Goal: Information Seeking & Learning: Check status

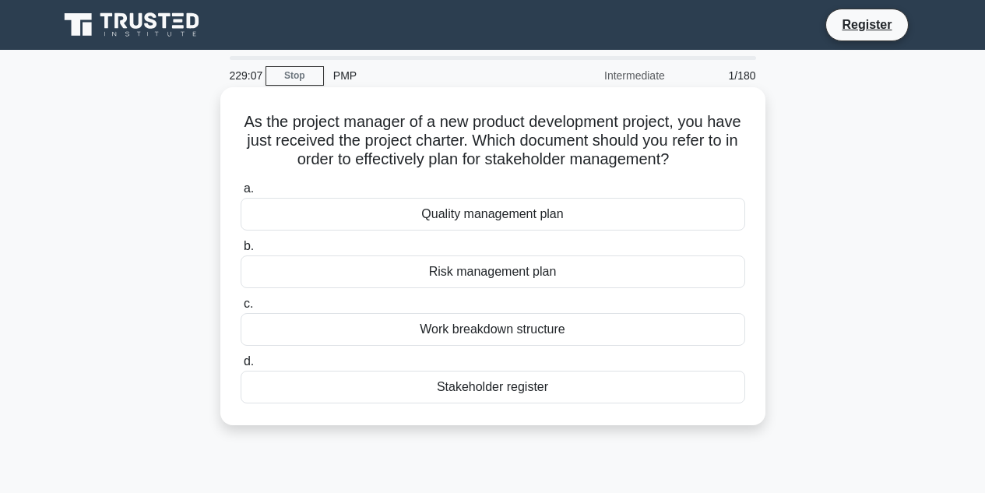
click at [484, 387] on div "Stakeholder register" at bounding box center [493, 387] width 505 height 33
click at [241, 367] on input "d. Stakeholder register" at bounding box center [241, 362] width 0 height 10
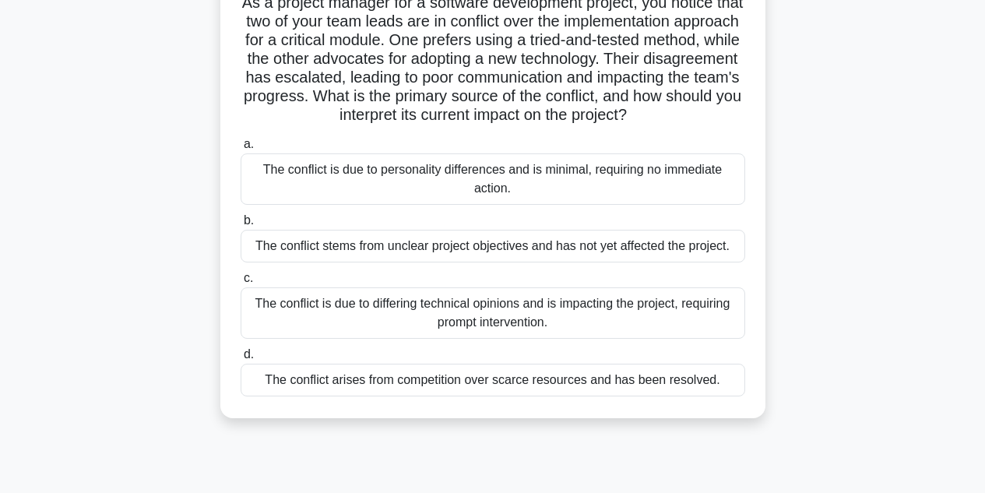
scroll to position [120, 0]
click at [389, 326] on div "The conflict is due to differing technical opinions and is impacting the projec…" at bounding box center [493, 312] width 505 height 51
click at [241, 283] on input "c. The conflict is due to differing technical opinions and is impacting the pro…" at bounding box center [241, 278] width 0 height 10
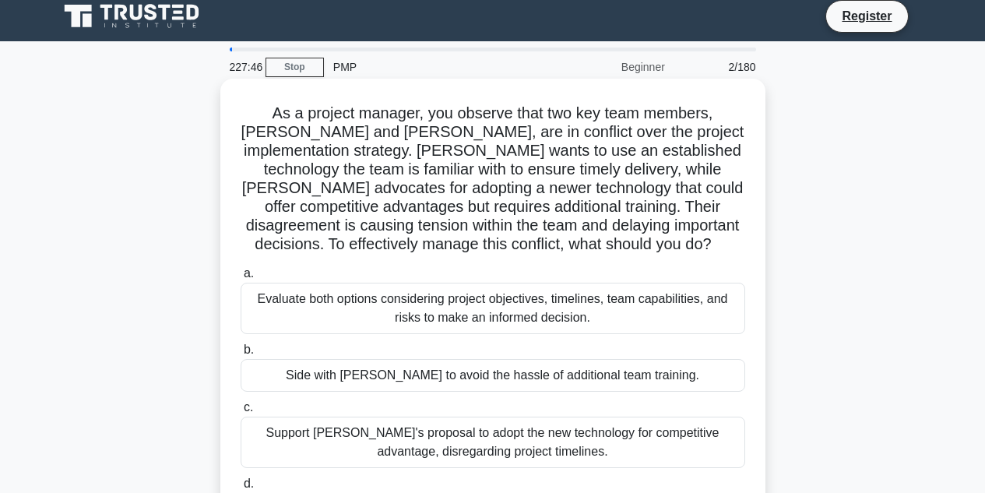
scroll to position [0, 0]
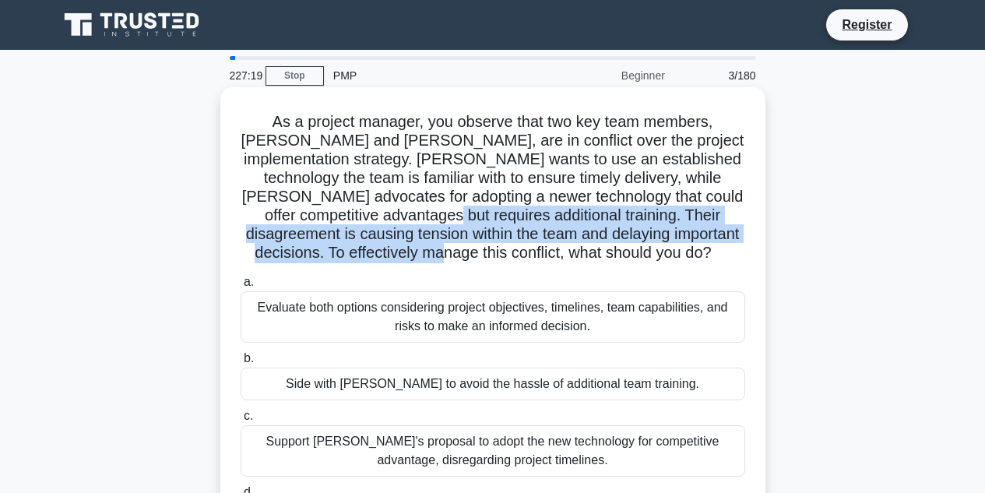
drag, startPoint x: 399, startPoint y: 217, endPoint x: 560, endPoint y: 255, distance: 165.5
click at [560, 255] on h5 "As a project manager, you observe that two key team members, Alex and Nina, are…" at bounding box center [493, 187] width 508 height 151
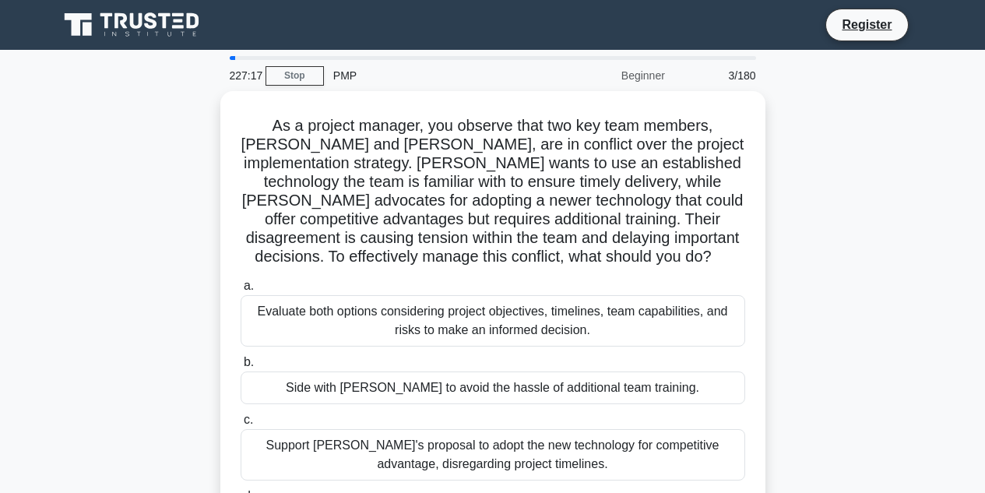
click at [183, 288] on div "As a project manager, you observe that two key team members, Alex and Nina, are…" at bounding box center [493, 344] width 888 height 506
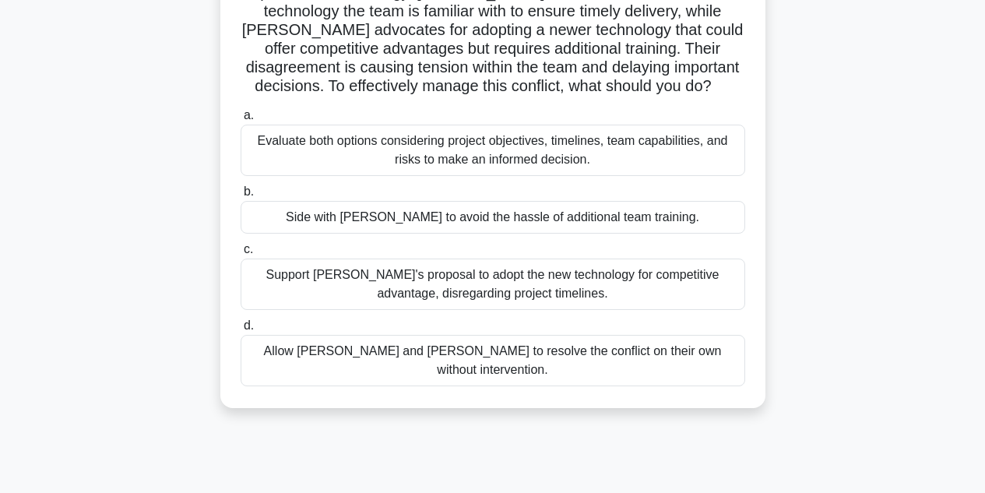
scroll to position [171, 0]
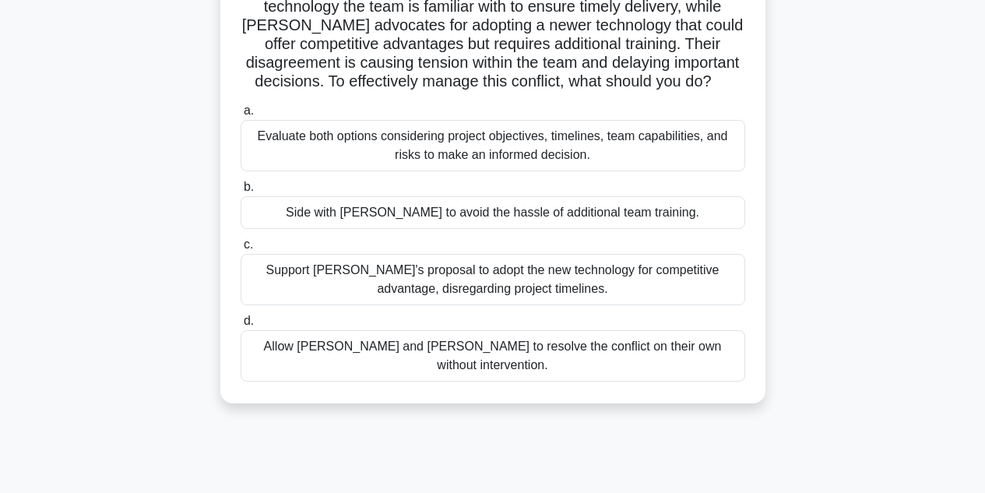
click at [392, 152] on div "Evaluate both options considering project objectives, timelines, team capabilit…" at bounding box center [493, 145] width 505 height 51
click at [241, 116] on input "a. Evaluate both options considering project objectives, timelines, team capabi…" at bounding box center [241, 111] width 0 height 10
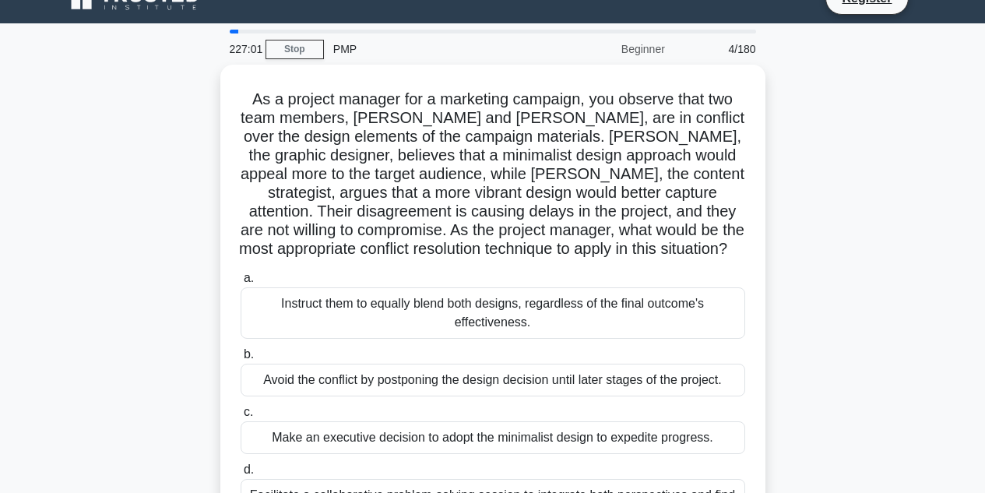
scroll to position [29, 0]
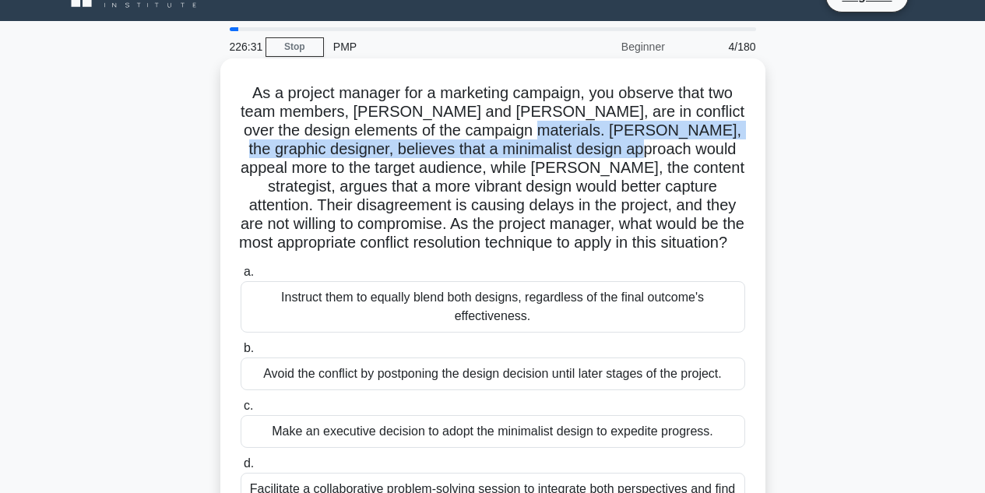
drag, startPoint x: 483, startPoint y: 132, endPoint x: 591, endPoint y: 159, distance: 111.4
click at [591, 159] on h5 "As a project manager for a marketing campaign, you observe that two team member…" at bounding box center [493, 168] width 508 height 170
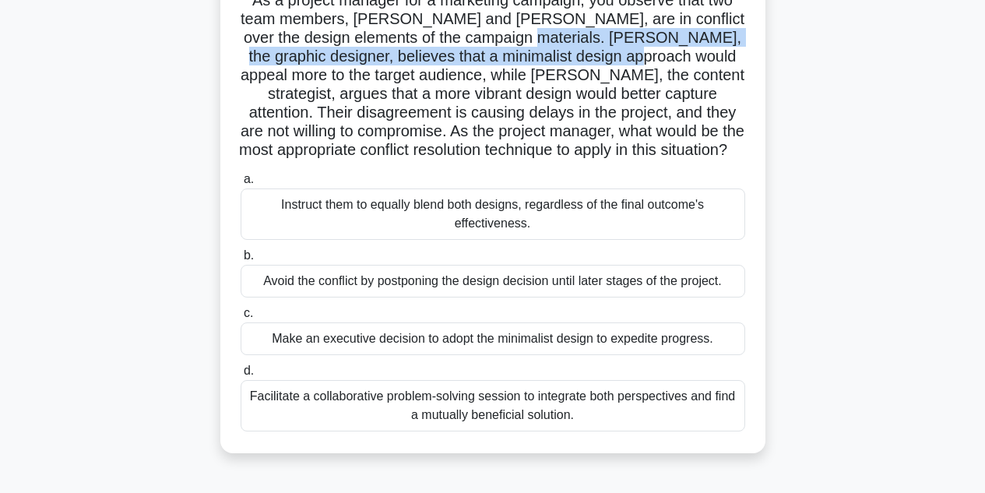
scroll to position [126, 0]
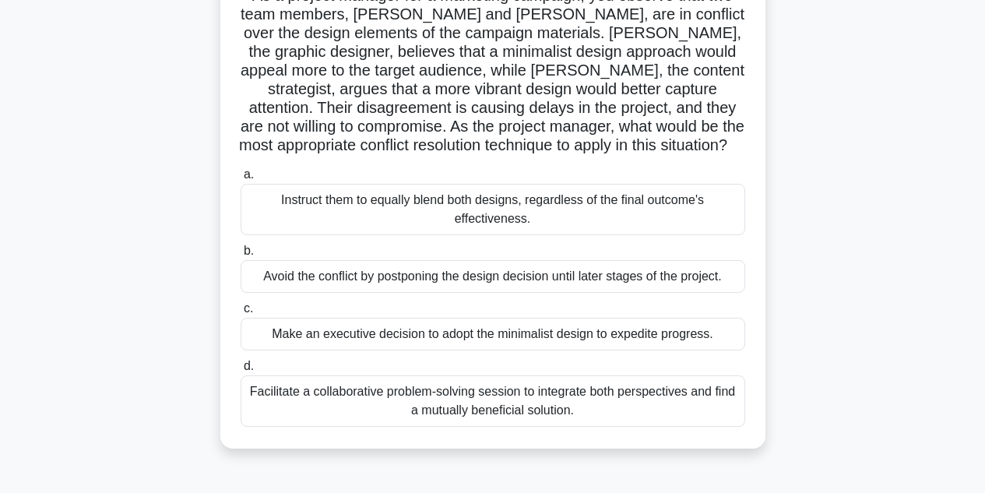
click at [411, 406] on div "Facilitate a collaborative problem-solving session to integrate both perspectiv…" at bounding box center [493, 400] width 505 height 51
click at [241, 371] on input "d. Facilitate a collaborative problem-solving session to integrate both perspec…" at bounding box center [241, 366] width 0 height 10
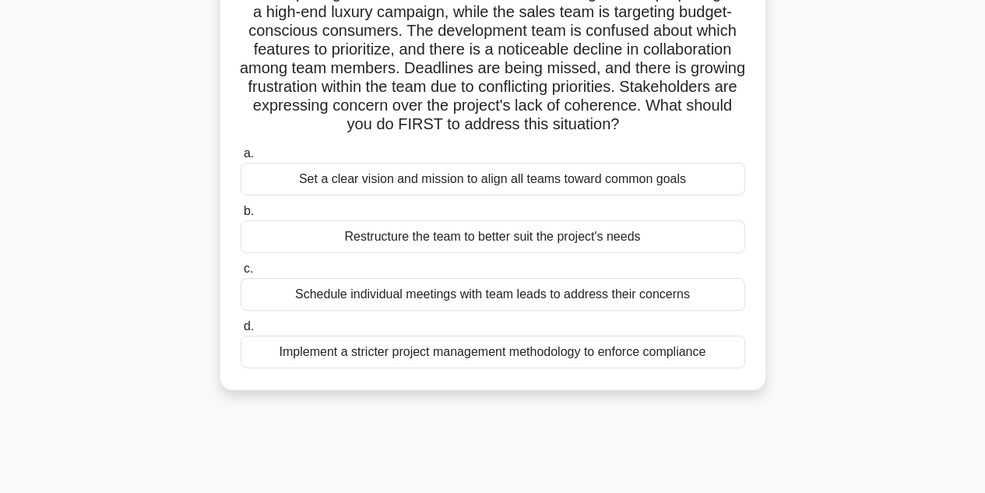
scroll to position [149, 0]
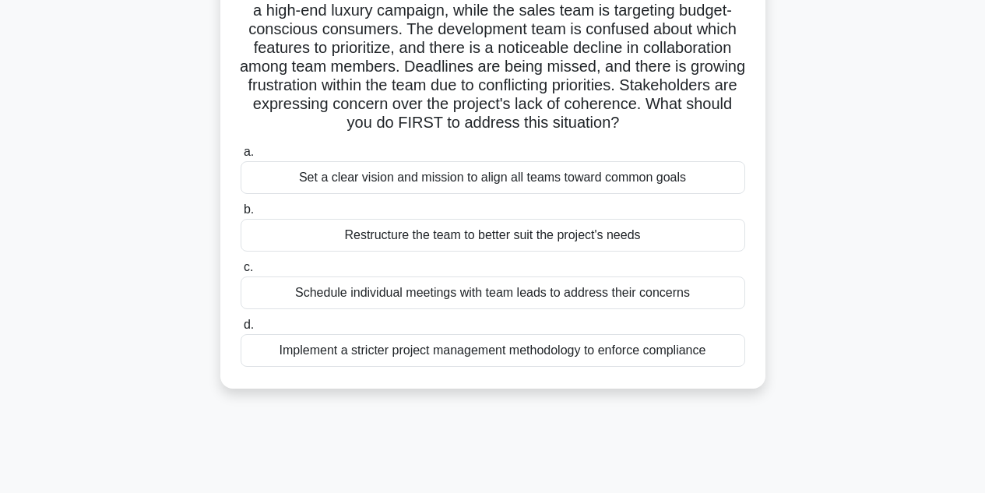
click at [351, 193] on div "Set a clear vision and mission to align all teams toward common goals" at bounding box center [493, 177] width 505 height 33
click at [241, 157] on input "a. Set a clear vision and mission to align all teams toward common goals" at bounding box center [241, 152] width 0 height 10
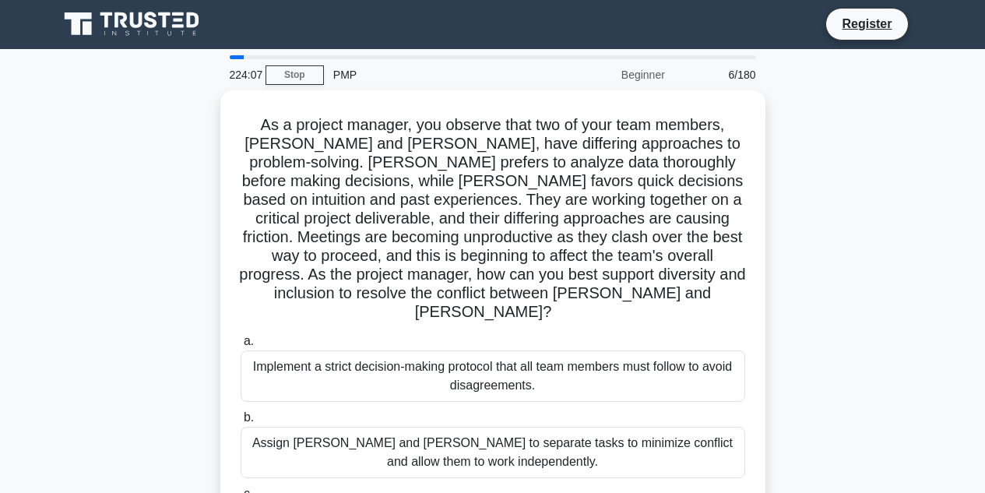
scroll to position [0, 0]
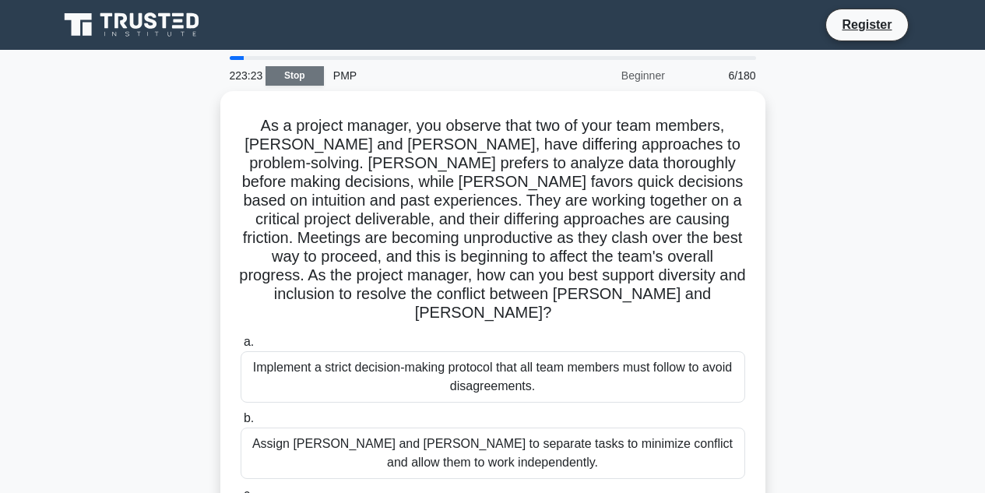
click at [290, 79] on link "Stop" at bounding box center [295, 75] width 58 height 19
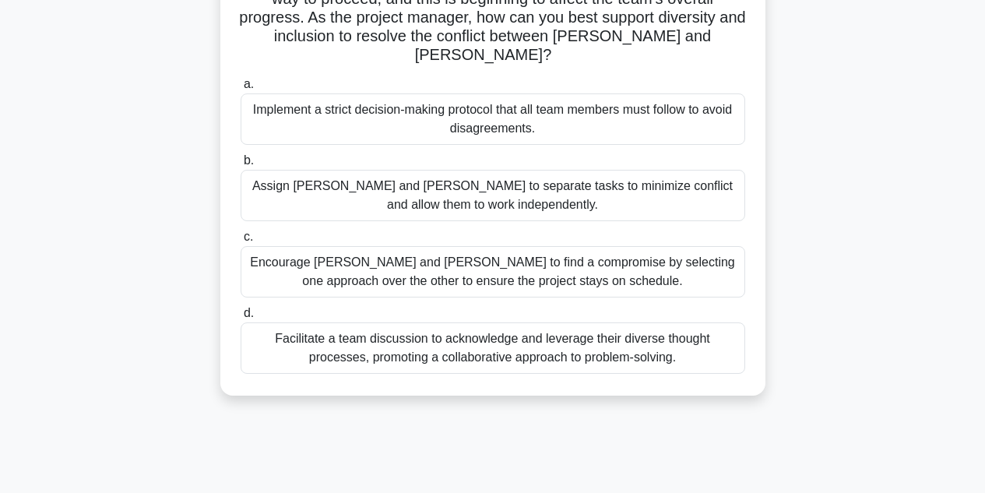
scroll to position [259, 0]
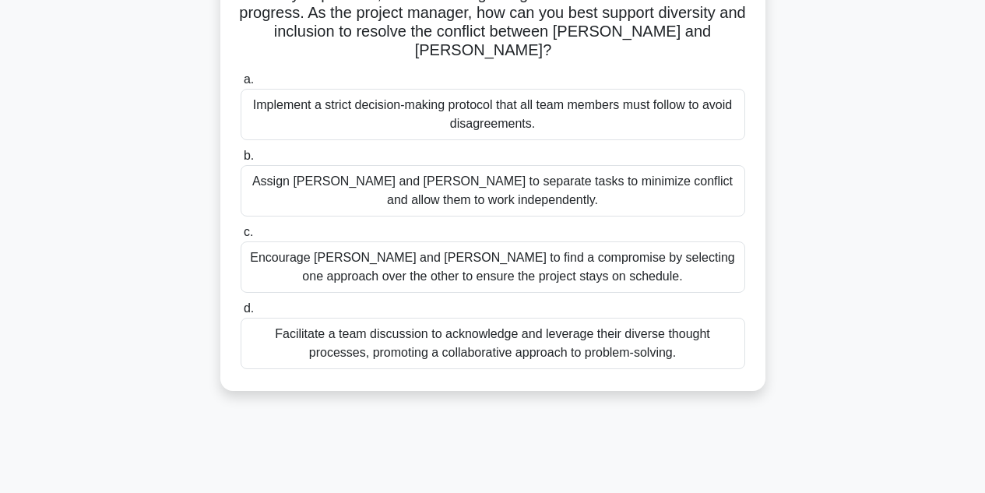
click at [355, 325] on div "Facilitate a team discussion to acknowledge and leverage their diverse thought …" at bounding box center [493, 343] width 505 height 51
click at [241, 314] on input "d. Facilitate a team discussion to acknowledge and leverage their diverse thoug…" at bounding box center [241, 309] width 0 height 10
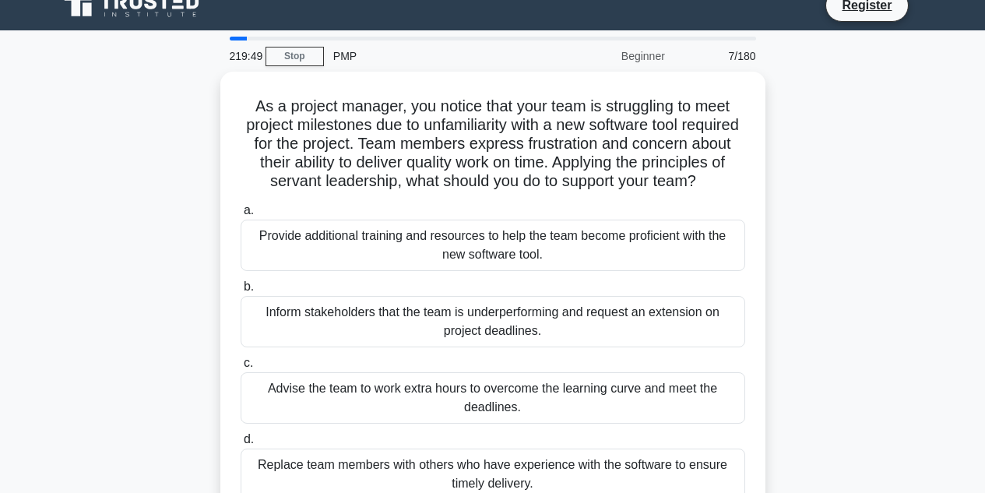
scroll to position [0, 0]
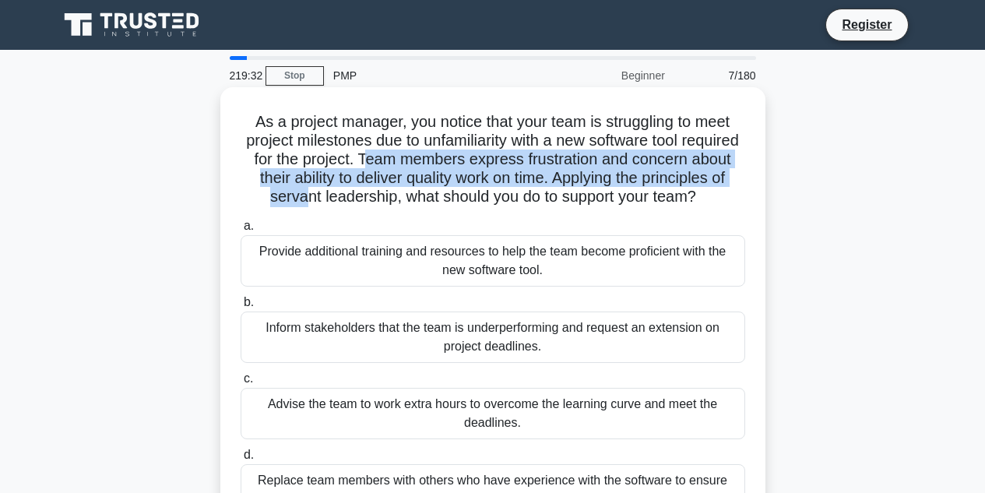
drag, startPoint x: 447, startPoint y: 157, endPoint x: 377, endPoint y: 205, distance: 84.7
click at [377, 205] on h5 "As a project manager, you notice that your team is struggling to meet project m…" at bounding box center [493, 159] width 508 height 95
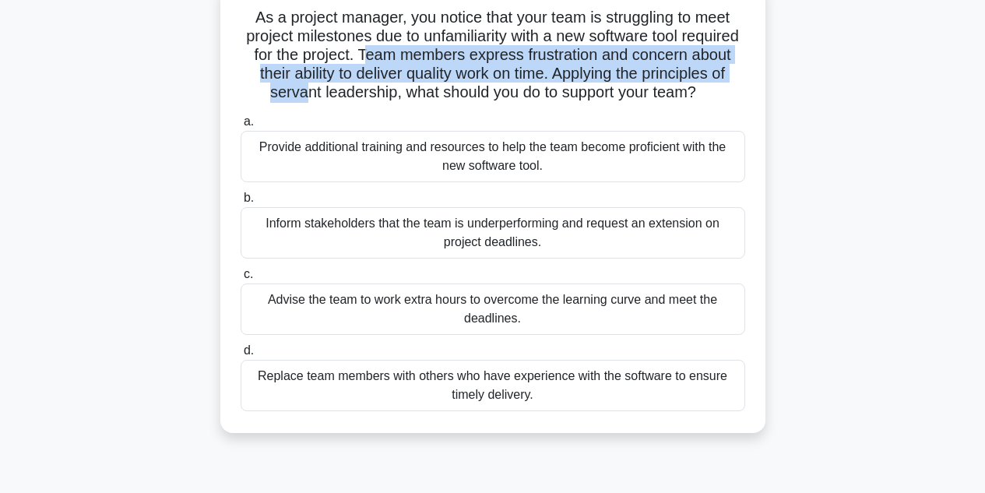
scroll to position [112, 0]
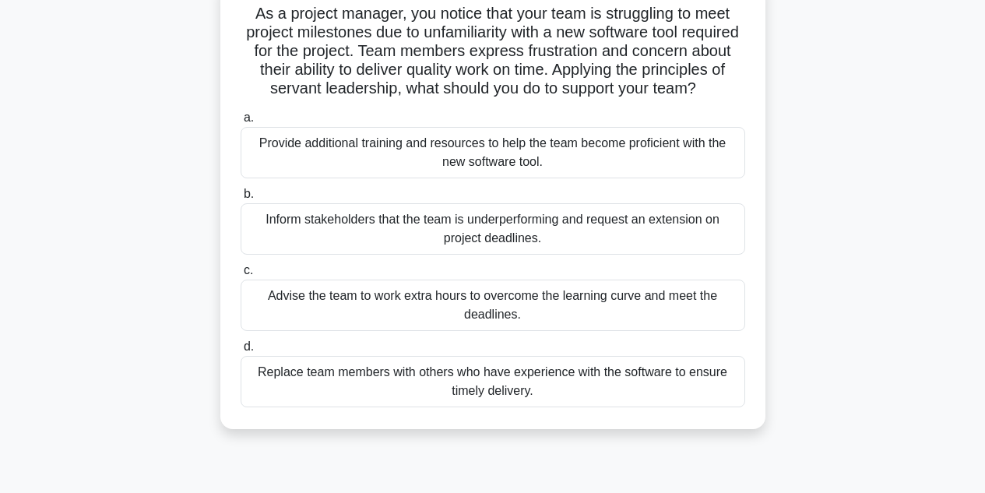
click at [132, 290] on div "As a project manager, you notice that your team is struggling to meet project m…" at bounding box center [493, 213] width 888 height 469
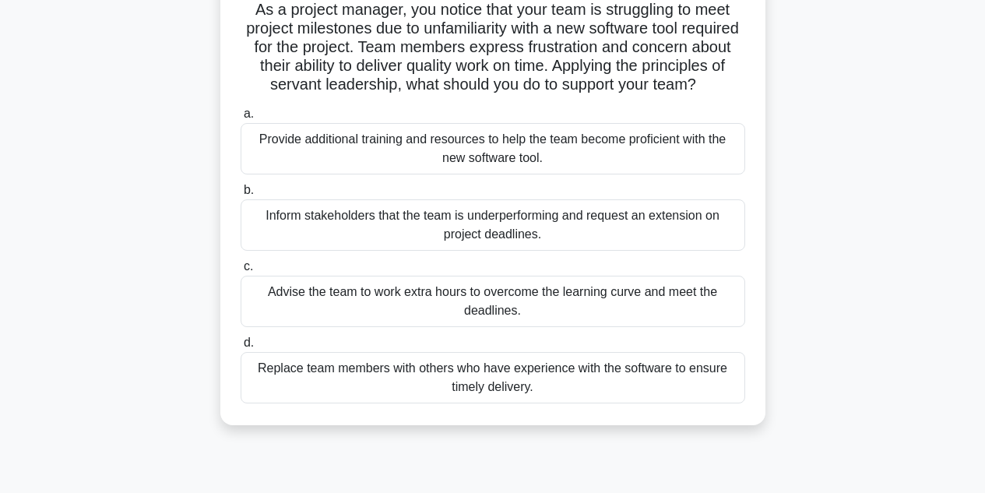
click at [358, 162] on div "Provide additional training and resources to help the team become proficient wi…" at bounding box center [493, 148] width 505 height 51
click at [241, 119] on input "a. Provide additional training and resources to help the team become proficient…" at bounding box center [241, 114] width 0 height 10
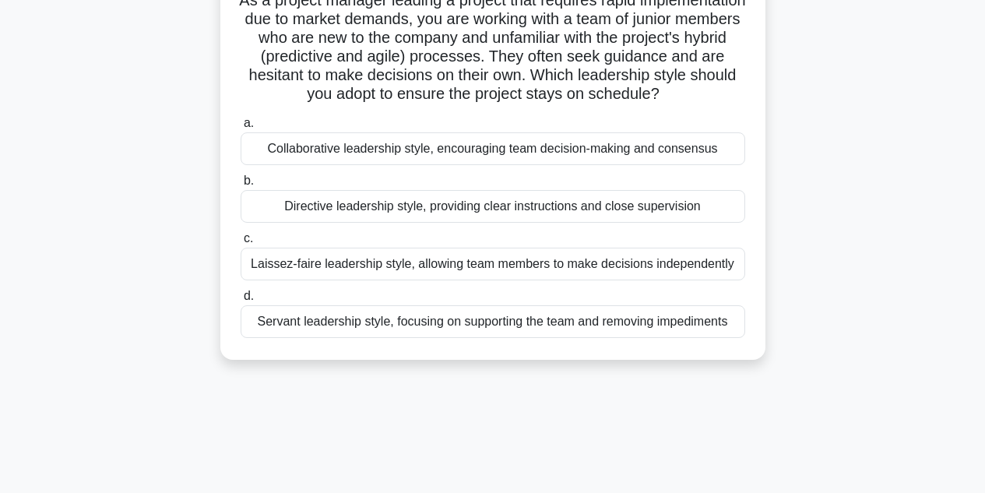
scroll to position [127, 0]
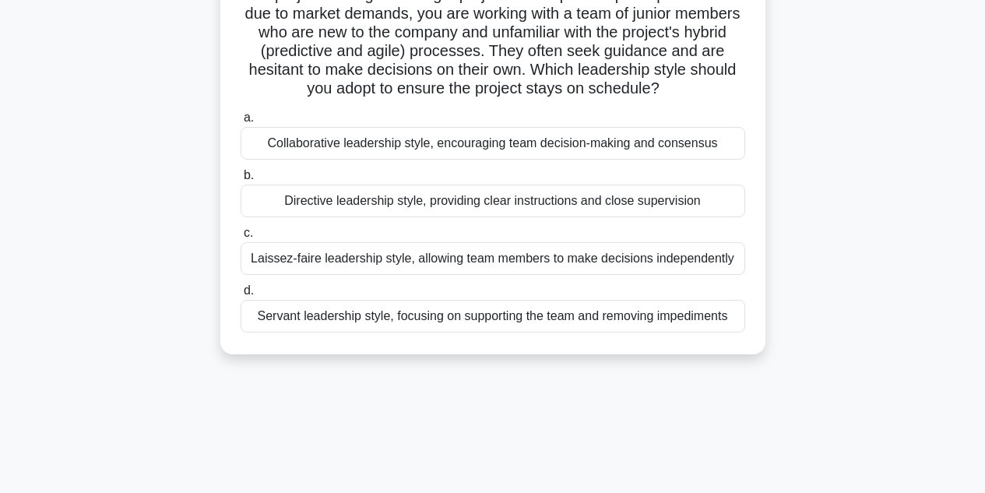
click at [306, 217] on div "Directive leadership style, providing clear instructions and close supervision" at bounding box center [493, 201] width 505 height 33
click at [241, 181] on input "b. Directive leadership style, providing clear instructions and close supervisi…" at bounding box center [241, 176] width 0 height 10
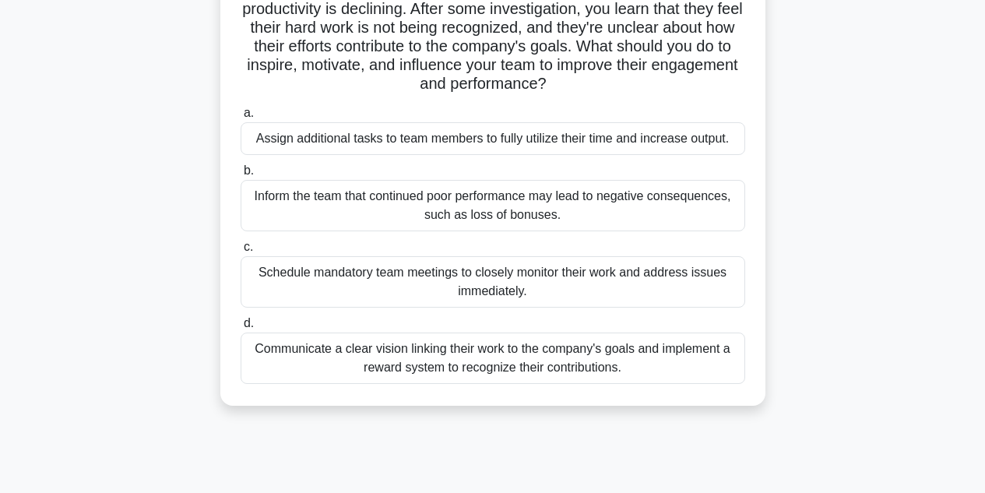
scroll to position [156, 0]
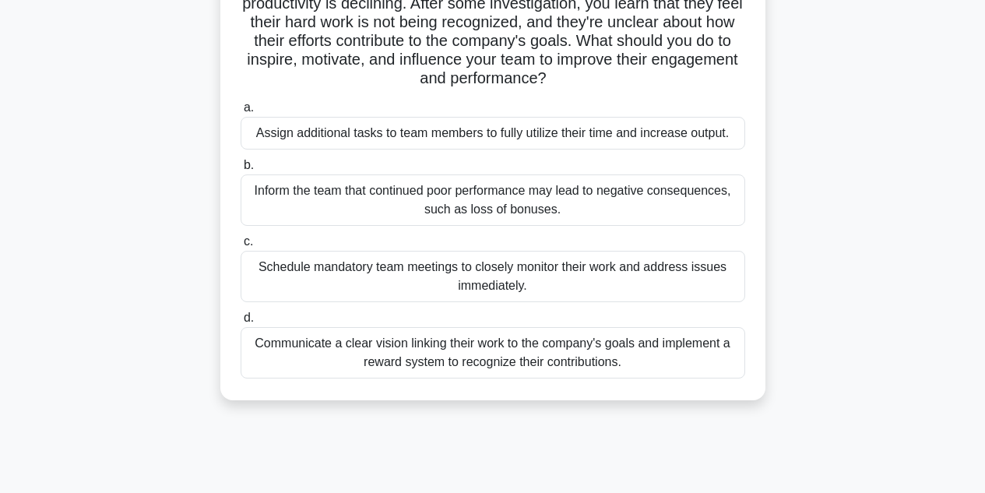
click at [320, 343] on div "Communicate a clear vision linking their work to the company's goals and implem…" at bounding box center [493, 352] width 505 height 51
click at [241, 323] on input "d. Communicate a clear vision linking their work to the company's goals and imp…" at bounding box center [241, 318] width 0 height 10
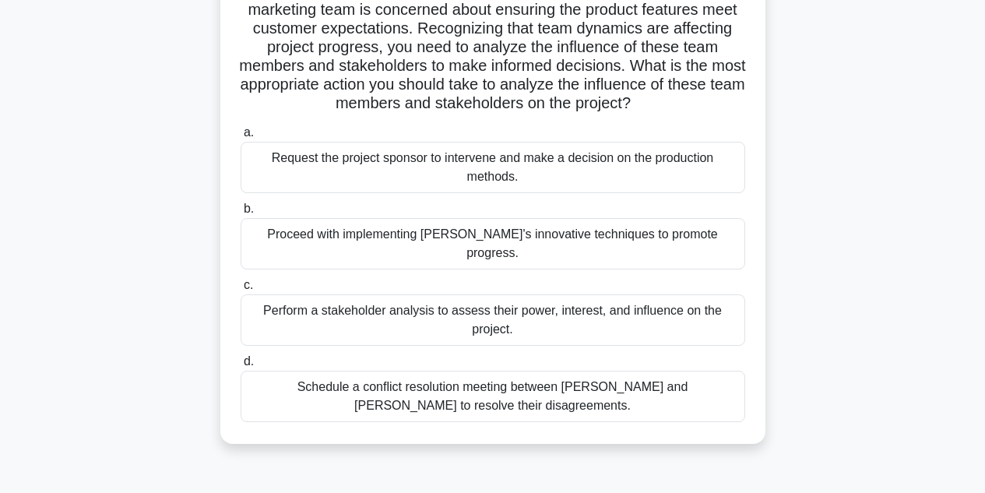
scroll to position [285, 0]
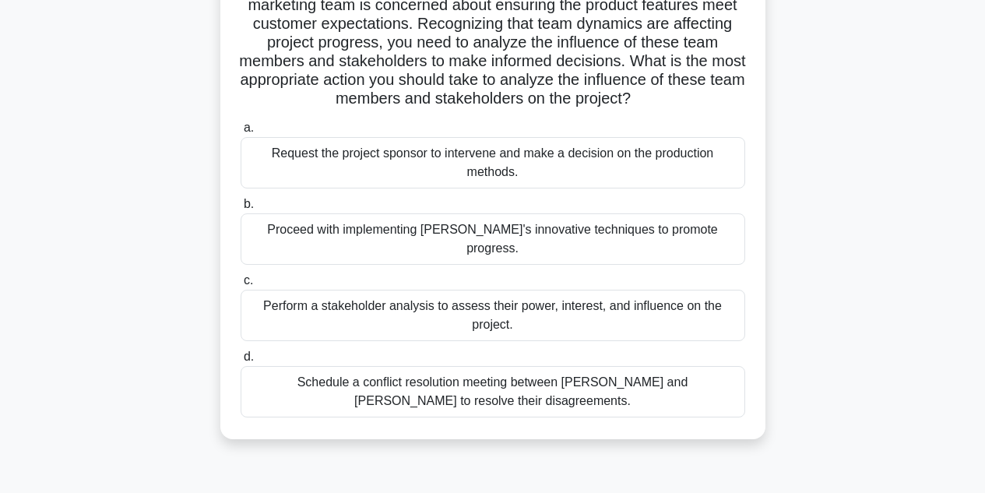
click at [290, 300] on div "Perform a stakeholder analysis to assess their power, interest, and influence o…" at bounding box center [493, 315] width 505 height 51
click at [241, 286] on input "c. Perform a stakeholder analysis to assess their power, interest, and influenc…" at bounding box center [241, 281] width 0 height 10
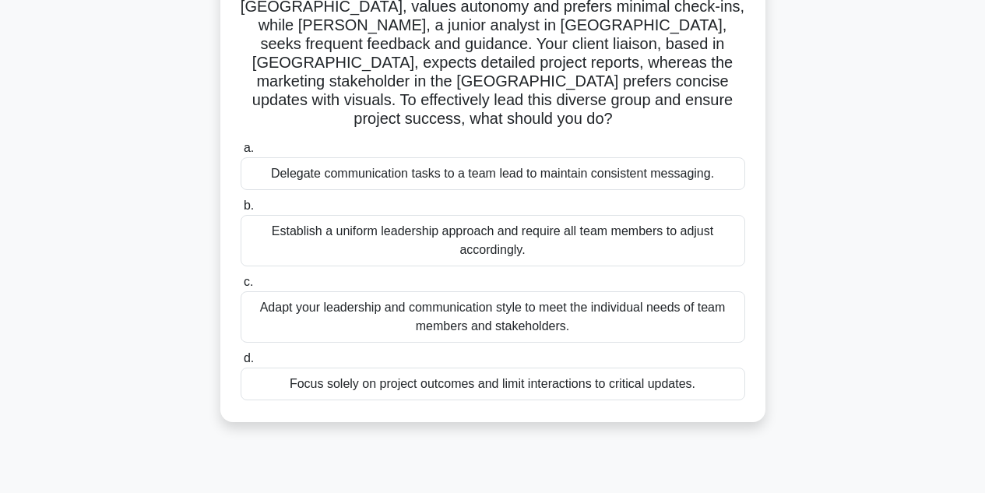
scroll to position [180, 0]
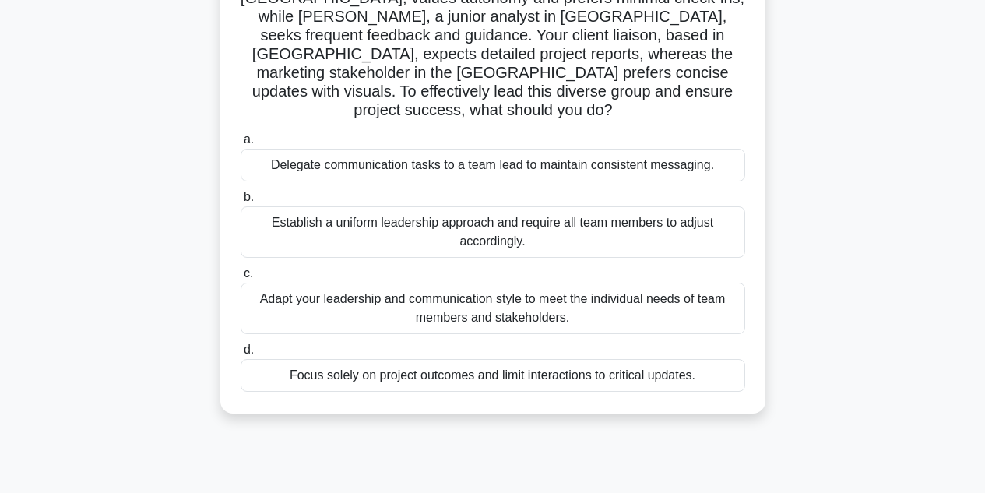
click at [301, 283] on div "Adapt your leadership and communication style to meet the individual needs of t…" at bounding box center [493, 308] width 505 height 51
click at [241, 269] on input "c. Adapt your leadership and communication style to meet the individual needs o…" at bounding box center [241, 274] width 0 height 10
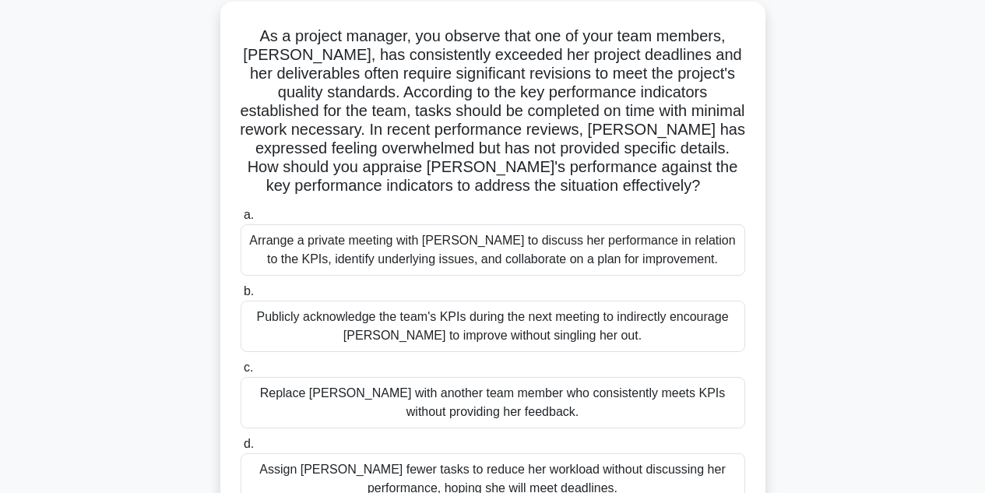
scroll to position [90, 0]
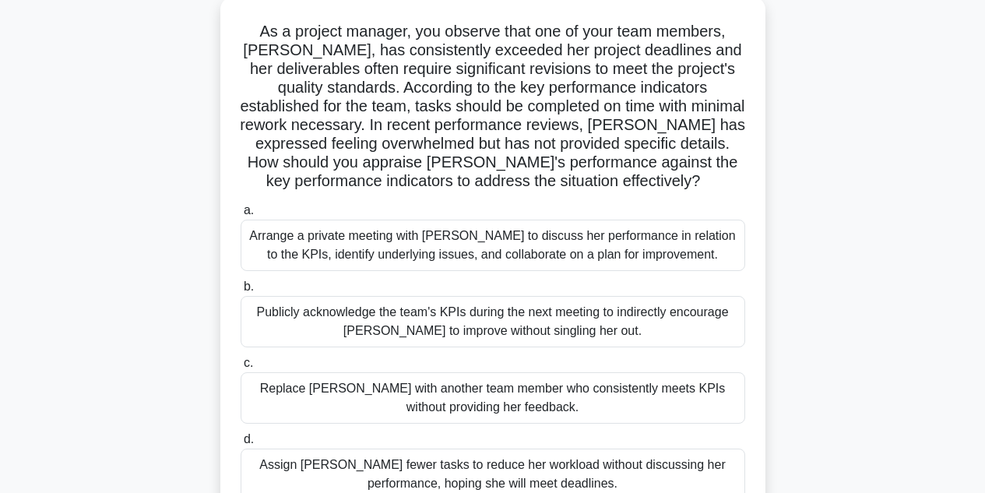
click at [343, 244] on div "Arrange a private meeting with Emma to discuss her performance in relation to t…" at bounding box center [493, 245] width 505 height 51
click at [241, 216] on input "a. Arrange a private meeting with Emma to discuss her performance in relation t…" at bounding box center [241, 211] width 0 height 10
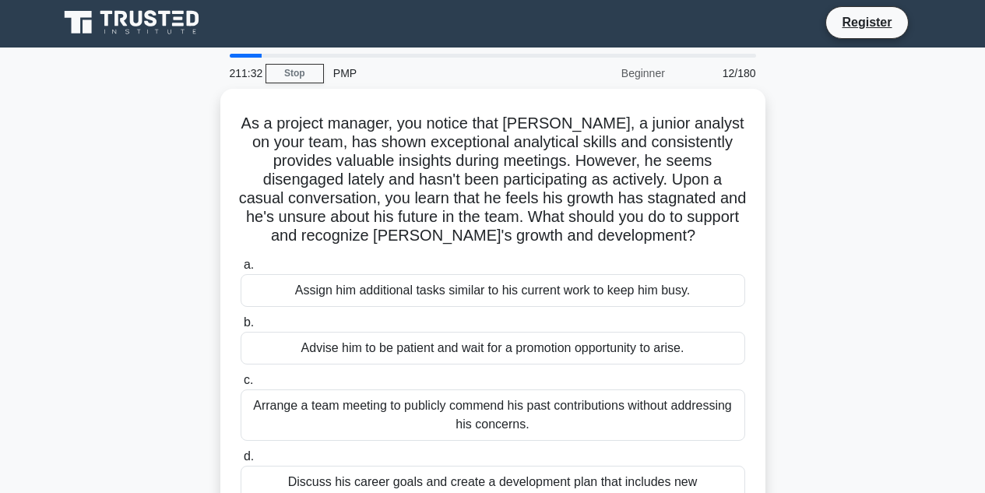
scroll to position [0, 0]
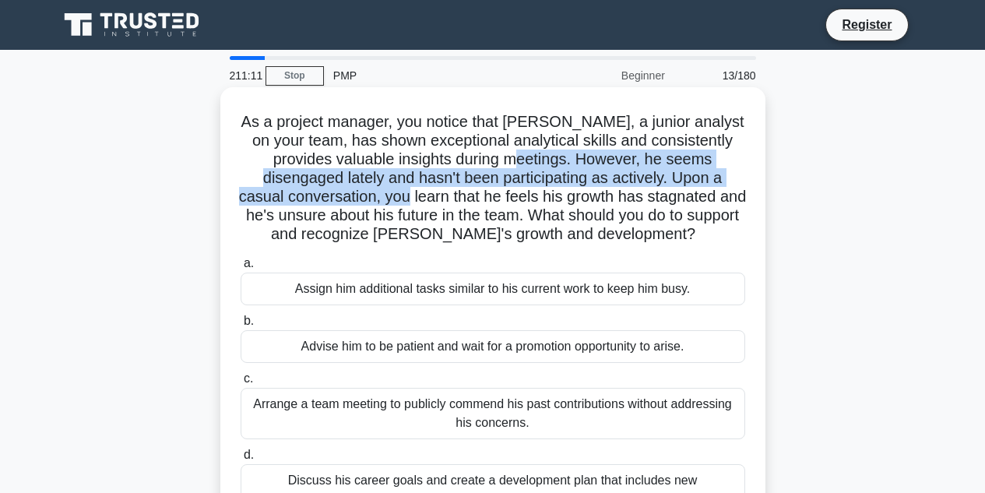
drag, startPoint x: 505, startPoint y: 157, endPoint x: 428, endPoint y: 203, distance: 90.8
click at [428, 203] on h5 "As a project manager, you notice that Jake, a junior analyst on your team, has …" at bounding box center [493, 178] width 508 height 132
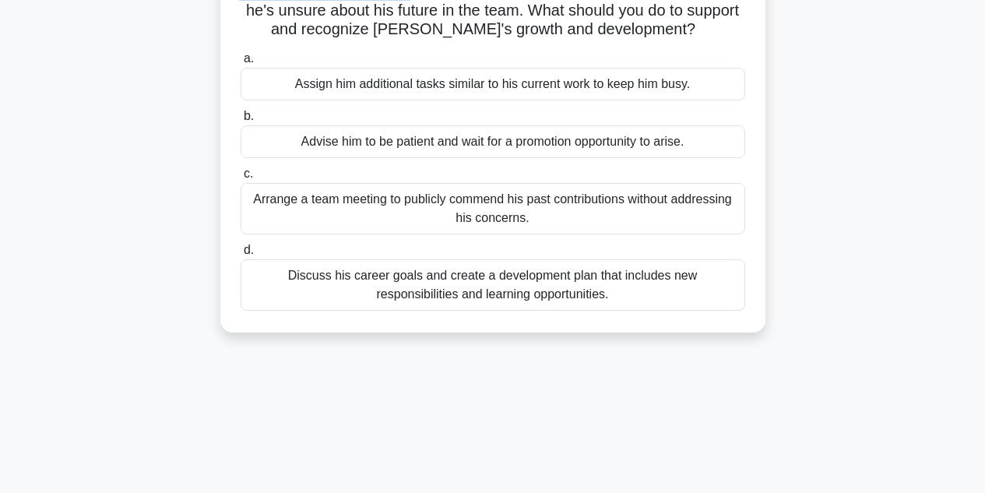
scroll to position [210, 0]
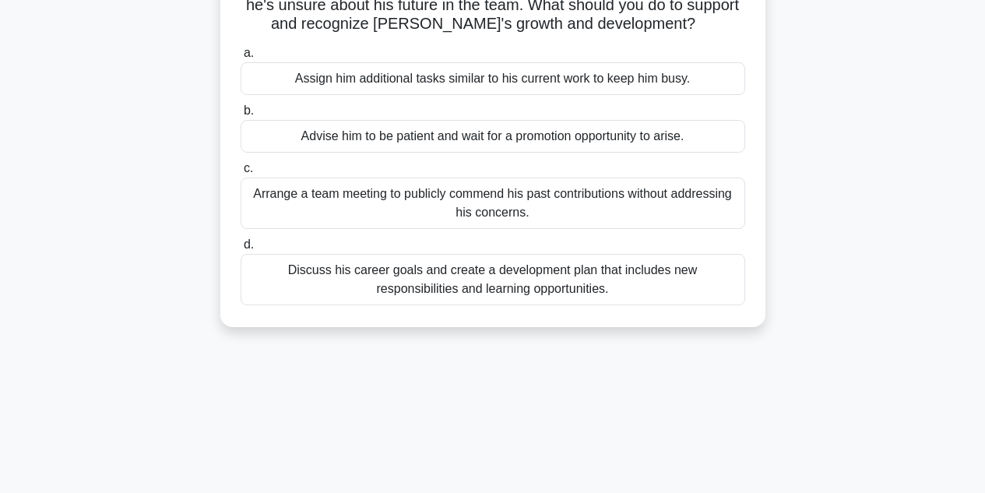
click at [353, 280] on div "Discuss his career goals and create a development plan that includes new respon…" at bounding box center [493, 279] width 505 height 51
click at [241, 250] on input "d. Discuss his career goals and create a development plan that includes new res…" at bounding box center [241, 245] width 0 height 10
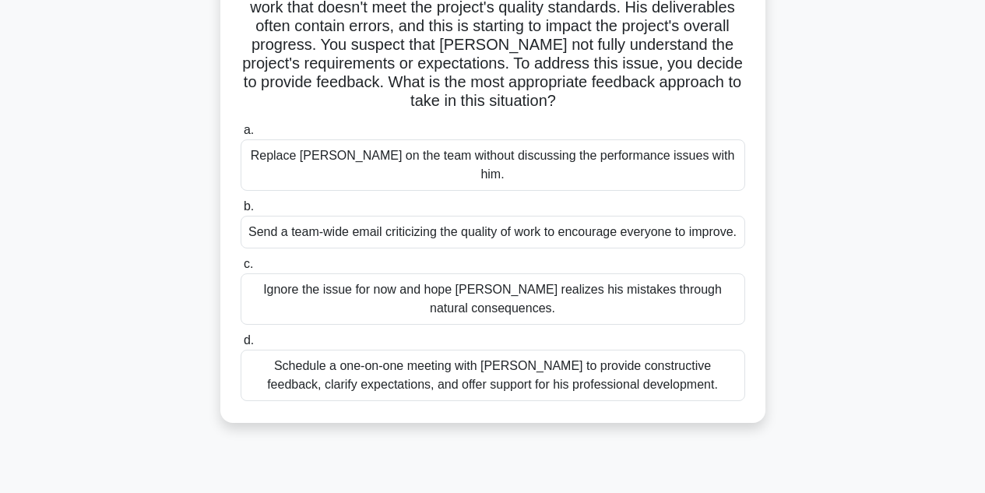
scroll to position [157, 0]
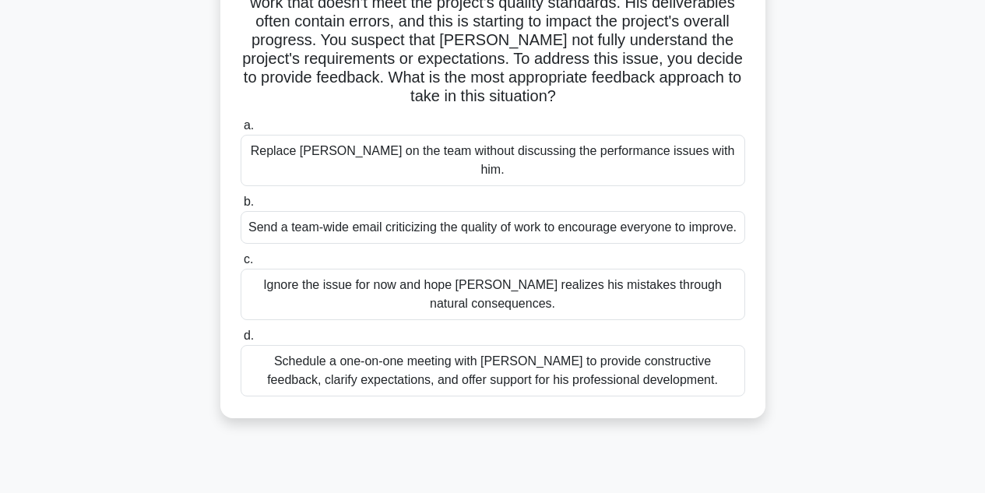
click at [354, 364] on div "Schedule a one-on-one meeting with Kevin to provide constructive feedback, clar…" at bounding box center [493, 370] width 505 height 51
click at [241, 341] on input "d. Schedule a one-on-one meeting with Kevin to provide constructive feedback, c…" at bounding box center [241, 336] width 0 height 10
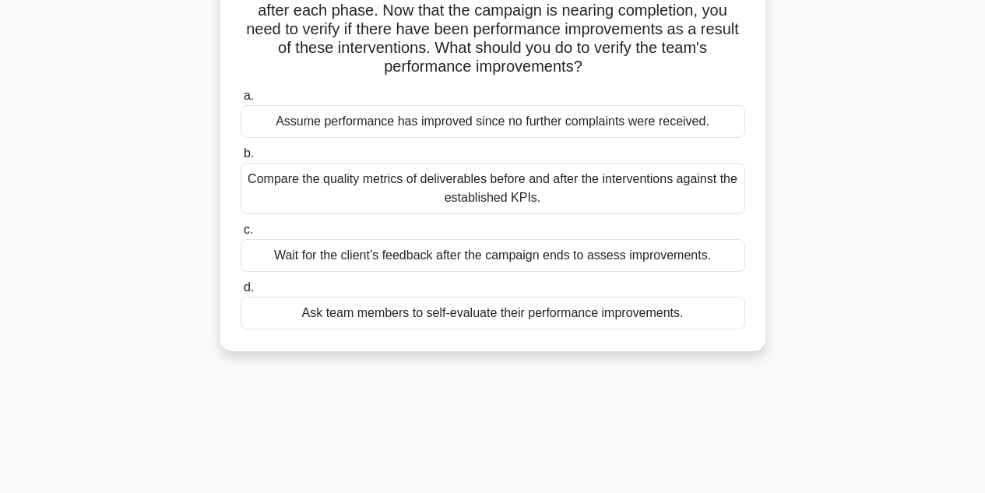
scroll to position [191, 0]
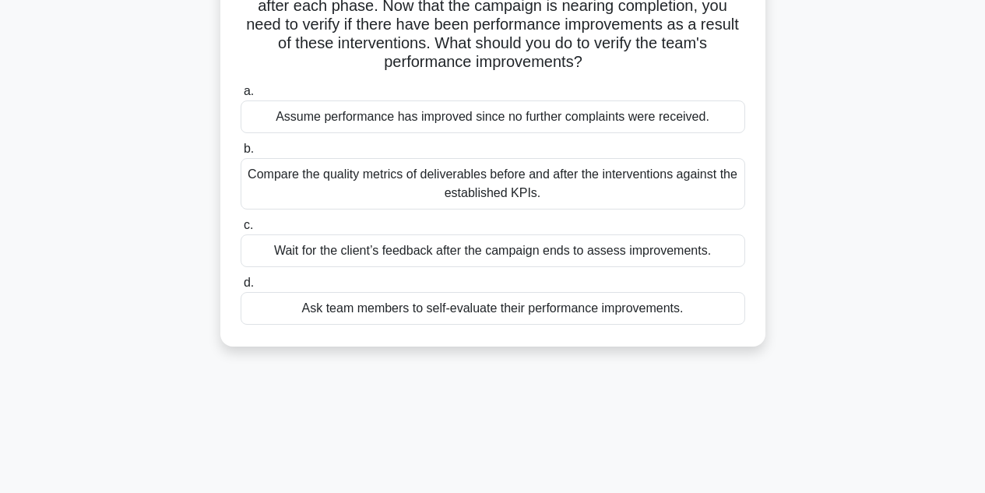
click at [297, 182] on div "Compare the quality metrics of deliverables before and after the interventions …" at bounding box center [493, 183] width 505 height 51
click at [241, 154] on input "b. Compare the quality metrics of deliverables before and after the interventio…" at bounding box center [241, 149] width 0 height 10
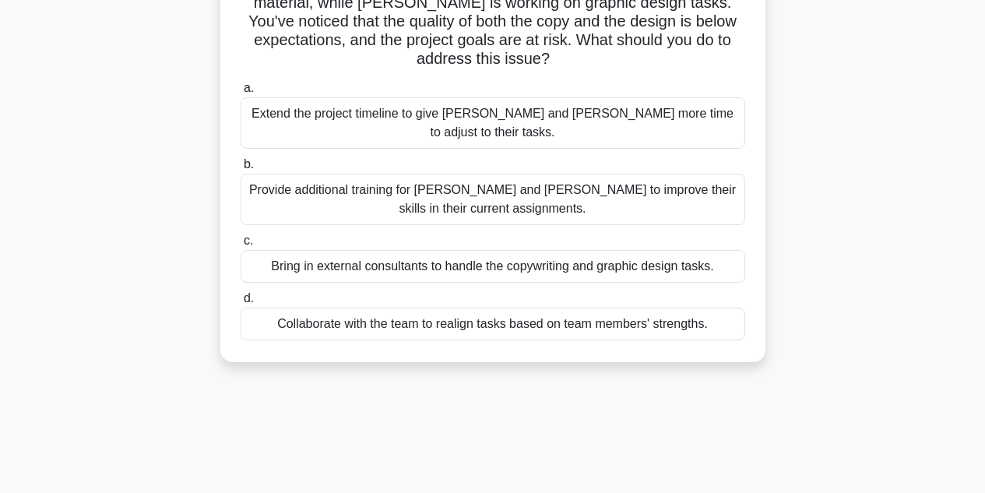
scroll to position [237, 0]
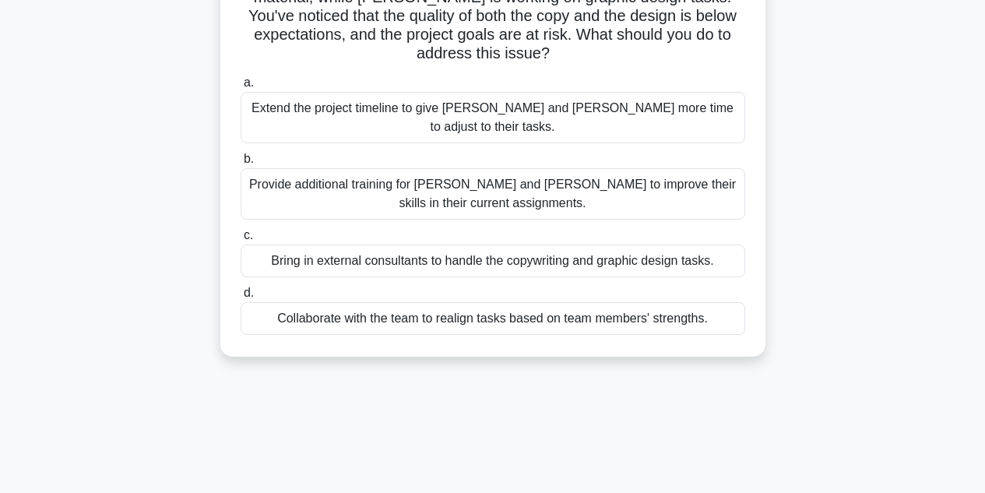
click at [336, 302] on div "Collaborate with the team to realign tasks based on team members' strengths." at bounding box center [493, 318] width 505 height 33
click at [241, 288] on input "d. Collaborate with the team to realign tasks based on team members' strengths." at bounding box center [241, 293] width 0 height 10
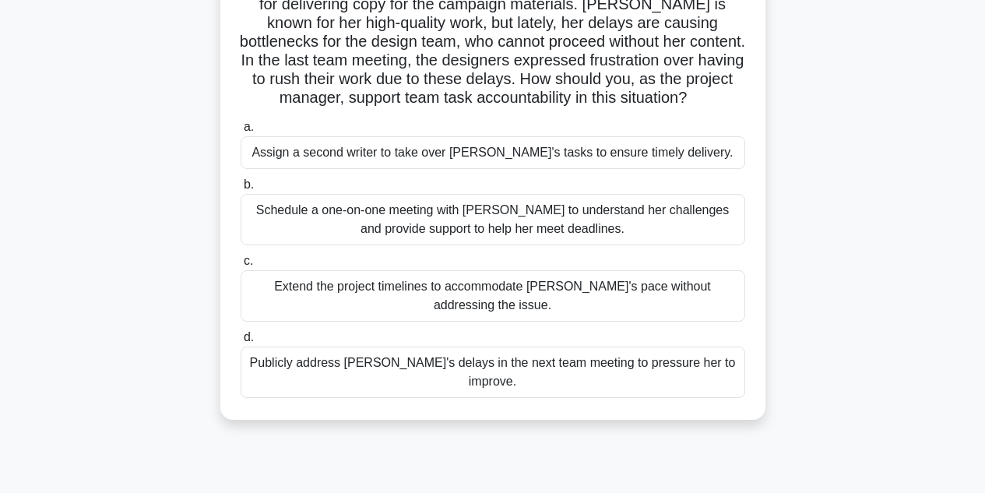
scroll to position [160, 0]
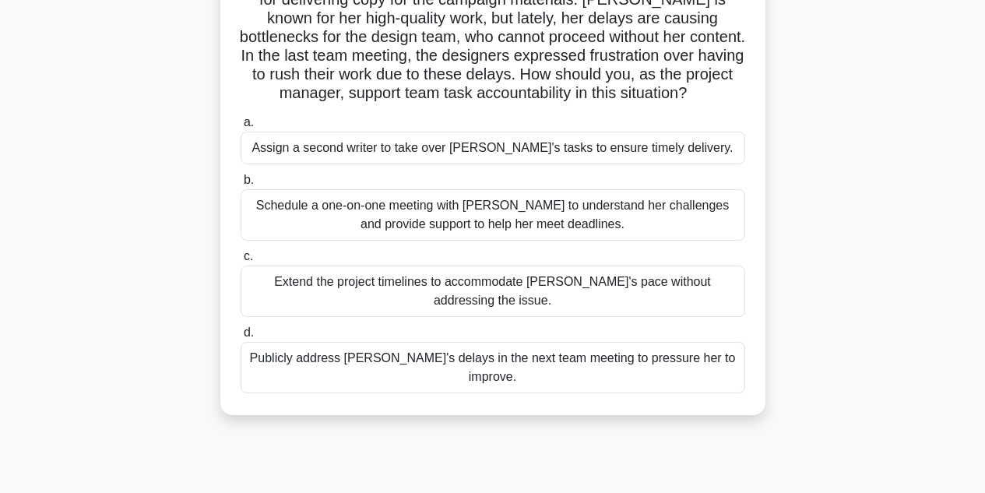
click at [304, 211] on div "Schedule a one-on-one meeting with Emily to understand her challenges and provi…" at bounding box center [493, 214] width 505 height 51
click at [241, 185] on input "b. Schedule a one-on-one meeting with Emily to understand her challenges and pr…" at bounding box center [241, 180] width 0 height 10
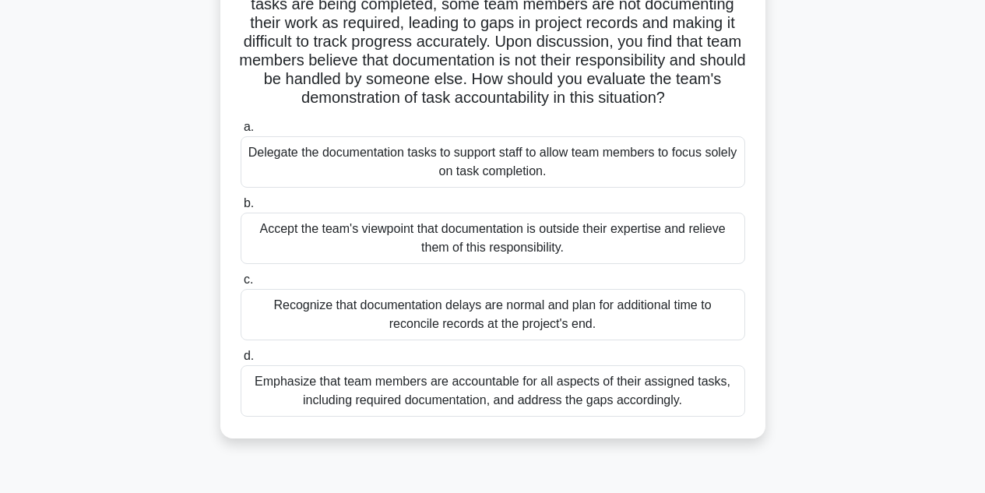
scroll to position [160, 0]
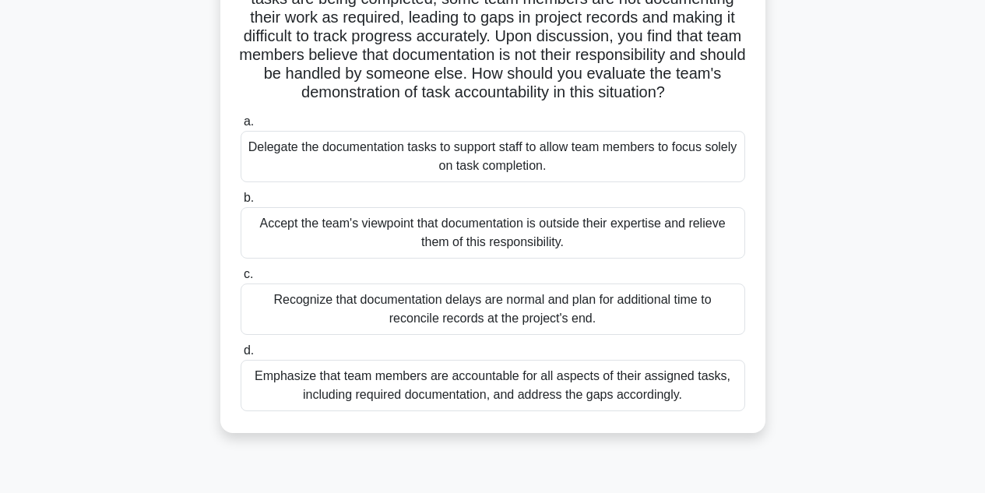
click at [336, 386] on div "Emphasize that team members are accountable for all aspects of their assigned t…" at bounding box center [493, 385] width 505 height 51
click at [241, 356] on input "d. Emphasize that team members are accountable for all aspects of their assigne…" at bounding box center [241, 351] width 0 height 10
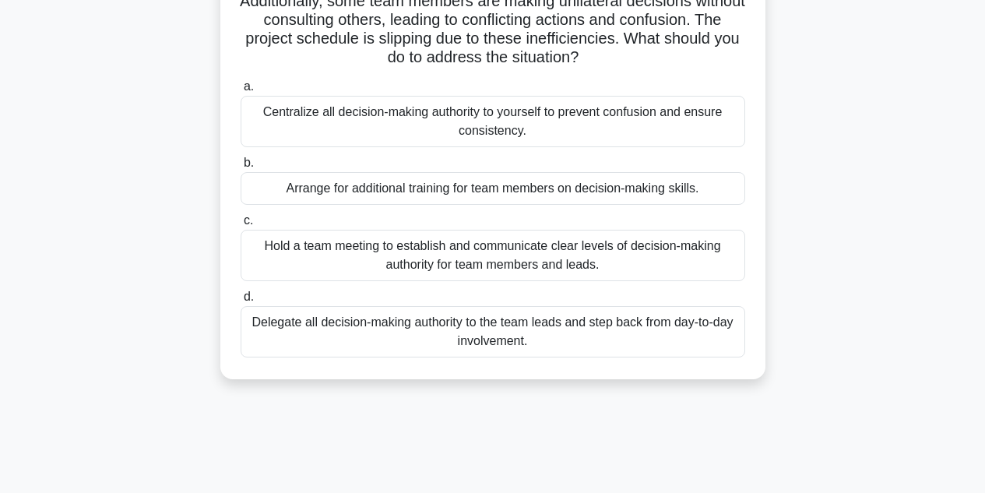
scroll to position [200, 0]
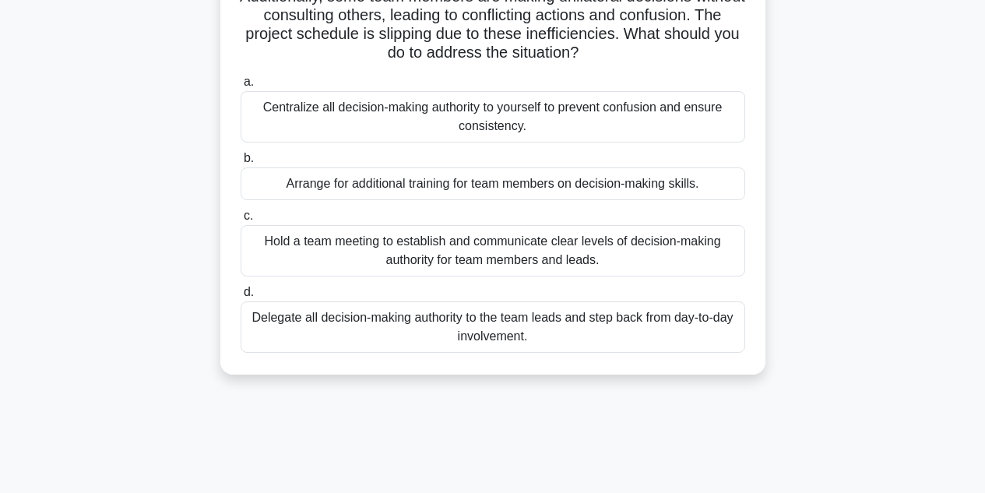
click at [281, 249] on div "Hold a team meeting to establish and communicate clear levels of decision-makin…" at bounding box center [493, 250] width 505 height 51
click at [241, 221] on input "c. Hold a team meeting to establish and communicate clear levels of decision-ma…" at bounding box center [241, 216] width 0 height 10
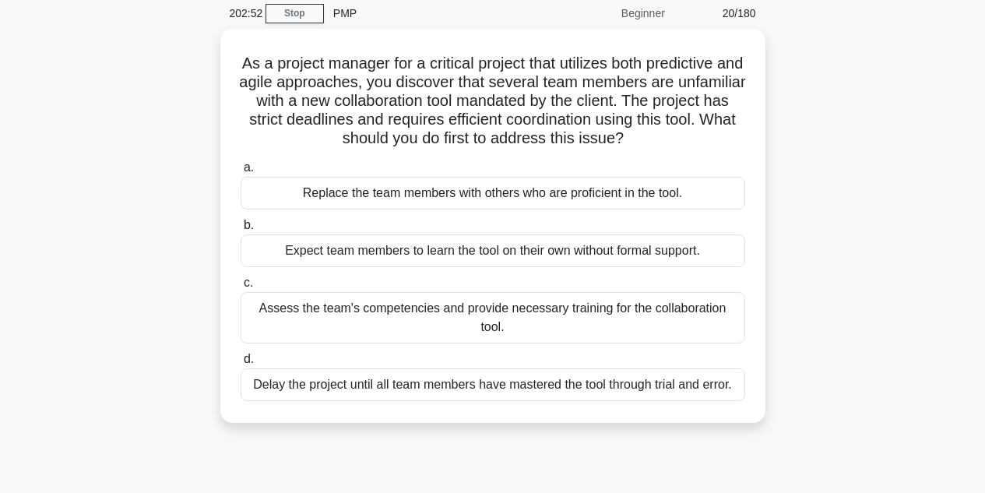
scroll to position [67, 0]
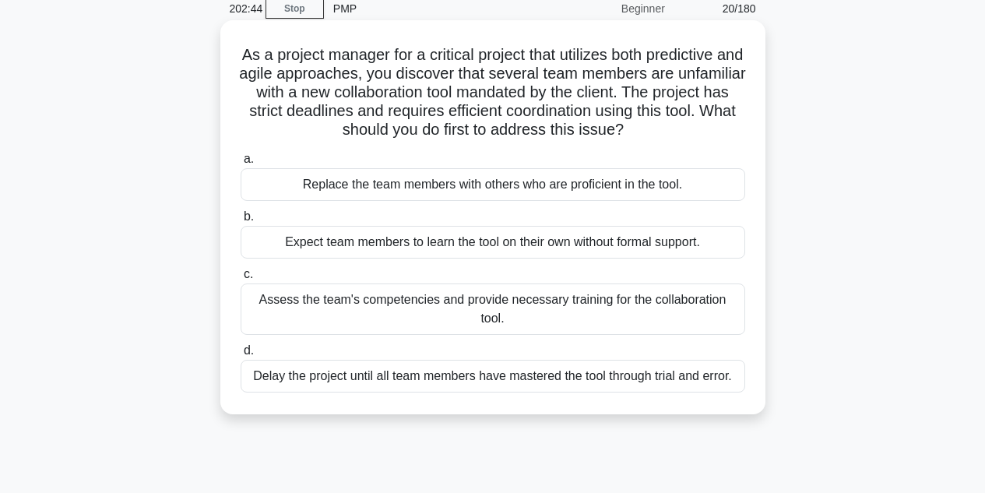
click at [281, 303] on div "Assess the team's competencies and provide necessary training for the collabora…" at bounding box center [493, 308] width 505 height 51
click at [241, 280] on input "c. Assess the team's competencies and provide necessary training for the collab…" at bounding box center [241, 274] width 0 height 10
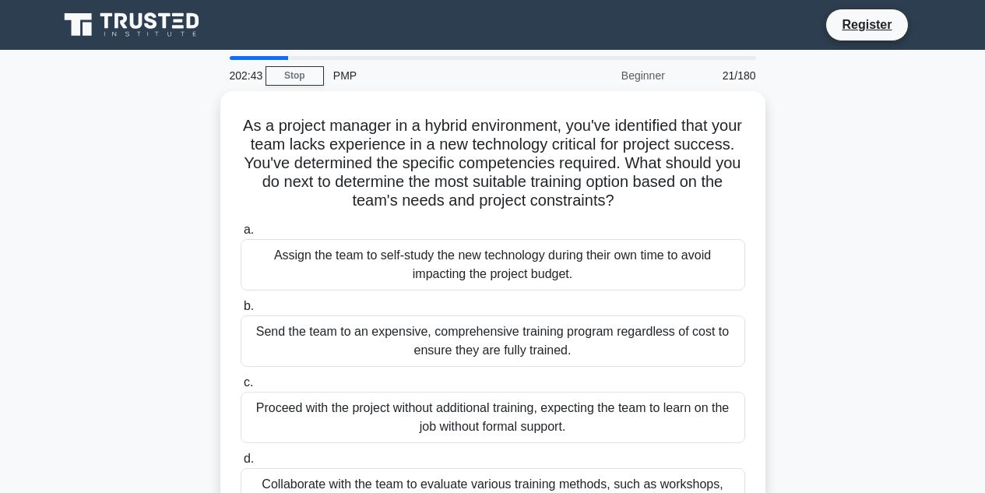
scroll to position [0, 0]
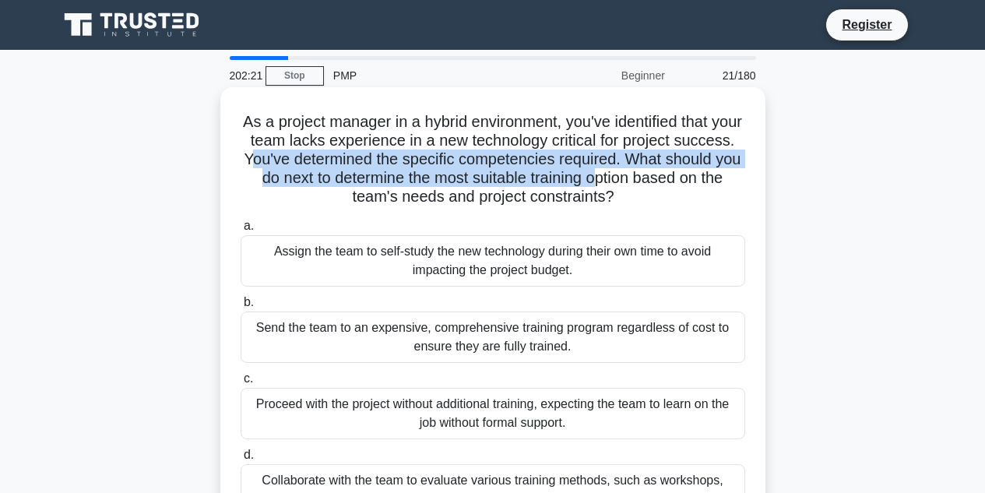
drag, startPoint x: 313, startPoint y: 159, endPoint x: 694, endPoint y: 181, distance: 381.4
click at [694, 181] on h5 "As a project manager in a hybrid environment, you've identified that your team …" at bounding box center [493, 159] width 508 height 95
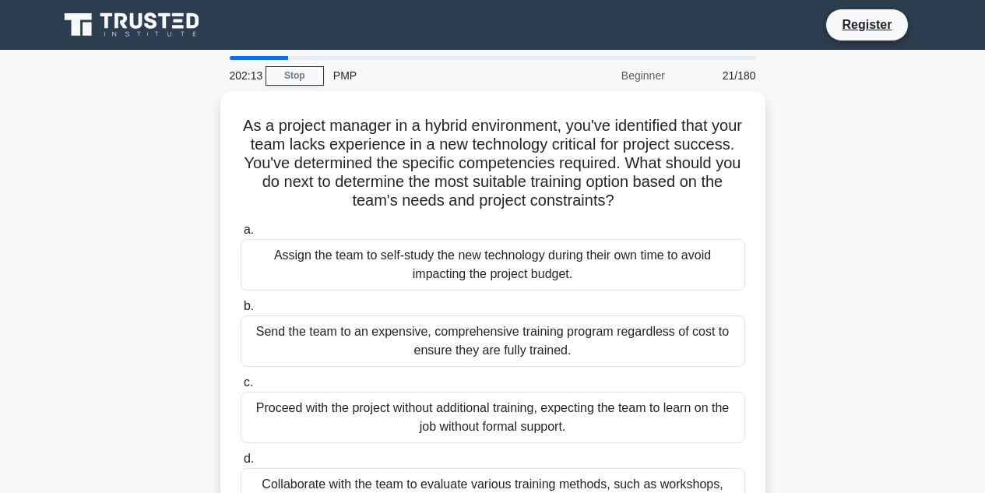
click at [127, 229] on div "As a project manager in a hybrid environment, you've identified that your team …" at bounding box center [493, 325] width 888 height 469
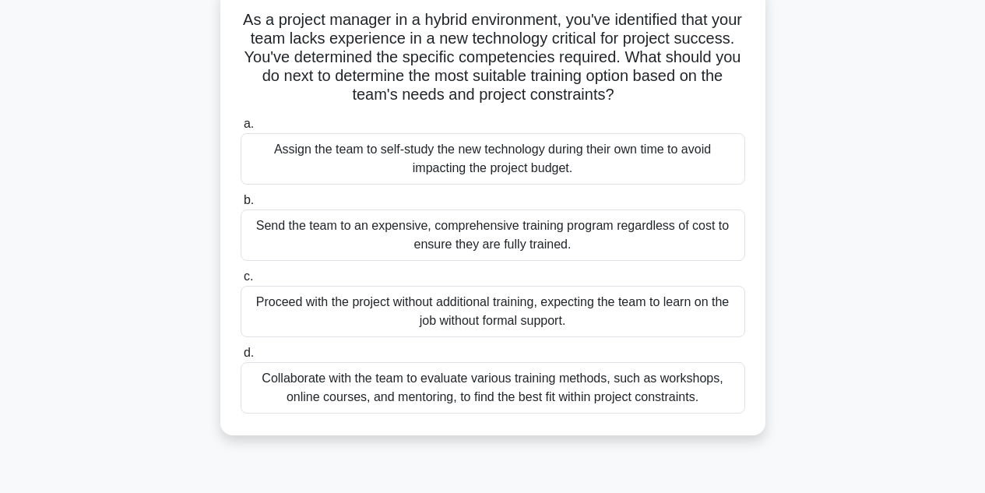
scroll to position [107, 0]
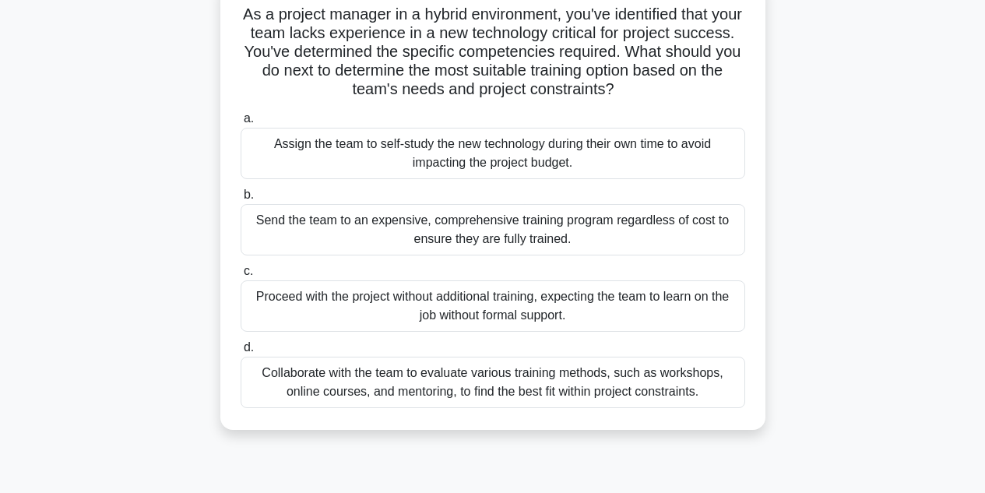
click at [322, 381] on div "Collaborate with the team to evaluate various training methods, such as worksho…" at bounding box center [493, 382] width 505 height 51
click at [241, 353] on input "d. Collaborate with the team to evaluate various training methods, such as work…" at bounding box center [241, 348] width 0 height 10
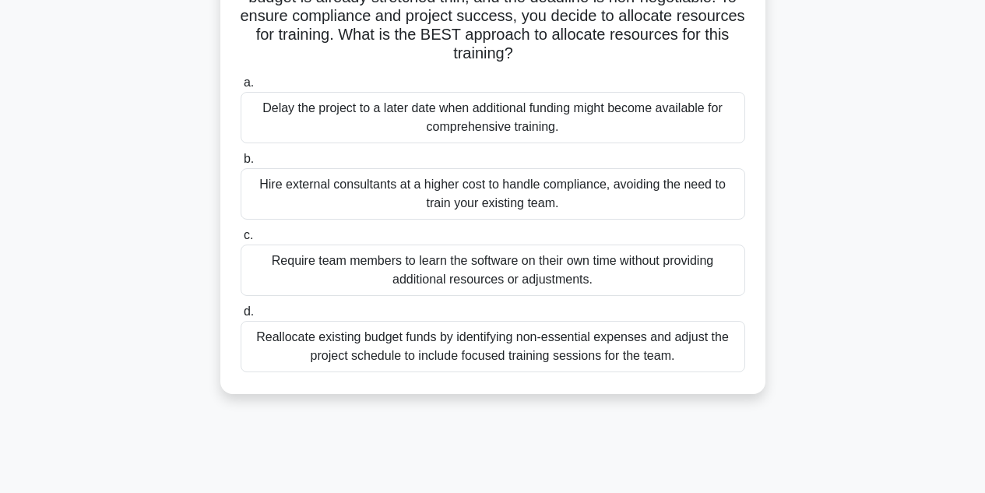
scroll to position [185, 0]
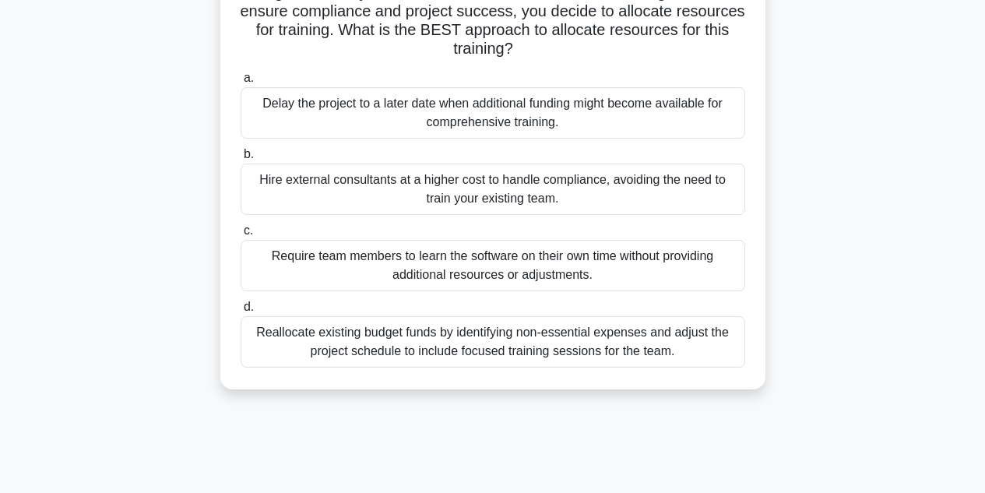
click at [480, 354] on div "Reallocate existing budget funds by identifying non-essential expenses and adju…" at bounding box center [493, 341] width 505 height 51
click at [241, 312] on input "d. Reallocate existing budget funds by identifying non-essential expenses and a…" at bounding box center [241, 307] width 0 height 10
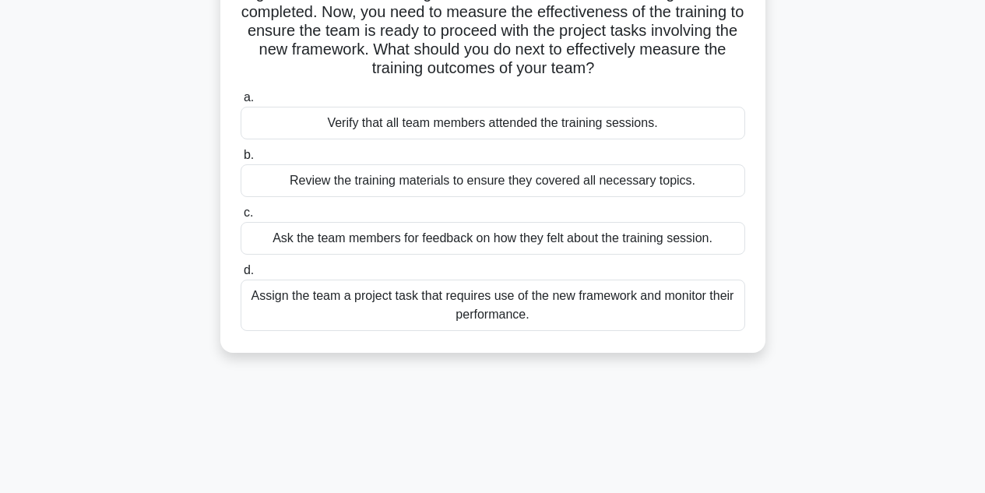
scroll to position [193, 0]
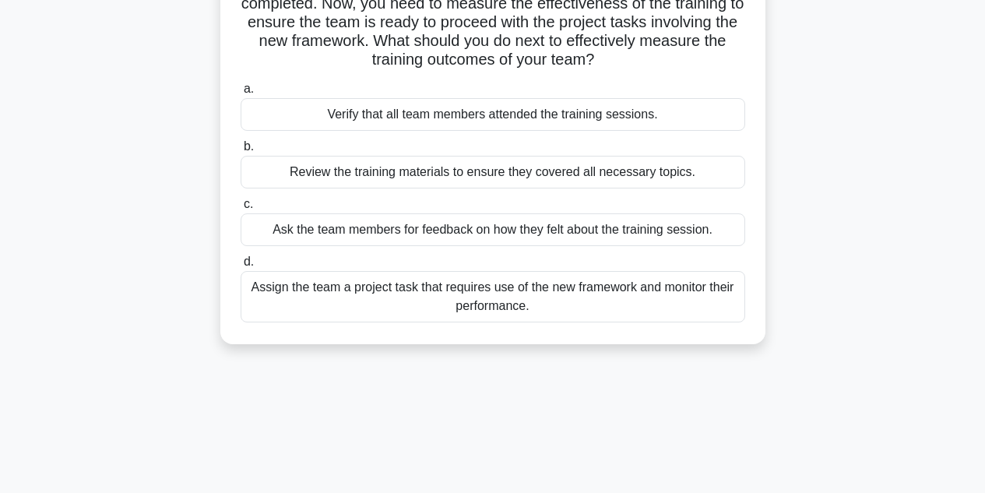
click at [315, 297] on div "Assign the team a project task that requires use of the new framework and monit…" at bounding box center [493, 296] width 505 height 51
click at [241, 267] on input "d. Assign the team a project task that requires use of the new framework and mo…" at bounding box center [241, 262] width 0 height 10
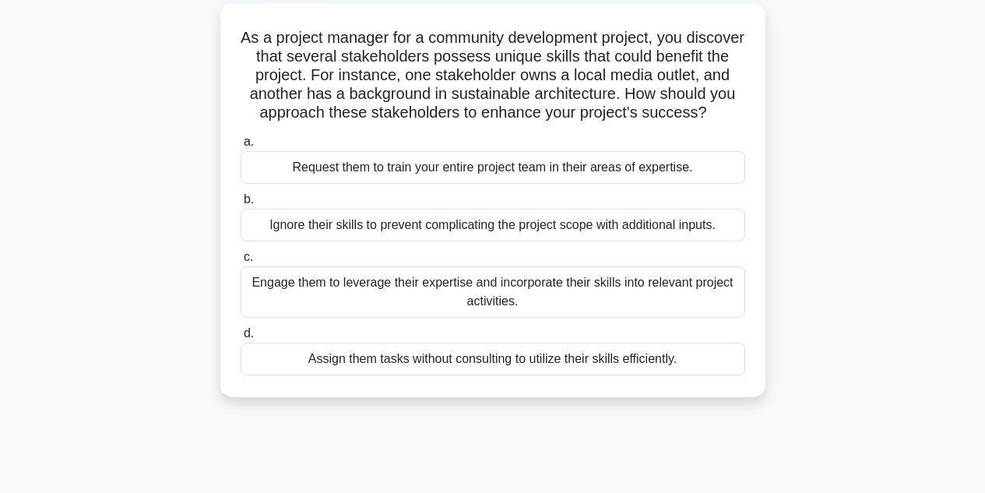
scroll to position [90, 0]
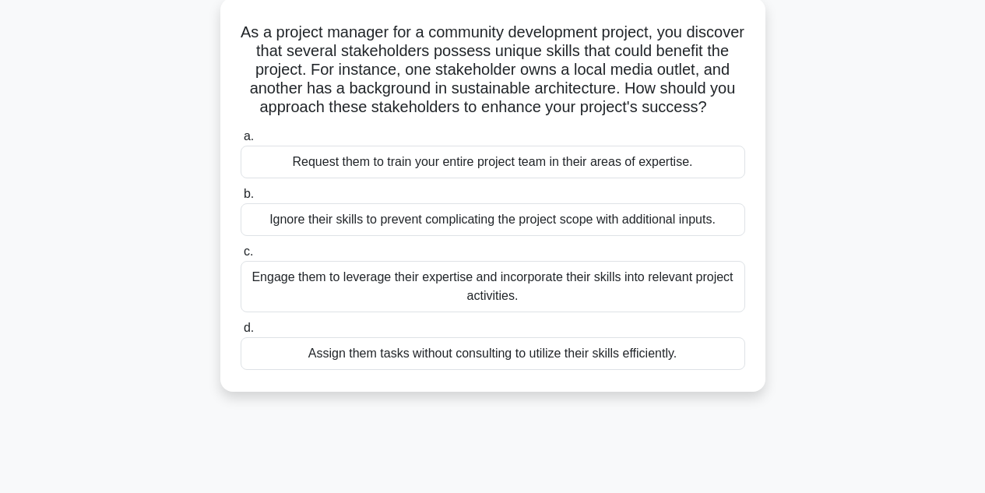
click at [305, 297] on div "Engage them to leverage their expertise and incorporate their skills into relev…" at bounding box center [493, 286] width 505 height 51
click at [241, 257] on input "c. Engage them to leverage their expertise and incorporate their skills into re…" at bounding box center [241, 252] width 0 height 10
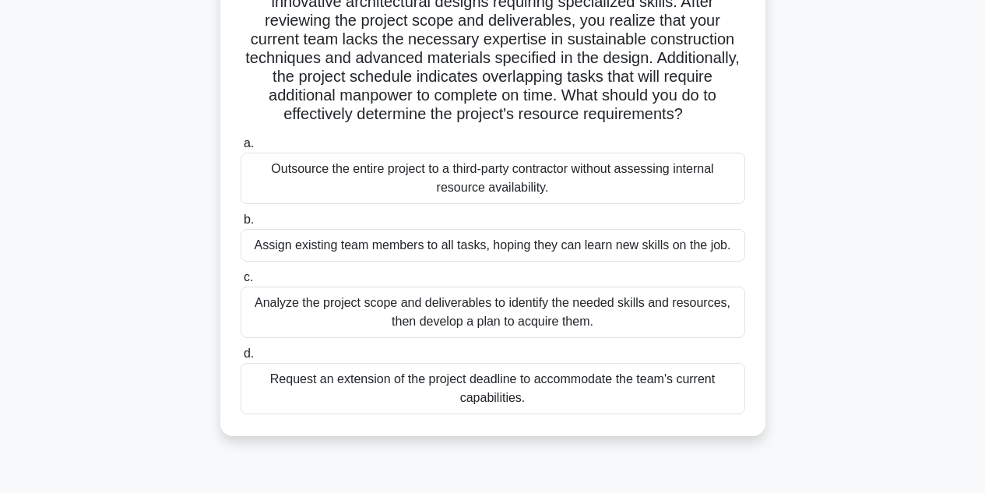
scroll to position [164, 0]
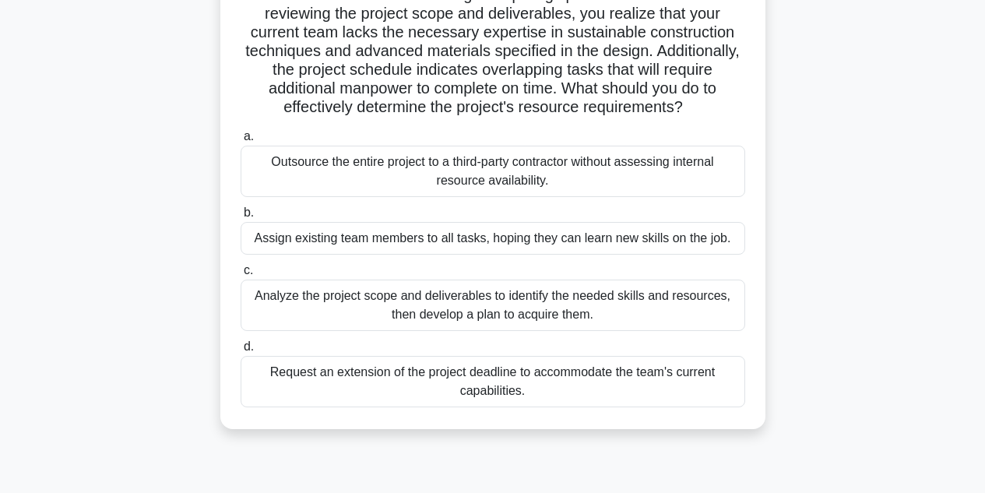
click at [274, 295] on div "Analyze the project scope and deliverables to identify the needed skills and re…" at bounding box center [493, 305] width 505 height 51
click at [241, 276] on input "c. Analyze the project scope and deliverables to identify the needed skills and…" at bounding box center [241, 271] width 0 height 10
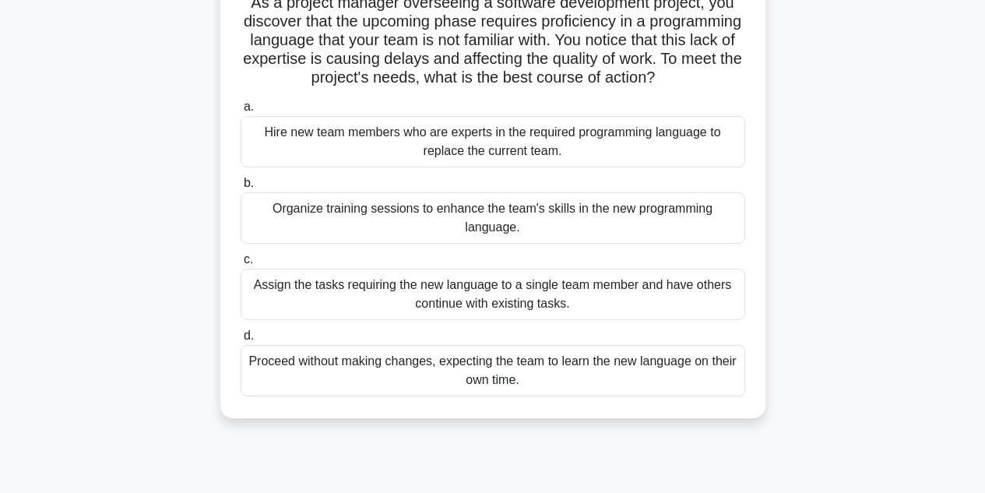
scroll to position [124, 0]
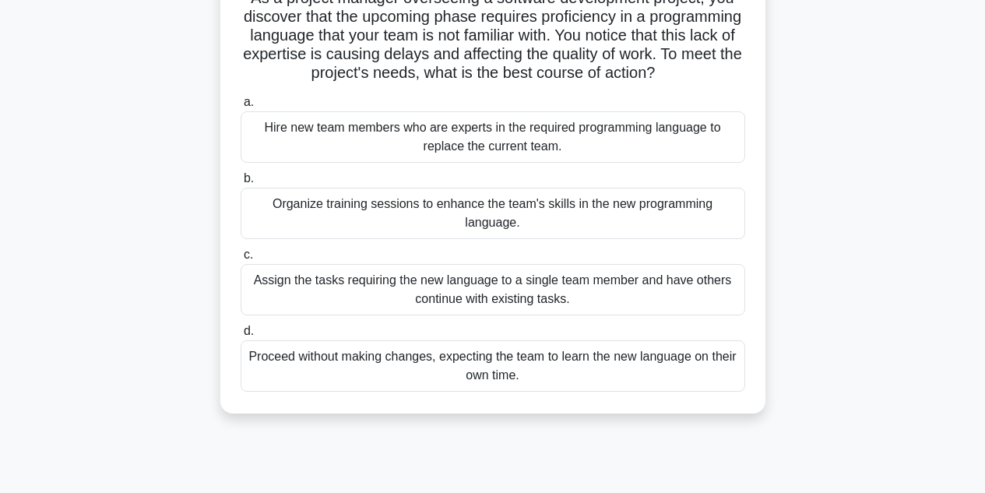
click at [282, 220] on div "Organize training sessions to enhance the team's skills in the new programming …" at bounding box center [493, 213] width 505 height 51
click at [241, 184] on input "b. Organize training sessions to enhance the team's skills in the new programmi…" at bounding box center [241, 179] width 0 height 10
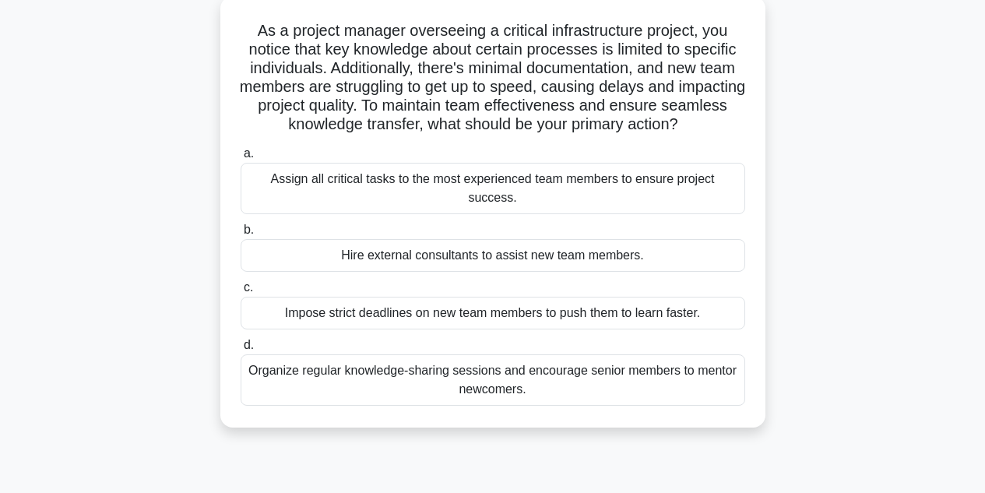
scroll to position [98, 0]
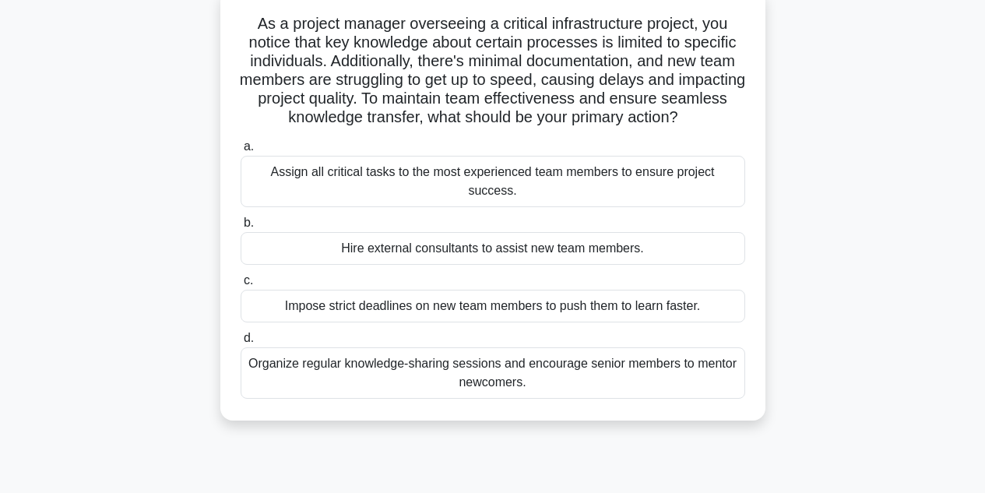
click at [321, 359] on div "Organize regular knowledge-sharing sessions and encourage senior members to men…" at bounding box center [493, 372] width 505 height 51
click at [241, 343] on input "d. Organize regular knowledge-sharing sessions and encourage senior members to …" at bounding box center [241, 338] width 0 height 10
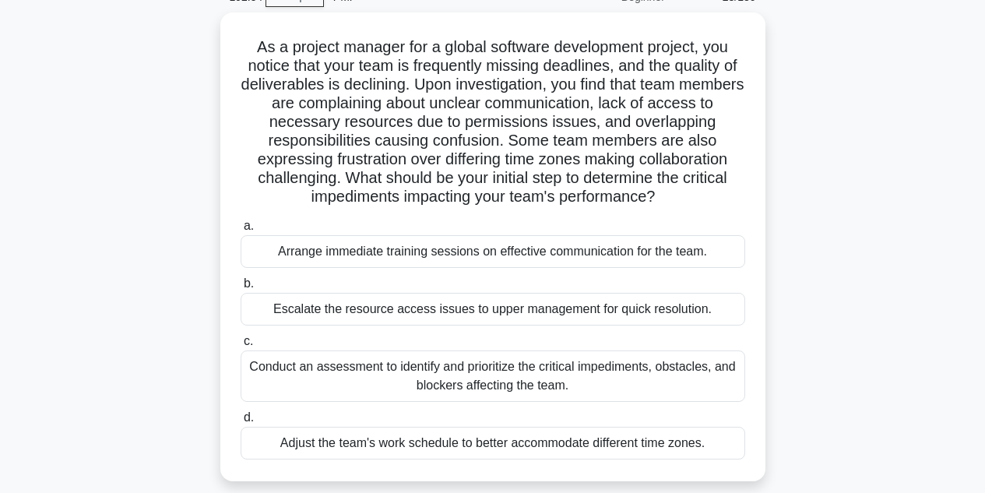
scroll to position [81, 0]
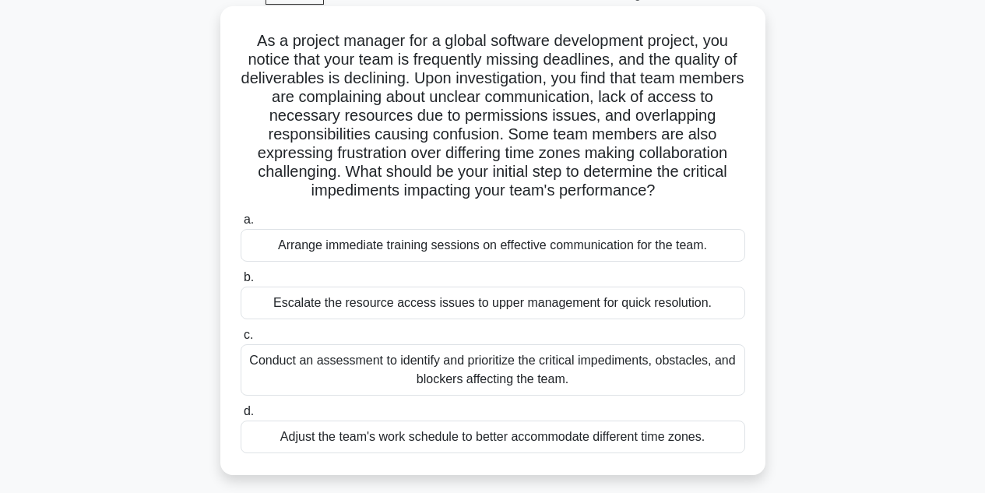
click at [272, 364] on div "Conduct an assessment to identify and prioritize the critical impediments, obst…" at bounding box center [493, 369] width 505 height 51
click at [241, 340] on input "c. Conduct an assessment to identify and prioritize the critical impediments, o…" at bounding box center [241, 335] width 0 height 10
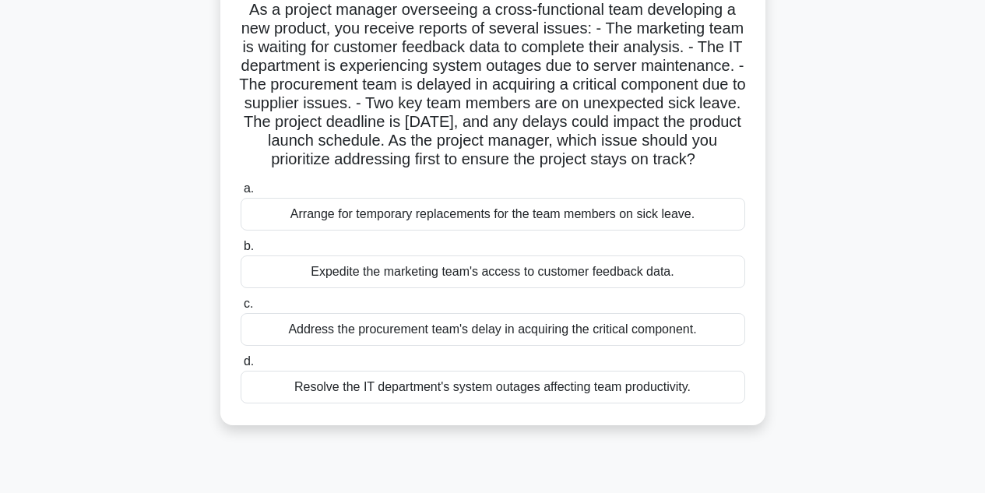
scroll to position [117, 0]
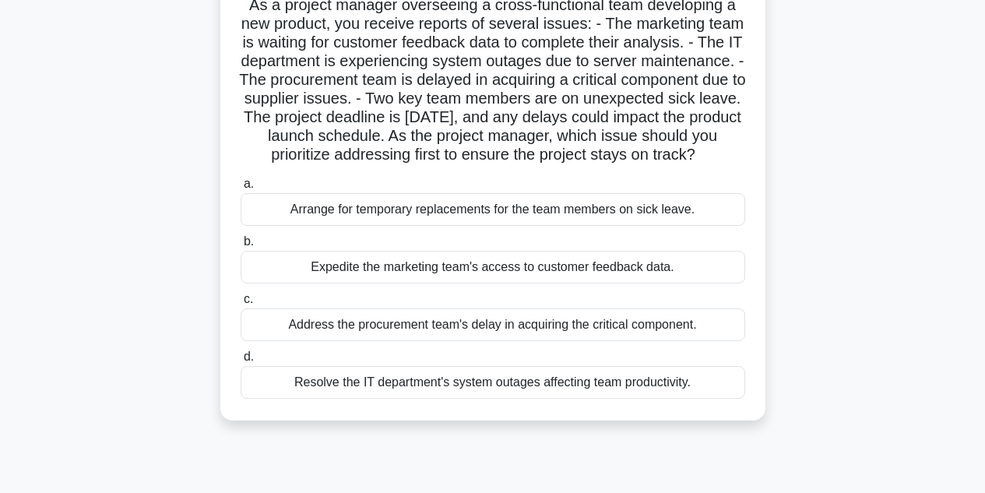
click at [307, 399] on div "Resolve the IT department's system outages affecting team productivity." at bounding box center [493, 382] width 505 height 33
click at [241, 362] on input "d. Resolve the IT department's system outages affecting team productivity." at bounding box center [241, 357] width 0 height 10
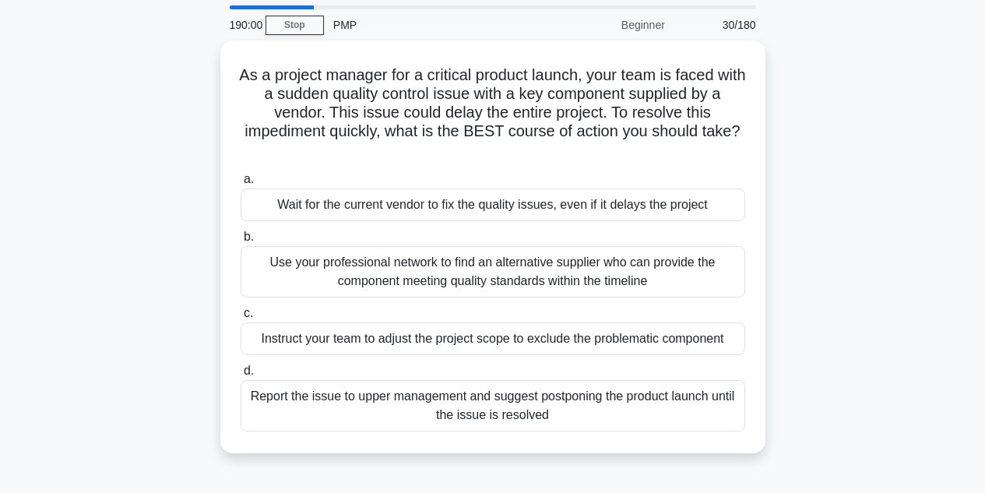
scroll to position [51, 0]
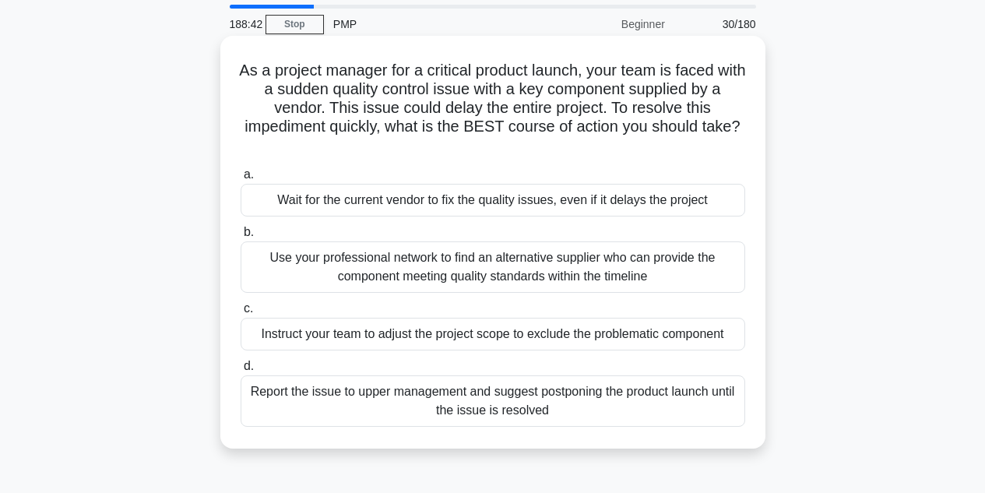
click at [345, 265] on div "Use your professional network to find an alternative supplier who can provide t…" at bounding box center [493, 266] width 505 height 51
click at [241, 238] on input "b. Use your professional network to find an alternative supplier who can provid…" at bounding box center [241, 232] width 0 height 10
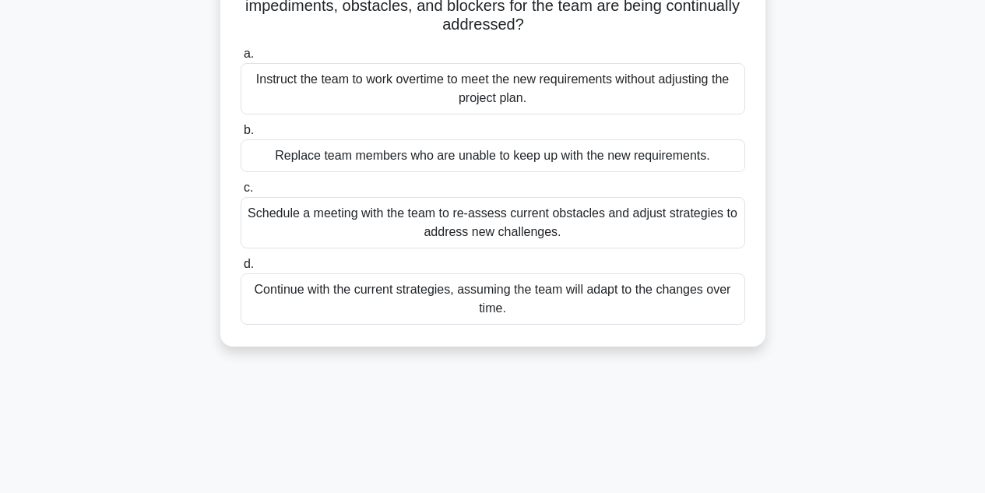
scroll to position [289, 0]
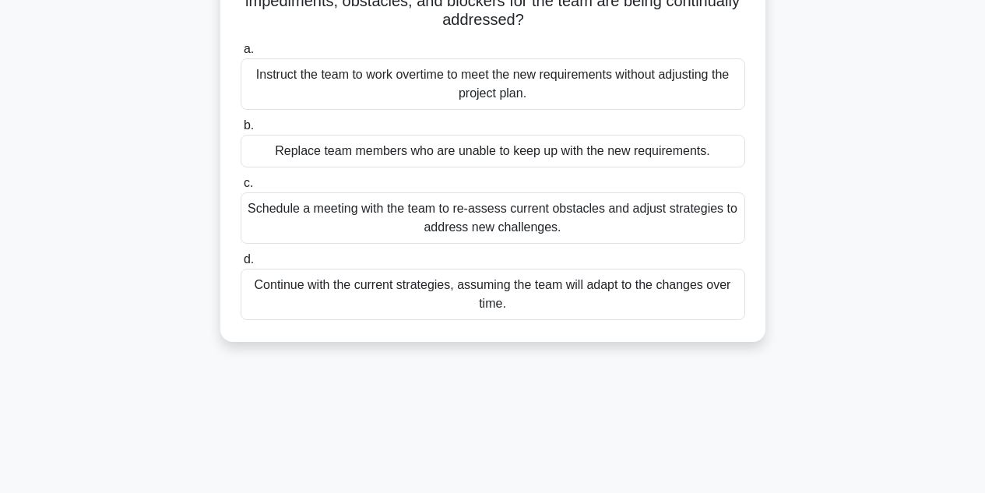
click at [294, 216] on div "Schedule a meeting with the team to re-assess current obstacles and adjust stra…" at bounding box center [493, 217] width 505 height 51
click at [241, 188] on input "c. Schedule a meeting with the team to re-assess current obstacles and adjust s…" at bounding box center [241, 183] width 0 height 10
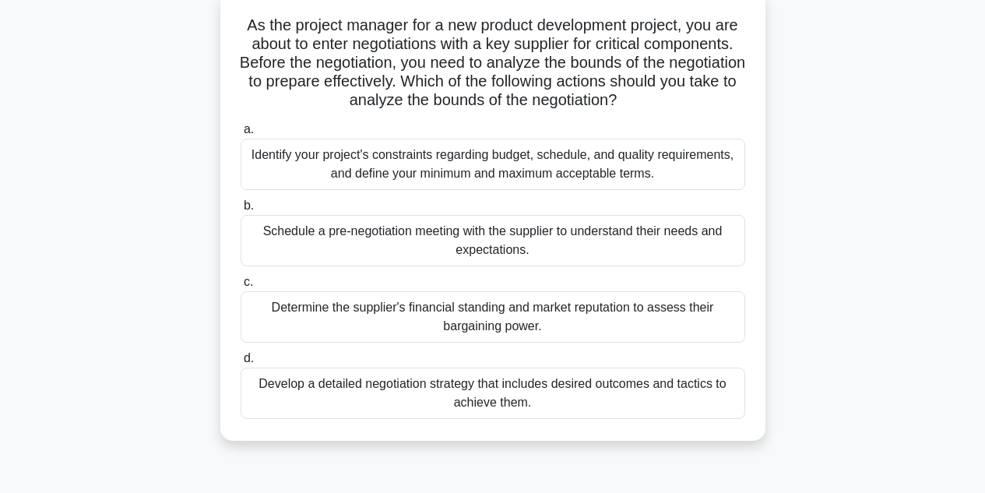
scroll to position [97, 0]
click at [296, 158] on div "Identify your project's constraints regarding budget, schedule, and quality req…" at bounding box center [493, 163] width 505 height 51
click at [241, 134] on input "a. Identify your project's constraints regarding budget, schedule, and quality …" at bounding box center [241, 129] width 0 height 10
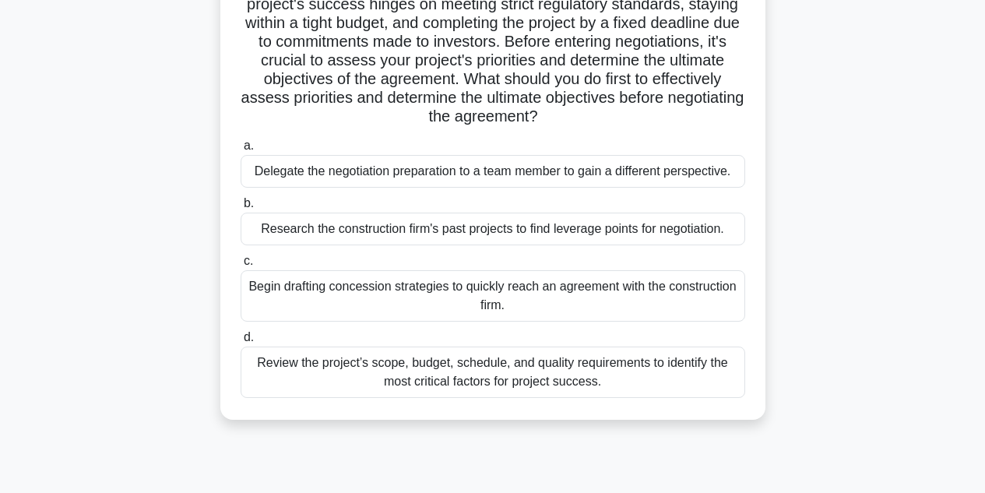
scroll to position [158, 0]
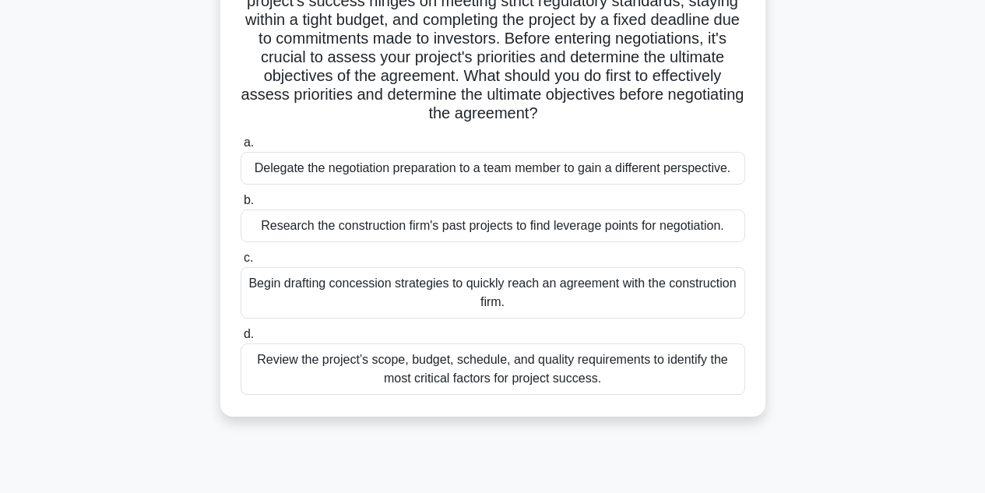
click at [303, 368] on div "Review the project’s scope, budget, schedule, and quality requirements to ident…" at bounding box center [493, 368] width 505 height 51
click at [241, 340] on input "d. Review the project’s scope, budget, schedule, and quality requirements to id…" at bounding box center [241, 334] width 0 height 10
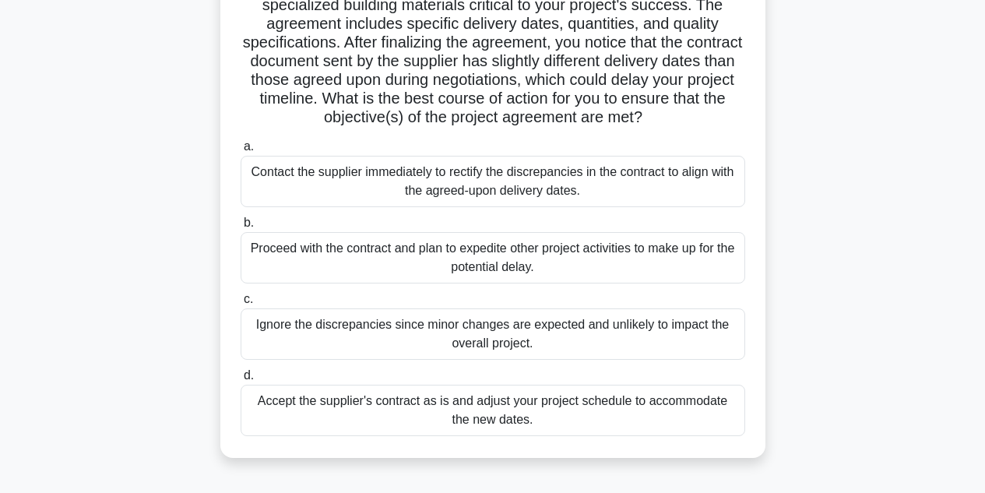
scroll to position [160, 0]
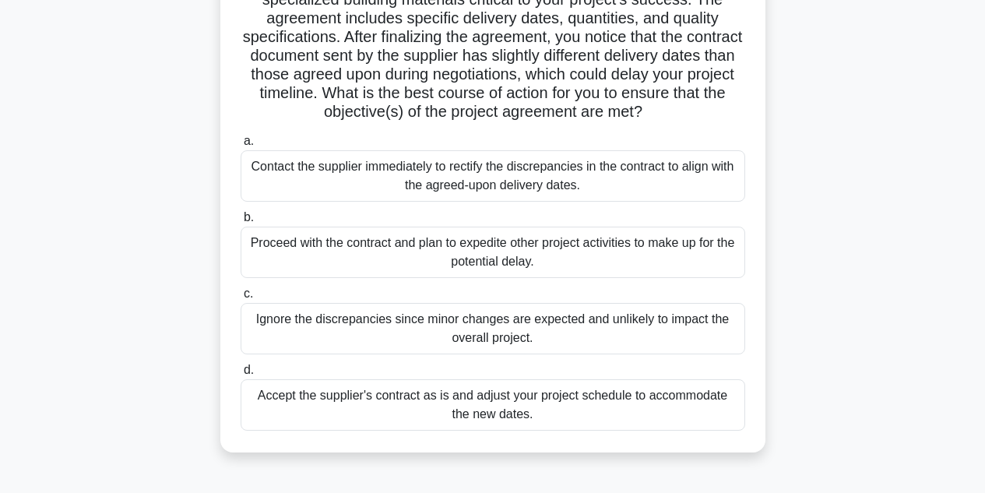
click at [271, 174] on div "Contact the supplier immediately to rectify the discrepancies in the contract t…" at bounding box center [493, 175] width 505 height 51
click at [241, 146] on input "a. Contact the supplier immediately to rectify the discrepancies in the contrac…" at bounding box center [241, 141] width 0 height 10
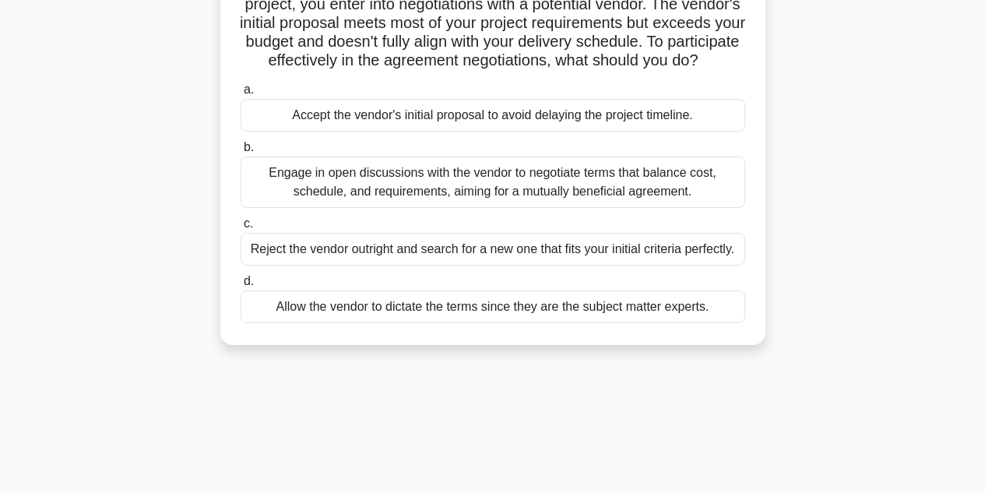
scroll to position [141, 0]
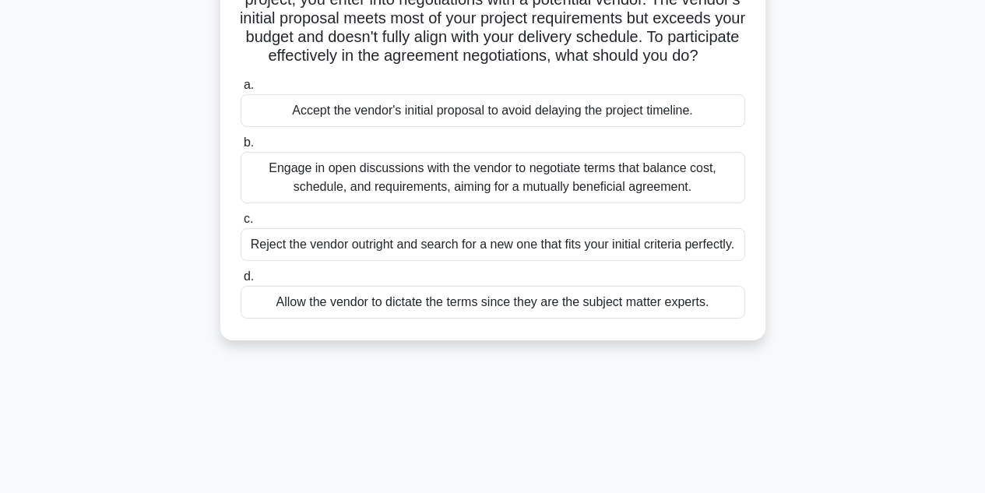
click at [276, 194] on div "Engage in open discussions with the vendor to negotiate terms that balance cost…" at bounding box center [493, 177] width 505 height 51
click at [241, 148] on input "b. Engage in open discussions with the vendor to negotiate terms that balance c…" at bounding box center [241, 143] width 0 height 10
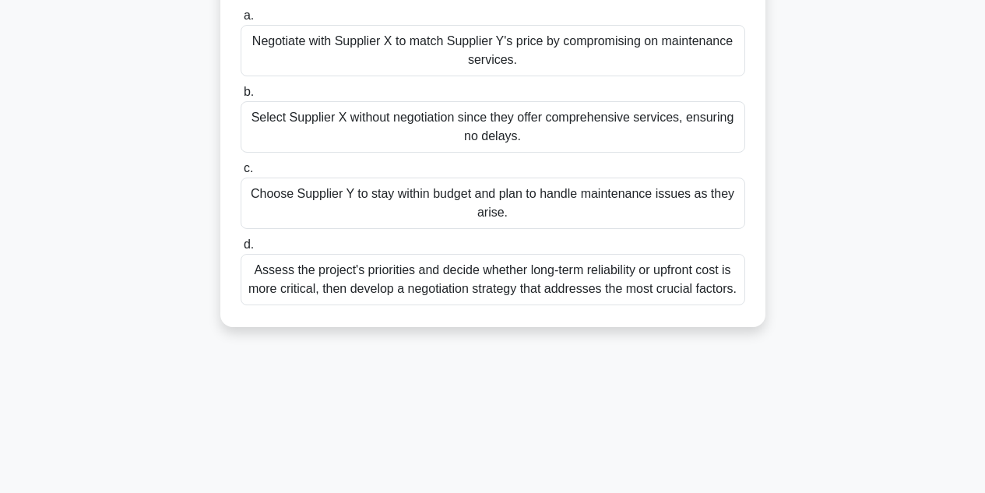
scroll to position [276, 0]
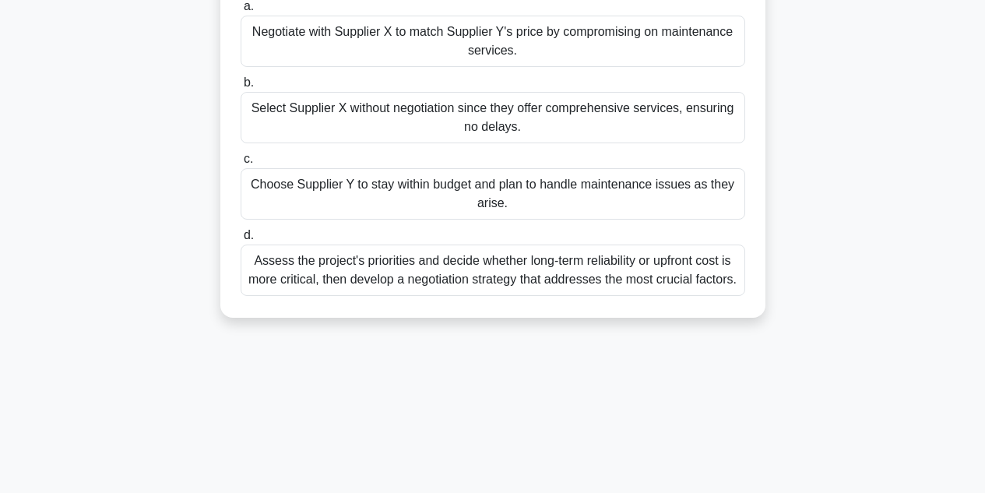
click at [348, 283] on div "Assess the project's priorities and decide whether long-term reliability or upf…" at bounding box center [493, 270] width 505 height 51
click at [241, 241] on input "d. Assess the project's priorities and decide whether long-term reliability or …" at bounding box center [241, 235] width 0 height 10
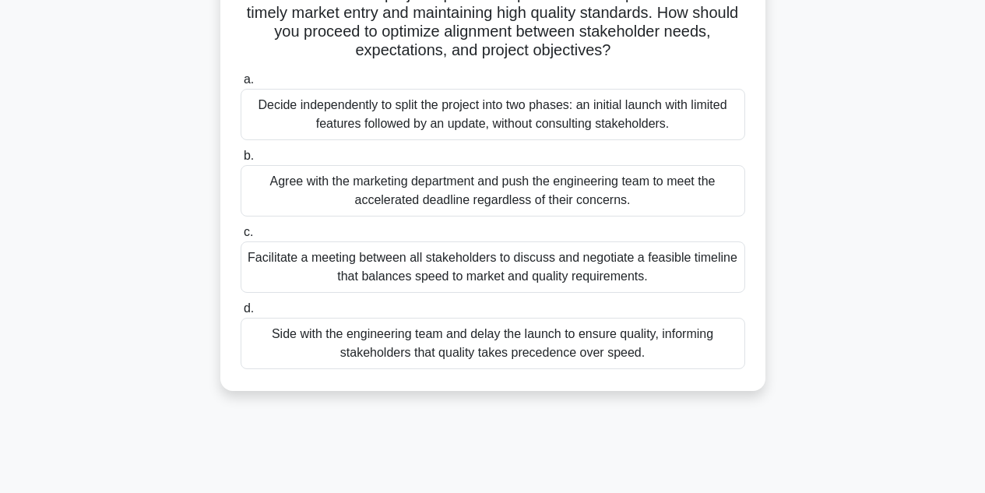
scroll to position [207, 0]
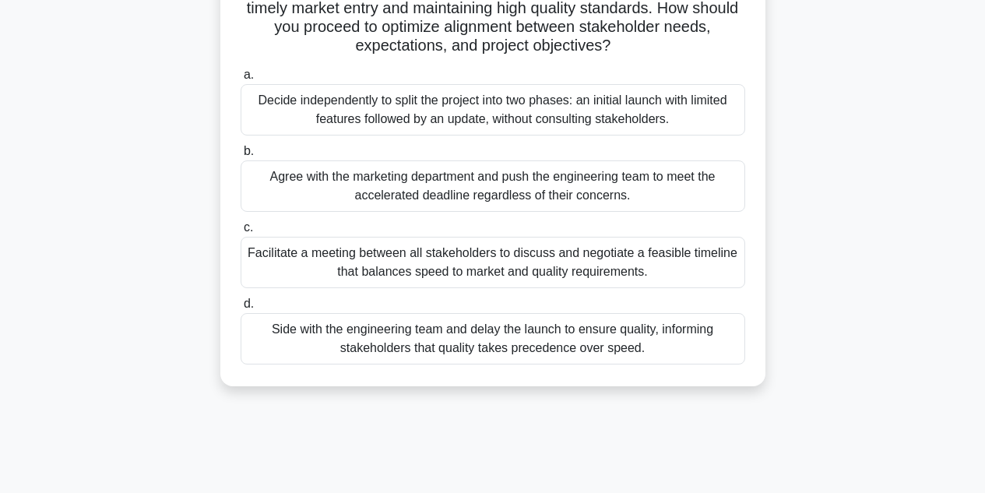
click at [344, 266] on div "Facilitate a meeting between all stakeholders to discuss and negotiate a feasib…" at bounding box center [493, 262] width 505 height 51
click at [241, 233] on input "c. Facilitate a meeting between all stakeholders to discuss and negotiate a fea…" at bounding box center [241, 228] width 0 height 10
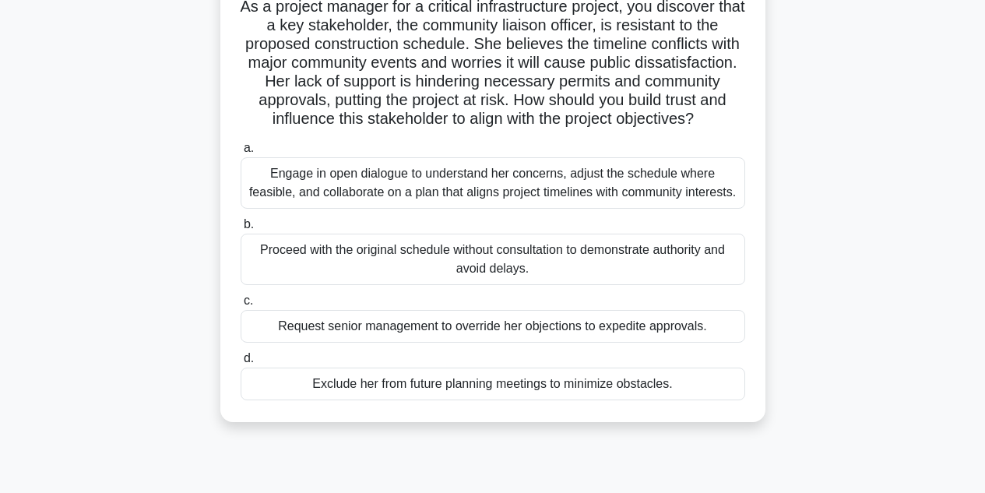
scroll to position [121, 0]
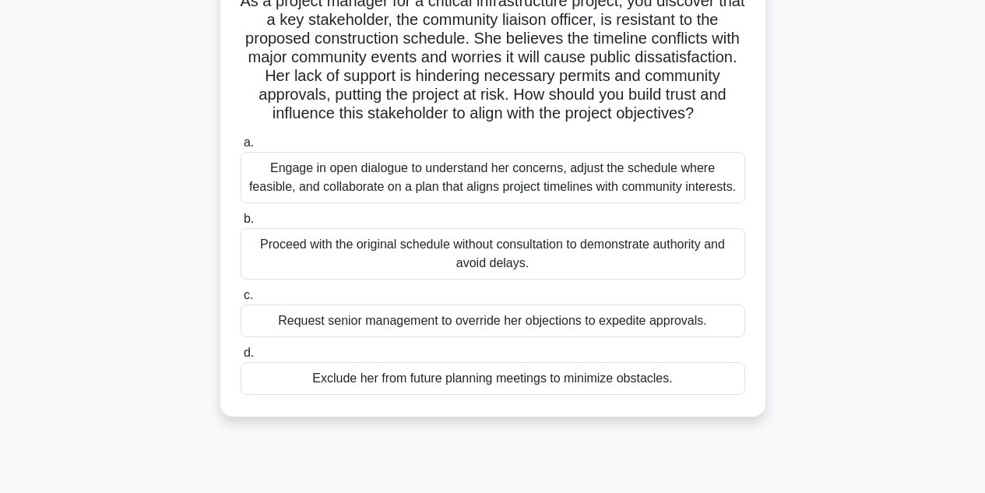
click at [277, 203] on div "Engage in open dialogue to understand her concerns, adjust the schedule where f…" at bounding box center [493, 177] width 505 height 51
click at [241, 148] on input "a. Engage in open dialogue to understand her concerns, adjust the schedule wher…" at bounding box center [241, 143] width 0 height 10
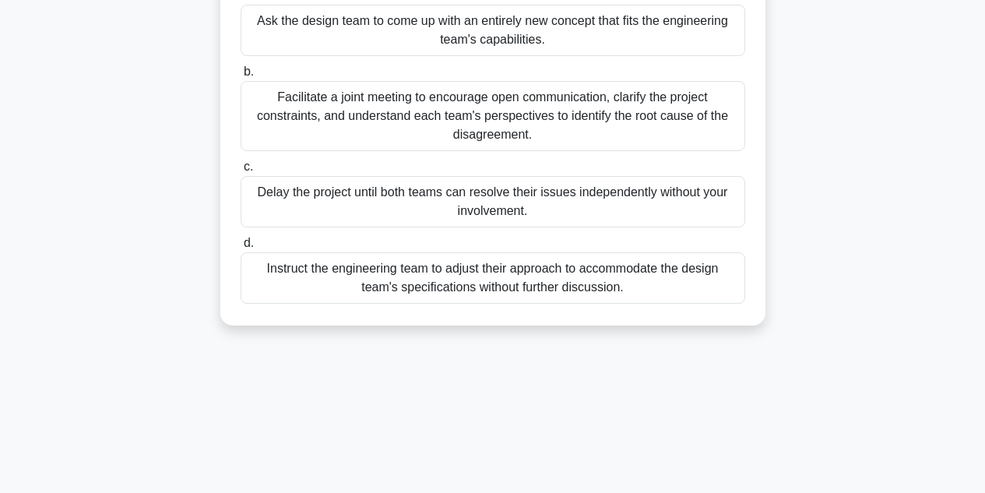
scroll to position [291, 0]
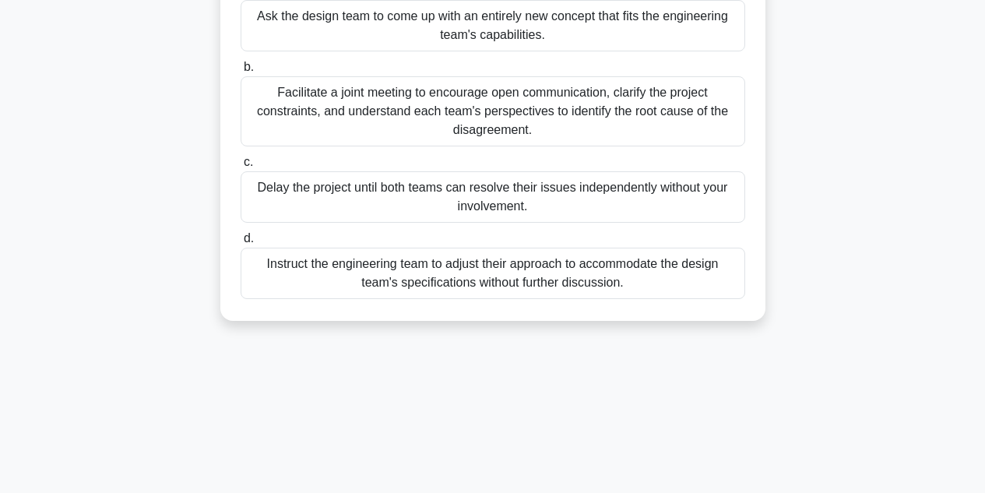
click at [315, 120] on div "Facilitate a joint meeting to encourage open communication, clarify the project…" at bounding box center [493, 111] width 505 height 70
click at [241, 72] on input "b. Facilitate a joint meeting to encourage open communication, clarify the proj…" at bounding box center [241, 67] width 0 height 10
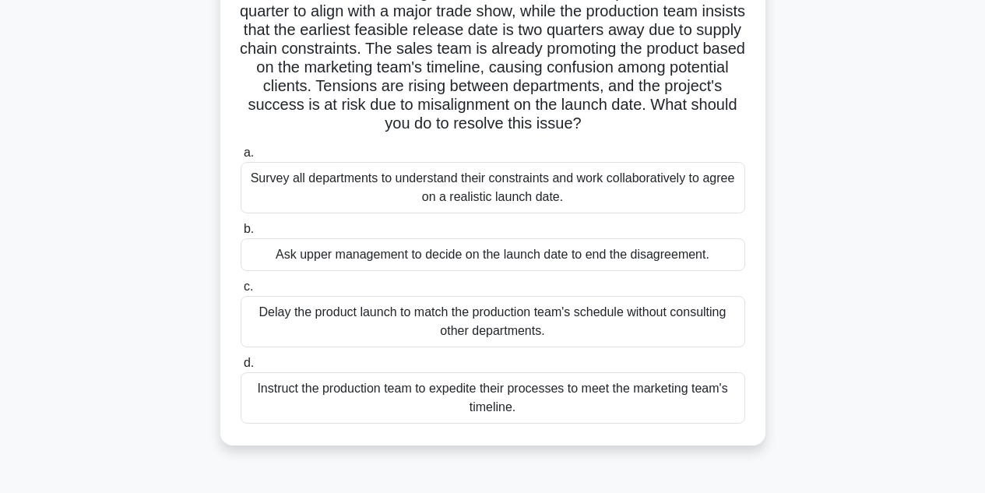
scroll to position [172, 0]
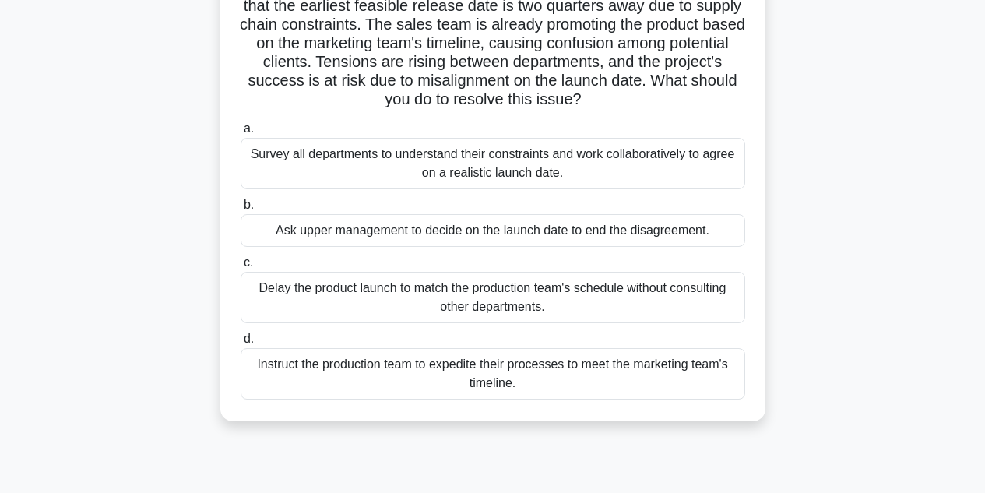
click at [290, 157] on div "Survey all departments to understand their constraints and work collaboratively…" at bounding box center [493, 163] width 505 height 51
click at [241, 134] on input "a. Survey all departments to understand their constraints and work collaborativ…" at bounding box center [241, 129] width 0 height 10
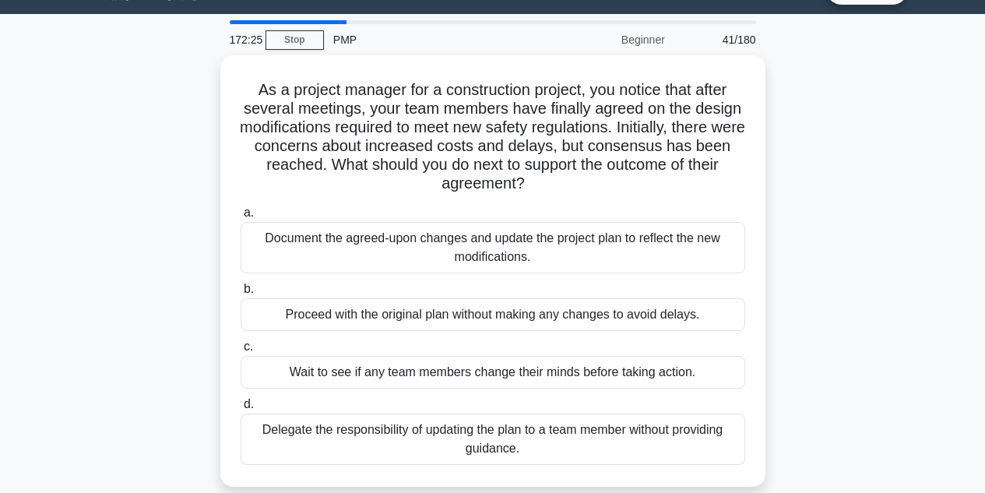
scroll to position [37, 0]
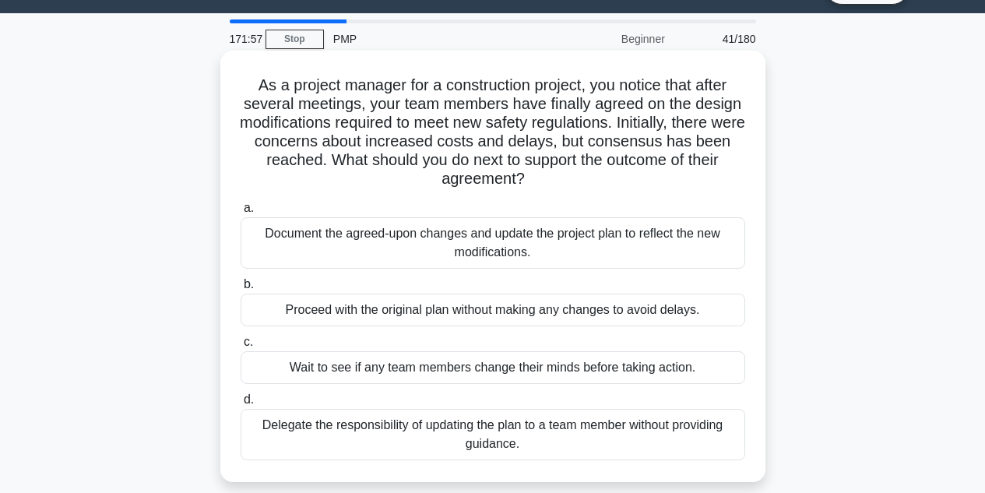
click at [304, 251] on div "Document the agreed-upon changes and update the project plan to reflect the new…" at bounding box center [493, 242] width 505 height 51
click at [241, 213] on input "a. Document the agreed-upon changes and update the project plan to reflect the …" at bounding box center [241, 208] width 0 height 10
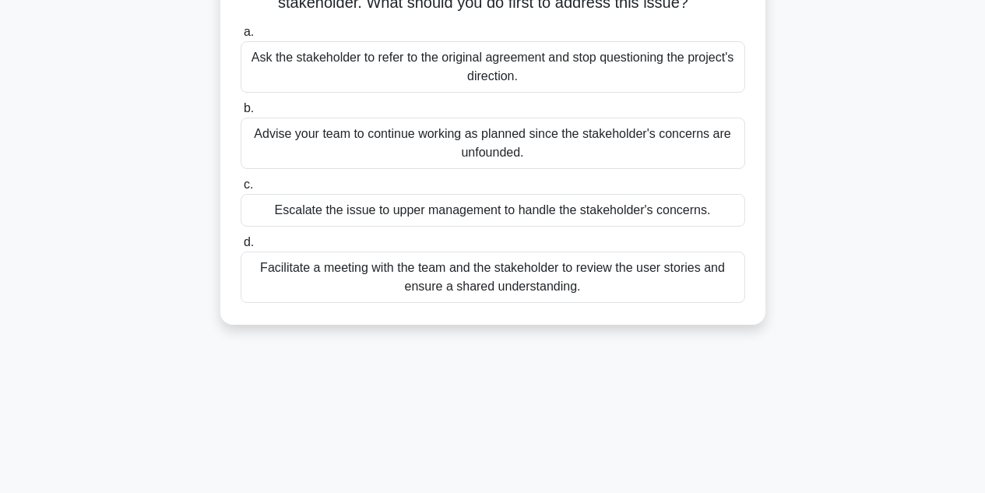
scroll to position [237, 0]
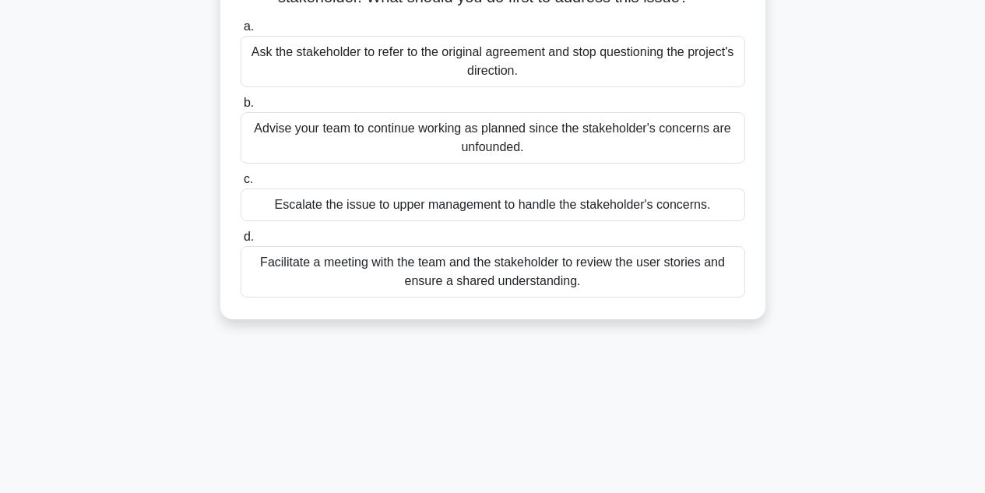
click at [315, 278] on div "Facilitate a meeting with the team and the stakeholder to review the user stori…" at bounding box center [493, 271] width 505 height 51
click at [241, 242] on input "d. Facilitate a meeting with the team and the stakeholder to review the user st…" at bounding box center [241, 237] width 0 height 10
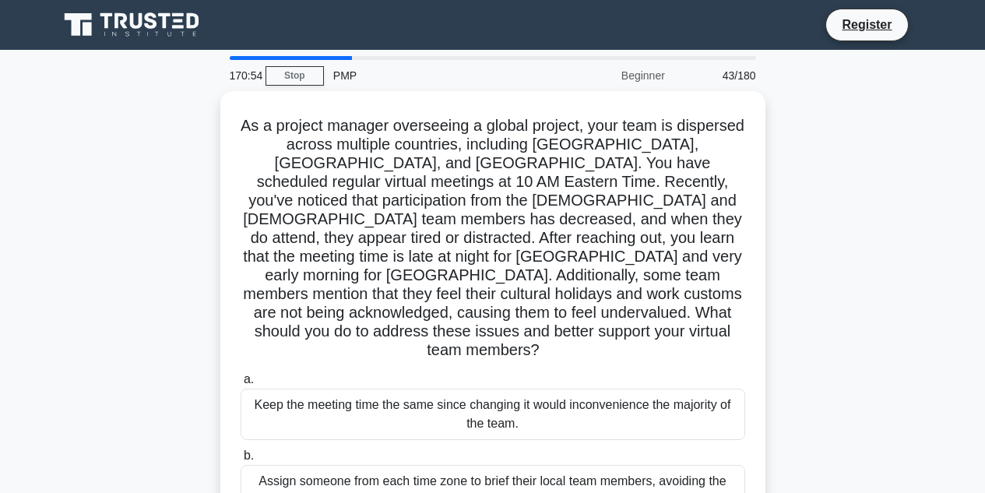
scroll to position [1, 0]
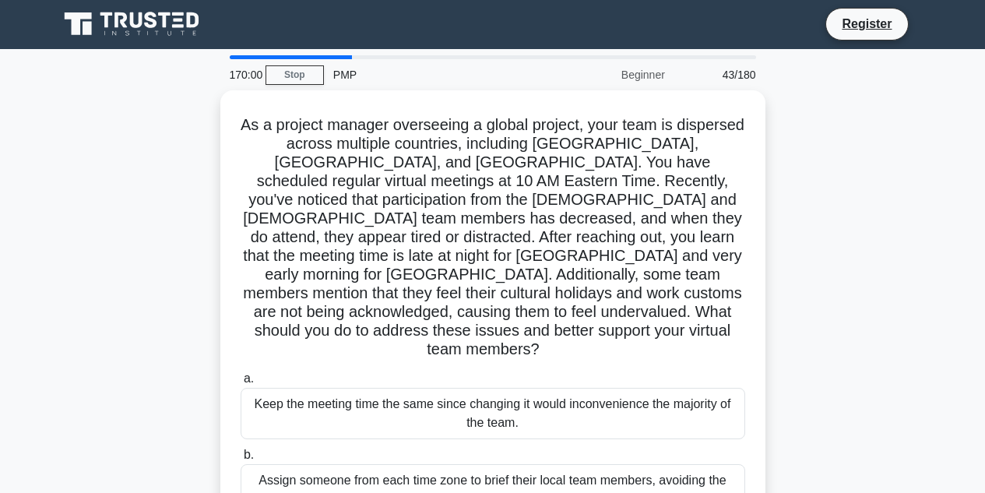
click at [181, 290] on div "As a project manager overseeing a global project, your team is dispersed across…" at bounding box center [493, 399] width 888 height 618
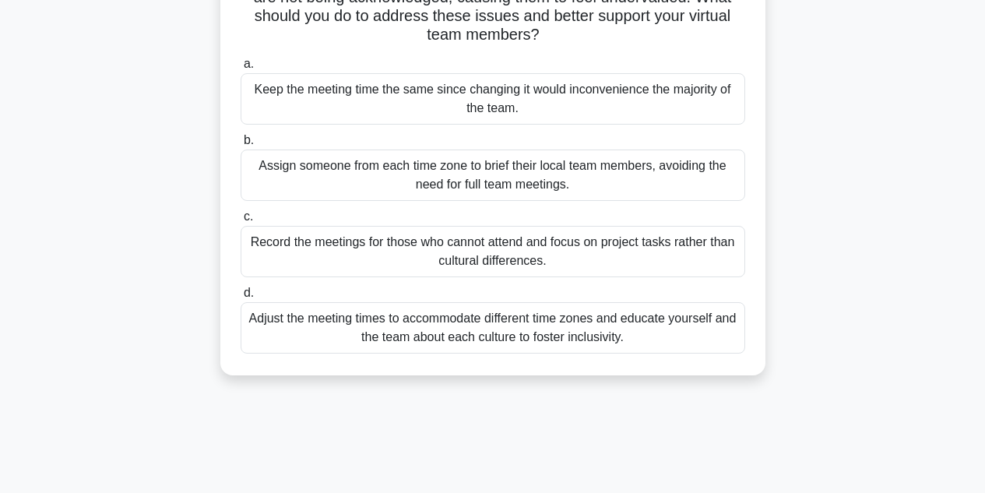
scroll to position [316, 0]
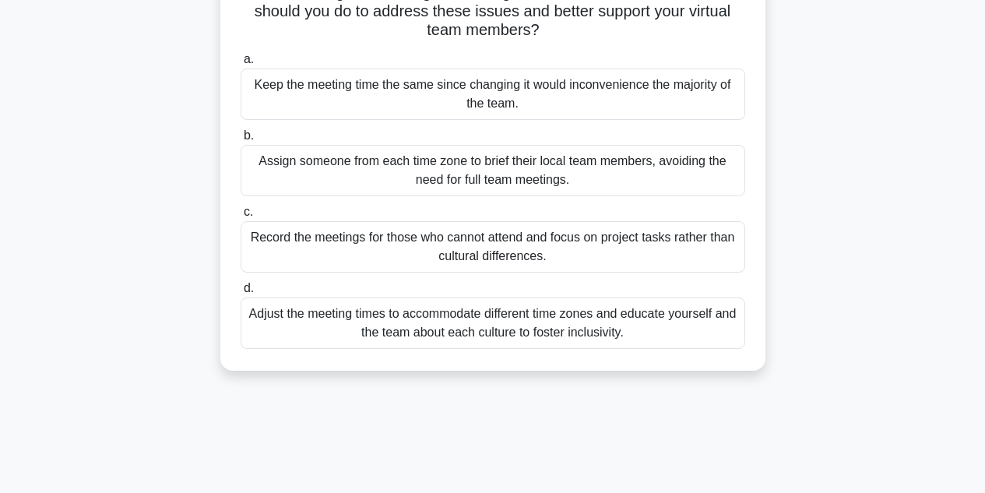
click at [285, 297] on div "Adjust the meeting times to accommodate different time zones and educate yourse…" at bounding box center [493, 322] width 505 height 51
click at [241, 291] on input "d. Adjust the meeting times to accommodate different time zones and educate you…" at bounding box center [241, 288] width 0 height 10
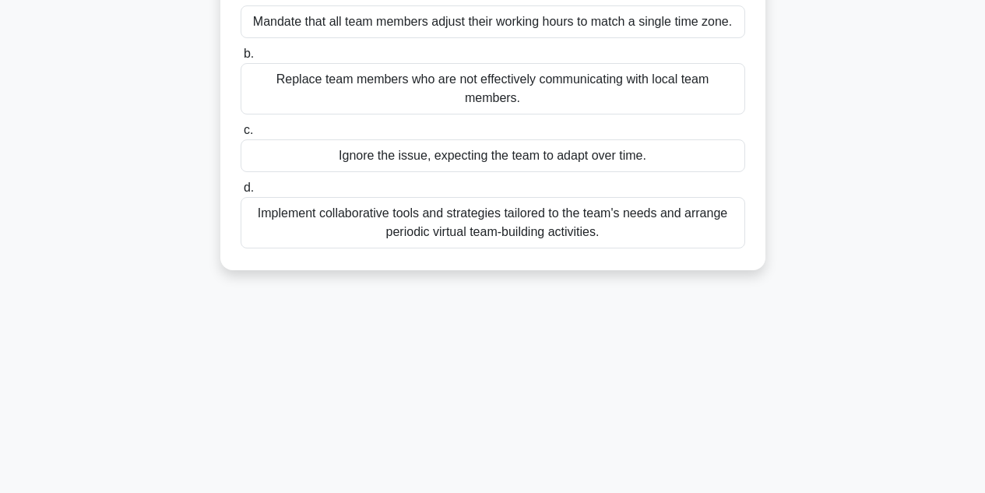
scroll to position [255, 0]
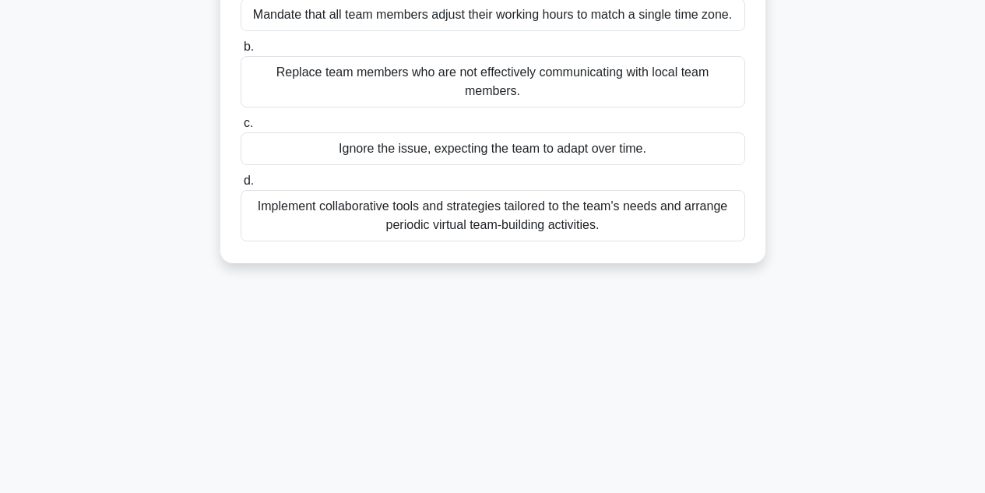
click at [291, 206] on div "Implement collaborative tools and strategies tailored to the team's needs and a…" at bounding box center [493, 215] width 505 height 51
click at [241, 186] on input "d. Implement collaborative tools and strategies tailored to the team's needs an…" at bounding box center [241, 181] width 0 height 10
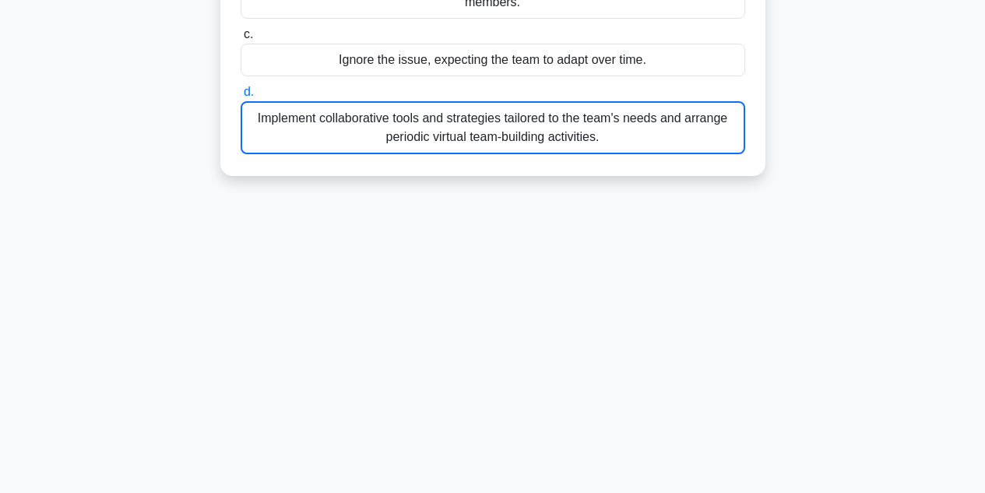
scroll to position [0, 0]
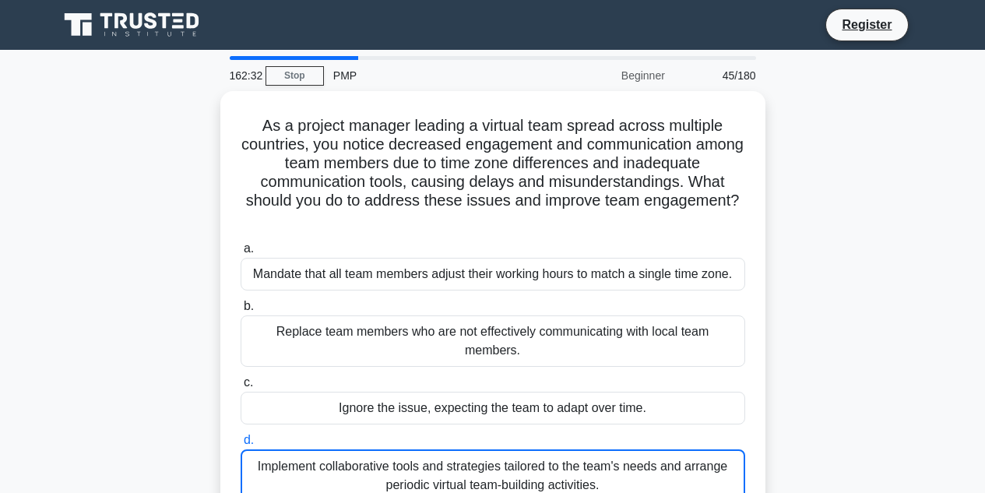
click at [65, 229] on div "As a project manager leading a virtual team spread across multiple countries, y…" at bounding box center [493, 317] width 888 height 452
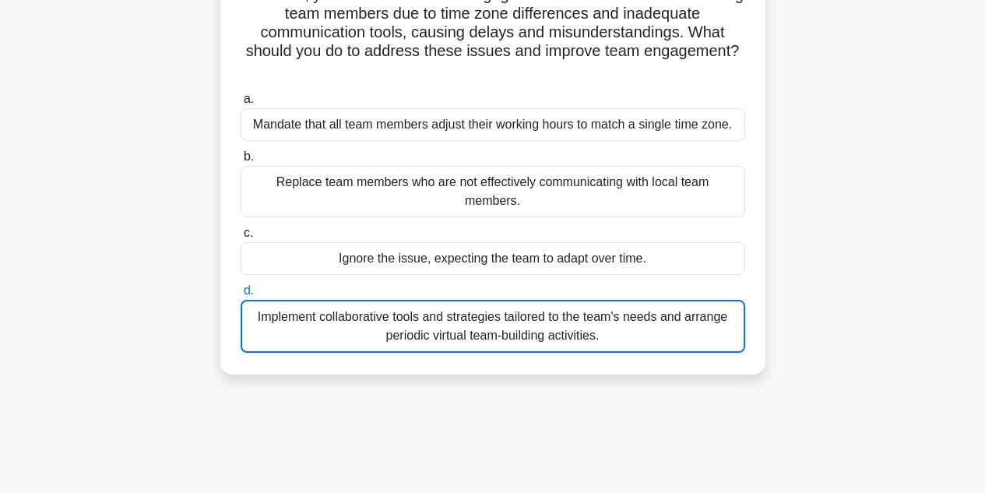
scroll to position [157, 0]
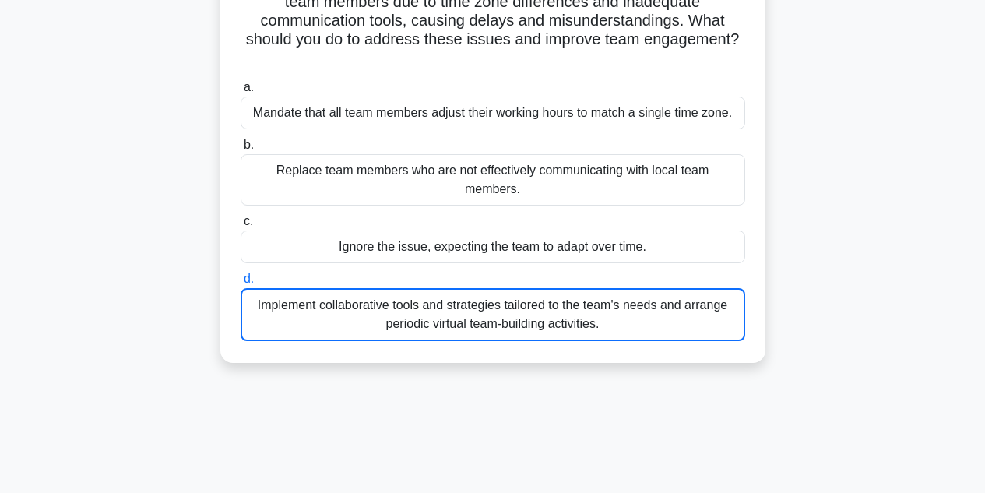
click at [336, 302] on div "Implement collaborative tools and strategies tailored to the team's needs and a…" at bounding box center [493, 314] width 505 height 53
click at [241, 284] on input "d. Implement collaborative tools and strategies tailored to the team's needs an…" at bounding box center [241, 279] width 0 height 10
click at [336, 302] on div "Implement collaborative tools and strategies tailored to the team's needs and a…" at bounding box center [493, 314] width 505 height 53
click at [241, 284] on input "d. Implement collaborative tools and strategies tailored to the team's needs an…" at bounding box center [241, 279] width 0 height 10
click at [336, 302] on div "Implement collaborative tools and strategies tailored to the team's needs and a…" at bounding box center [493, 314] width 505 height 53
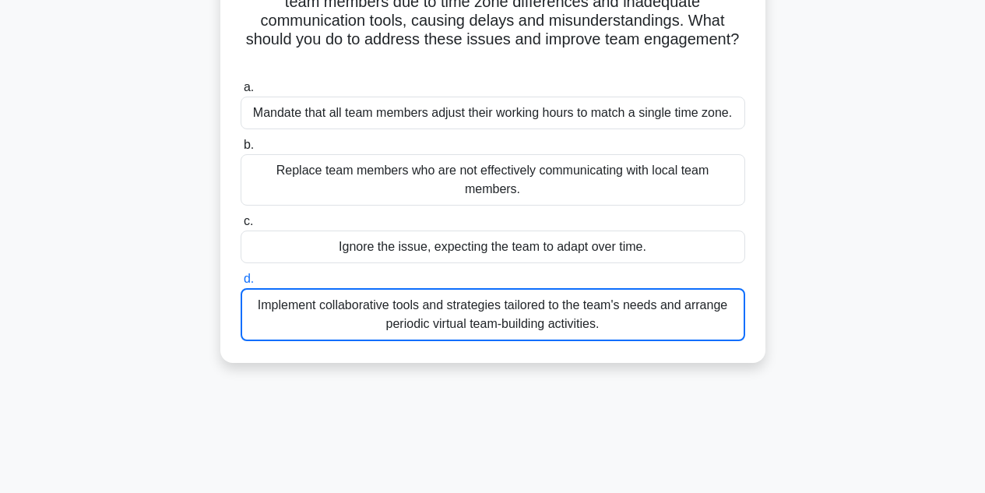
click at [241, 284] on input "d. Implement collaborative tools and strategies tailored to the team's needs an…" at bounding box center [241, 279] width 0 height 10
click at [336, 302] on div "Implement collaborative tools and strategies tailored to the team's needs and a…" at bounding box center [493, 314] width 505 height 53
click at [241, 284] on input "d. Implement collaborative tools and strategies tailored to the team's needs an…" at bounding box center [241, 279] width 0 height 10
click at [336, 302] on div "Implement collaborative tools and strategies tailored to the team's needs and a…" at bounding box center [493, 314] width 505 height 53
click at [241, 284] on input "d. Implement collaborative tools and strategies tailored to the team's needs an…" at bounding box center [241, 279] width 0 height 10
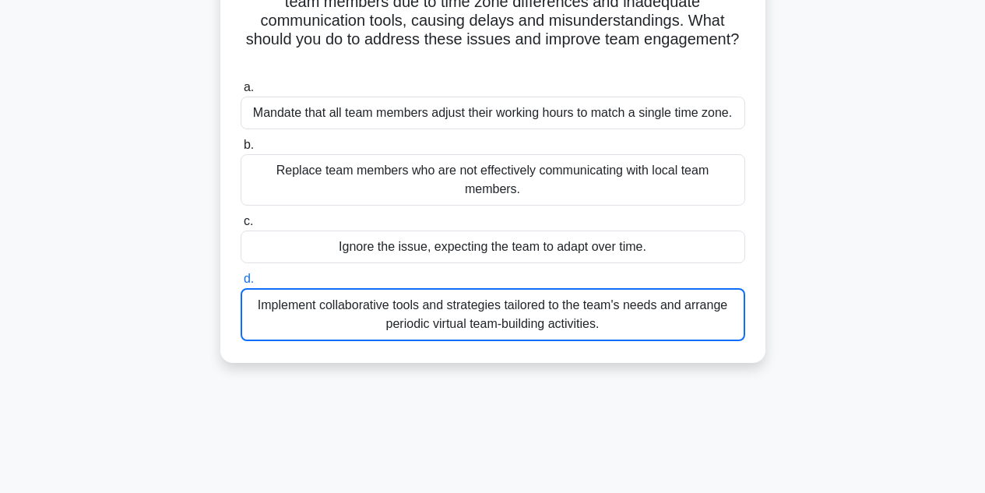
click at [336, 302] on div "Implement collaborative tools and strategies tailored to the team's needs and a…" at bounding box center [493, 314] width 505 height 53
click at [241, 284] on input "d. Implement collaborative tools and strategies tailored to the team's needs an…" at bounding box center [241, 279] width 0 height 10
click at [336, 302] on div "Implement collaborative tools and strategies tailored to the team's needs and a…" at bounding box center [493, 314] width 505 height 53
click at [241, 284] on input "d. Implement collaborative tools and strategies tailored to the team's needs an…" at bounding box center [241, 279] width 0 height 10
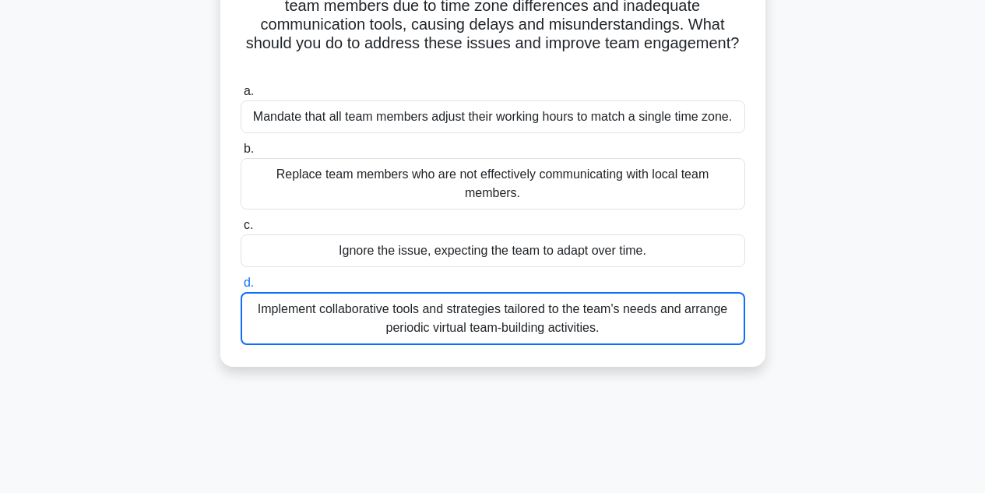
click at [216, 247] on div "As a project manager leading a virtual team spread across multiple countries, y…" at bounding box center [493, 160] width 888 height 452
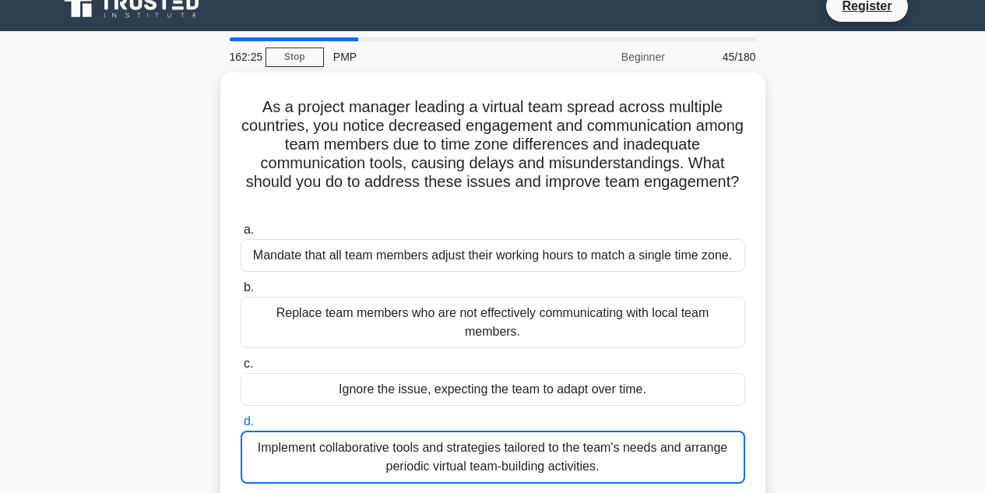
scroll to position [0, 0]
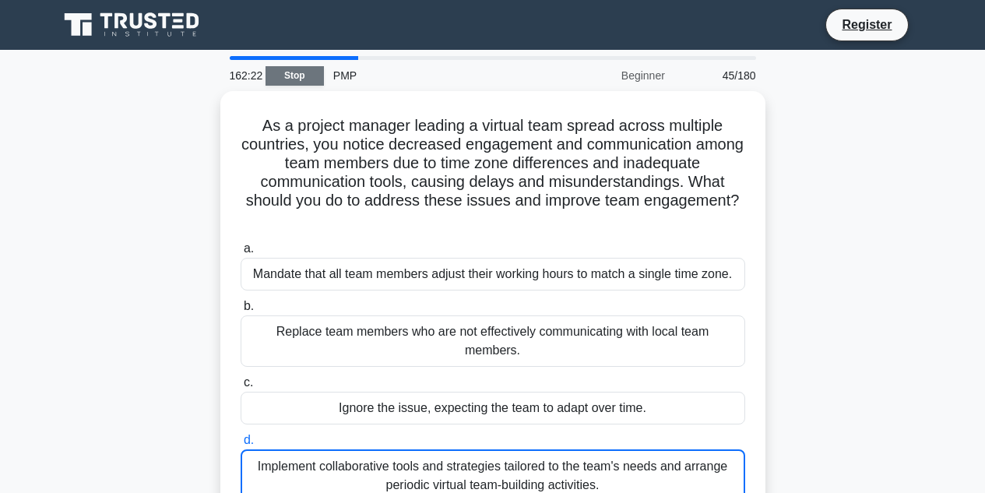
click at [294, 78] on link "Stop" at bounding box center [295, 75] width 58 height 19
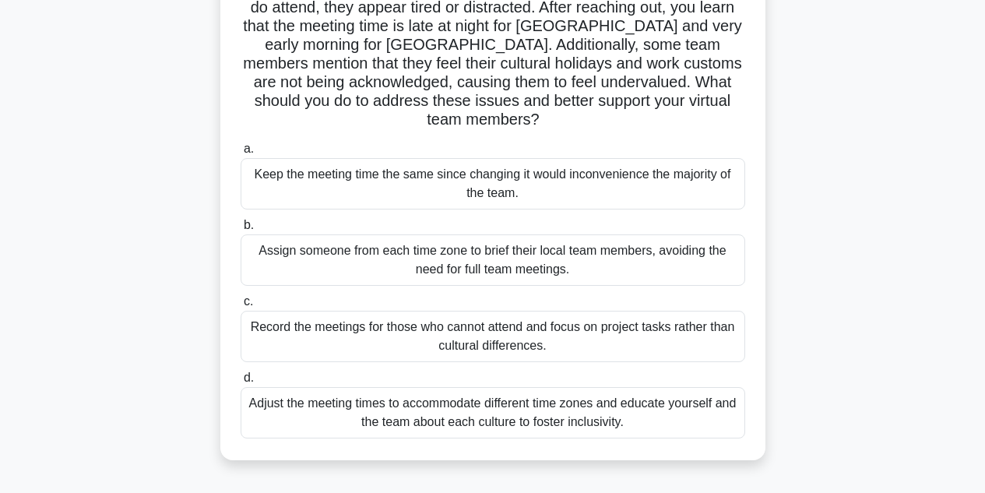
scroll to position [231, 0]
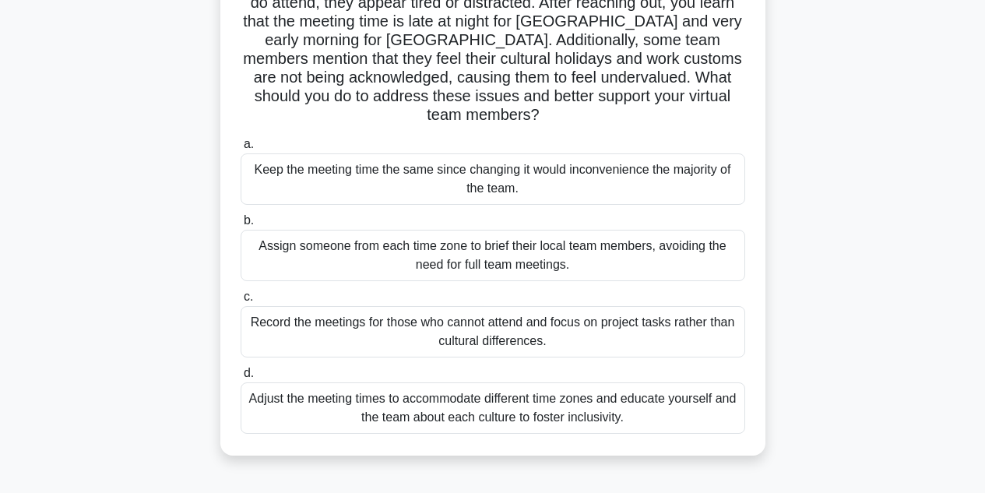
click at [305, 382] on div "Adjust the meeting times to accommodate different time zones and educate yourse…" at bounding box center [493, 407] width 505 height 51
click at [241, 377] on input "d. Adjust the meeting times to accommodate different time zones and educate you…" at bounding box center [241, 373] width 0 height 10
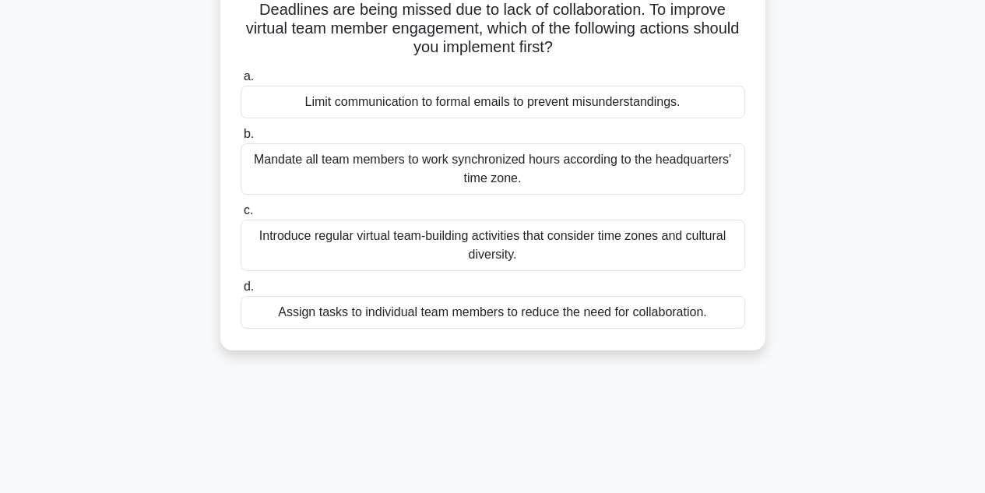
scroll to position [192, 0]
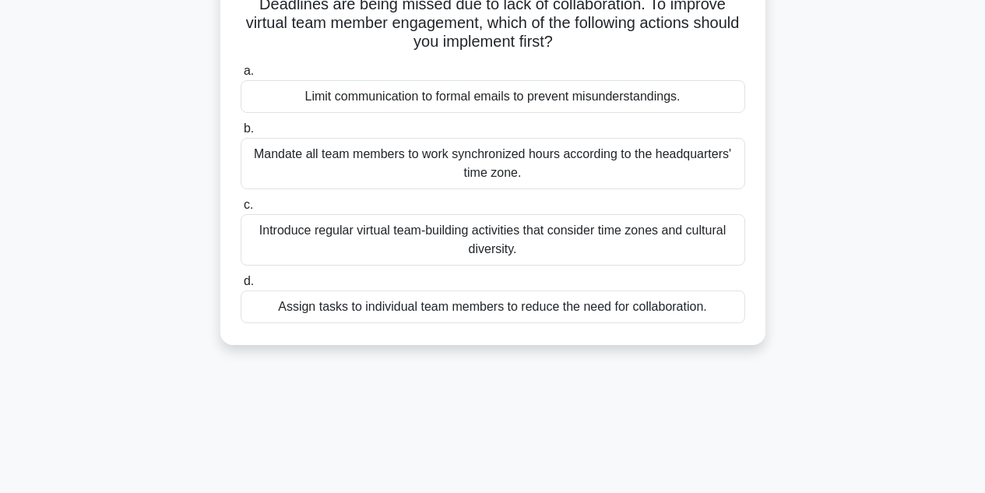
click at [297, 238] on div "Introduce regular virtual team-building activities that consider time zones and…" at bounding box center [493, 239] width 505 height 51
click at [241, 210] on input "c. Introduce regular virtual team-building activities that consider time zones …" at bounding box center [241, 205] width 0 height 10
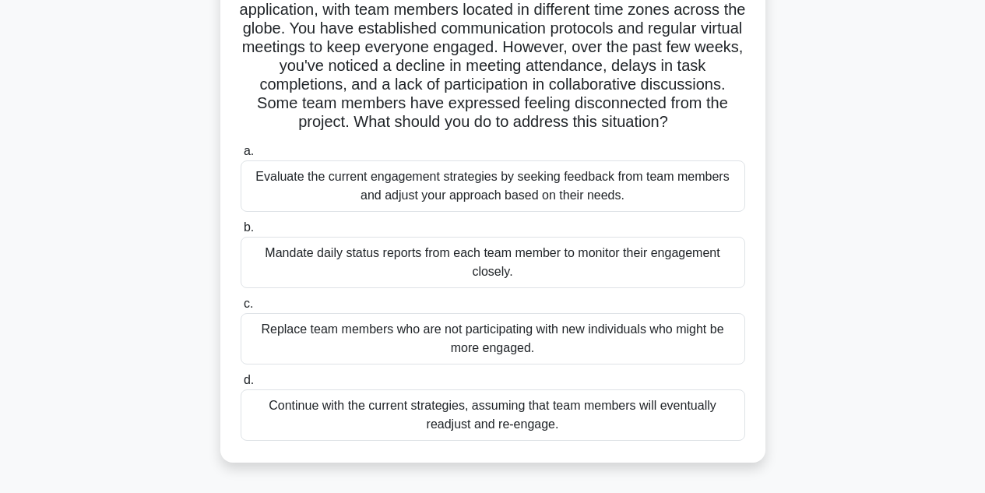
scroll to position [135, 0]
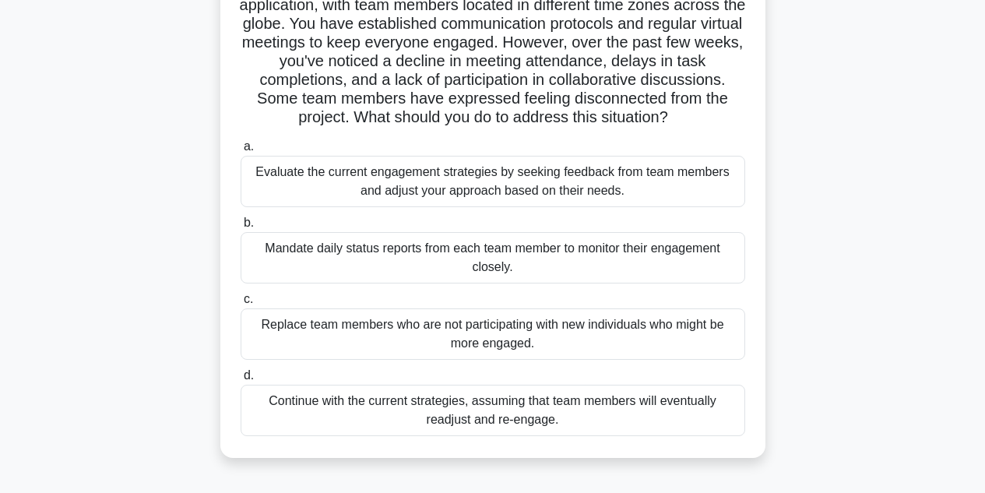
click at [309, 190] on div "Evaluate the current engagement strategies by seeking feedback from team member…" at bounding box center [493, 181] width 505 height 51
click at [241, 152] on input "a. Evaluate the current engagement strategies by seeking feedback from team mem…" at bounding box center [241, 147] width 0 height 10
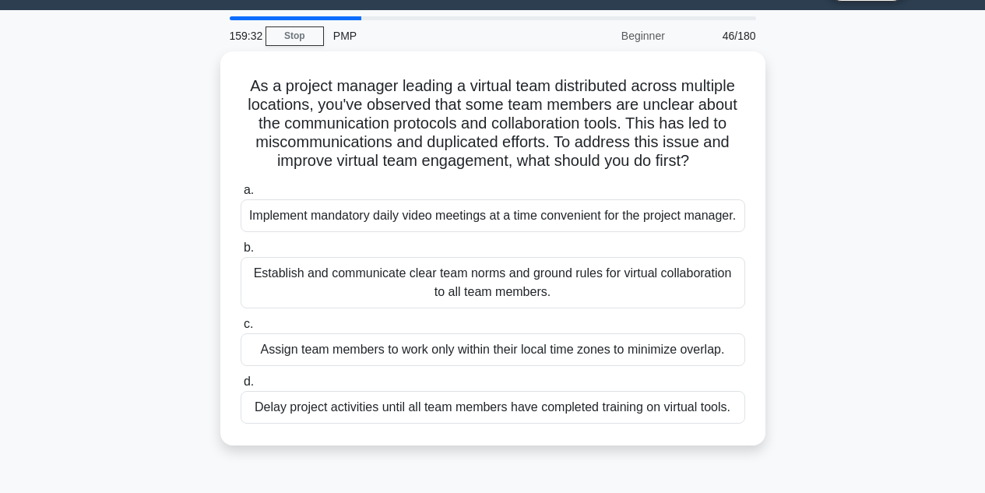
scroll to position [40, 0]
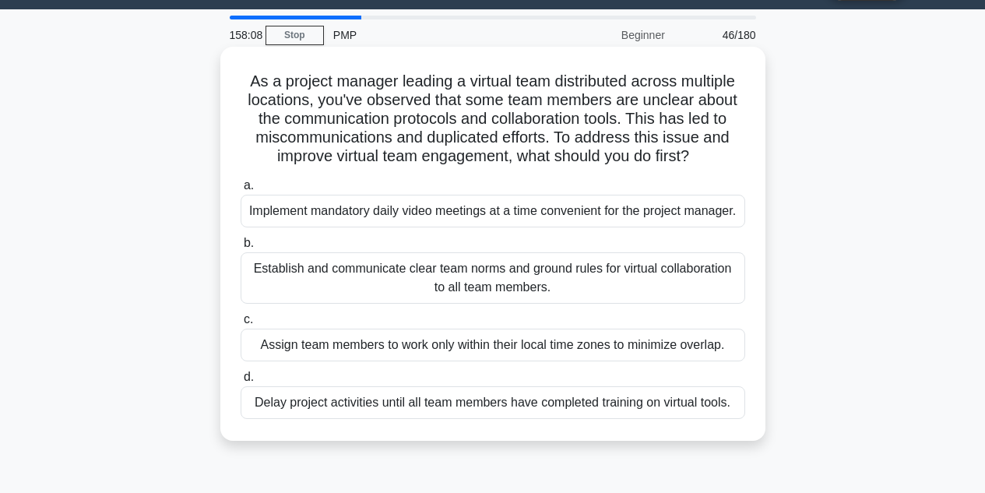
click at [310, 304] on div "Establish and communicate clear team norms and ground rules for virtual collabo…" at bounding box center [493, 277] width 505 height 51
click at [241, 248] on input "b. Establish and communicate clear team norms and ground rules for virtual coll…" at bounding box center [241, 243] width 0 height 10
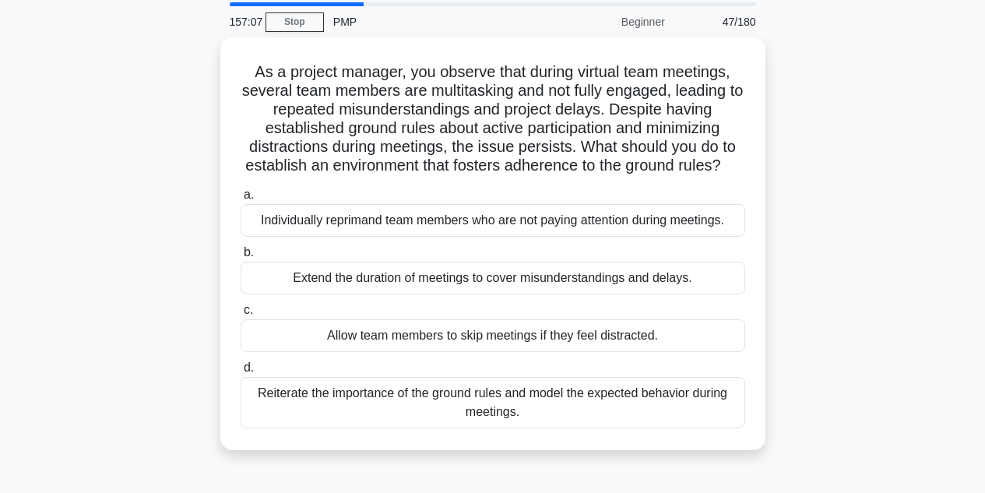
scroll to position [55, 0]
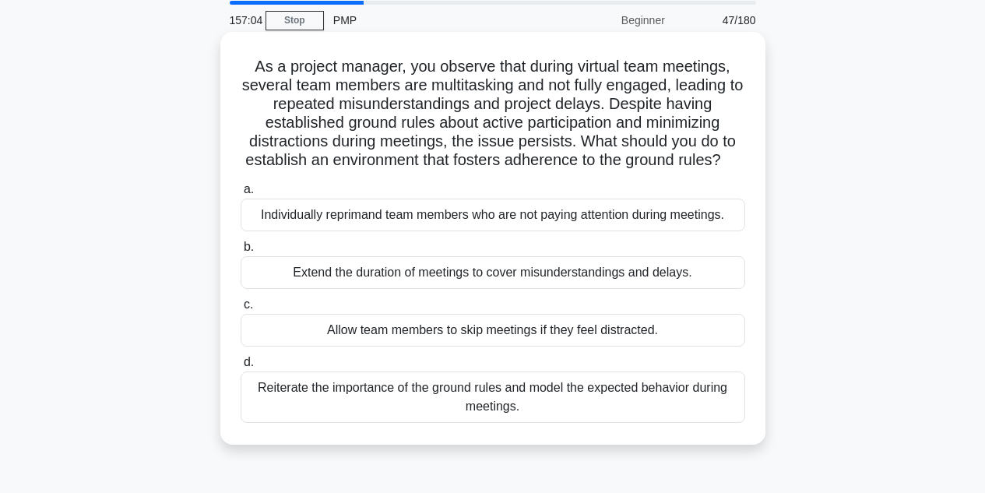
click at [298, 416] on div "Reiterate the importance of the ground rules and model the expected behavior du…" at bounding box center [493, 396] width 505 height 51
click at [241, 368] on input "d. Reiterate the importance of the ground rules and model the expected behavior…" at bounding box center [241, 362] width 0 height 10
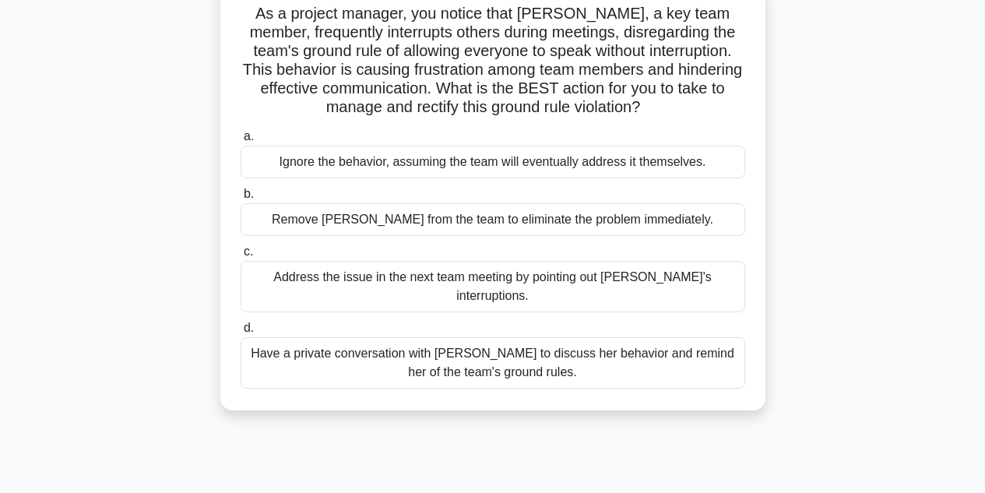
scroll to position [125, 0]
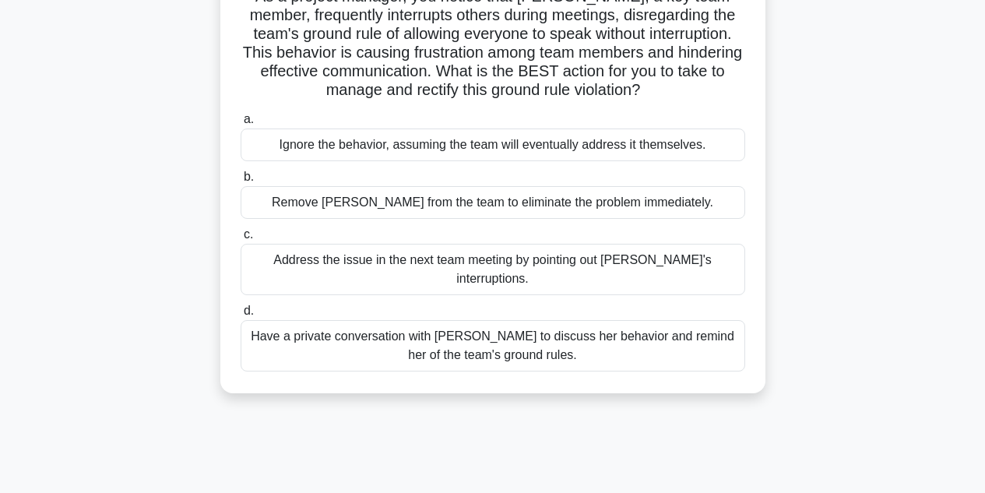
click at [309, 326] on div "Have a private conversation with Rachel to discuss her behavior and remind her …" at bounding box center [493, 345] width 505 height 51
click at [241, 316] on input "d. Have a private conversation with Rachel to discuss her behavior and remind h…" at bounding box center [241, 311] width 0 height 10
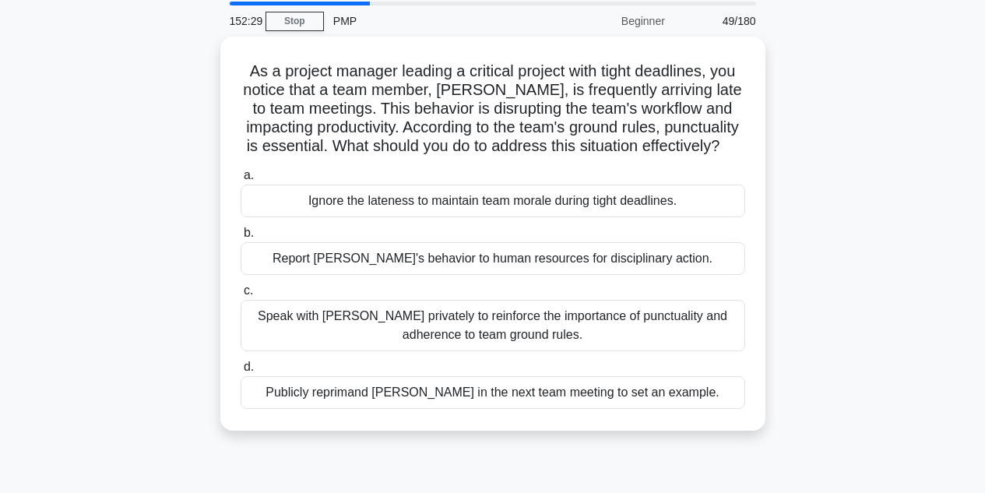
scroll to position [55, 0]
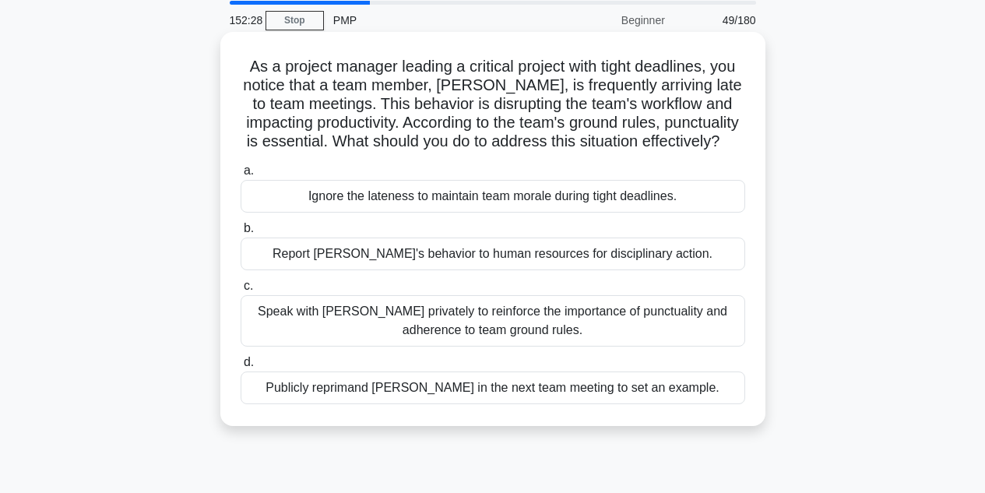
click at [276, 330] on div "Speak with Alex privately to reinforce the importance of punctuality and adhere…" at bounding box center [493, 320] width 505 height 51
click at [241, 291] on input "c. Speak with Alex privately to reinforce the importance of punctuality and adh…" at bounding box center [241, 286] width 0 height 10
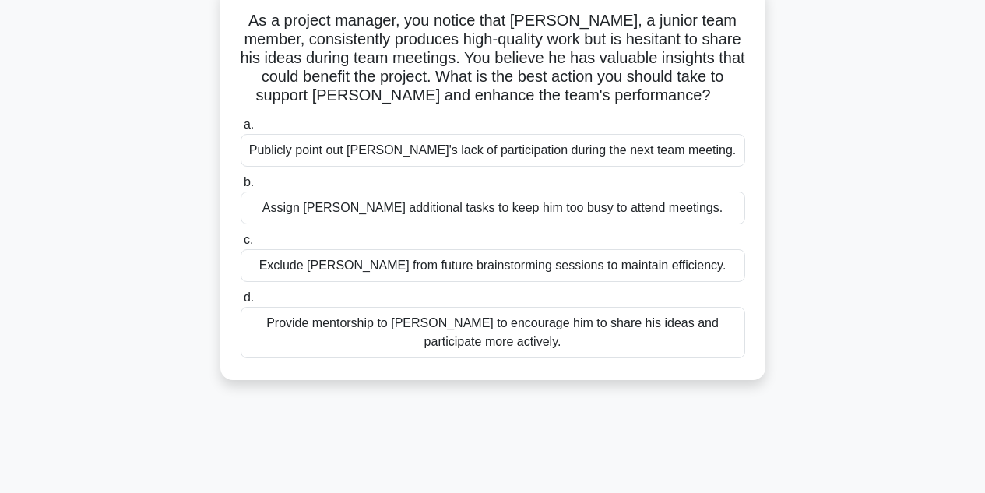
scroll to position [113, 0]
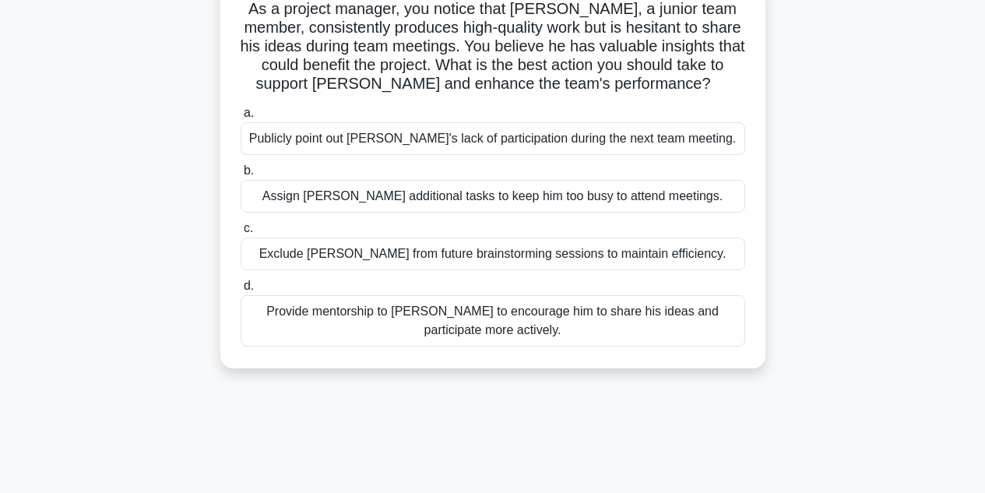
click at [318, 315] on div "Provide mentorship to James to encourage him to share his ideas and participate…" at bounding box center [493, 320] width 505 height 51
click at [241, 291] on input "d. Provide mentorship to James to encourage him to share his ideas and particip…" at bounding box center [241, 286] width 0 height 10
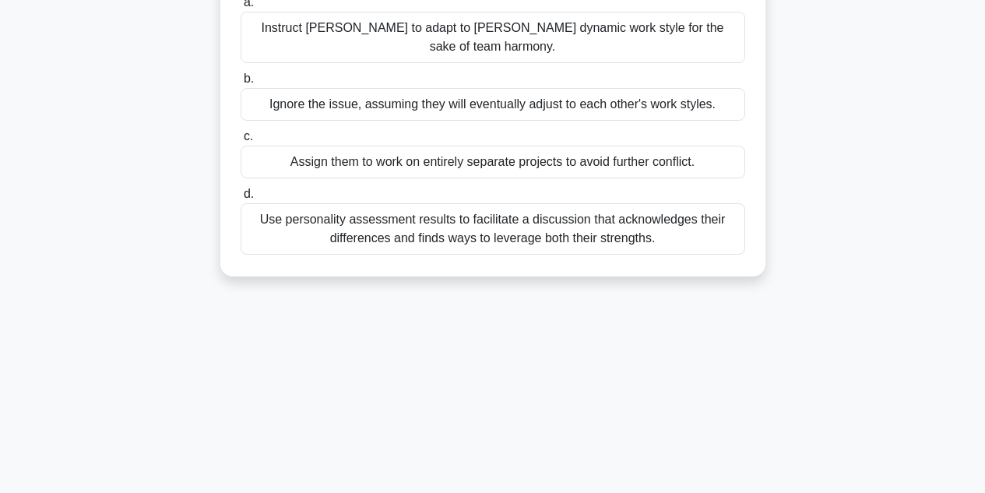
scroll to position [289, 0]
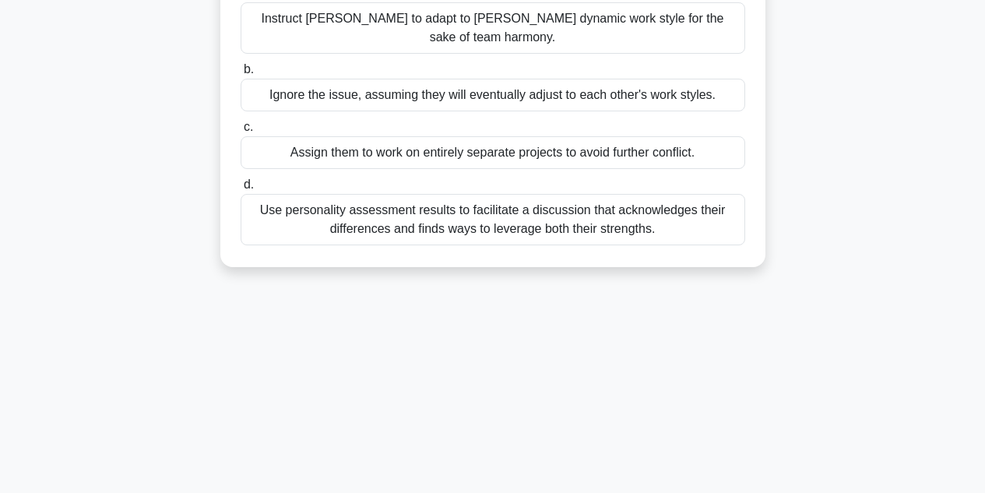
click at [365, 194] on div "Use personality assessment results to facilitate a discussion that acknowledges…" at bounding box center [493, 219] width 505 height 51
click at [241, 190] on input "d. Use personality assessment results to facilitate a discussion that acknowled…" at bounding box center [241, 185] width 0 height 10
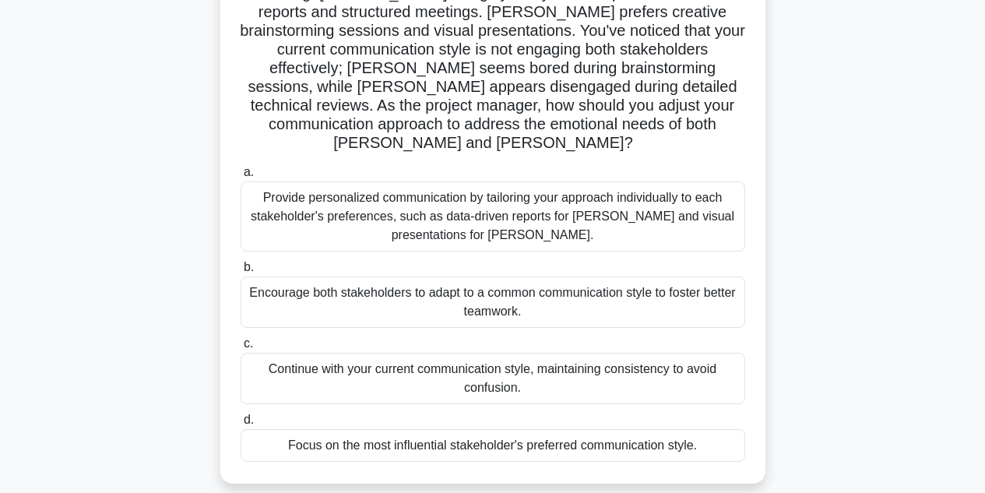
scroll to position [189, 0]
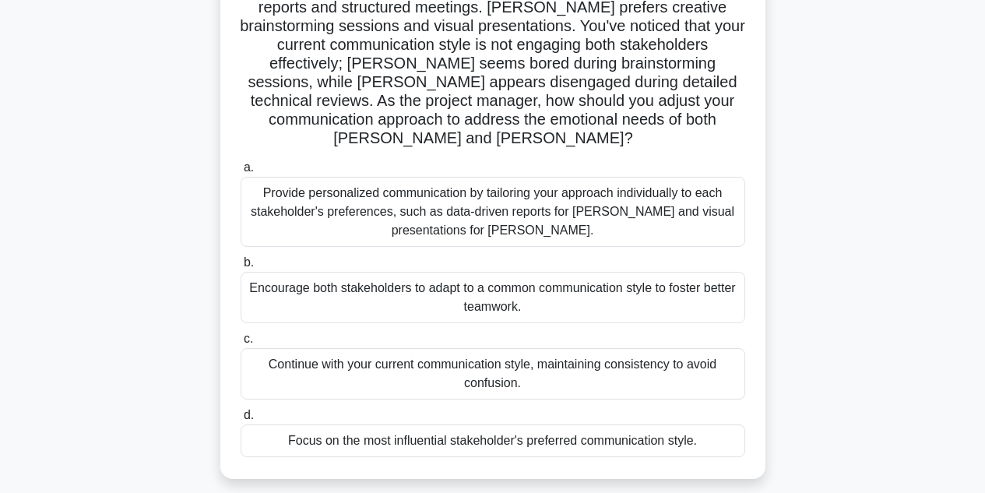
click at [282, 189] on div "Provide personalized communication by tailoring your approach individually to e…" at bounding box center [493, 212] width 505 height 70
click at [241, 173] on input "a. Provide personalized communication by tailoring your approach individually t…" at bounding box center [241, 168] width 0 height 10
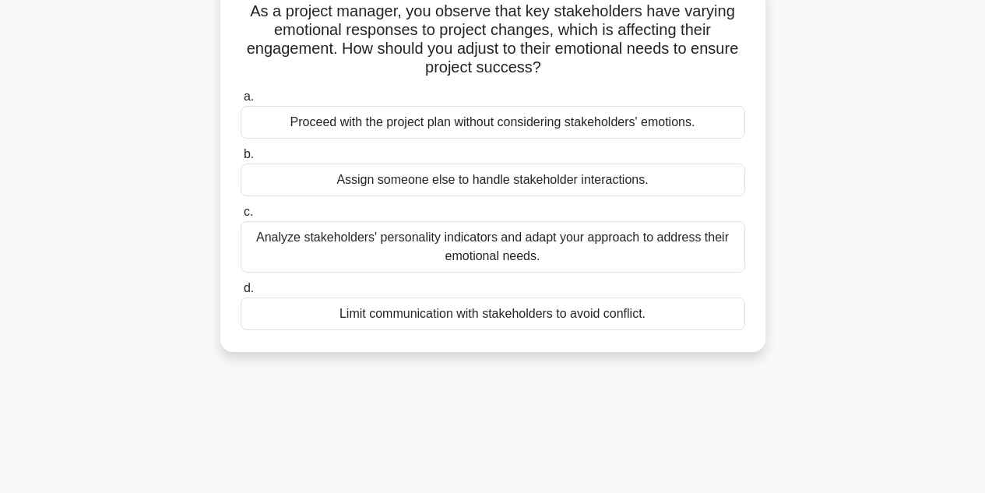
scroll to position [116, 0]
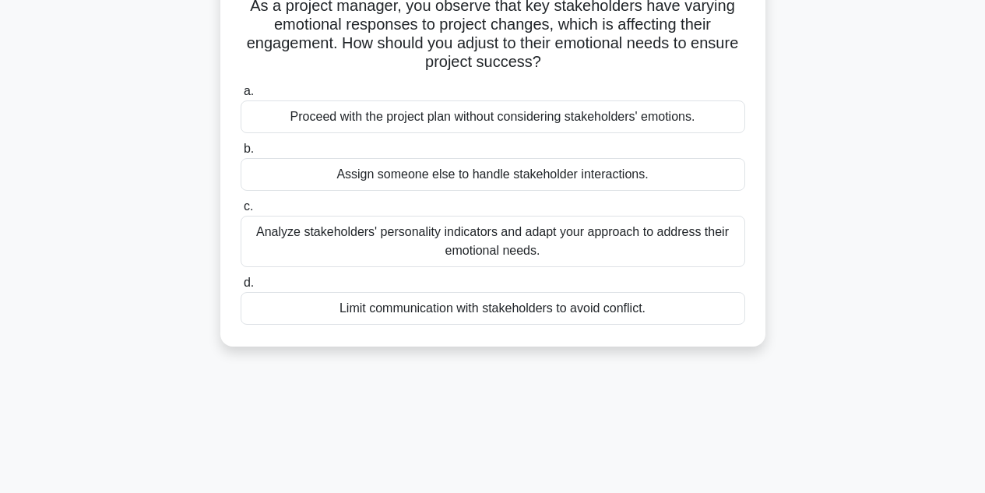
click at [238, 243] on div "c. Analyze stakeholders' personality indicators and adapt your approach to addr…" at bounding box center [492, 232] width 523 height 70
click at [254, 244] on div "Analyze stakeholders' personality indicators and adapt your approach to address…" at bounding box center [493, 241] width 505 height 51
click at [241, 212] on input "c. Analyze stakeholders' personality indicators and adapt your approach to addr…" at bounding box center [241, 207] width 0 height 10
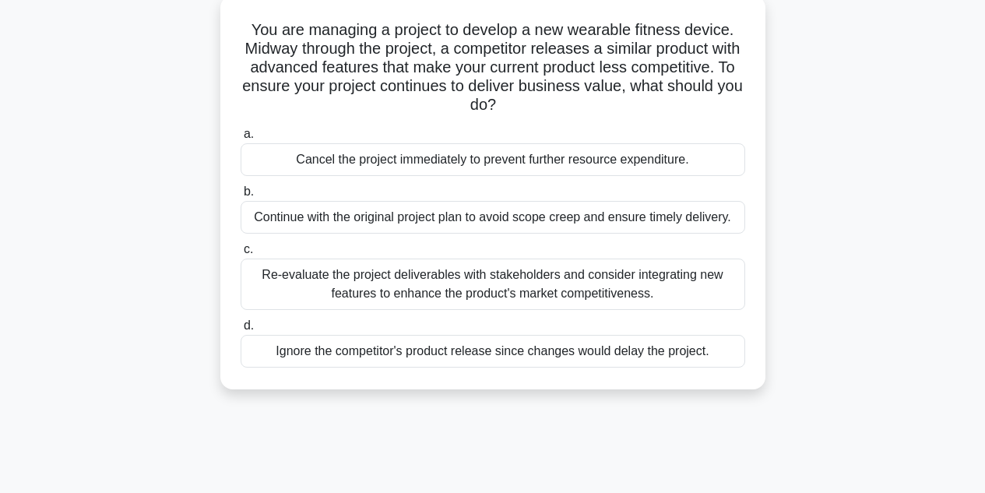
scroll to position [100, 0]
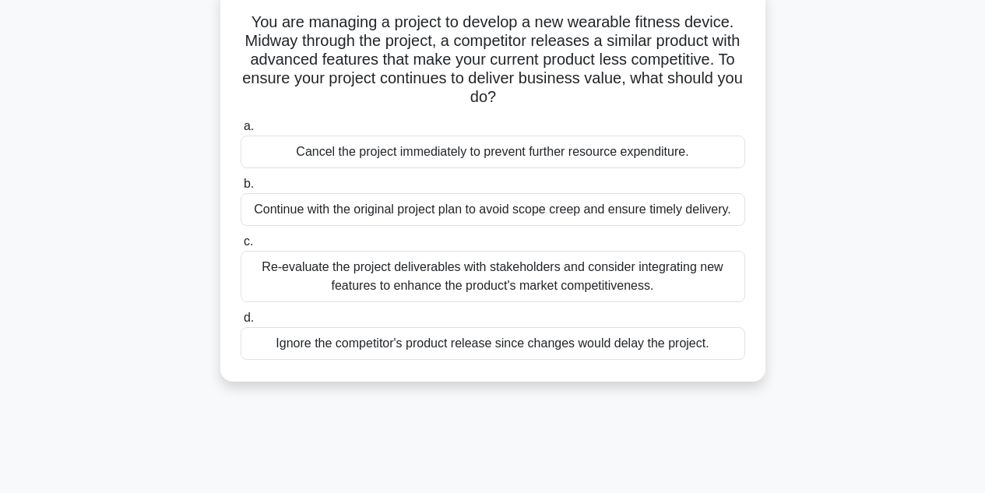
click at [288, 266] on div "Re-evaluate the project deliverables with stakeholders and consider integrating…" at bounding box center [493, 276] width 505 height 51
click at [241, 247] on input "c. Re-evaluate the project deliverables with stakeholders and consider integrat…" at bounding box center [241, 242] width 0 height 10
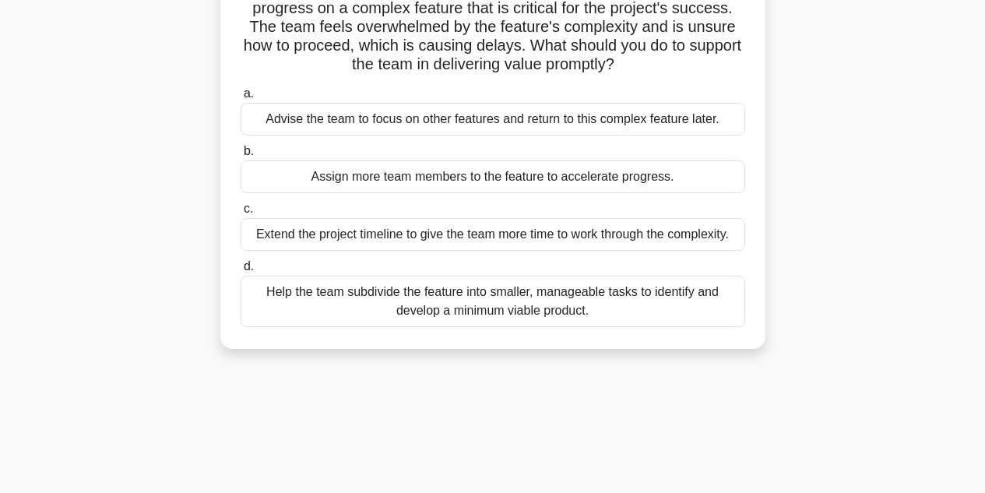
scroll to position [138, 0]
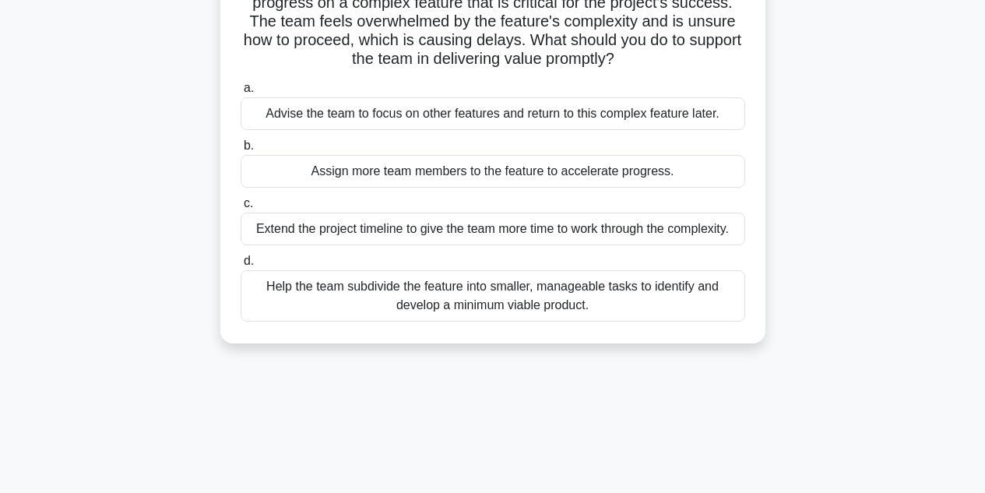
click at [283, 284] on div "Help the team subdivide the feature into smaller, manageable tasks to identify …" at bounding box center [493, 295] width 505 height 51
click at [241, 266] on input "d. Help the team subdivide the feature into smaller, manageable tasks to identi…" at bounding box center [241, 261] width 0 height 10
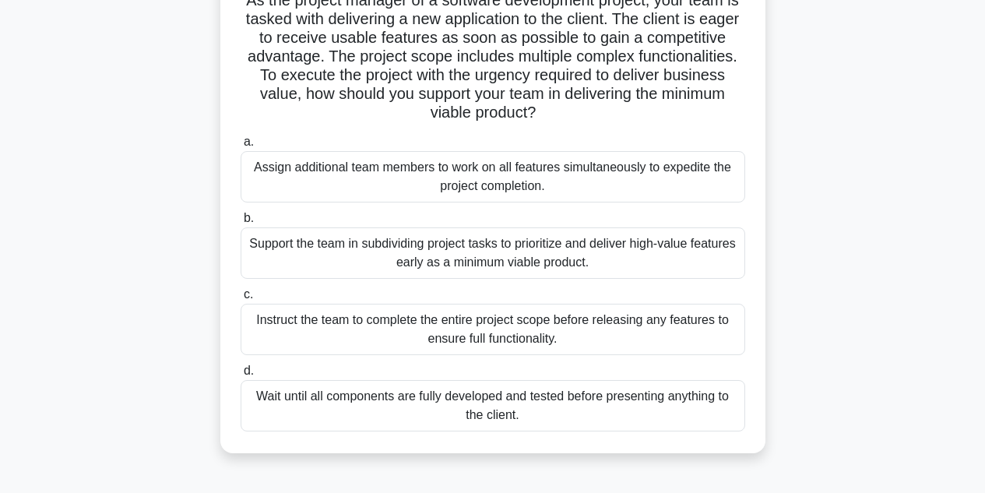
scroll to position [126, 0]
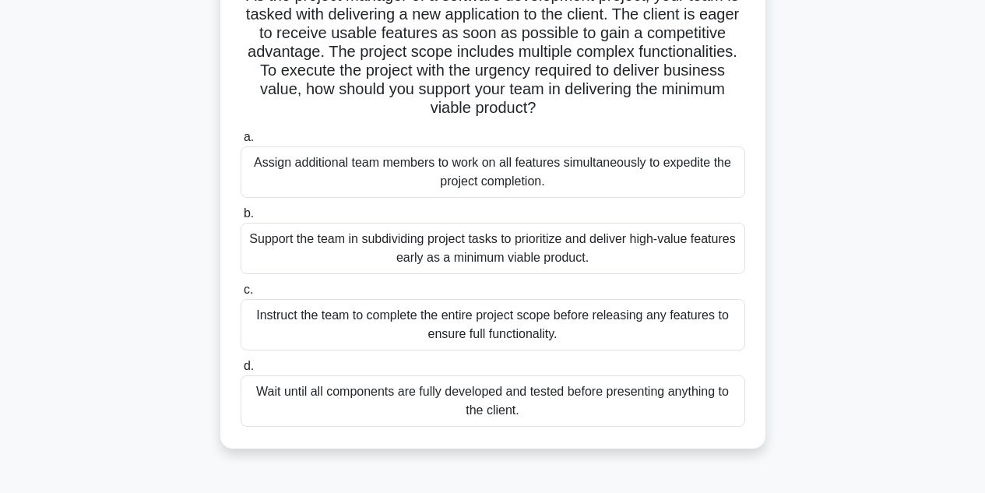
click at [274, 241] on div "Support the team in subdividing project tasks to prioritize and deliver high-va…" at bounding box center [493, 248] width 505 height 51
click at [241, 219] on input "b. Support the team in subdividing project tasks to prioritize and deliver high…" at bounding box center [241, 214] width 0 height 10
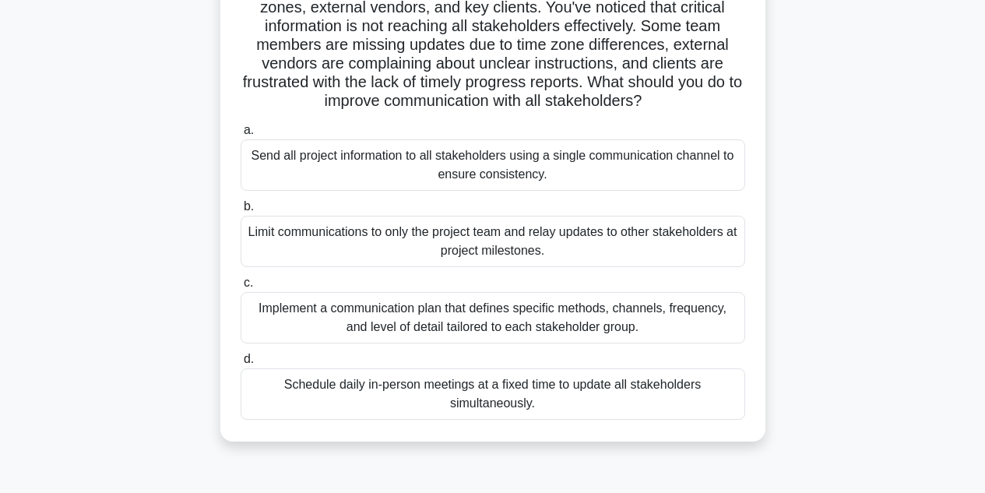
scroll to position [163, 0]
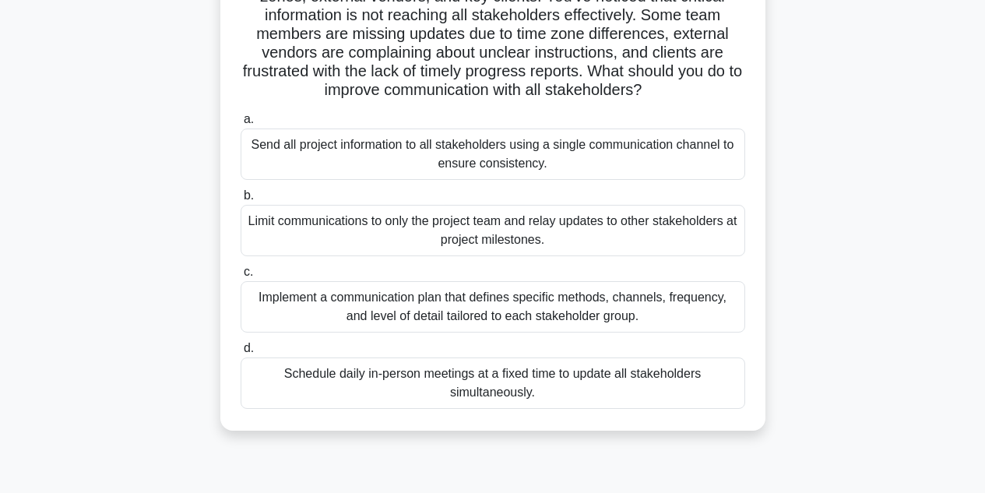
click at [290, 313] on div "Implement a communication plan that defines specific methods, channels, frequen…" at bounding box center [493, 306] width 505 height 51
click at [241, 277] on input "c. Implement a communication plan that defines specific methods, channels, freq…" at bounding box center [241, 272] width 0 height 10
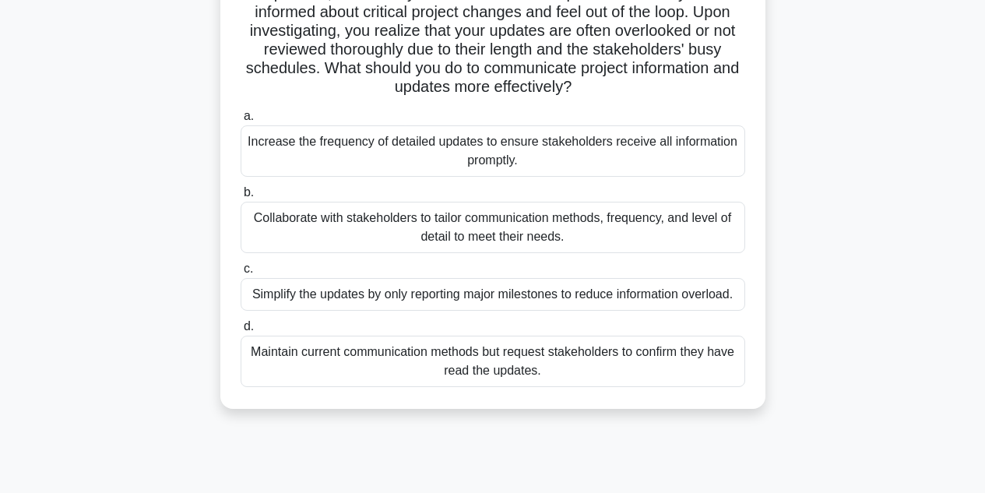
scroll to position [189, 0]
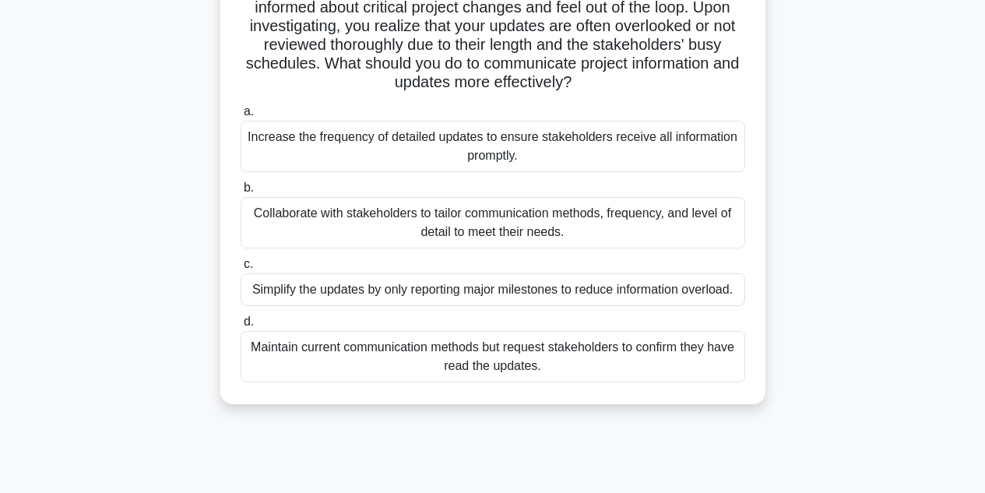
click at [270, 227] on div "Collaborate with stakeholders to tailor communication methods, frequency, and l…" at bounding box center [493, 222] width 505 height 51
click at [241, 193] on input "b. Collaborate with stakeholders to tailor communication methods, frequency, an…" at bounding box center [241, 188] width 0 height 10
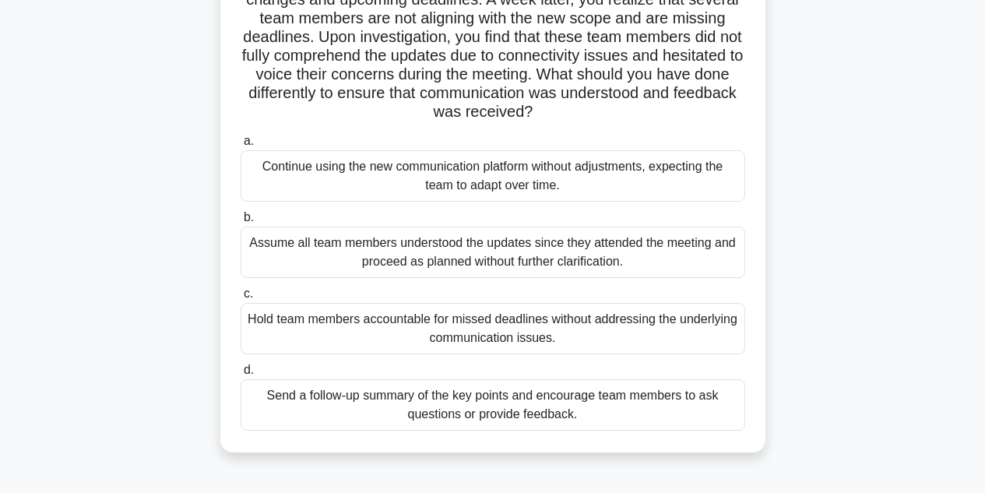
scroll to position [183, 0]
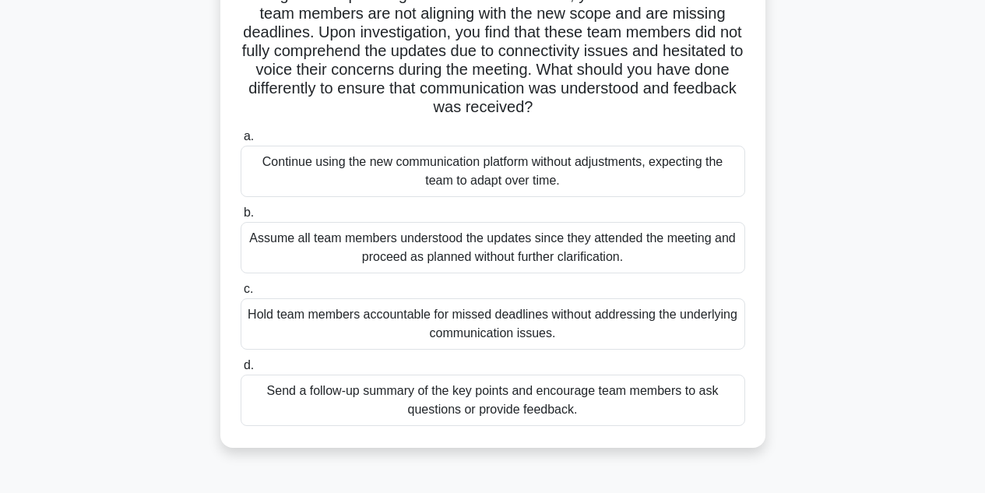
click at [304, 396] on div "Send a follow-up summary of the key points and encourage team members to ask qu…" at bounding box center [493, 400] width 505 height 51
click at [241, 371] on input "d. Send a follow-up summary of the key points and encourage team members to ask…" at bounding box center [241, 366] width 0 height 10
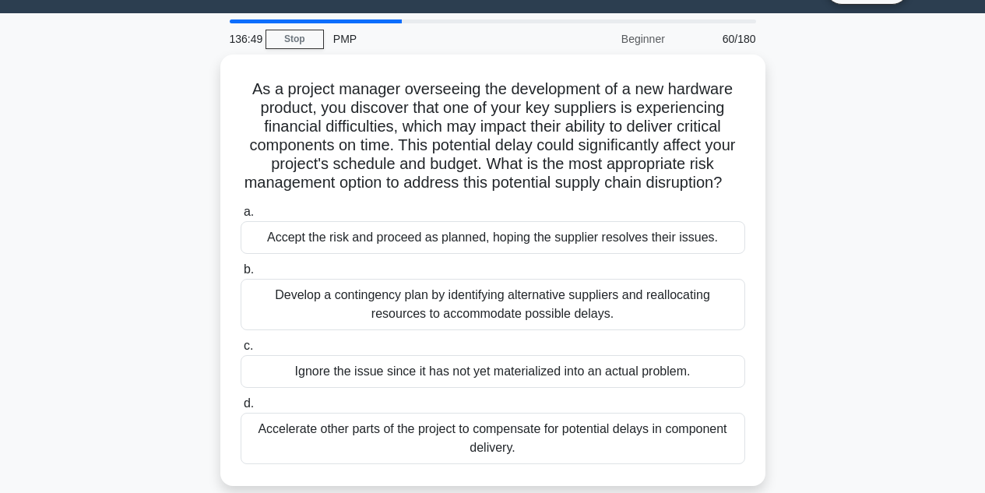
scroll to position [38, 0]
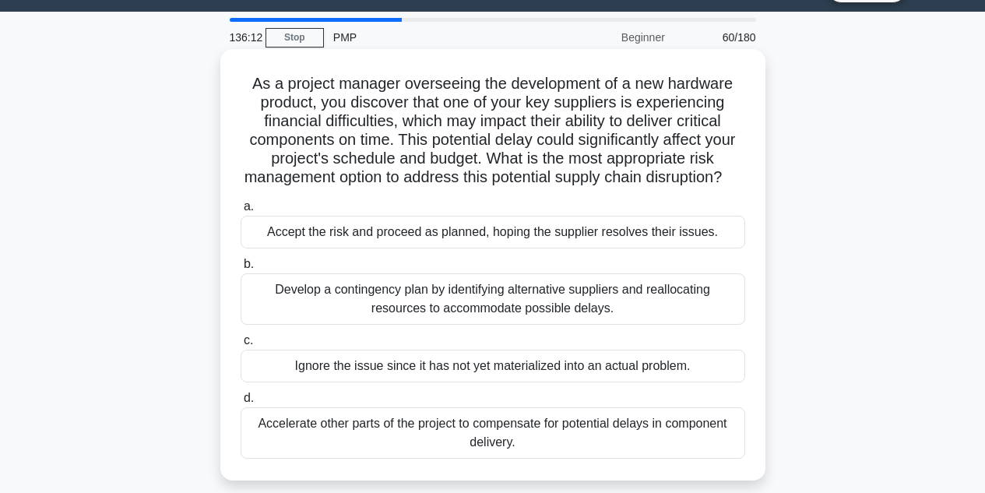
click at [273, 314] on div "Develop a contingency plan by identifying alternative suppliers and reallocatin…" at bounding box center [493, 298] width 505 height 51
click at [241, 269] on input "b. Develop a contingency plan by identifying alternative suppliers and realloca…" at bounding box center [241, 264] width 0 height 10
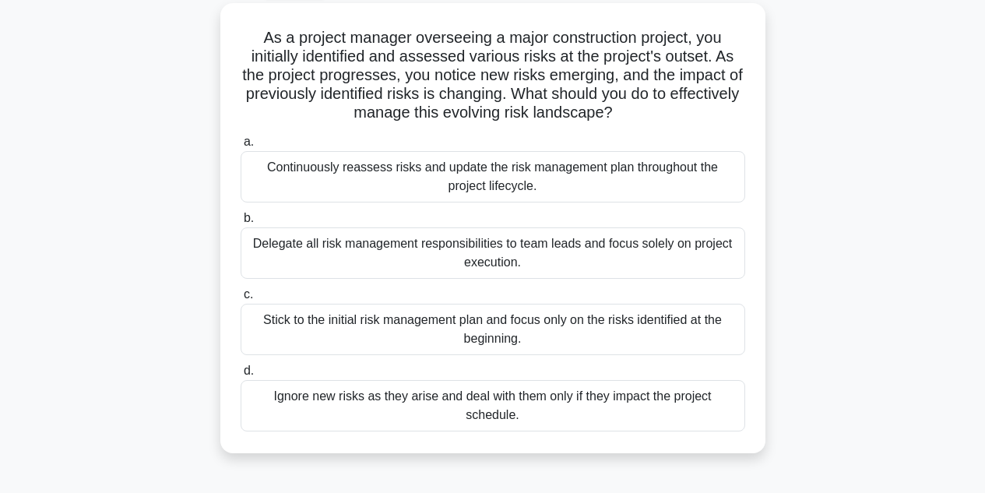
scroll to position [89, 0]
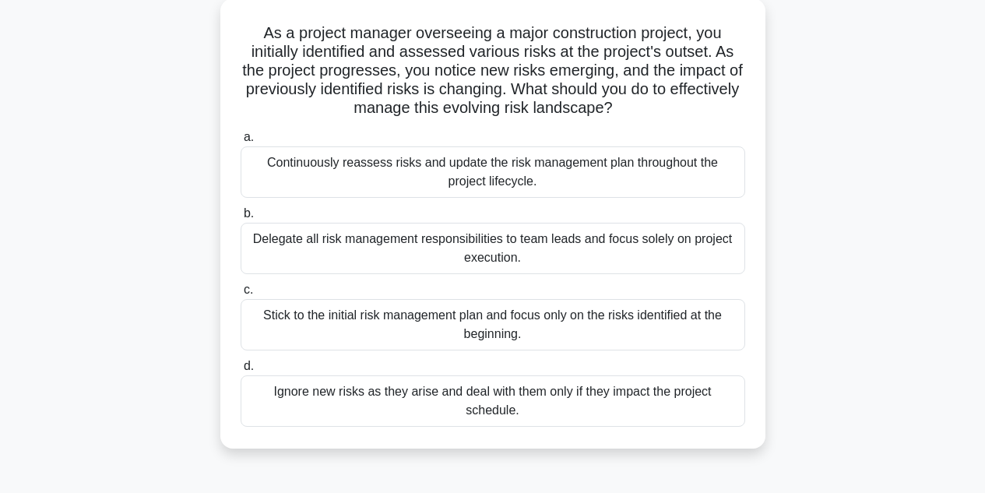
click at [291, 175] on div "Continuously reassess risks and update the risk management plan throughout the …" at bounding box center [493, 171] width 505 height 51
click at [241, 143] on input "a. Continuously reassess risks and update the risk management plan throughout t…" at bounding box center [241, 137] width 0 height 10
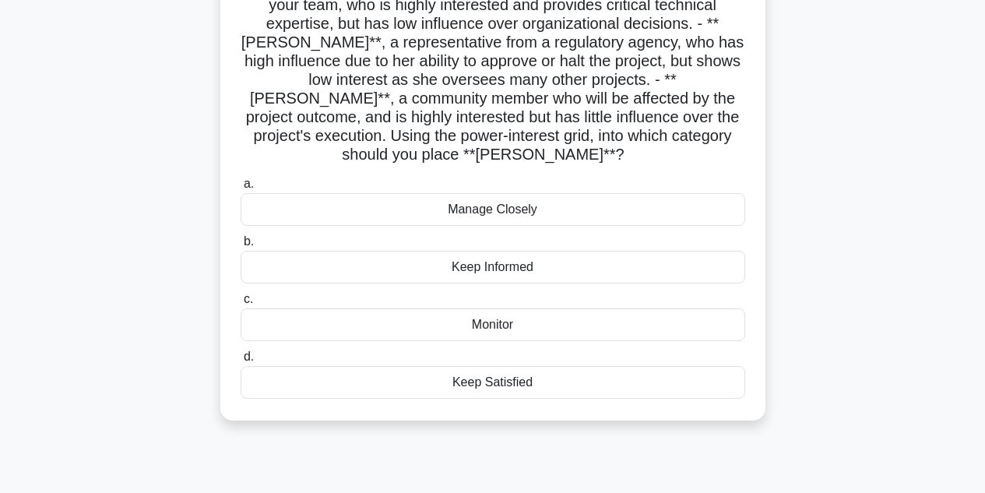
scroll to position [196, 0]
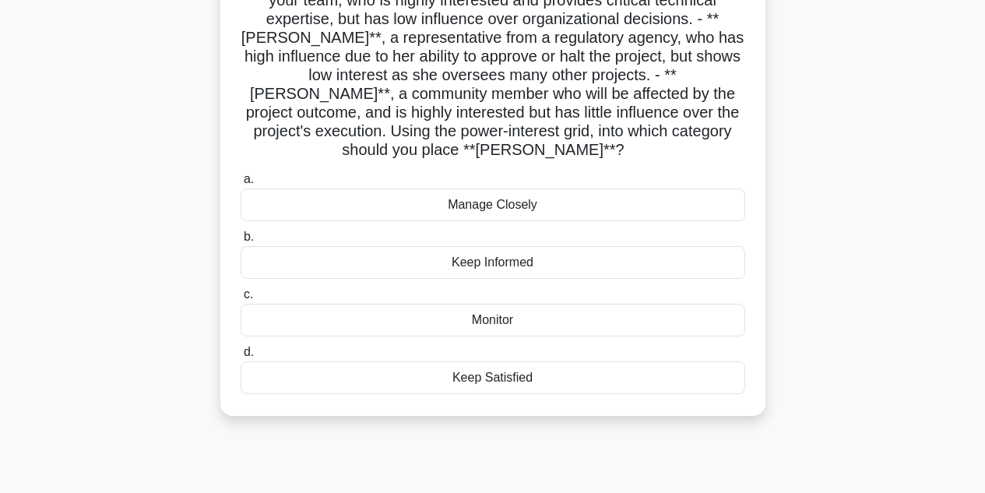
click at [475, 361] on div "Keep Satisfied" at bounding box center [493, 377] width 505 height 33
click at [241, 357] on input "d. Keep Satisfied" at bounding box center [241, 352] width 0 height 10
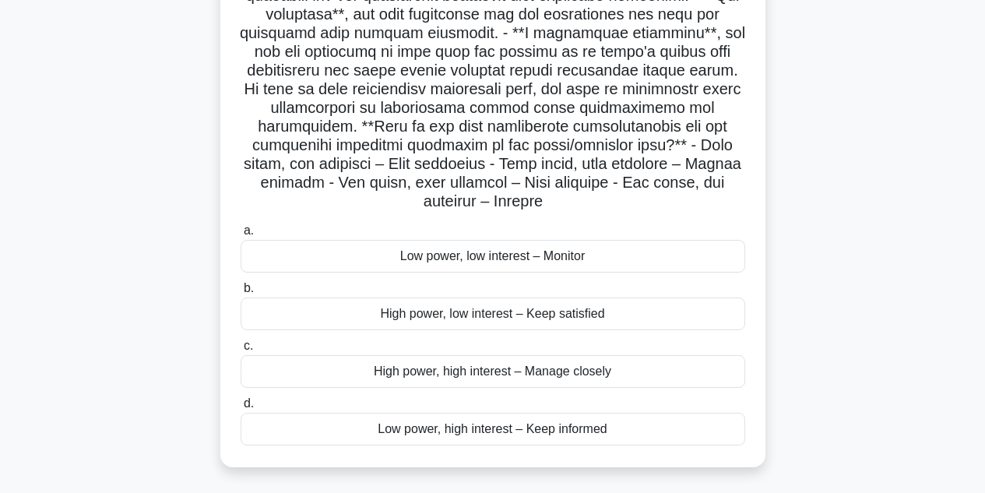
scroll to position [224, 0]
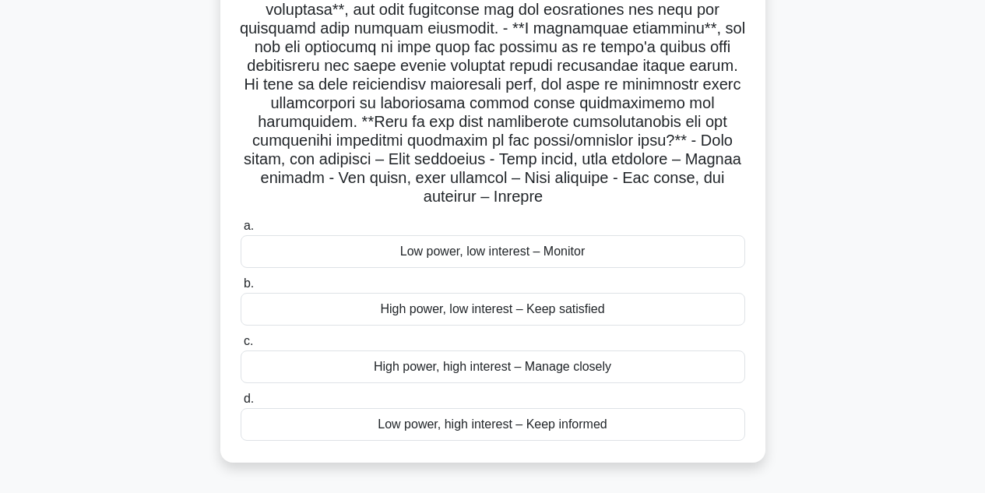
click at [355, 311] on div "High power, low interest – Keep satisfied" at bounding box center [493, 309] width 505 height 33
click at [241, 289] on input "b. High power, low interest – Keep satisfied" at bounding box center [241, 284] width 0 height 10
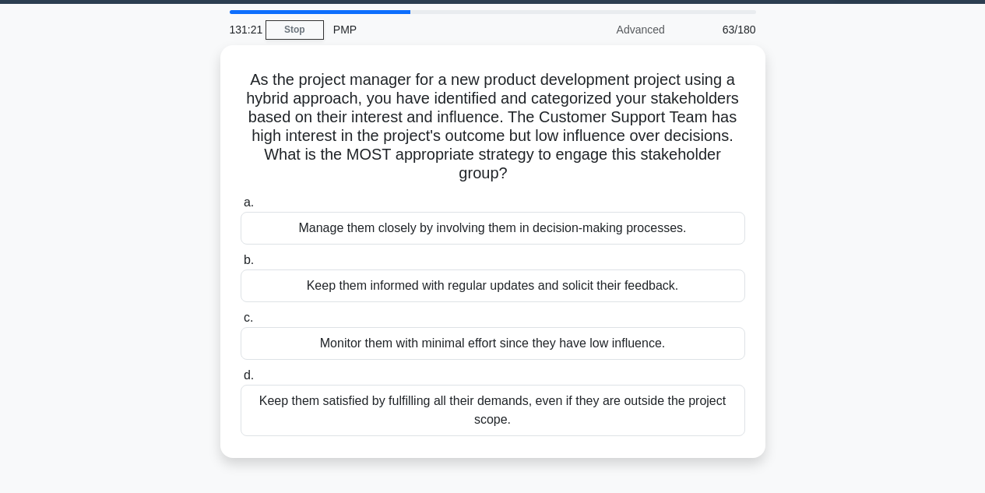
scroll to position [47, 0]
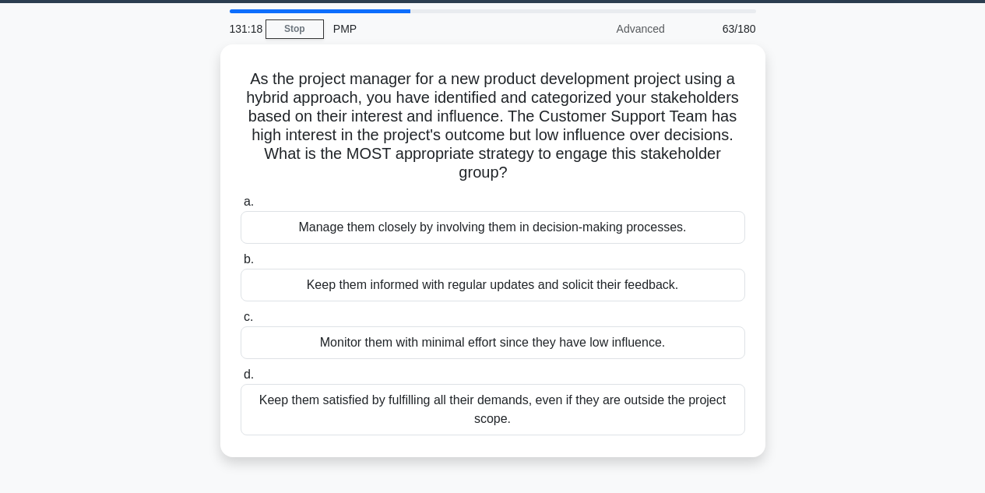
click at [117, 275] on div "As the project manager for a new product development project using a hybrid app…" at bounding box center [493, 259] width 888 height 431
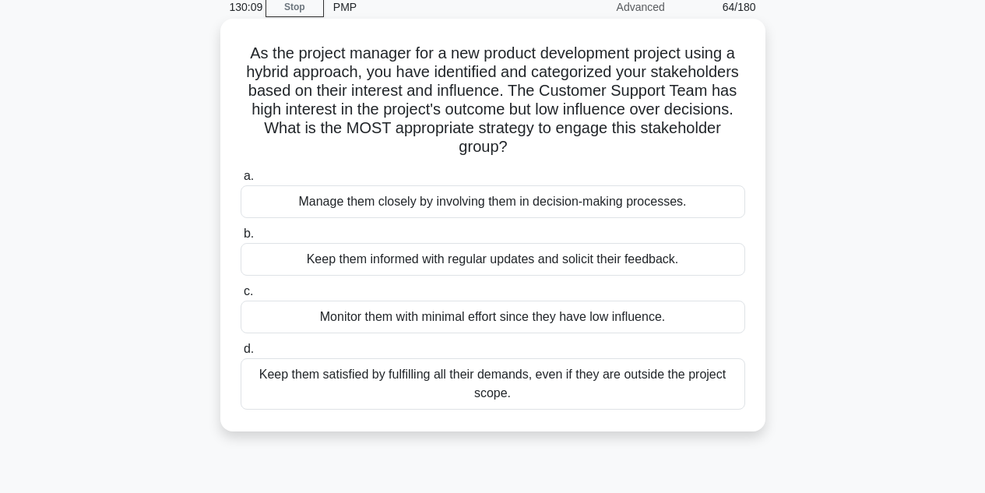
scroll to position [70, 0]
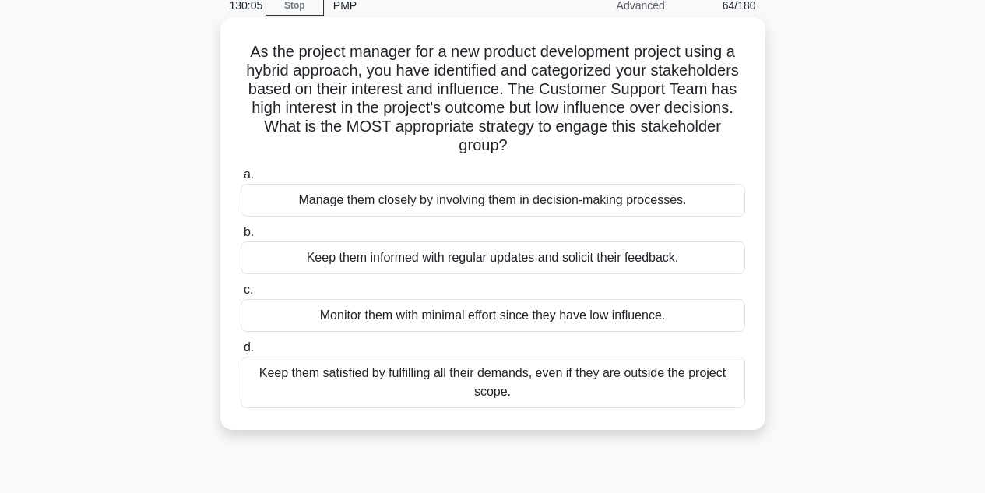
click at [327, 259] on div "Keep them informed with regular updates and solicit their feedback." at bounding box center [493, 257] width 505 height 33
click at [241, 238] on input "b. Keep them informed with regular updates and solicit their feedback." at bounding box center [241, 232] width 0 height 10
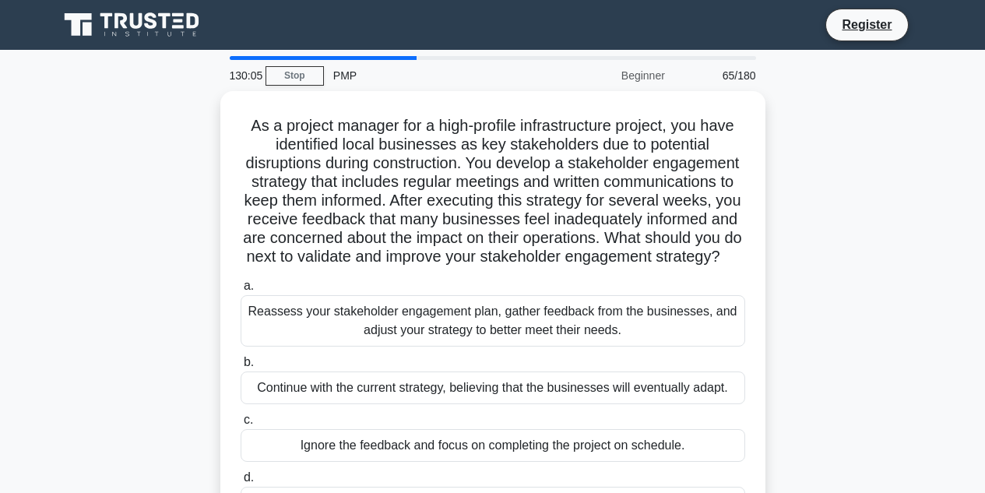
scroll to position [0, 0]
drag, startPoint x: 62, startPoint y: 338, endPoint x: 84, endPoint y: 406, distance: 71.2
click at [84, 406] on div "As a project manager for a high-profile infrastructure project, you have identi…" at bounding box center [493, 325] width 888 height 469
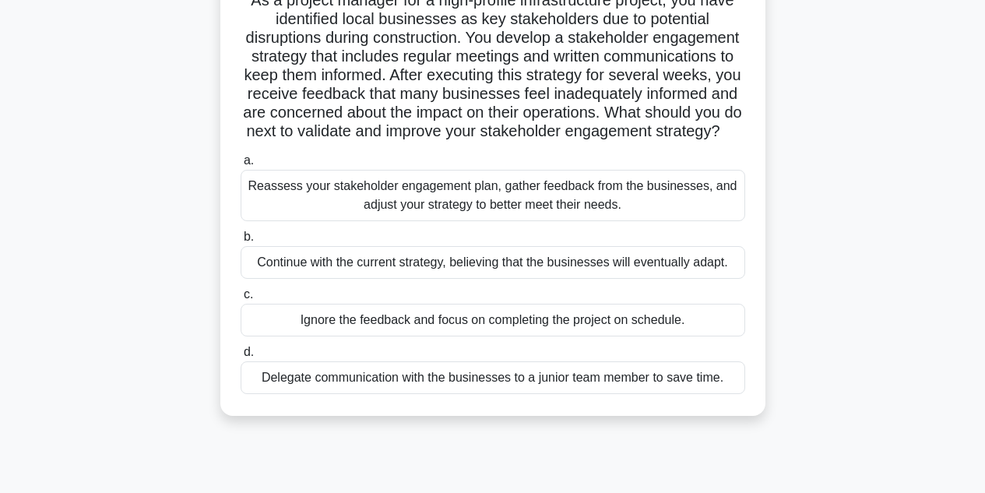
scroll to position [127, 0]
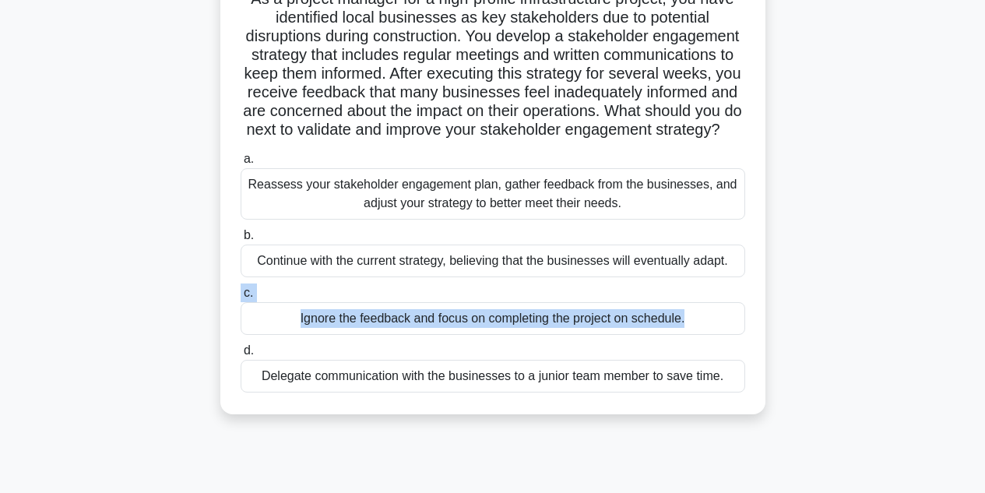
drag, startPoint x: 90, startPoint y: 366, endPoint x: 118, endPoint y: 294, distance: 76.6
click at [118, 294] on div "As a project manager for a high-profile infrastructure project, you have identi…" at bounding box center [493, 198] width 888 height 469
click at [132, 274] on div "As a project manager for a high-profile infrastructure project, you have identi…" at bounding box center [493, 198] width 888 height 469
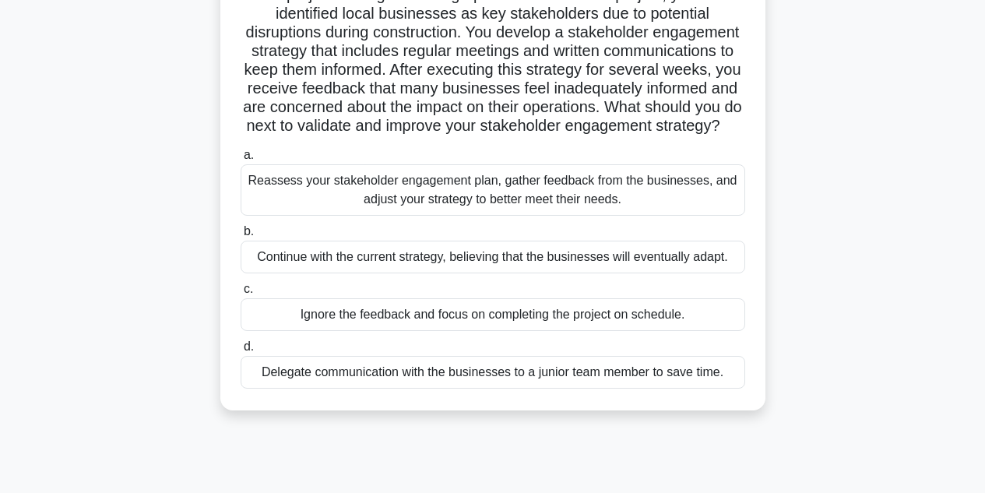
click at [283, 206] on div "Reassess your stakeholder engagement plan, gather feedback from the businesses,…" at bounding box center [493, 189] width 505 height 51
click at [241, 160] on input "a. Reassess your stakeholder engagement plan, gather feedback from the business…" at bounding box center [241, 155] width 0 height 10
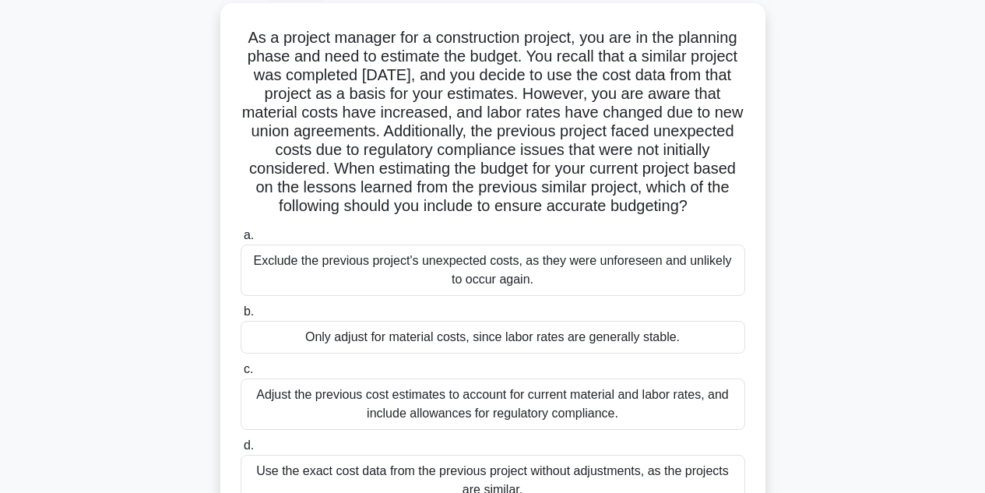
scroll to position [90, 0]
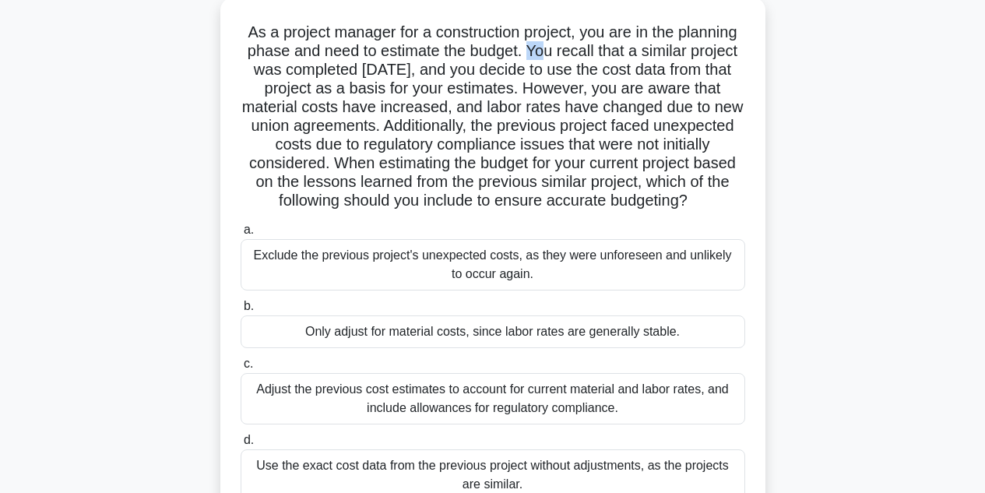
drag, startPoint x: 526, startPoint y: 51, endPoint x: 544, endPoint y: 51, distance: 17.1
click at [544, 51] on h5 "As a project manager for a construction project, you are in the planning phase …" at bounding box center [493, 117] width 508 height 188
click at [541, 51] on h5 "As a project manager for a construction project, you are in the planning phase …" at bounding box center [493, 117] width 508 height 188
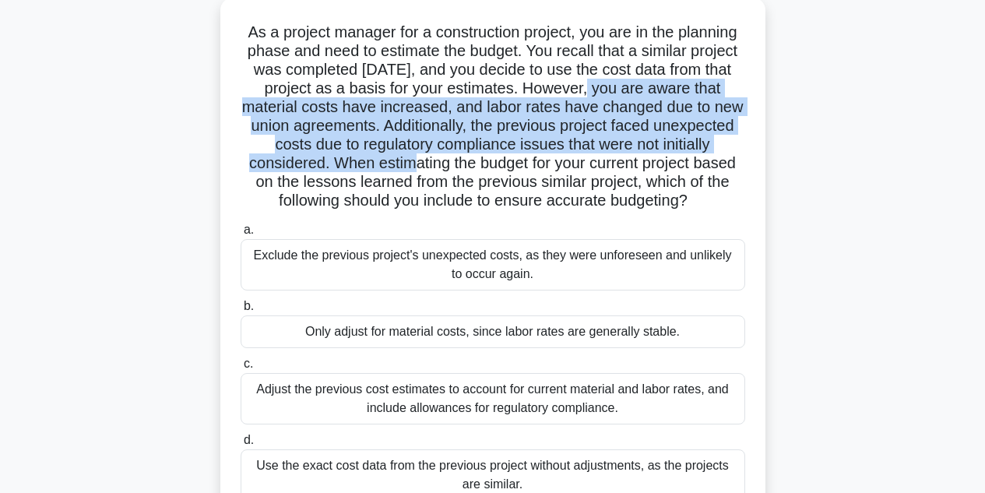
drag, startPoint x: 551, startPoint y: 80, endPoint x: 354, endPoint y: 164, distance: 213.5
click at [354, 164] on h5 "As a project manager for a construction project, you are in the planning phase …" at bounding box center [493, 117] width 508 height 188
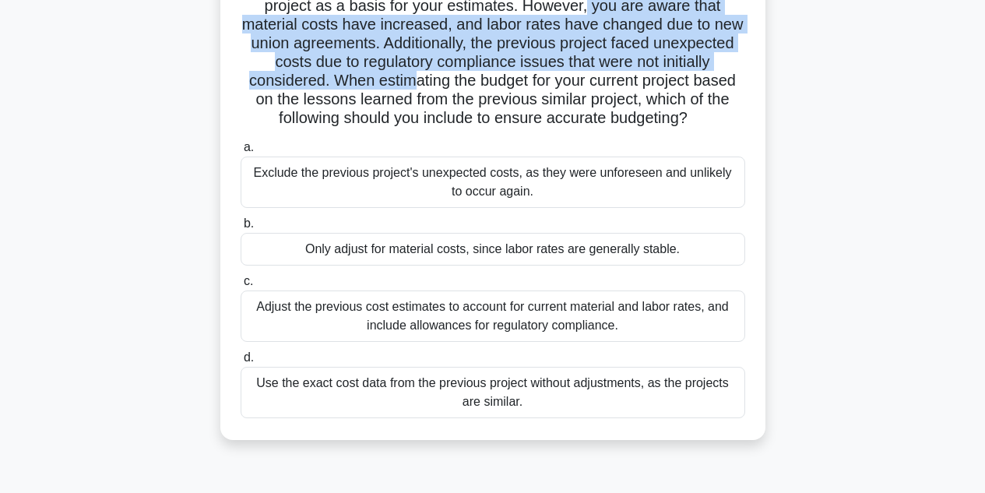
scroll to position [174, 0]
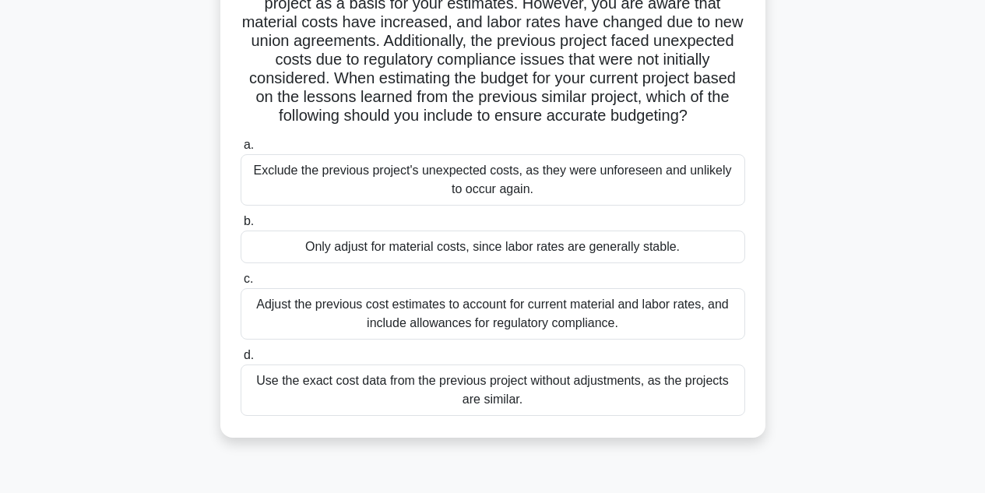
click at [301, 308] on div "Adjust the previous cost estimates to account for current material and labor ra…" at bounding box center [493, 313] width 505 height 51
click at [241, 284] on input "c. Adjust the previous cost estimates to account for current material and labor…" at bounding box center [241, 279] width 0 height 10
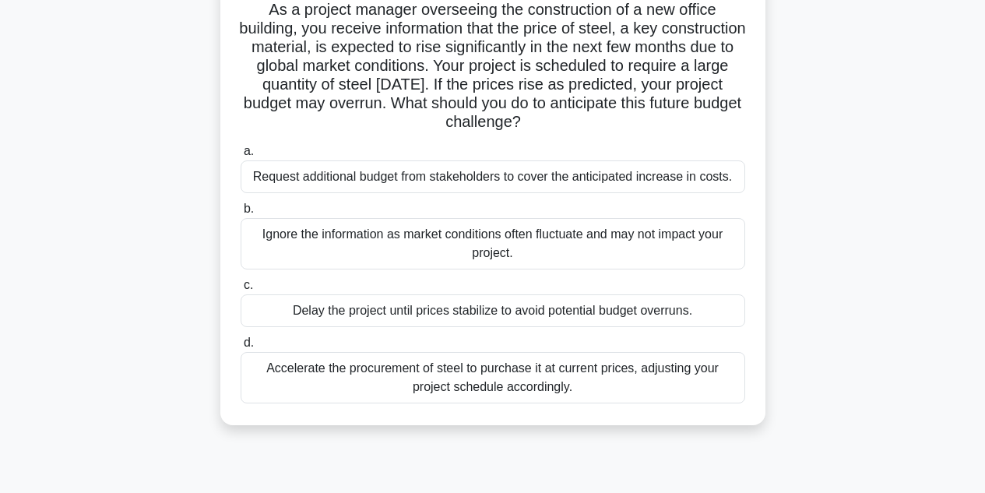
scroll to position [119, 0]
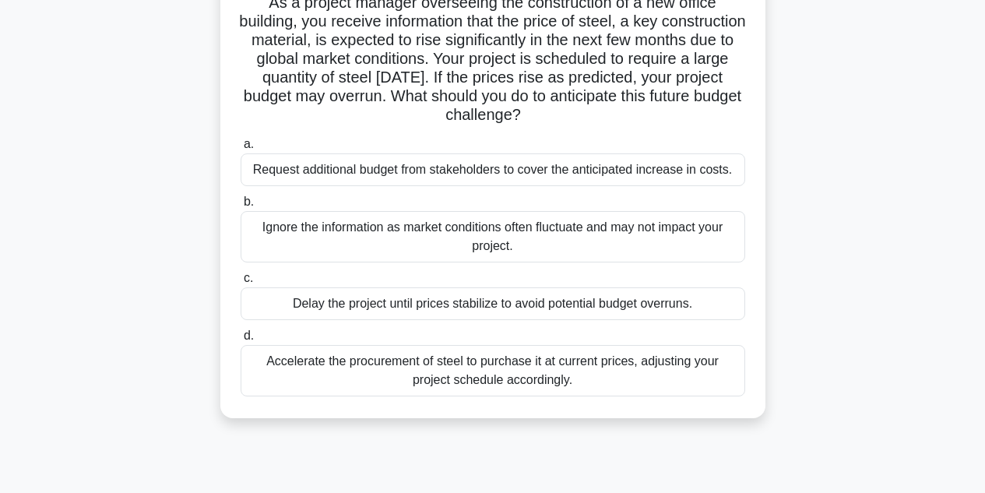
click at [273, 376] on div "Accelerate the procurement of steel to purchase it at current prices, adjusting…" at bounding box center [493, 370] width 505 height 51
click at [241, 341] on input "d. Accelerate the procurement of steel to purchase it at current prices, adjust…" at bounding box center [241, 336] width 0 height 10
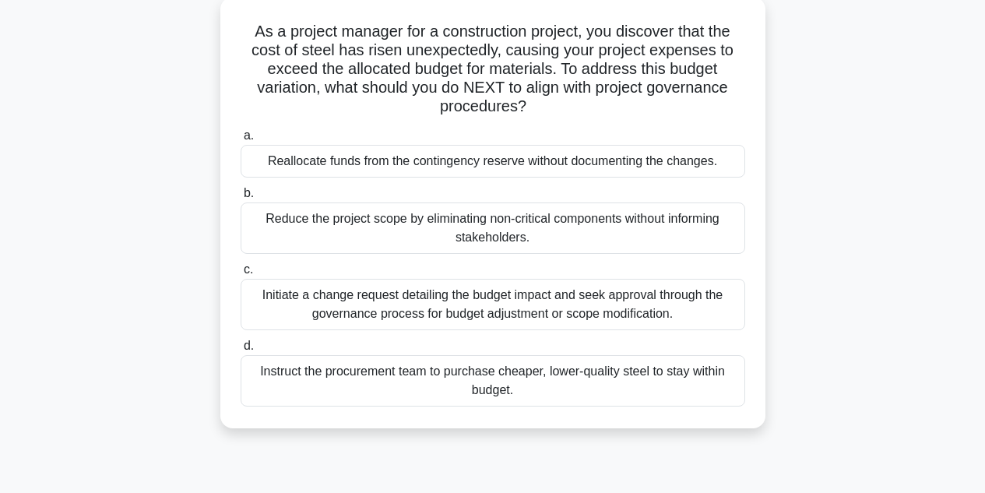
scroll to position [95, 0]
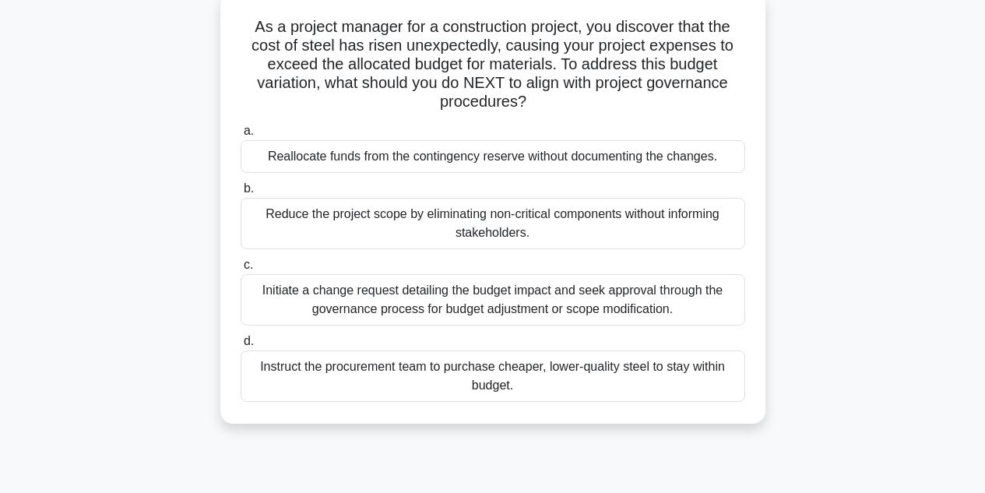
click at [294, 290] on div "Initiate a change request detailing the budget impact and seek approval through…" at bounding box center [493, 299] width 505 height 51
click at [241, 270] on input "c. Initiate a change request detailing the budget impact and seek approval thro…" at bounding box center [241, 265] width 0 height 10
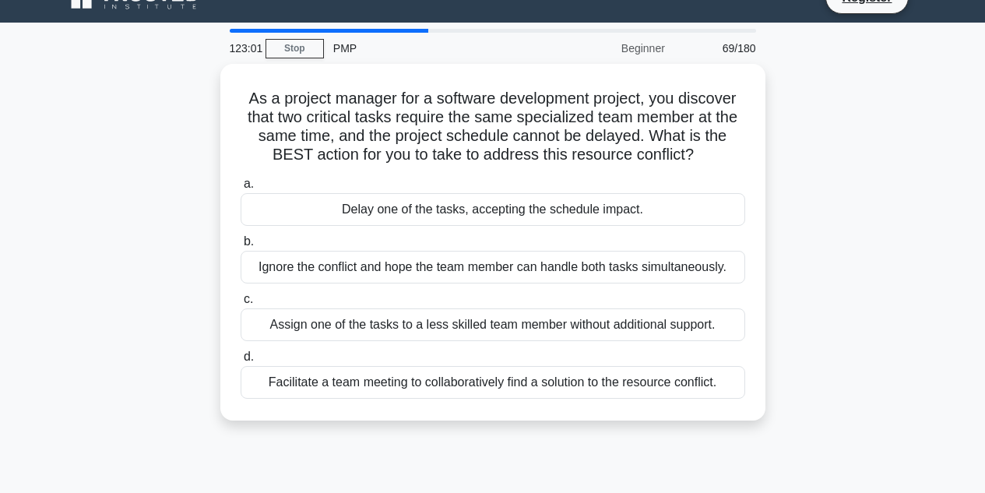
scroll to position [0, 0]
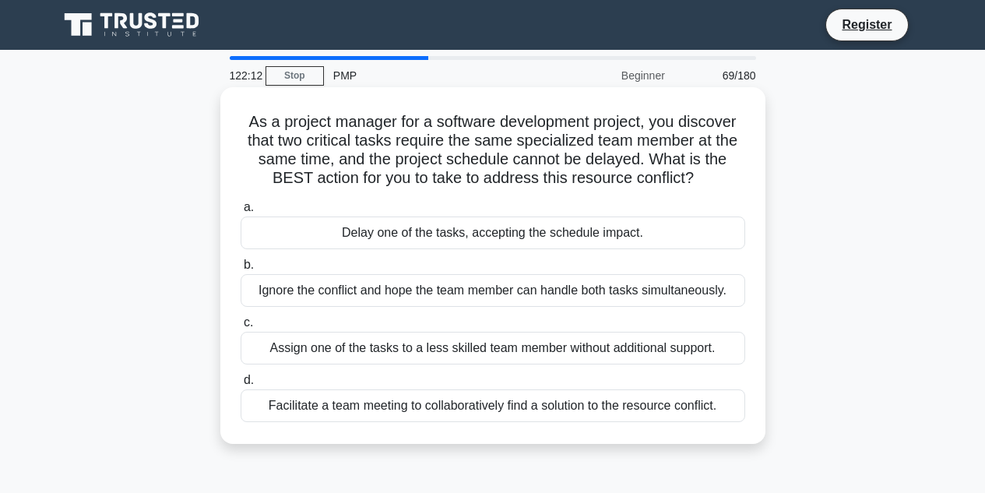
click at [279, 410] on div "Facilitate a team meeting to collaboratively find a solution to the resource co…" at bounding box center [493, 405] width 505 height 33
click at [241, 385] on input "d. Facilitate a team meeting to collaboratively find a solution to the resource…" at bounding box center [241, 380] width 0 height 10
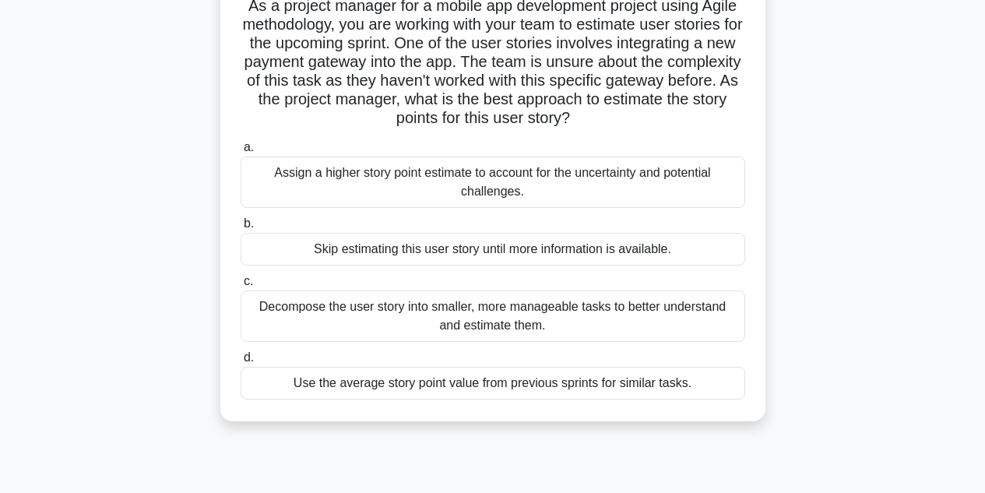
scroll to position [123, 0]
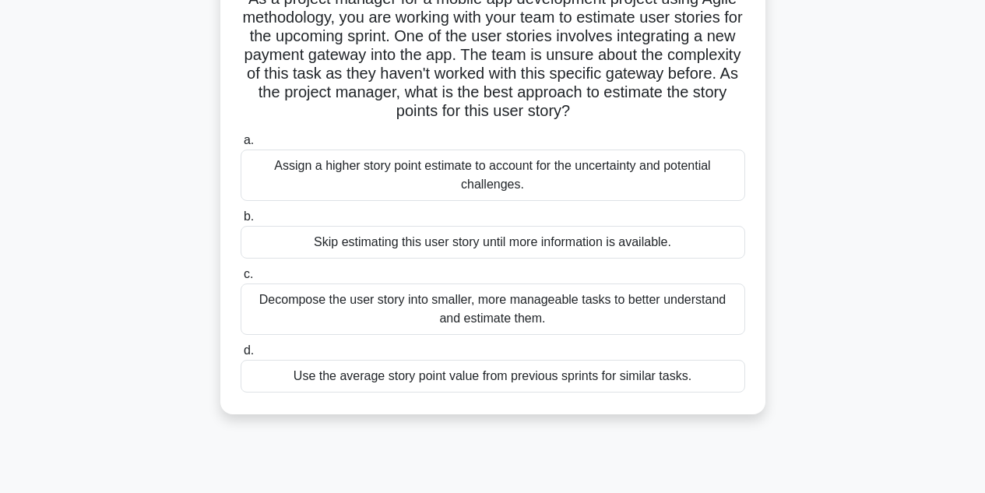
click at [277, 304] on div "Decompose the user story into smaller, more manageable tasks to better understa…" at bounding box center [493, 308] width 505 height 51
click at [241, 280] on input "c. Decompose the user story into smaller, more manageable tasks to better under…" at bounding box center [241, 274] width 0 height 10
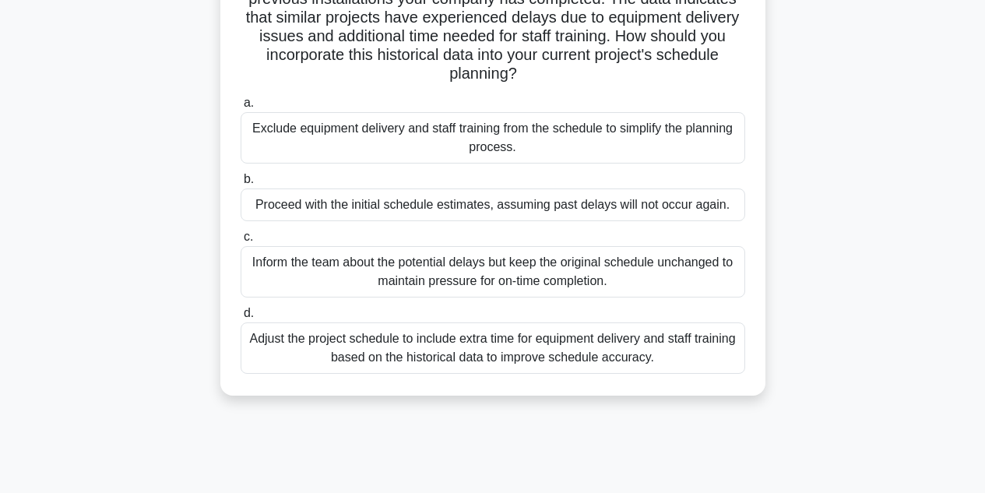
scroll to position [180, 0]
click at [413, 356] on div "Adjust the project schedule to include extra time for equipment delivery and st…" at bounding box center [493, 347] width 505 height 51
click at [241, 318] on input "d. Adjust the project schedule to include extra time for equipment delivery and…" at bounding box center [241, 313] width 0 height 10
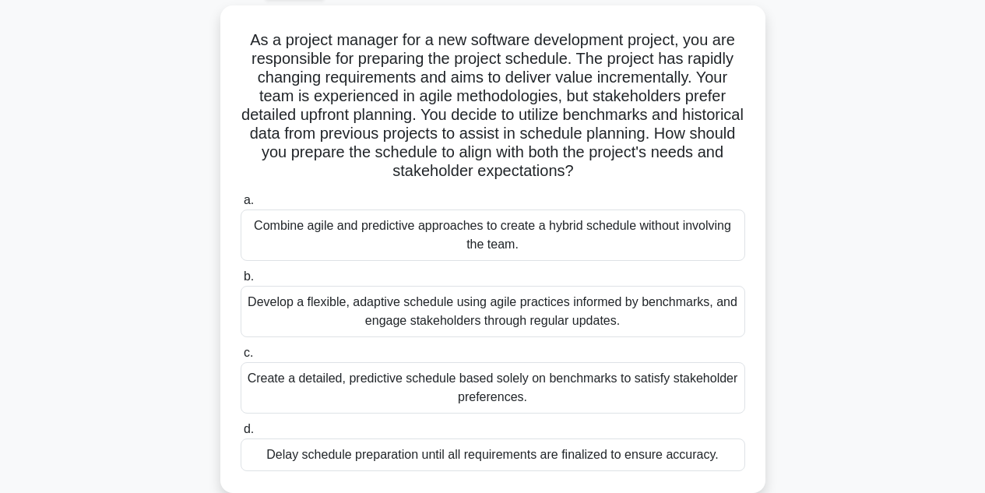
scroll to position [85, 0]
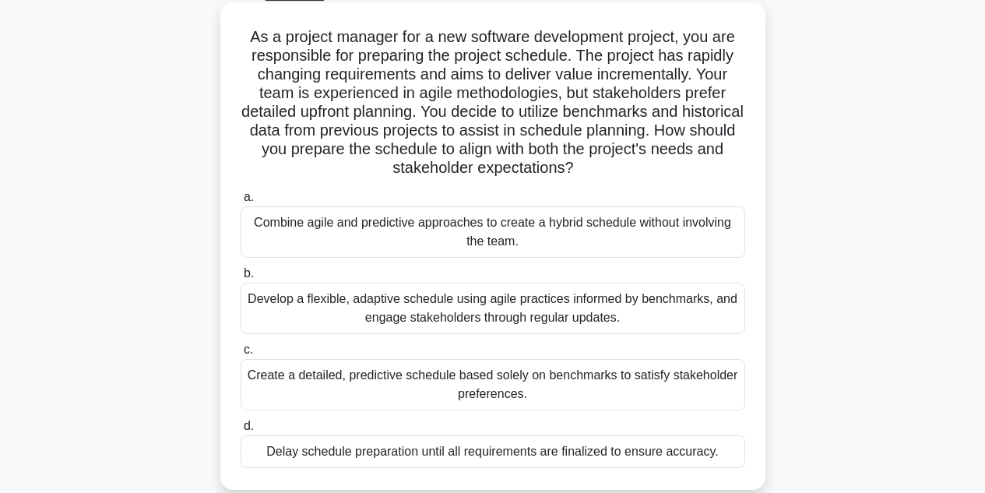
click at [382, 315] on div "Develop a flexible, adaptive schedule using agile practices informed by benchma…" at bounding box center [493, 308] width 505 height 51
click at [241, 279] on input "b. Develop a flexible, adaptive schedule using agile practices informed by benc…" at bounding box center [241, 274] width 0 height 10
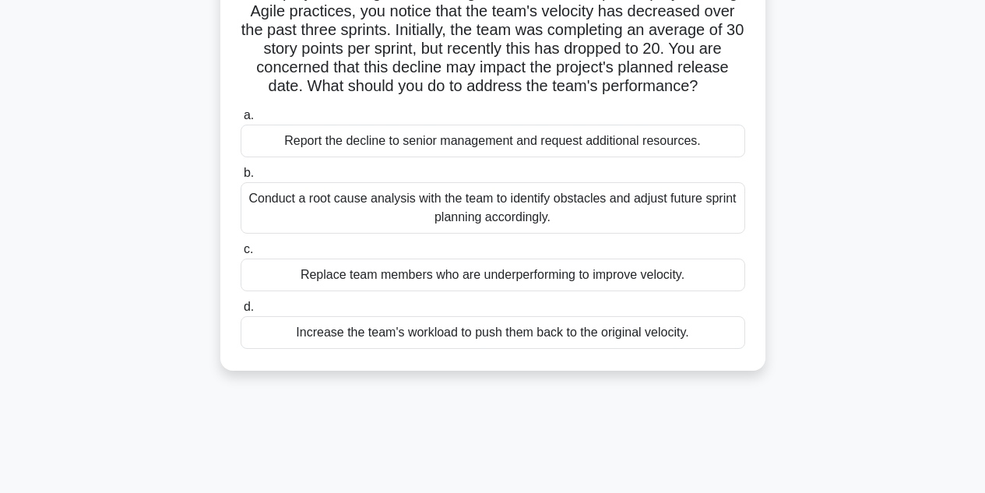
scroll to position [135, 0]
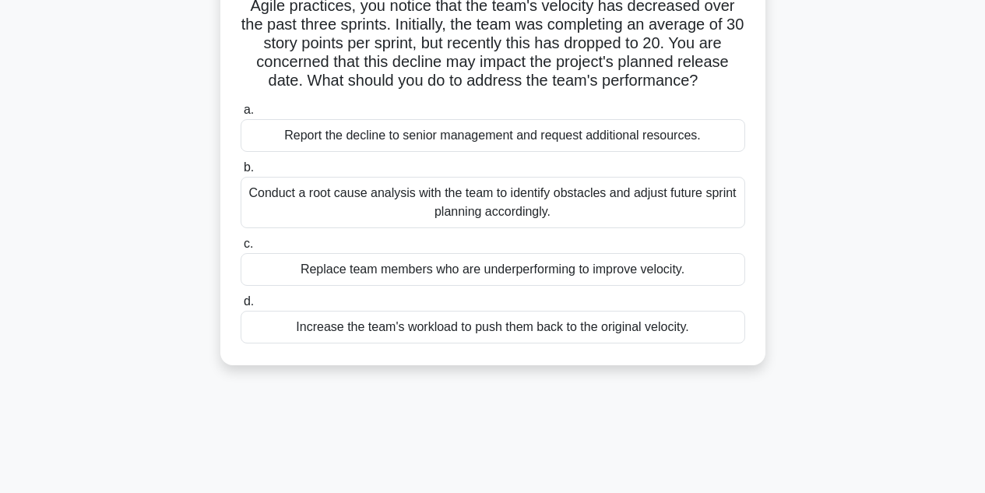
click at [273, 205] on div "Conduct a root cause analysis with the team to identify obstacles and adjust fu…" at bounding box center [493, 202] width 505 height 51
click at [241, 173] on input "b. Conduct a root cause analysis with the team to identify obstacles and adjust…" at bounding box center [241, 168] width 0 height 10
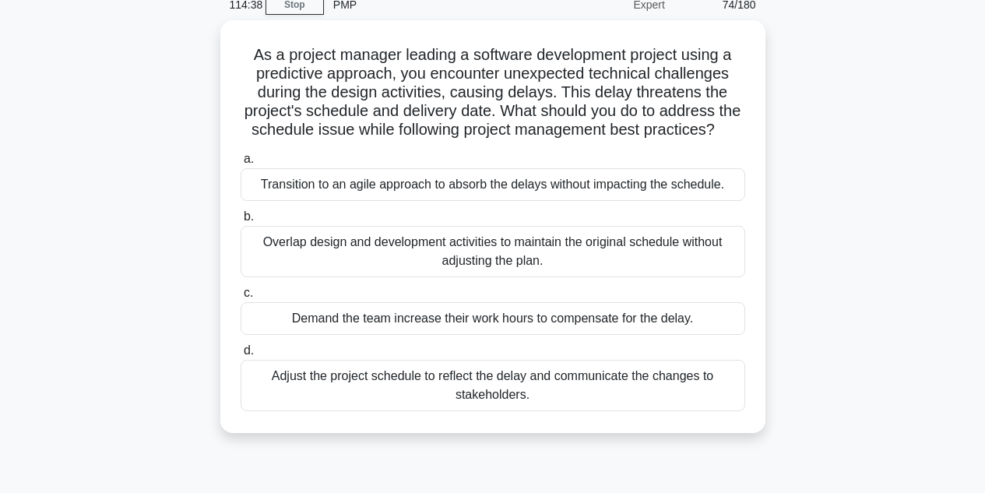
scroll to position [70, 0]
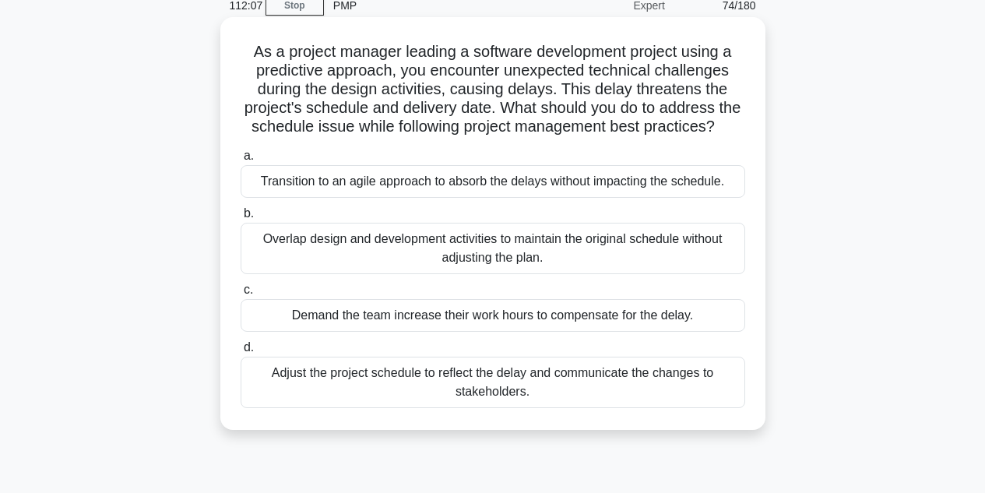
click at [374, 263] on div "Overlap design and development activities to maintain the original schedule wit…" at bounding box center [493, 248] width 505 height 51
click at [241, 219] on input "b. Overlap design and development activities to maintain the original schedule …" at bounding box center [241, 214] width 0 height 10
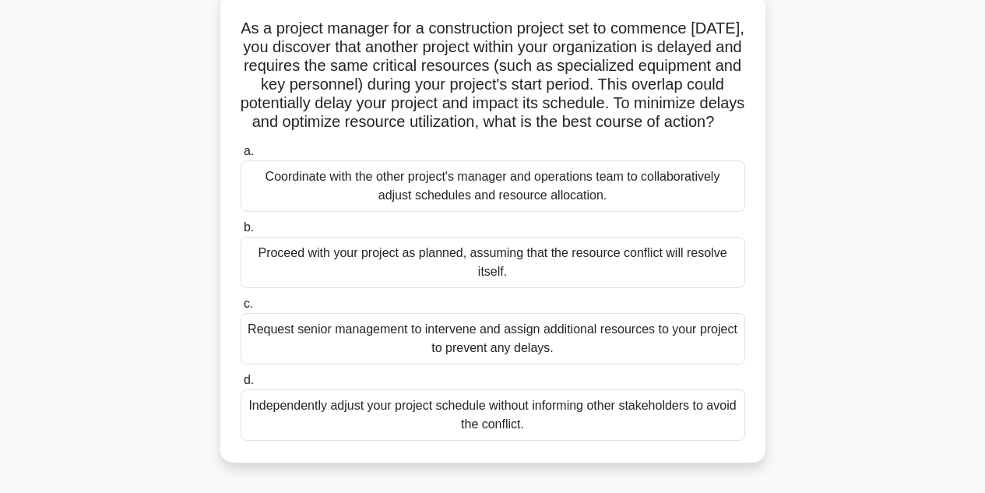
scroll to position [94, 0]
drag, startPoint x: 501, startPoint y: 107, endPoint x: 547, endPoint y: 107, distance: 46.7
click at [547, 107] on h5 "As a project manager for a construction project set to commence in two weeks, y…" at bounding box center [493, 75] width 508 height 114
click at [579, 107] on h5 "As a project manager for a construction project set to commence in two weeks, y…" at bounding box center [493, 75] width 508 height 114
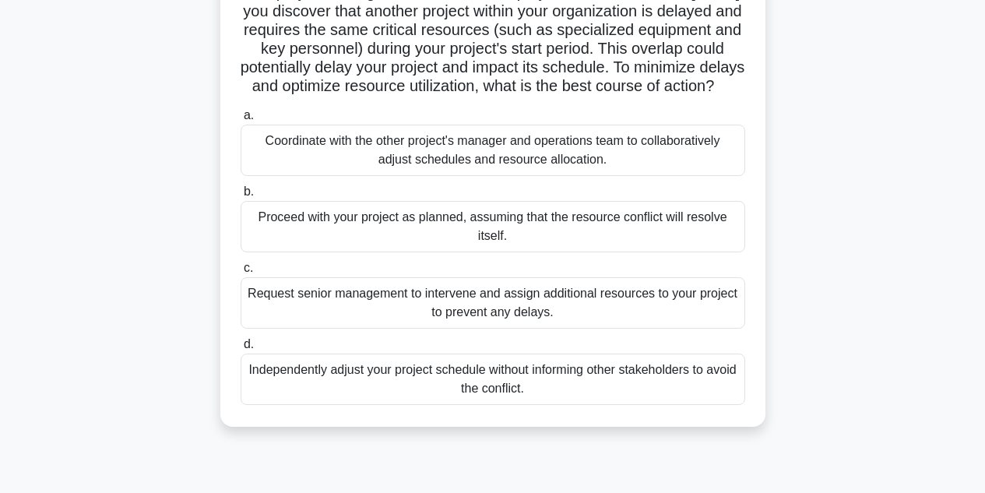
scroll to position [134, 0]
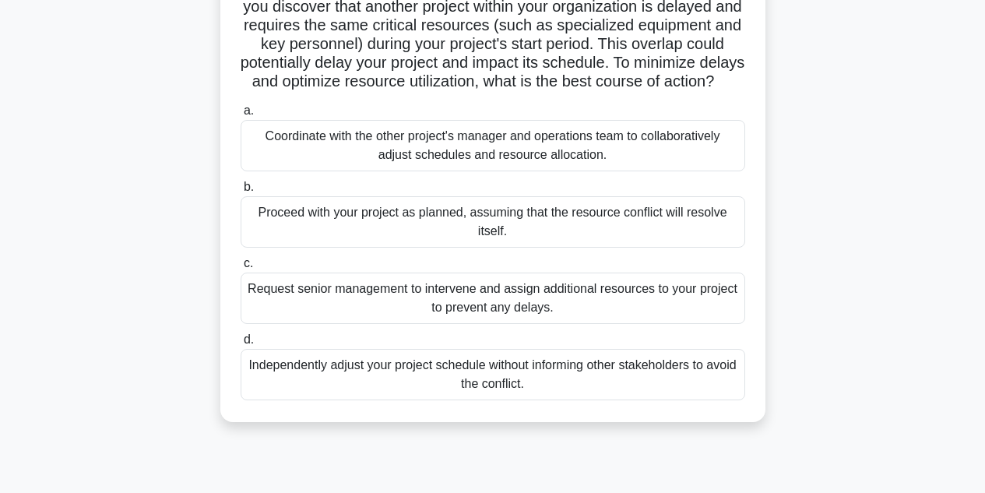
click at [547, 157] on div "Coordinate with the other project's manager and operations team to collaborativ…" at bounding box center [493, 145] width 505 height 51
click at [241, 116] on input "a. Coordinate with the other project's manager and operations team to collabora…" at bounding box center [241, 111] width 0 height 10
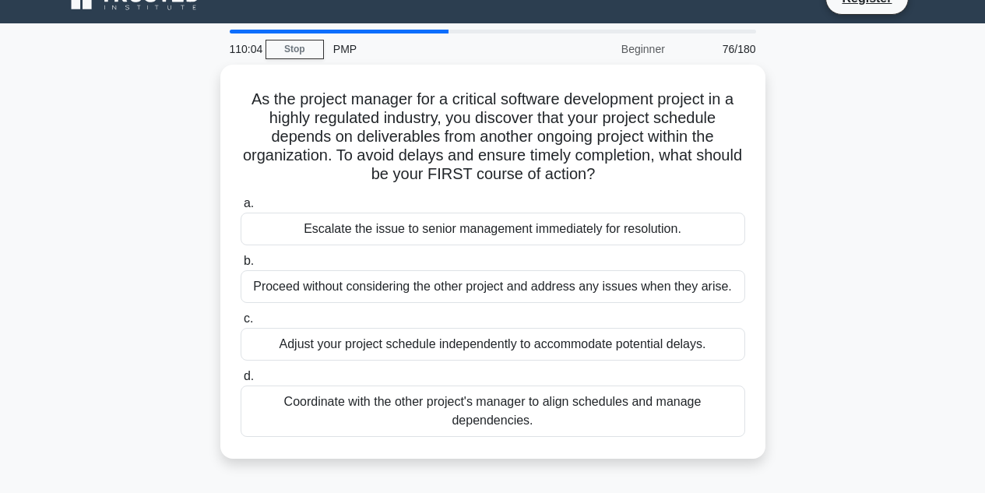
scroll to position [30, 0]
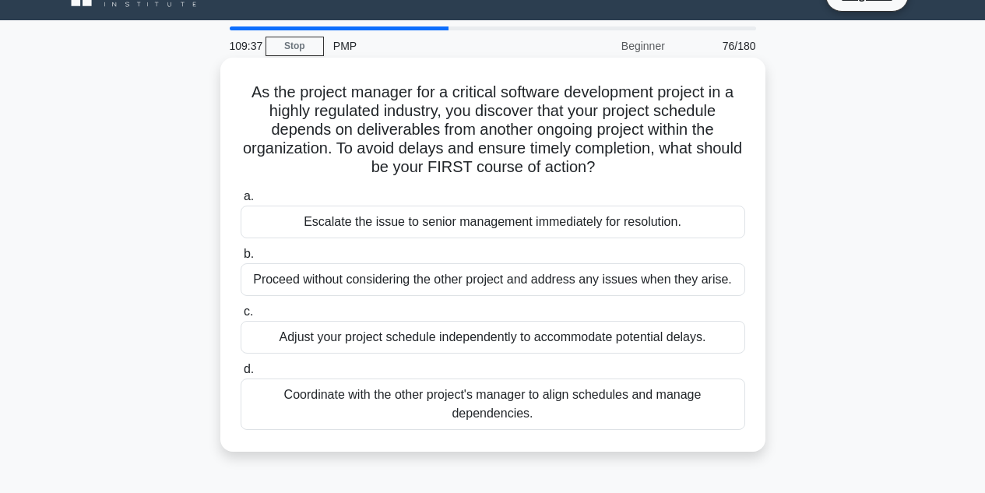
click at [304, 399] on div "Coordinate with the other project's manager to align schedules and manage depen…" at bounding box center [493, 403] width 505 height 51
click at [241, 375] on input "d. Coordinate with the other project's manager to align schedules and manage de…" at bounding box center [241, 369] width 0 height 10
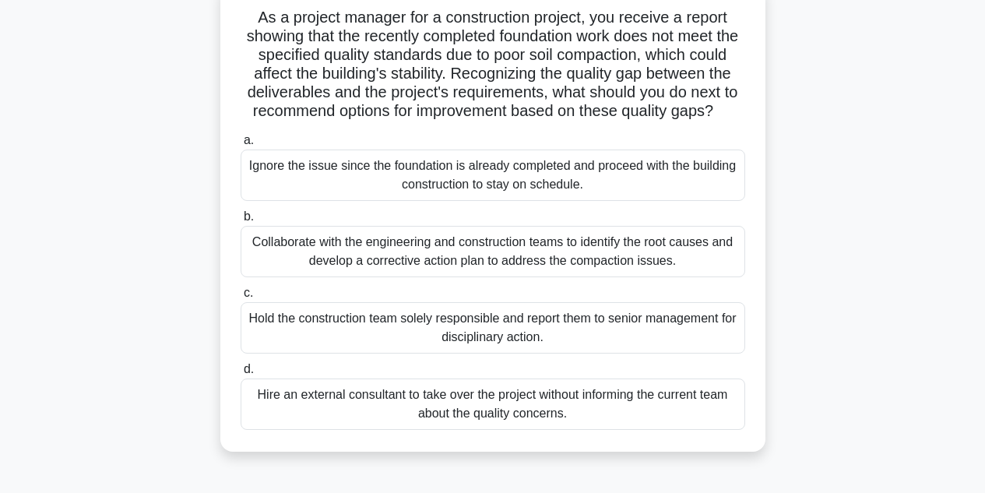
scroll to position [109, 0]
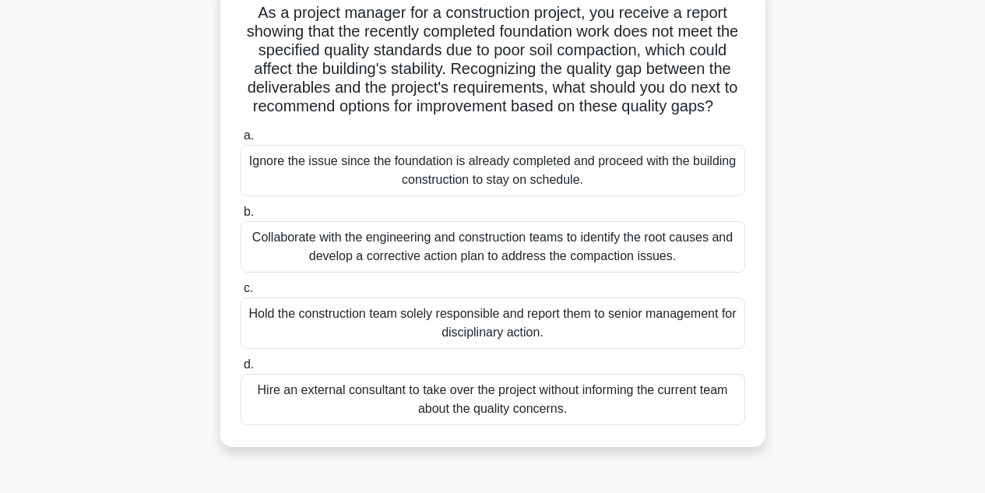
click at [386, 260] on div "Collaborate with the engineering and construction teams to identify the root ca…" at bounding box center [493, 246] width 505 height 51
click at [241, 217] on input "b. Collaborate with the engineering and construction teams to identify the root…" at bounding box center [241, 212] width 0 height 10
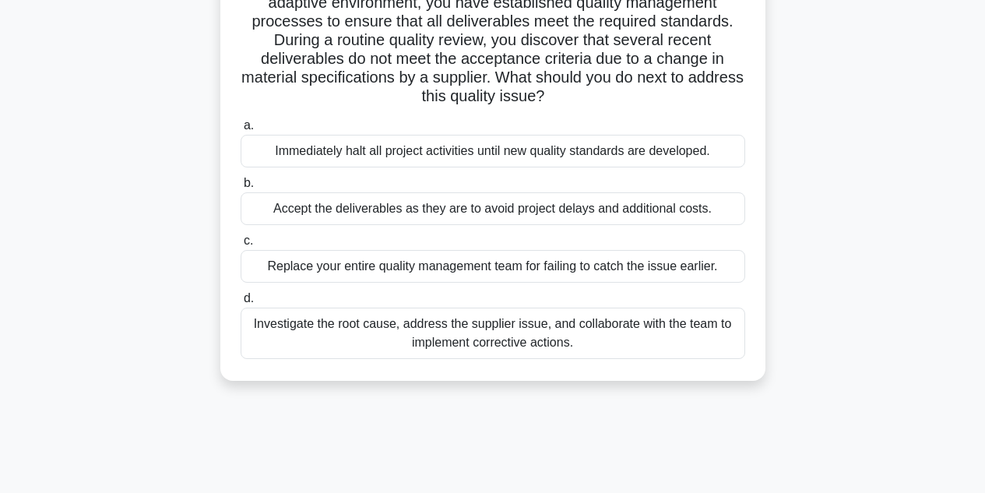
scroll to position [143, 0]
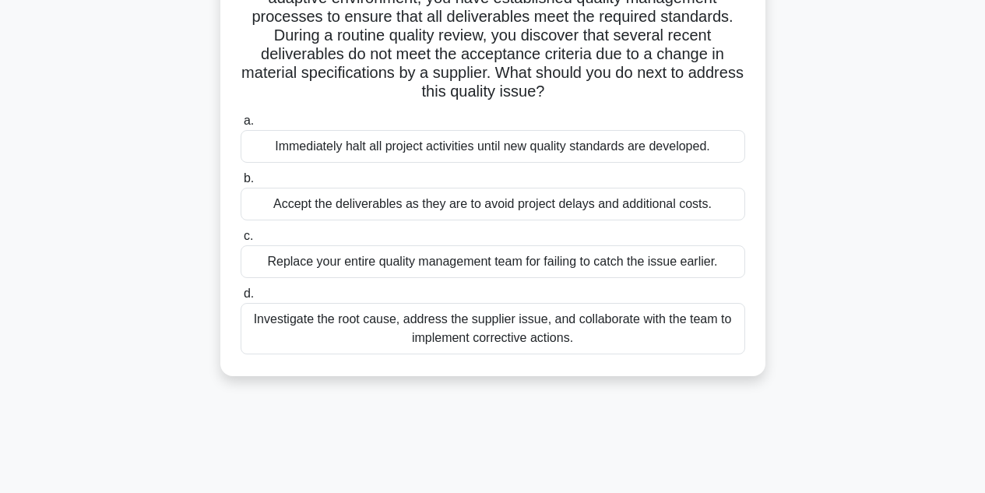
click at [342, 328] on div "Investigate the root cause, address the supplier issue, and collaborate with th…" at bounding box center [493, 328] width 505 height 51
click at [241, 299] on input "d. Investigate the root cause, address the supplier issue, and collaborate with…" at bounding box center [241, 294] width 0 height 10
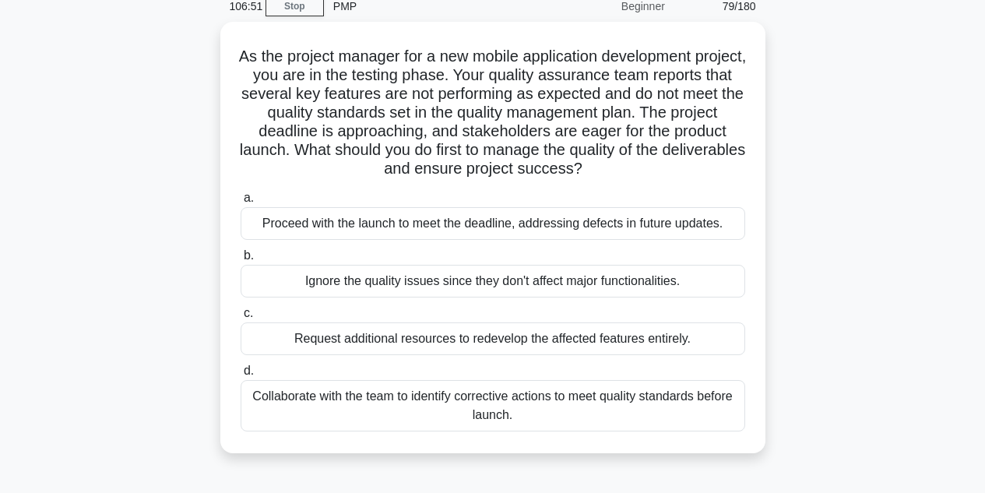
scroll to position [73, 0]
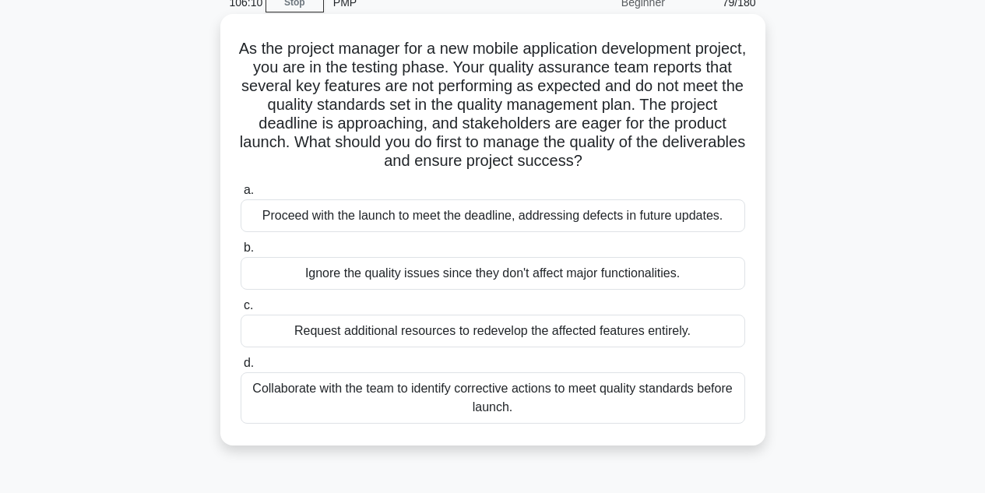
click at [295, 396] on div "Collaborate with the team to identify corrective actions to meet quality standa…" at bounding box center [493, 397] width 505 height 51
click at [241, 368] on input "d. Collaborate with the team to identify corrective actions to meet quality sta…" at bounding box center [241, 363] width 0 height 10
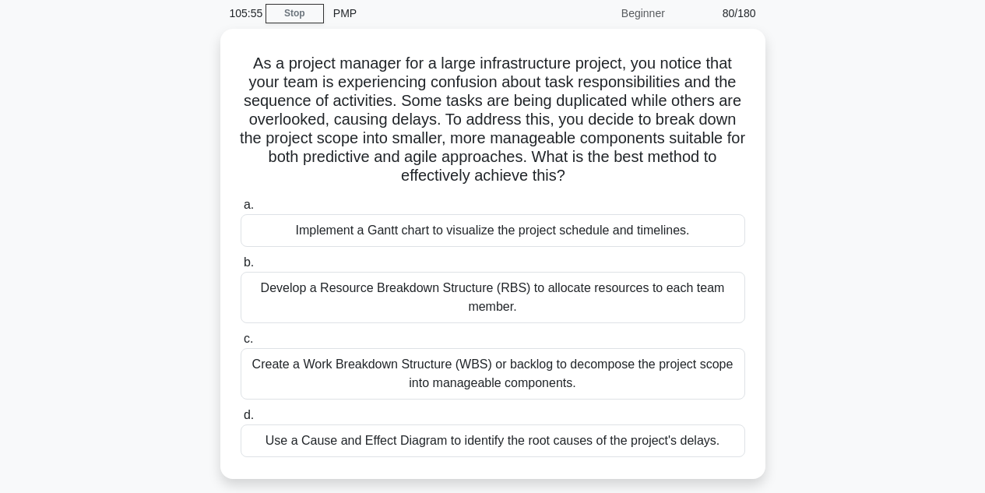
scroll to position [65, 0]
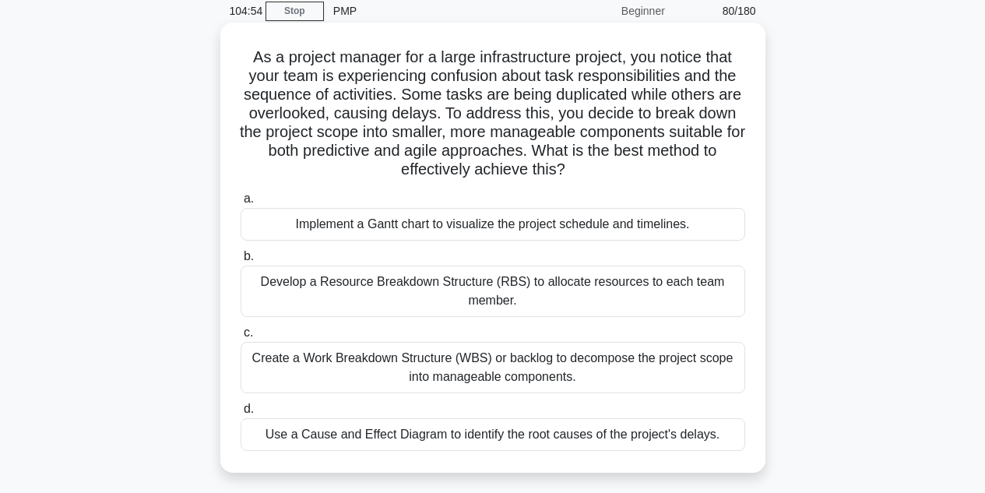
click at [318, 225] on div "Implement a Gantt chart to visualize the project schedule and timelines." at bounding box center [493, 224] width 505 height 33
click at [241, 204] on input "a. Implement a Gantt chart to visualize the project schedule and timelines." at bounding box center [241, 199] width 0 height 10
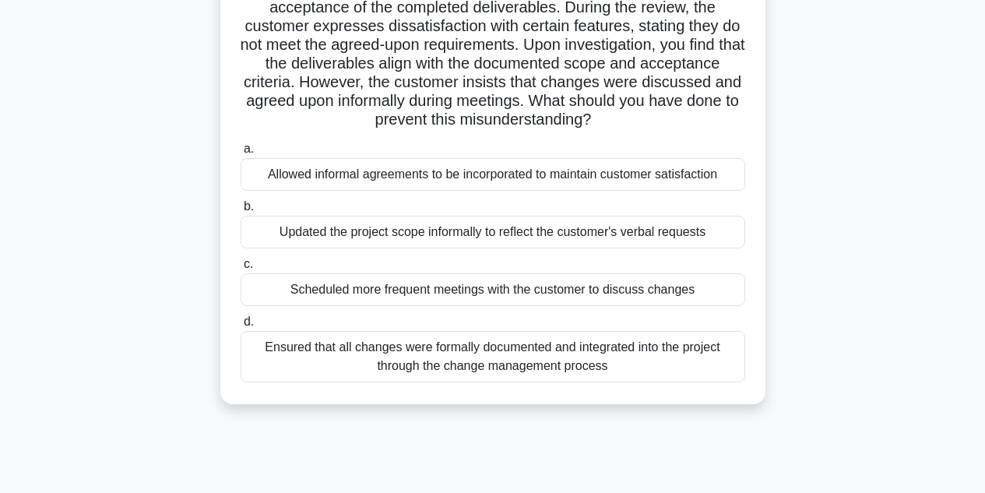
scroll to position [160, 0]
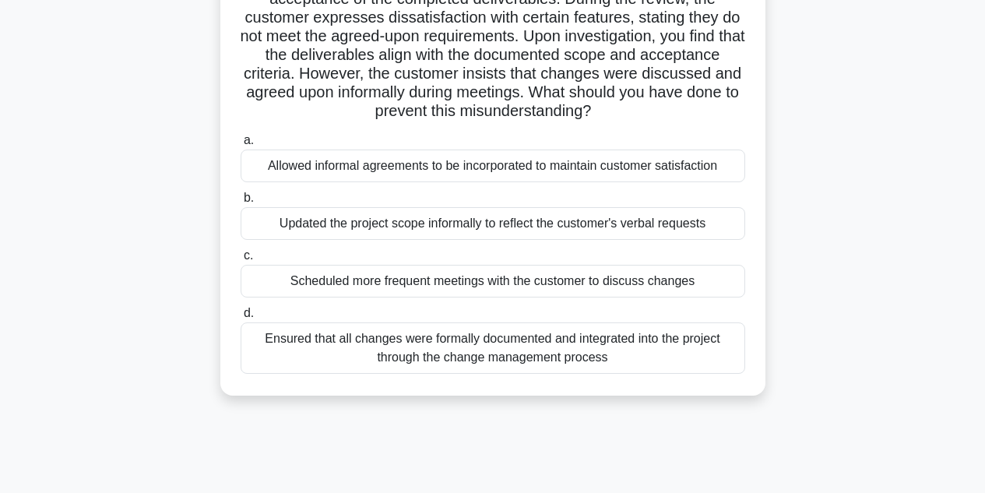
click at [304, 340] on div "Ensured that all changes were formally documented and integrated into the proje…" at bounding box center [493, 347] width 505 height 51
click at [241, 318] on input "d. Ensured that all changes were formally documented and integrated into the pr…" at bounding box center [241, 313] width 0 height 10
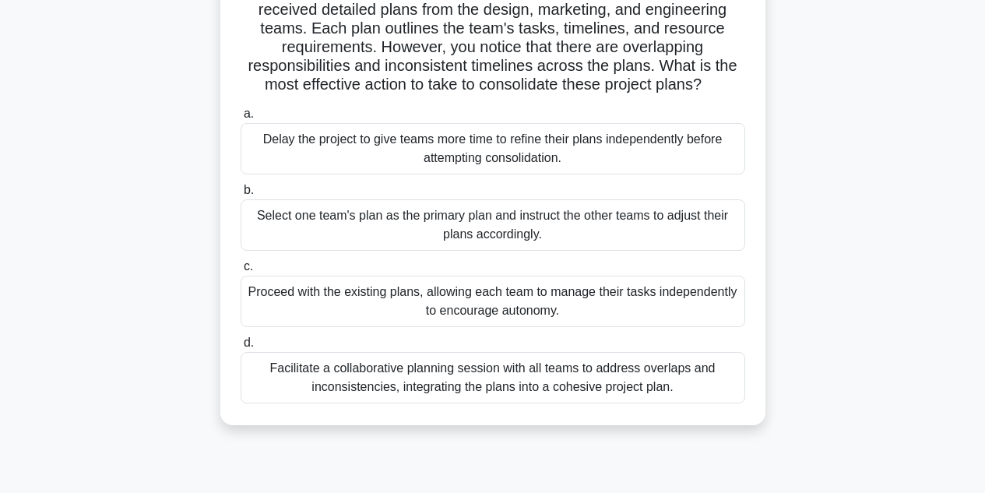
scroll to position [139, 0]
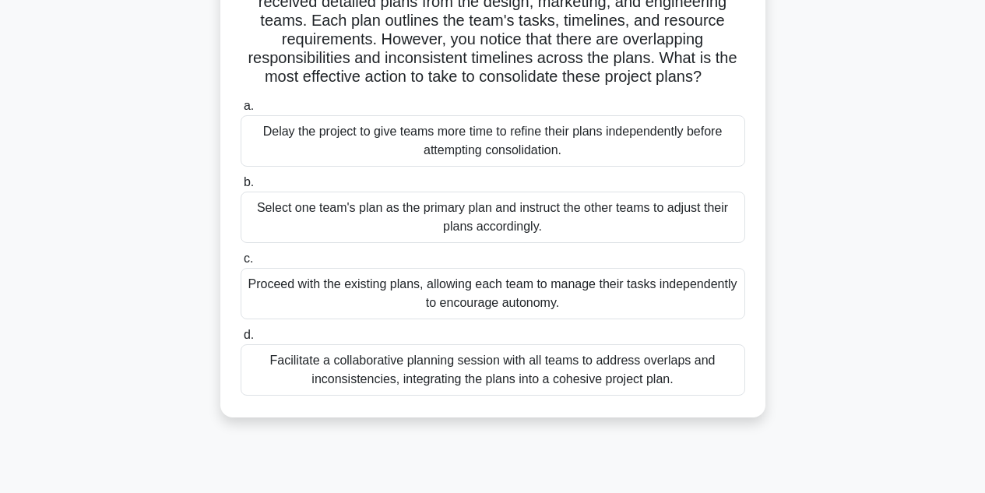
click at [330, 381] on div "Facilitate a collaborative planning session with all teams to address overlaps …" at bounding box center [493, 369] width 505 height 51
click at [241, 340] on input "d. Facilitate a collaborative planning session with all teams to address overla…" at bounding box center [241, 335] width 0 height 10
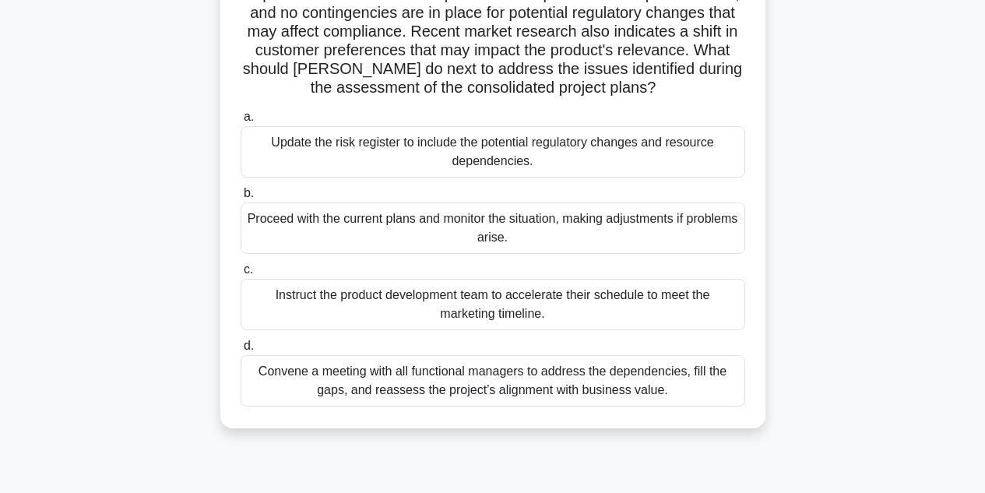
scroll to position [246, 0]
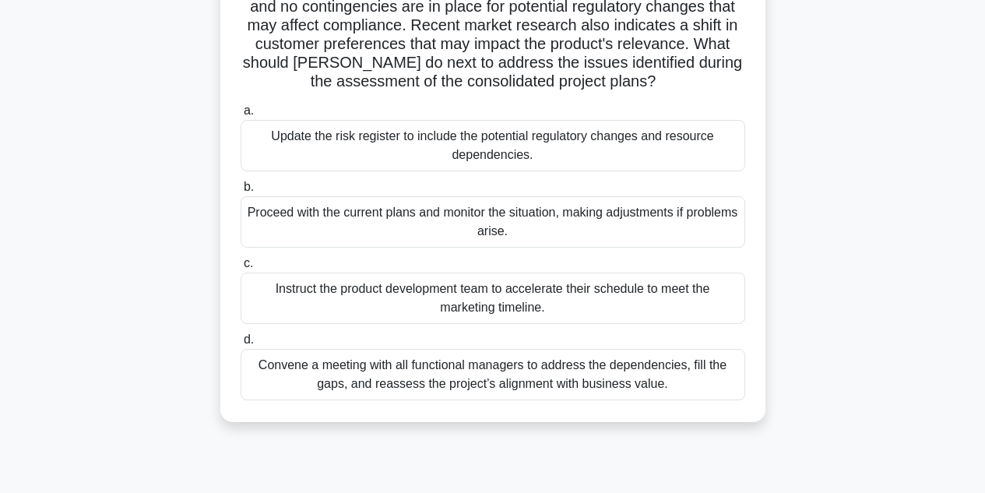
click at [286, 373] on div "Convene a meeting with all functional managers to address the dependencies, fil…" at bounding box center [493, 374] width 505 height 51
click at [241, 345] on input "d. Convene a meeting with all functional managers to address the dependencies, …" at bounding box center [241, 340] width 0 height 10
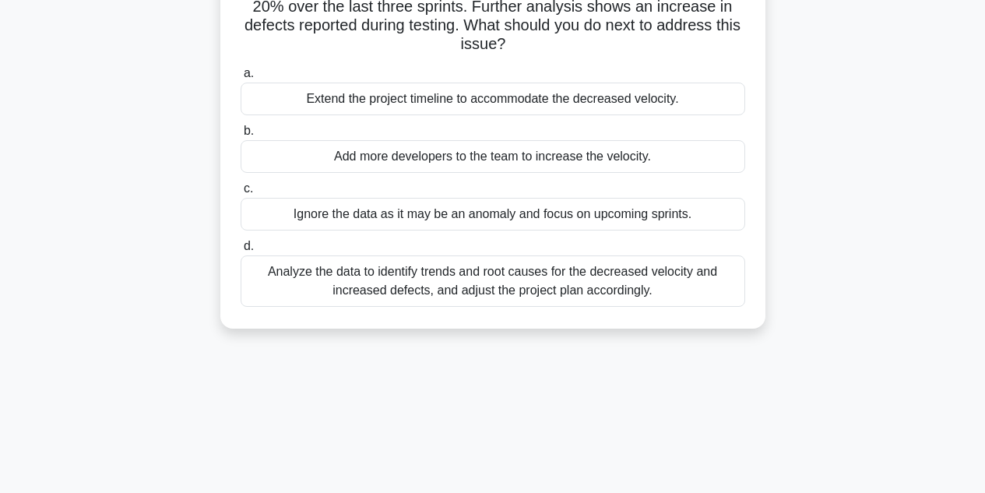
scroll to position [176, 0]
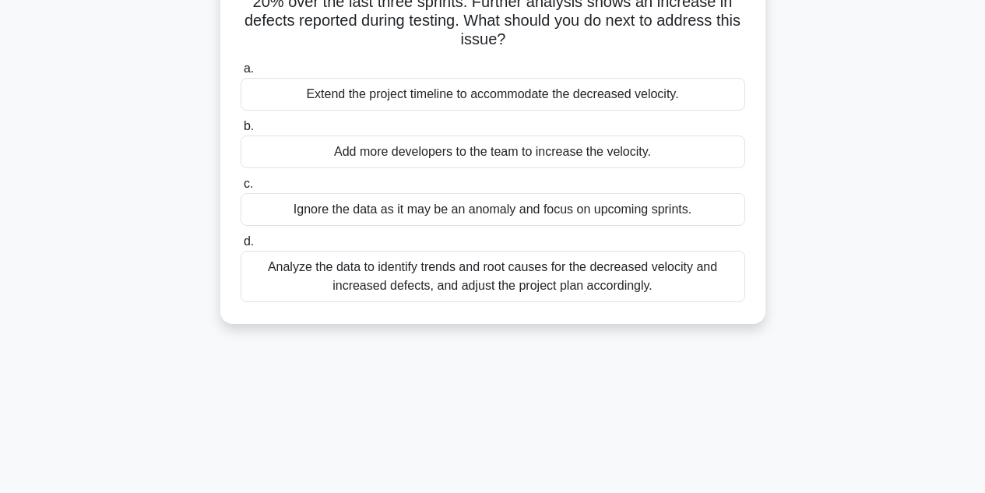
click at [310, 278] on div "Analyze the data to identify trends and root causes for the decreased velocity …" at bounding box center [493, 276] width 505 height 51
click at [241, 247] on input "d. Analyze the data to identify trends and root causes for the decreased veloci…" at bounding box center [241, 242] width 0 height 10
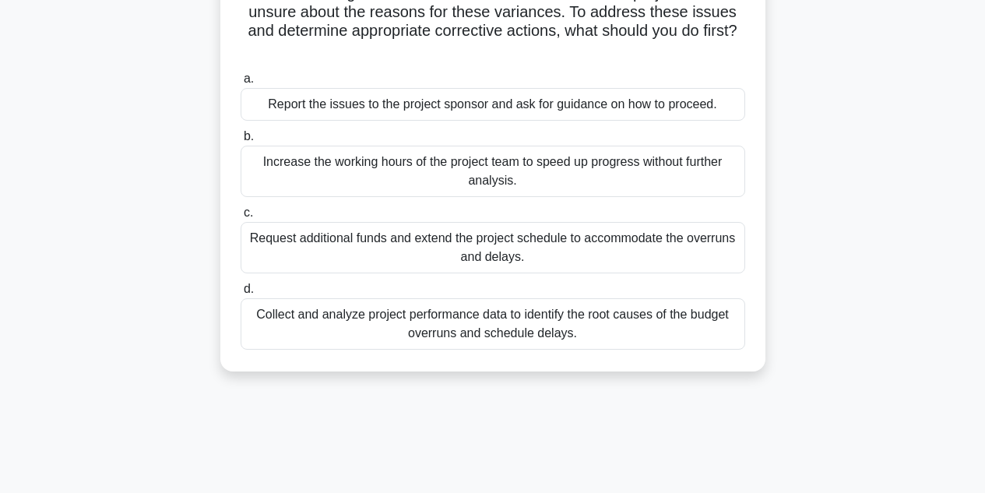
scroll to position [154, 0]
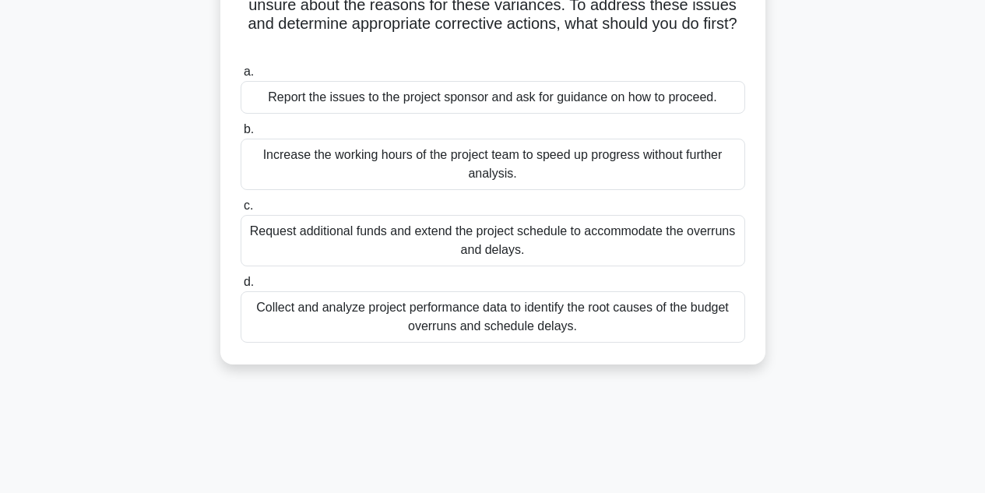
click at [337, 307] on div "Collect and analyze project performance data to identify the root causes of the…" at bounding box center [493, 316] width 505 height 51
click at [241, 287] on input "d. Collect and analyze project performance data to identify the root causes of …" at bounding box center [241, 282] width 0 height 10
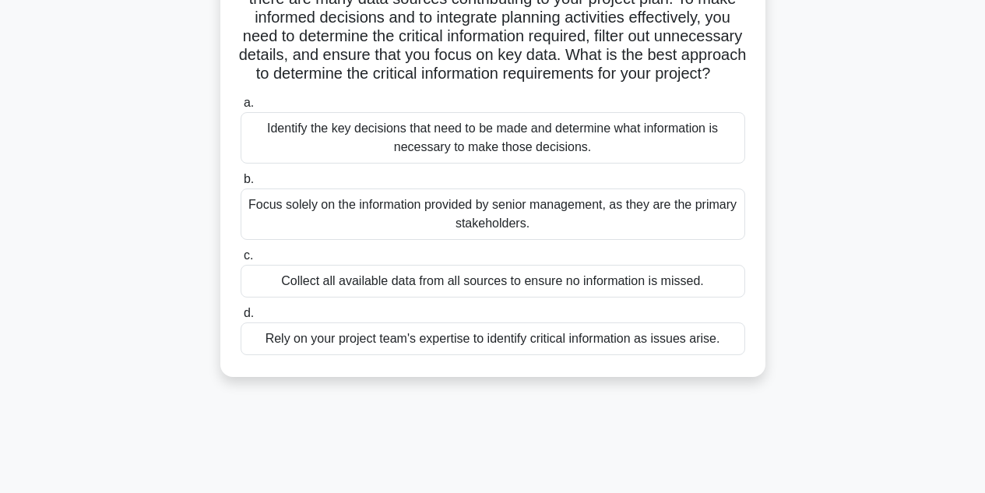
scroll to position [148, 0]
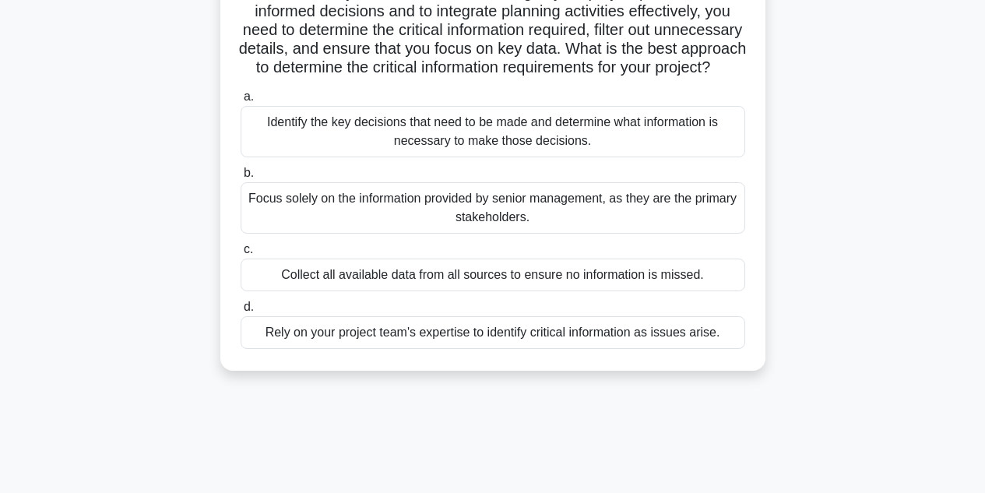
click at [422, 153] on div "Identify the key decisions that need to be made and determine what information …" at bounding box center [493, 131] width 505 height 51
click at [241, 102] on input "a. Identify the key decisions that need to be made and determine what informati…" at bounding box center [241, 97] width 0 height 10
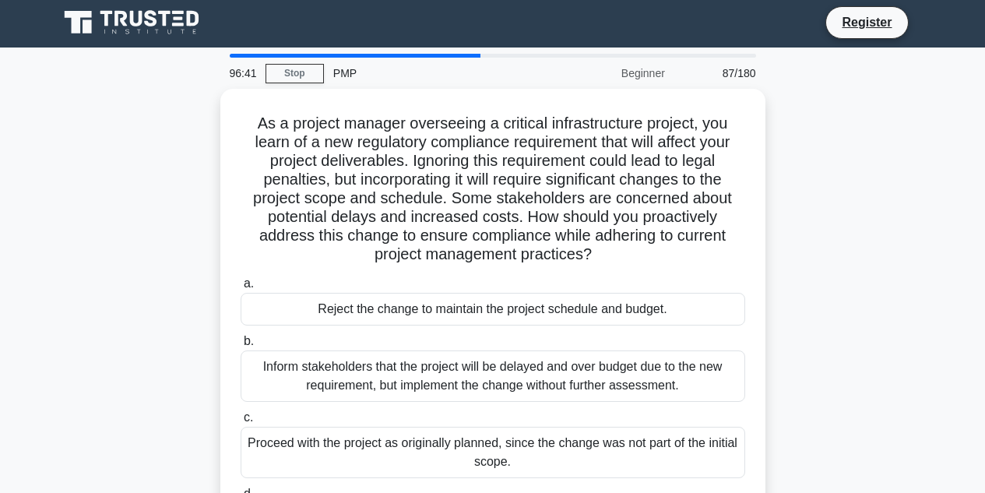
scroll to position [0, 0]
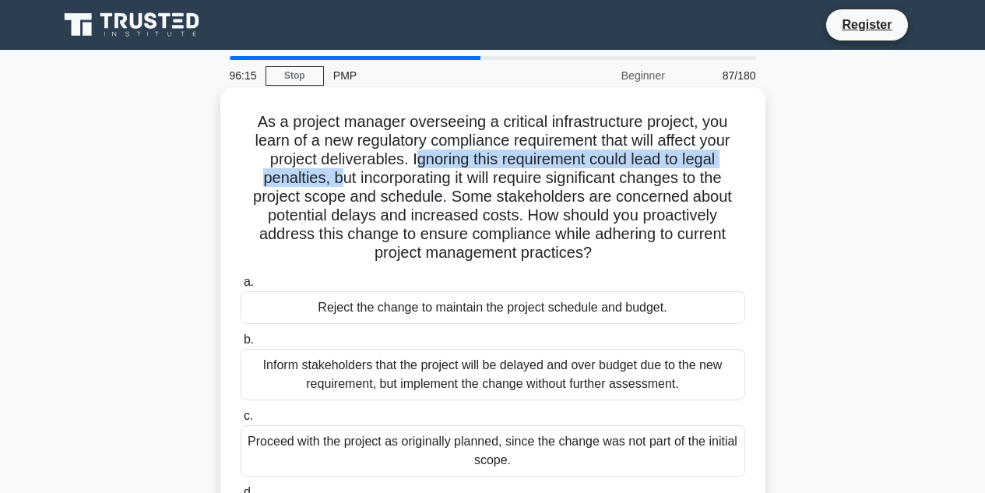
drag, startPoint x: 410, startPoint y: 156, endPoint x: 336, endPoint y: 181, distance: 77.3
click at [336, 181] on h5 "As a project manager overseeing a critical infrastructure project, you learn of…" at bounding box center [493, 187] width 508 height 151
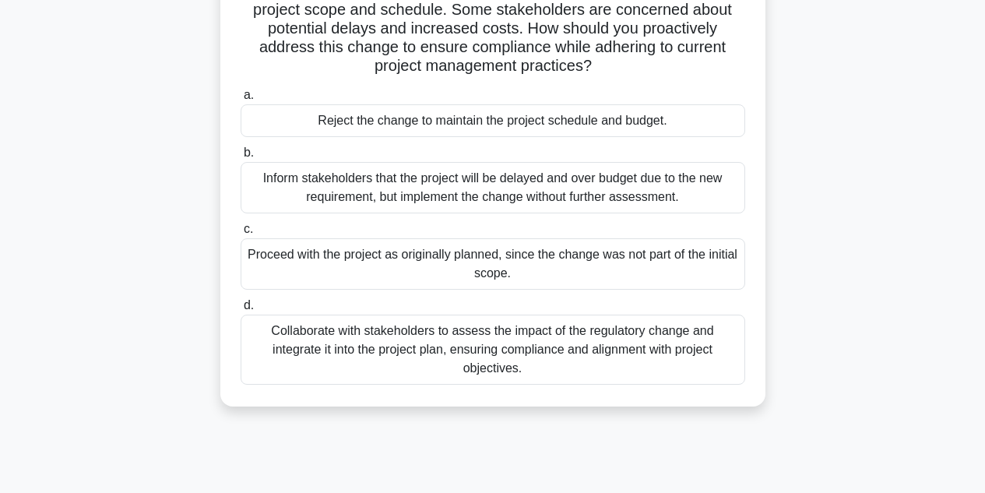
scroll to position [192, 0]
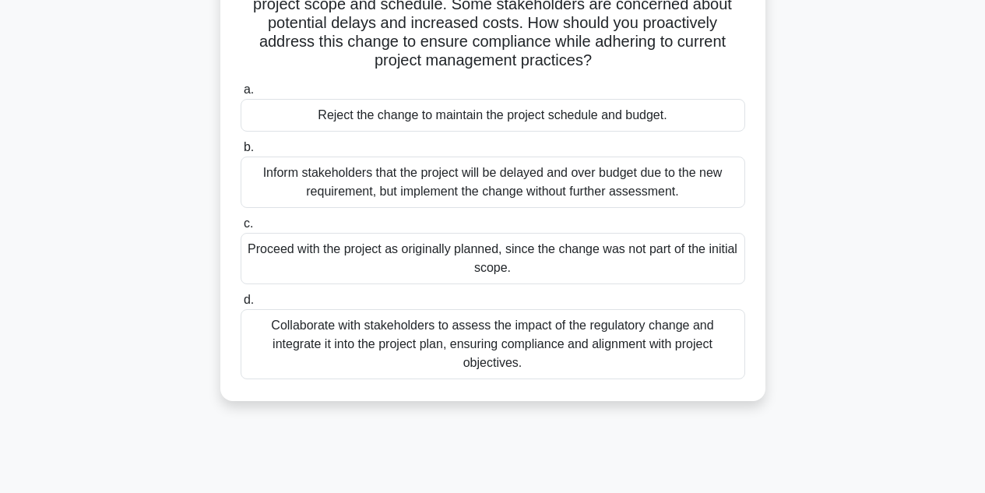
click at [317, 358] on div "Collaborate with stakeholders to assess the impact of the regulatory change and…" at bounding box center [493, 344] width 505 height 70
click at [241, 305] on input "d. Collaborate with stakeholders to assess the impact of the regulatory change …" at bounding box center [241, 300] width 0 height 10
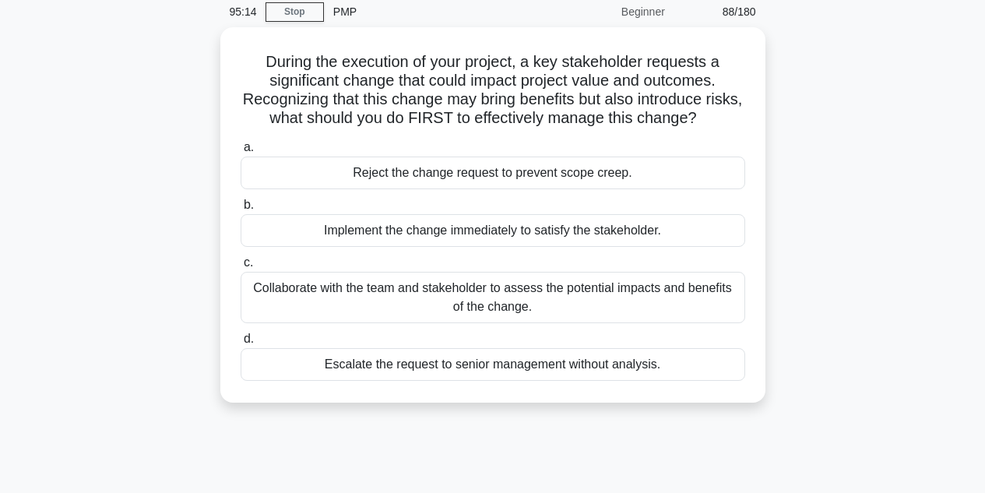
scroll to position [65, 0]
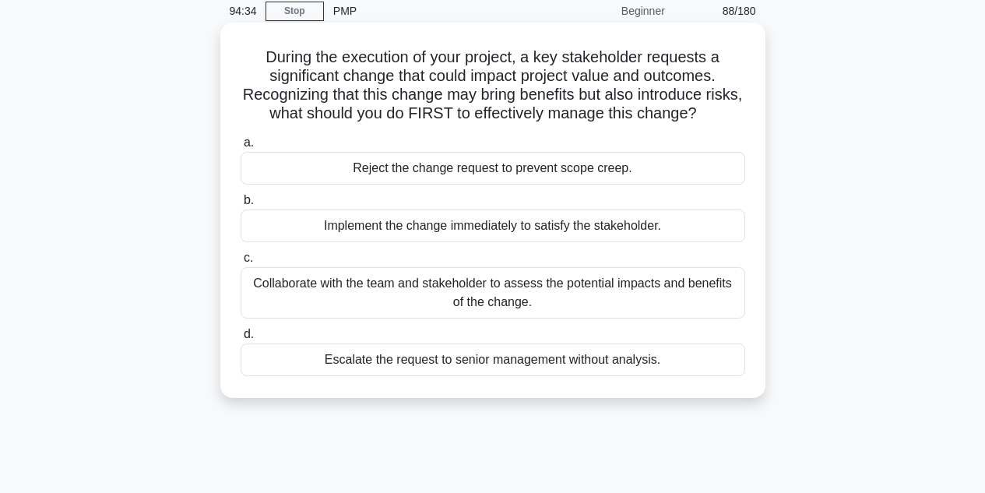
click at [295, 282] on div "Collaborate with the team and stakeholder to assess the potential impacts and b…" at bounding box center [493, 292] width 505 height 51
click at [241, 263] on input "c. Collaborate with the team and stakeholder to assess the potential impacts an…" at bounding box center [241, 258] width 0 height 10
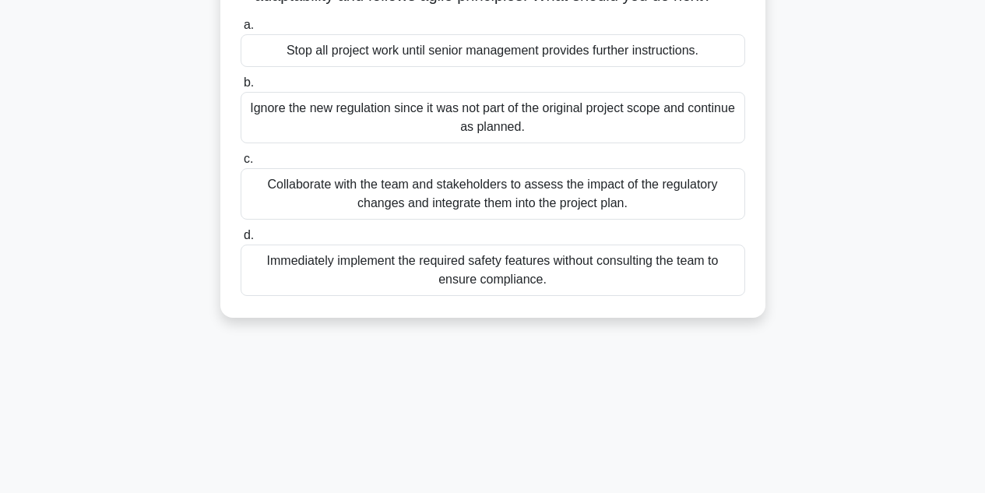
scroll to position [206, 0]
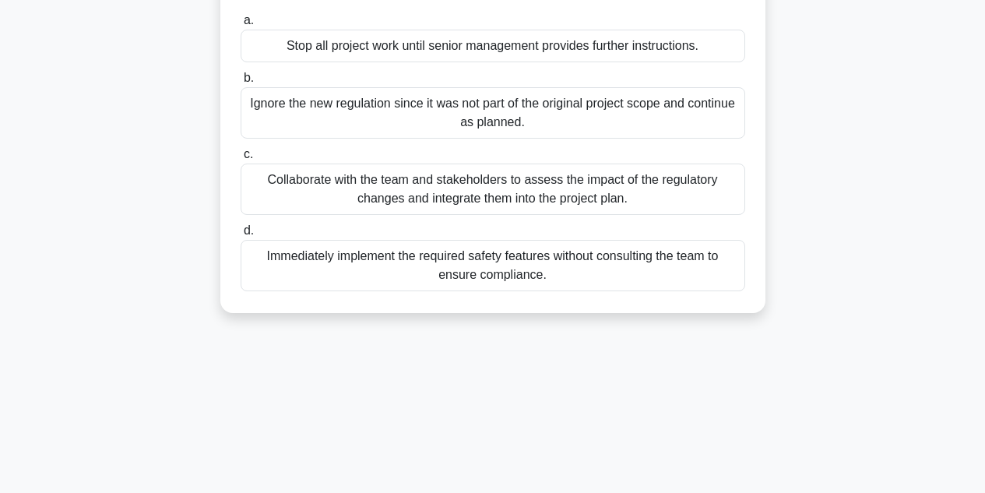
click at [262, 184] on div "Collaborate with the team and stakeholders to assess the impact of the regulato…" at bounding box center [493, 189] width 505 height 51
click at [241, 160] on input "c. Collaborate with the team and stakeholders to assess the impact of the regul…" at bounding box center [241, 155] width 0 height 10
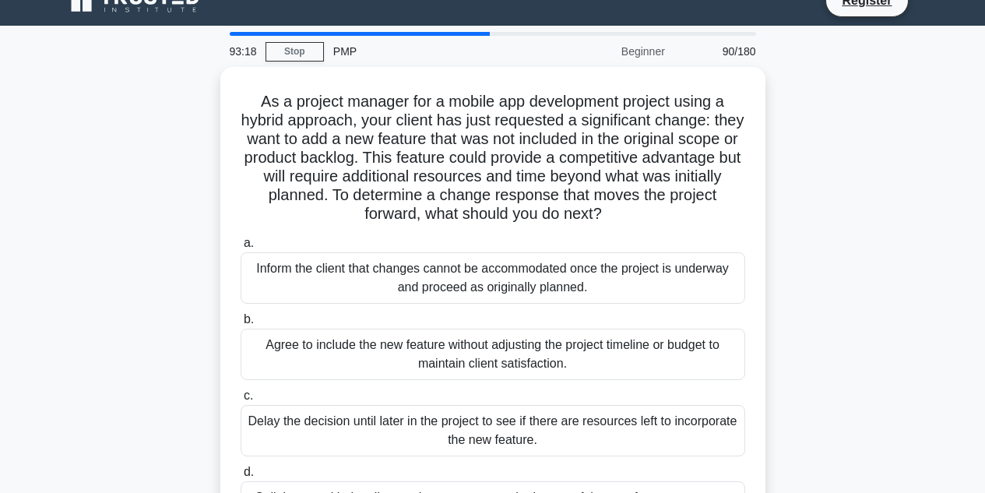
scroll to position [27, 0]
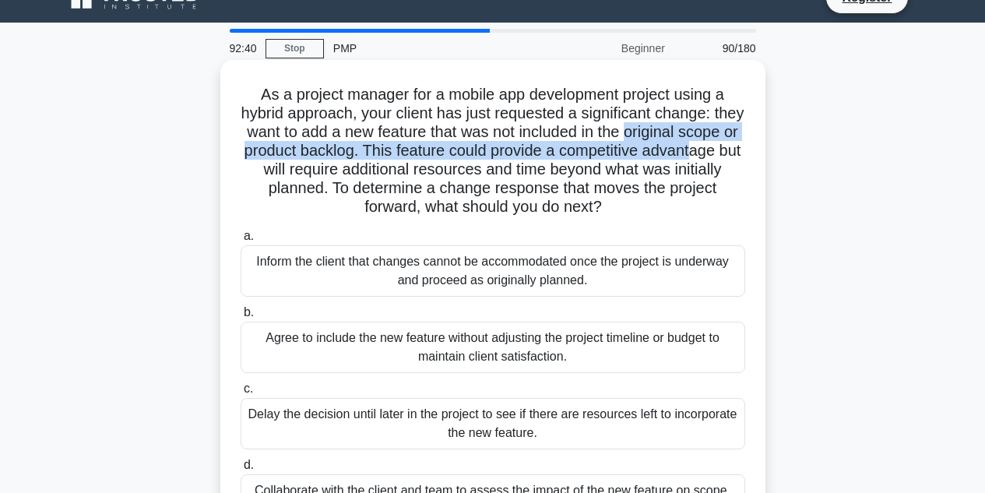
drag, startPoint x: 677, startPoint y: 132, endPoint x: 294, endPoint y: 170, distance: 384.9
click at [294, 170] on h5 "As a project manager for a mobile app development project using a hybrid approa…" at bounding box center [493, 151] width 508 height 132
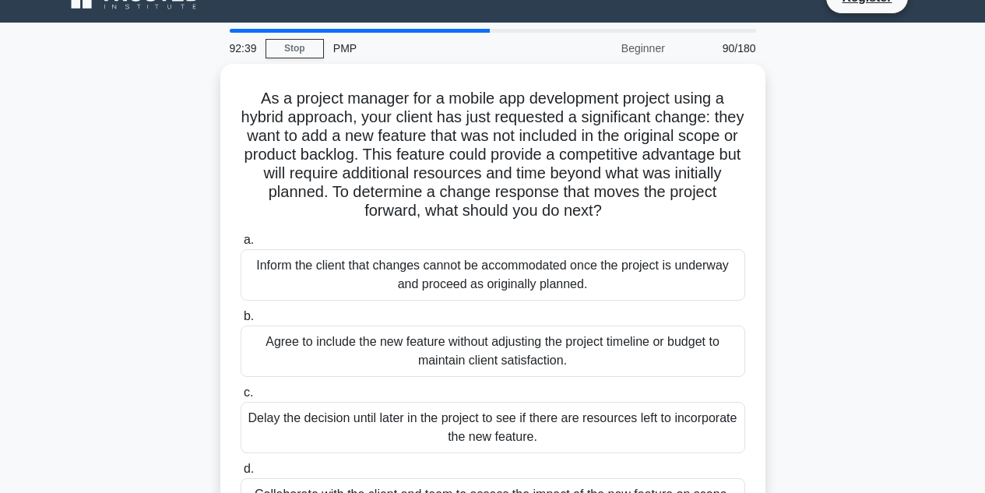
click at [196, 132] on div "As a project manager for a mobile app development project using a hybrid approa…" at bounding box center [493, 317] width 888 height 506
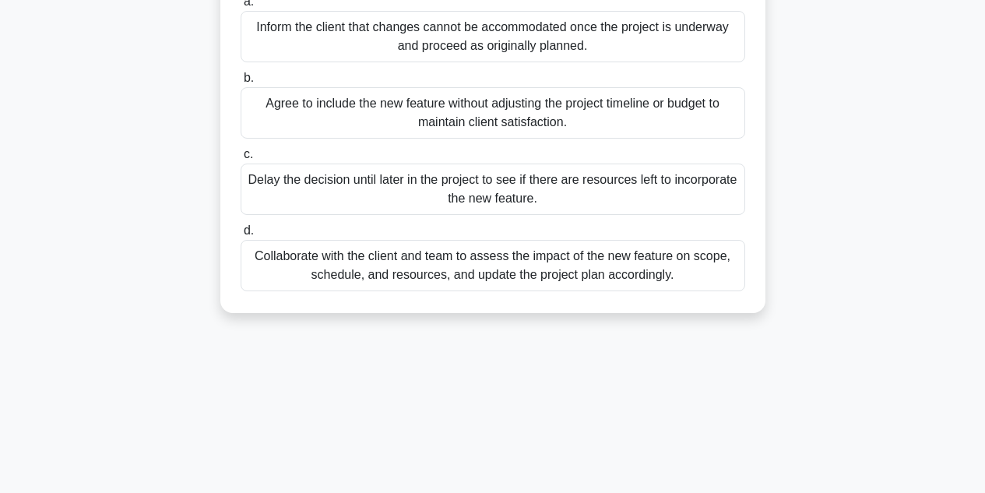
scroll to position [272, 0]
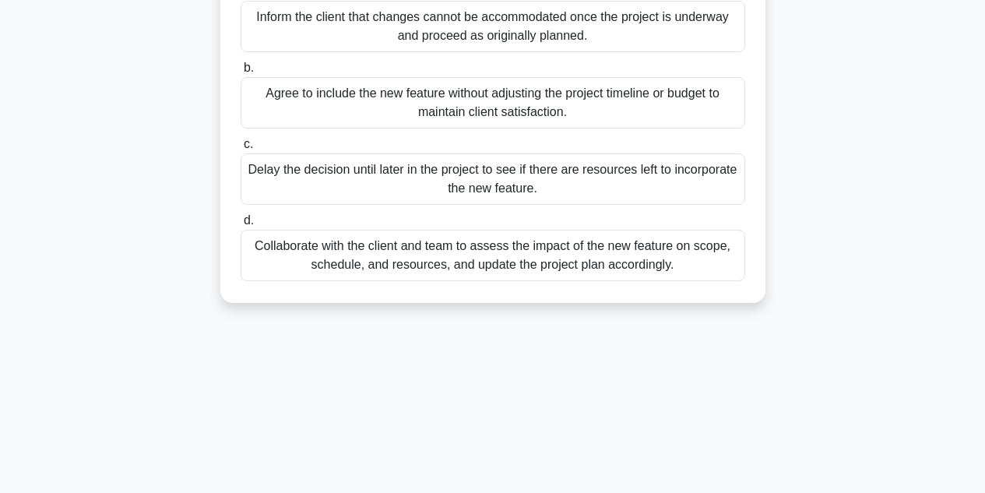
click at [332, 250] on div "Collaborate with the client and team to assess the impact of the new feature on…" at bounding box center [493, 255] width 505 height 51
click at [241, 226] on input "d. Collaborate with the client and team to assess the impact of the new feature…" at bounding box center [241, 221] width 0 height 10
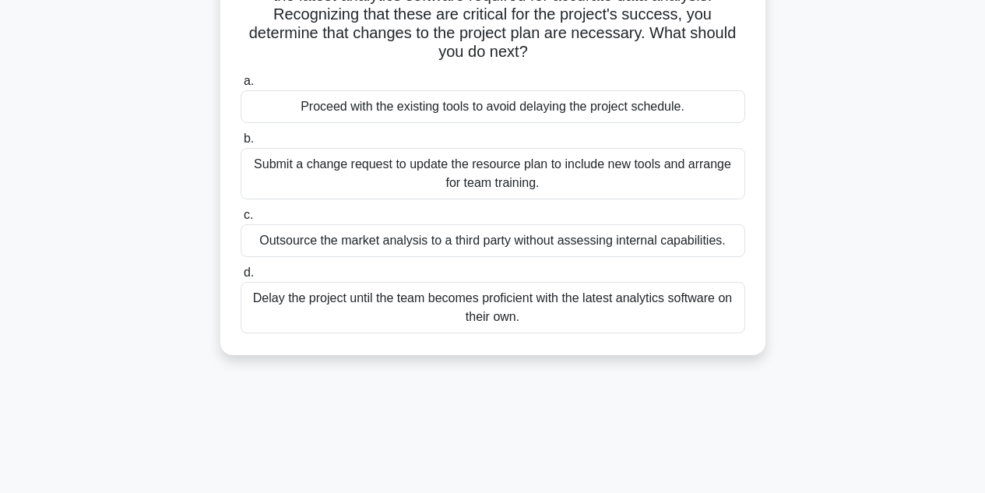
scroll to position [168, 0]
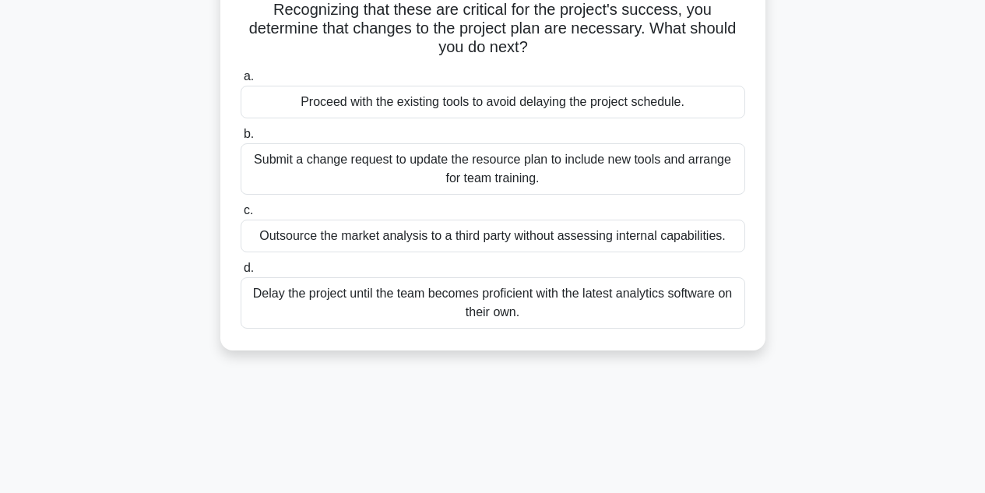
click at [267, 166] on div "Submit a change request to update the resource plan to include new tools and ar…" at bounding box center [493, 168] width 505 height 51
click at [241, 139] on input "b. Submit a change request to update the resource plan to include new tools and…" at bounding box center [241, 134] width 0 height 10
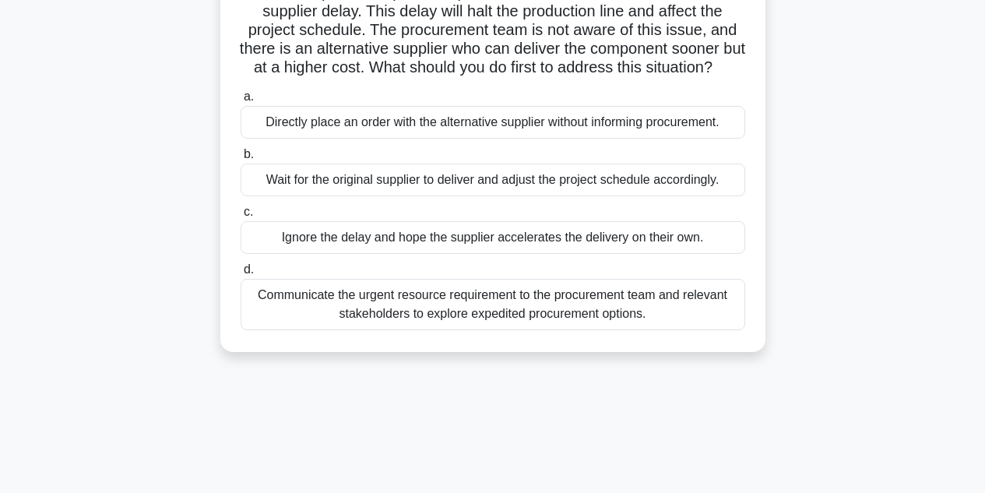
scroll to position [154, 0]
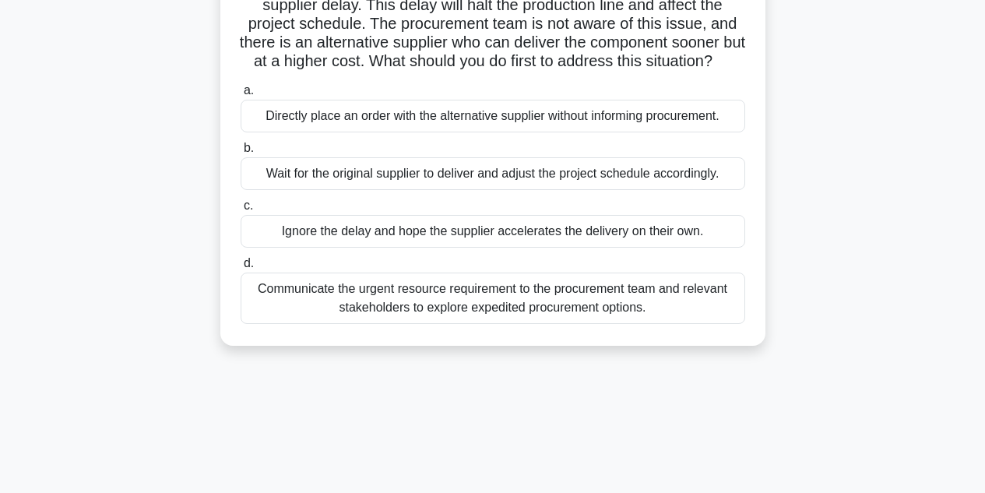
click at [258, 324] on div "Communicate the urgent resource requirement to the procurement team and relevan…" at bounding box center [493, 298] width 505 height 51
click at [241, 269] on input "d. Communicate the urgent resource requirement to the procurement team and rele…" at bounding box center [241, 264] width 0 height 10
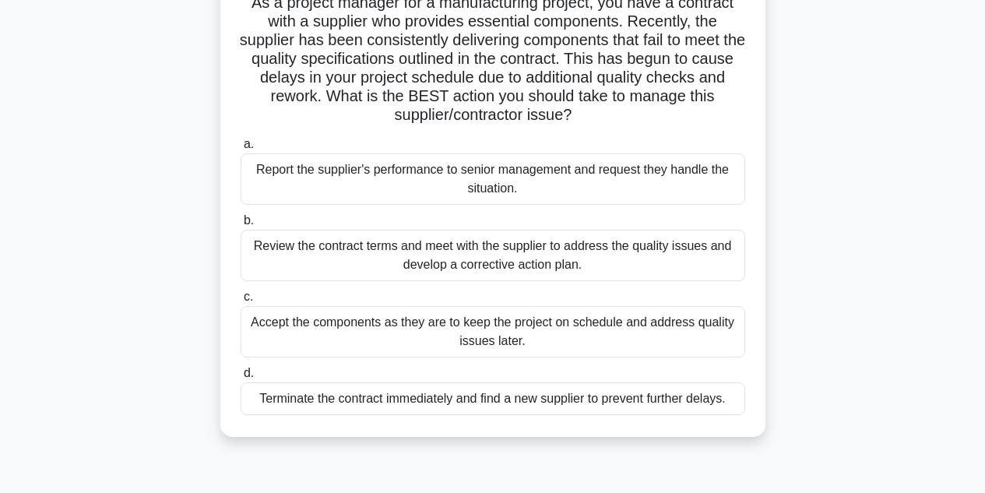
scroll to position [125, 0]
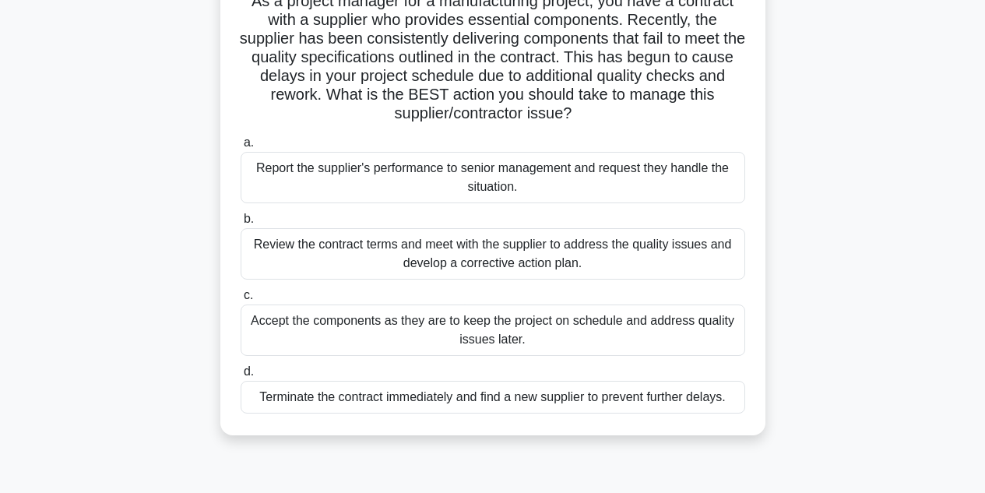
click at [104, 227] on div "As a project manager for a manufacturing project, you have a contract with a su…" at bounding box center [493, 210] width 888 height 487
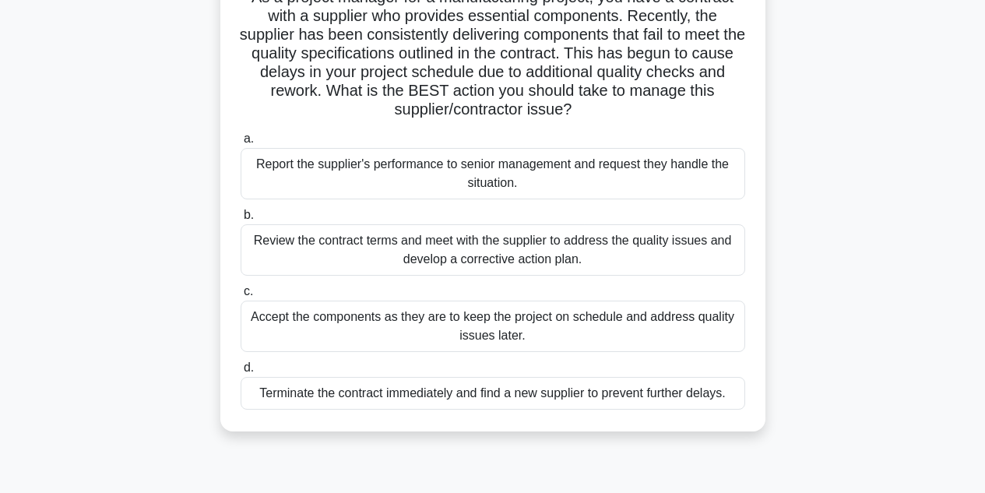
click at [265, 252] on div "Review the contract terms and meet with the supplier to address the quality iss…" at bounding box center [493, 249] width 505 height 51
click at [241, 220] on input "b. Review the contract terms and meet with the supplier to address the quality …" at bounding box center [241, 215] width 0 height 10
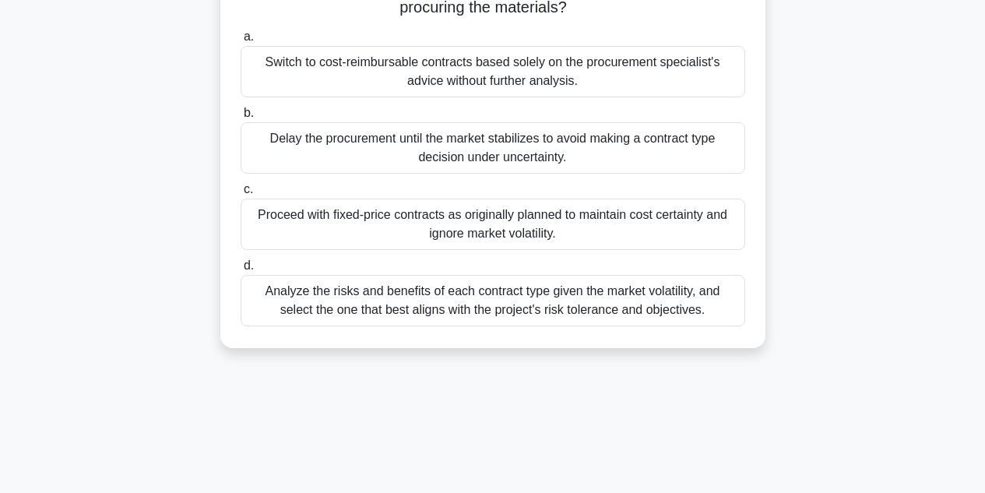
scroll to position [273, 0]
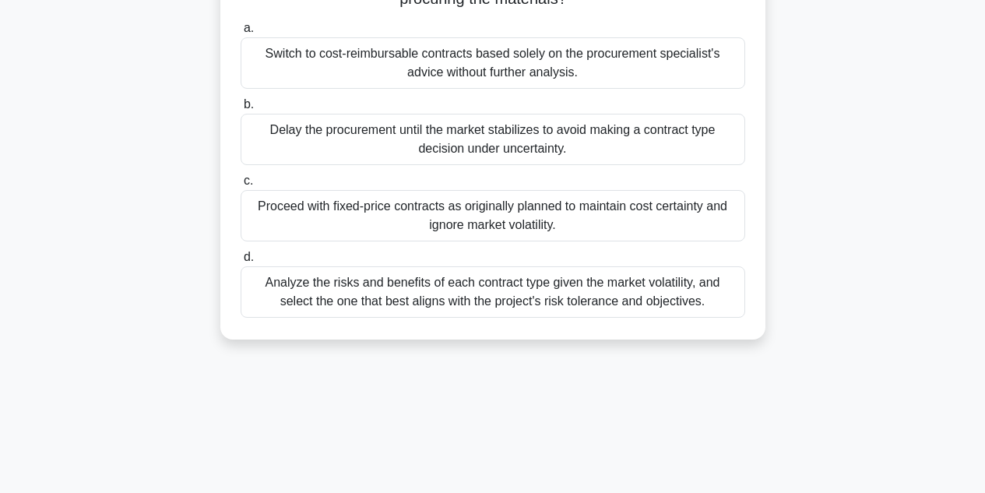
click at [378, 287] on div "Analyze the risks and benefits of each contract type given the market volatilit…" at bounding box center [493, 291] width 505 height 51
click at [241, 262] on input "d. Analyze the risks and benefits of each contract type given the market volati…" at bounding box center [241, 257] width 0 height 10
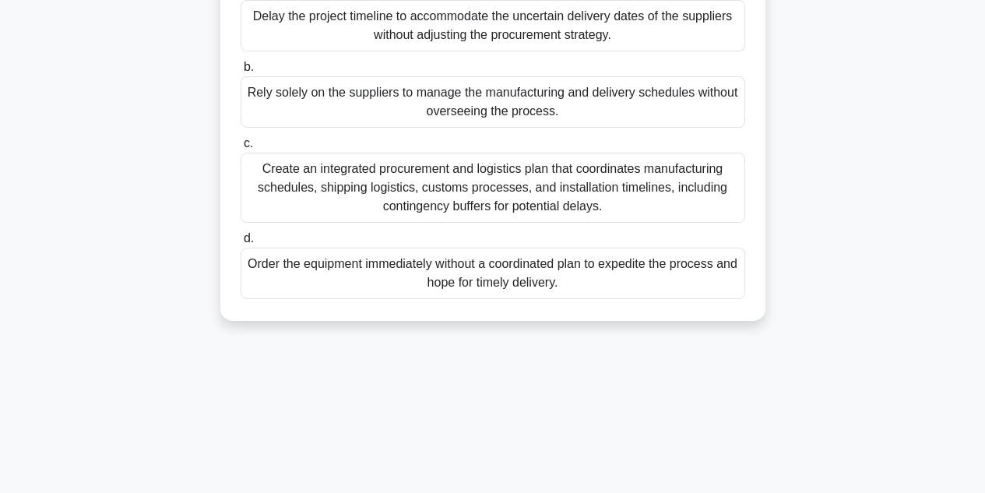
scroll to position [296, 0]
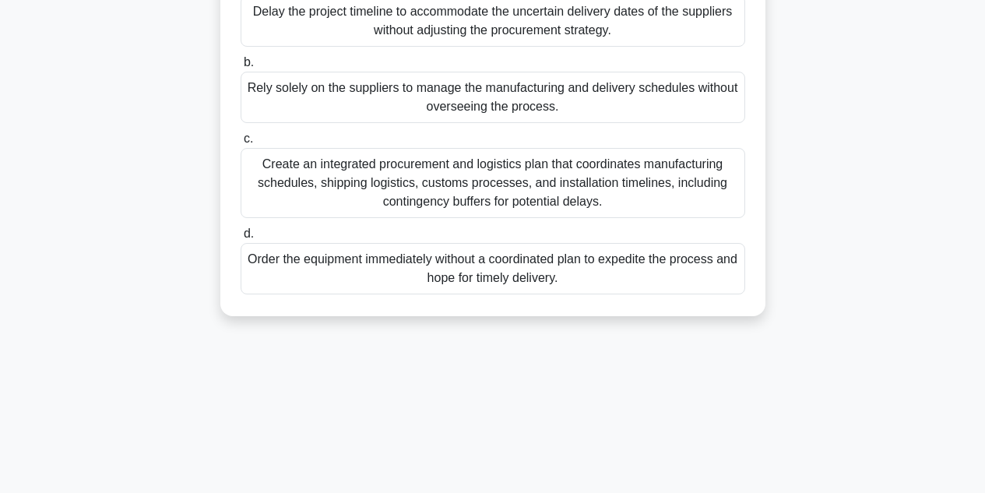
click at [299, 193] on div "Create an integrated procurement and logistics plan that coordinates manufactur…" at bounding box center [493, 183] width 505 height 70
click at [241, 144] on input "c. Create an integrated procurement and logistics plan that coordinates manufac…" at bounding box center [241, 139] width 0 height 10
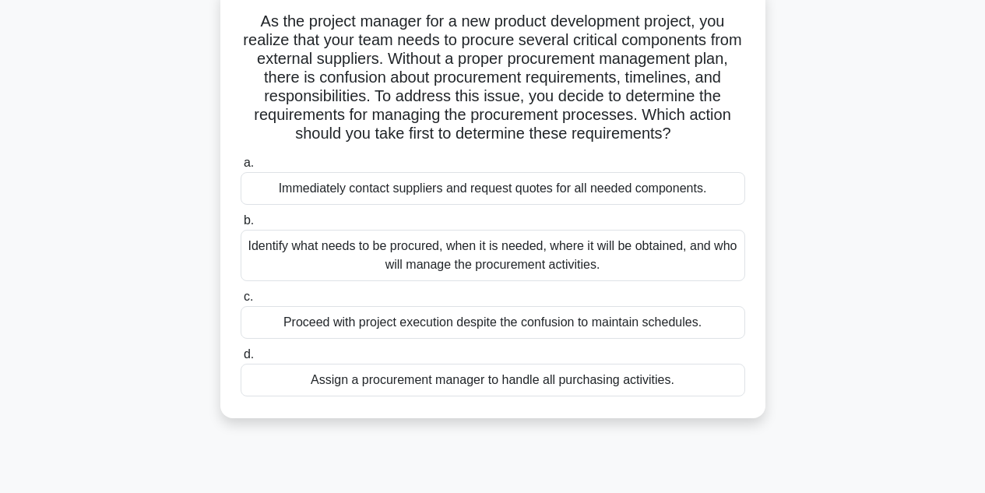
scroll to position [107, 0]
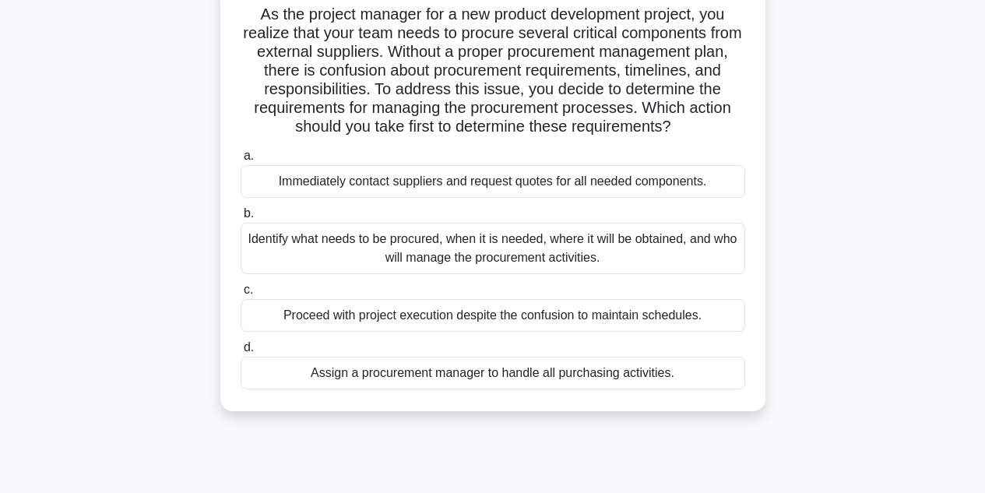
click at [288, 242] on div "Identify what needs to be procured, when it is needed, where it will be obtaine…" at bounding box center [493, 248] width 505 height 51
click at [241, 219] on input "b. Identify what needs to be procured, when it is needed, where it will be obta…" at bounding box center [241, 214] width 0 height 10
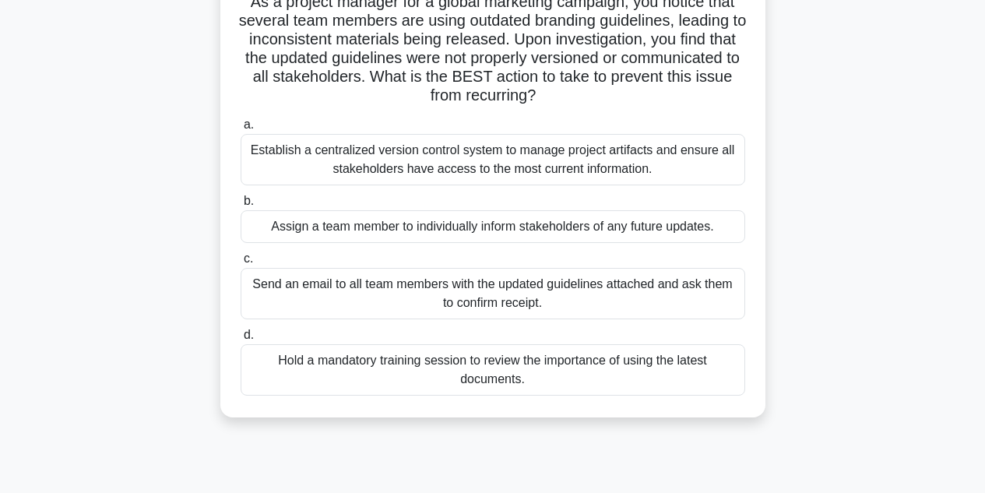
scroll to position [121, 0]
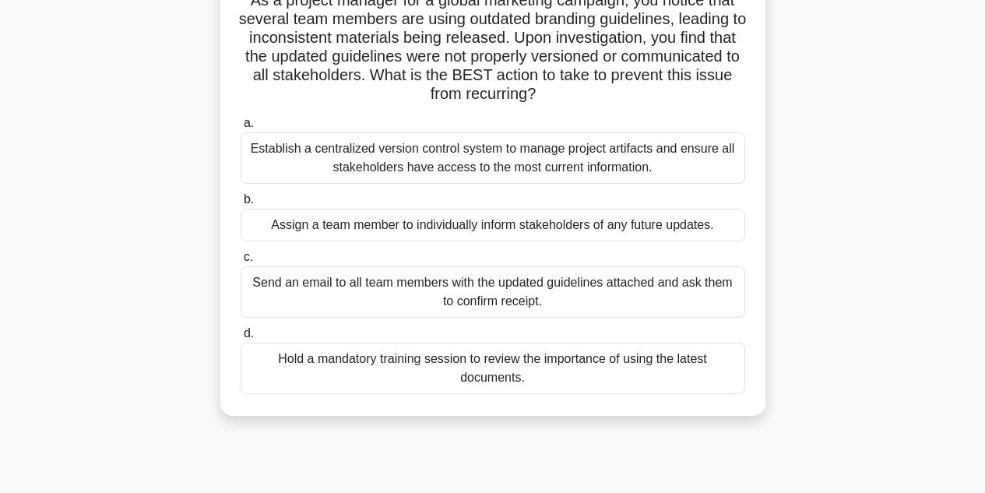
click at [299, 153] on div "Establish a centralized version control system to manage project artifacts and …" at bounding box center [493, 157] width 505 height 51
click at [241, 128] on input "a. Establish a centralized version control system to manage project artifacts a…" at bounding box center [241, 123] width 0 height 10
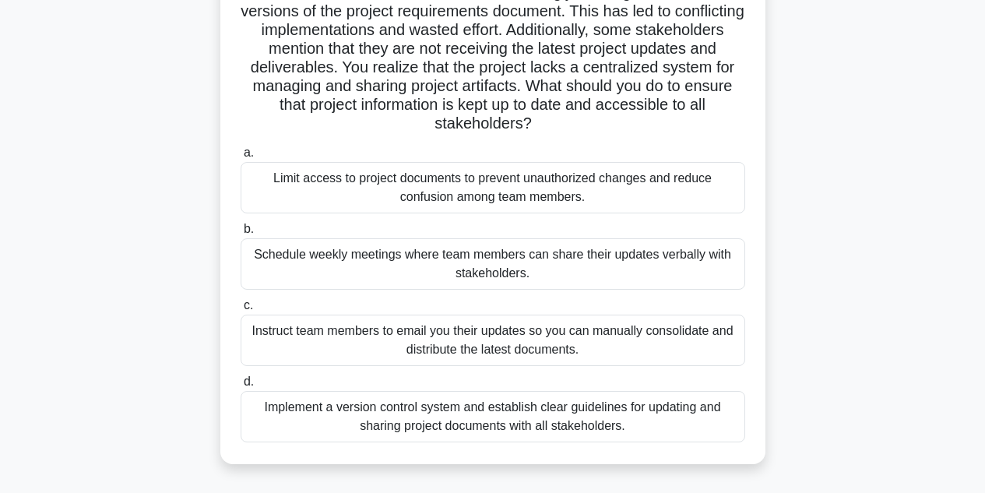
scroll to position [153, 0]
click at [159, 143] on div "As a project manager for a software development project, you discover that seve…" at bounding box center [493, 210] width 888 height 544
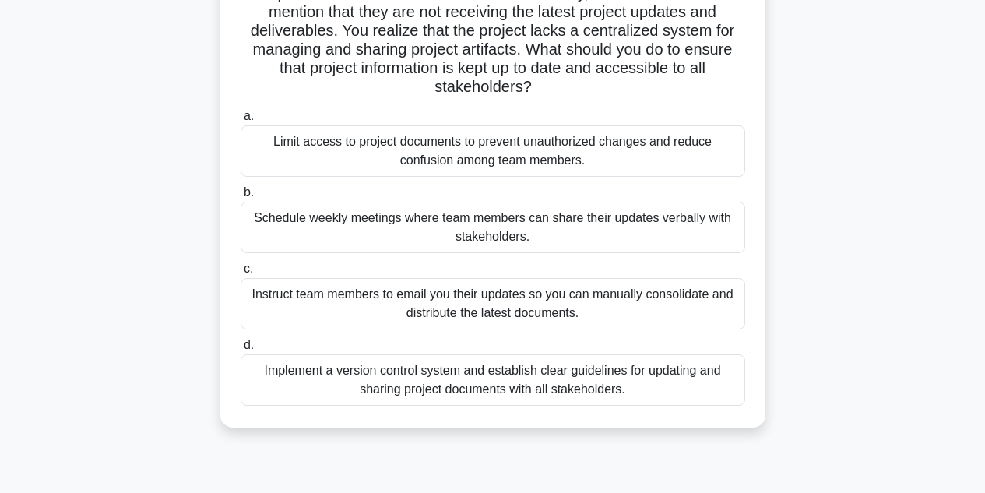
scroll to position [189, 0]
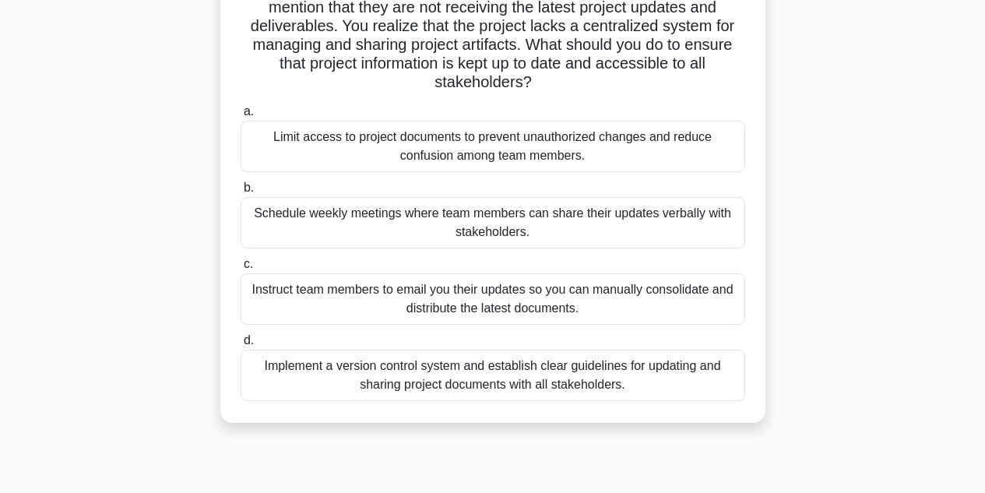
click at [295, 374] on div "Implement a version control system and establish clear guidelines for updating …" at bounding box center [493, 375] width 505 height 51
click at [241, 346] on input "d. Implement a version control system and establish clear guidelines for updati…" at bounding box center [241, 341] width 0 height 10
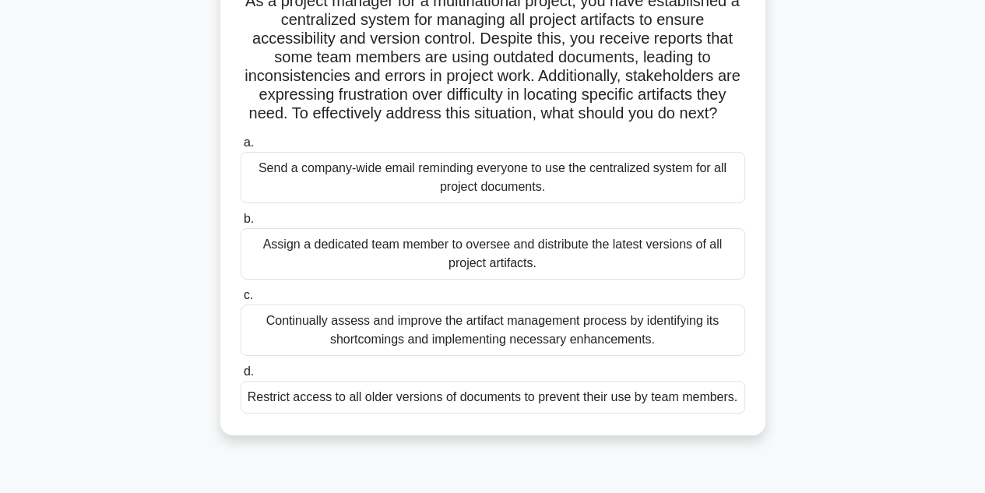
scroll to position [125, 0]
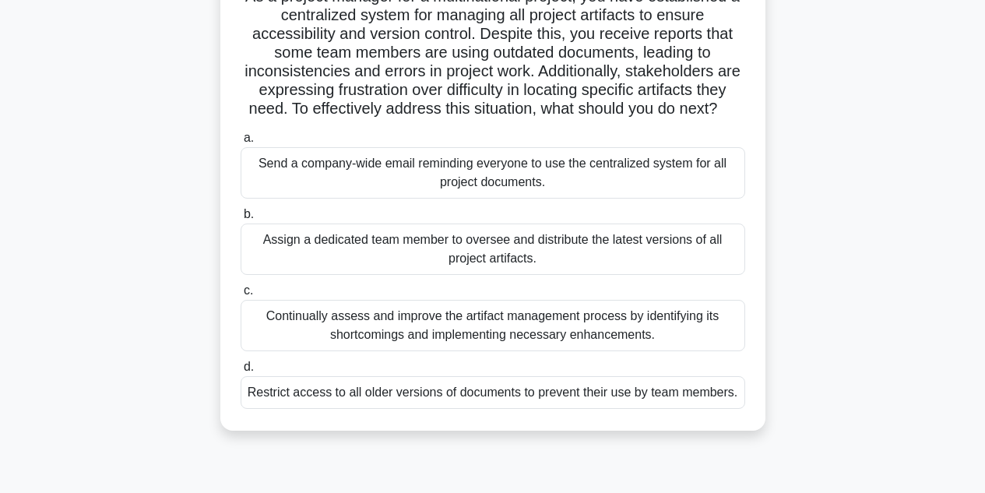
click at [301, 348] on div "Continually assess and improve the artifact management process by identifying i…" at bounding box center [493, 325] width 505 height 51
click at [241, 296] on input "c. Continually assess and improve the artifact management process by identifyin…" at bounding box center [241, 291] width 0 height 10
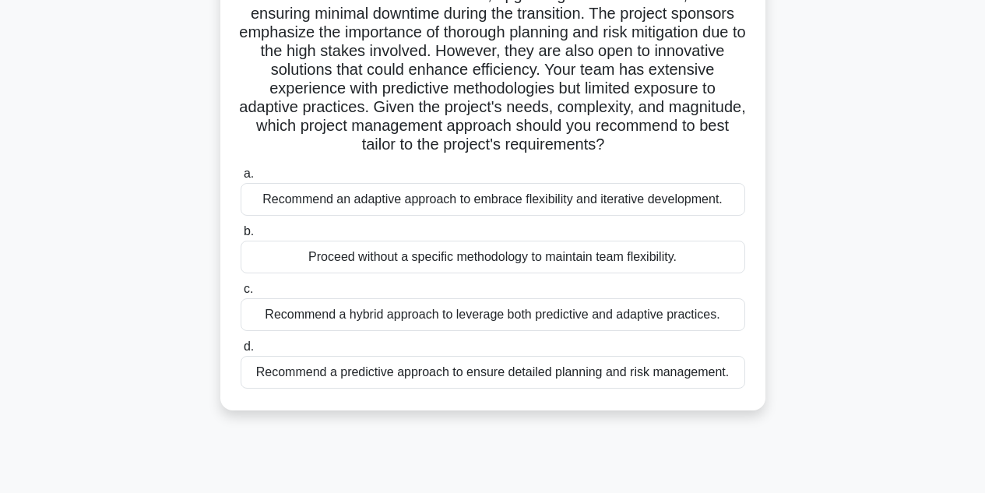
scroll to position [170, 0]
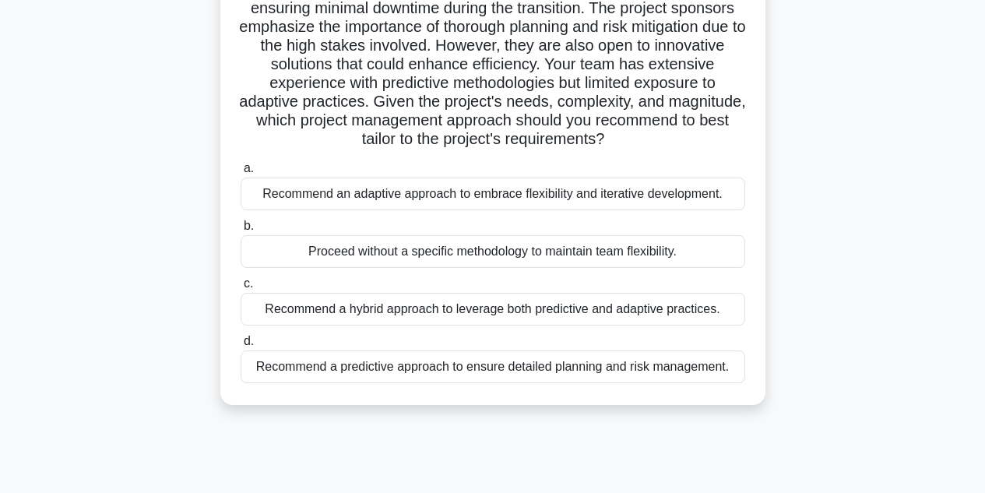
click at [290, 310] on div "Recommend a hybrid approach to leverage both predictive and adaptive practices." at bounding box center [493, 309] width 505 height 33
click at [241, 289] on input "c. Recommend a hybrid approach to leverage both predictive and adaptive practic…" at bounding box center [241, 284] width 0 height 10
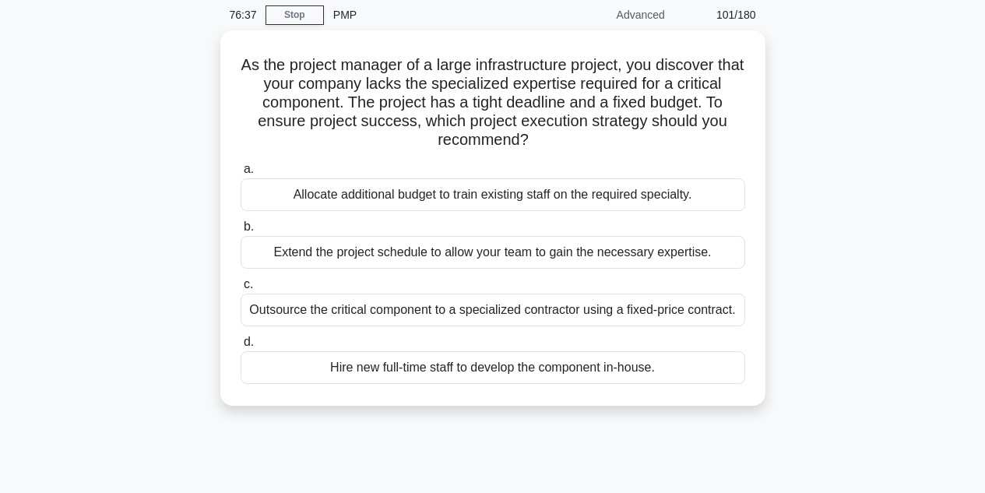
scroll to position [58, 0]
click at [329, 202] on div "Allocate additional budget to train existing staff on the required specialty." at bounding box center [493, 194] width 505 height 33
click at [241, 174] on input "a. Allocate additional budget to train existing staff on the required specialty." at bounding box center [241, 169] width 0 height 10
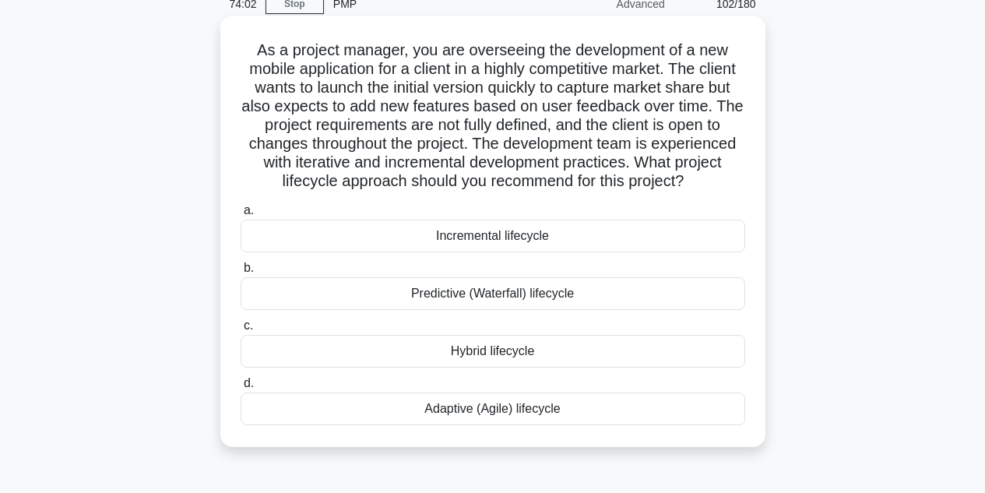
scroll to position [72, 0]
click at [484, 413] on div "Adaptive (Agile) lifecycle" at bounding box center [493, 408] width 505 height 33
click at [241, 388] on input "d. Adaptive (Agile) lifecycle" at bounding box center [241, 383] width 0 height 10
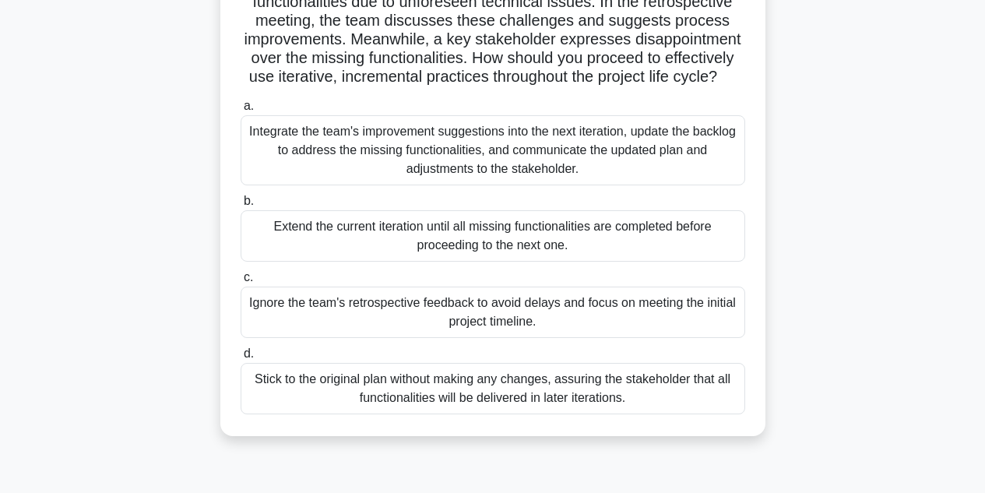
scroll to position [181, 0]
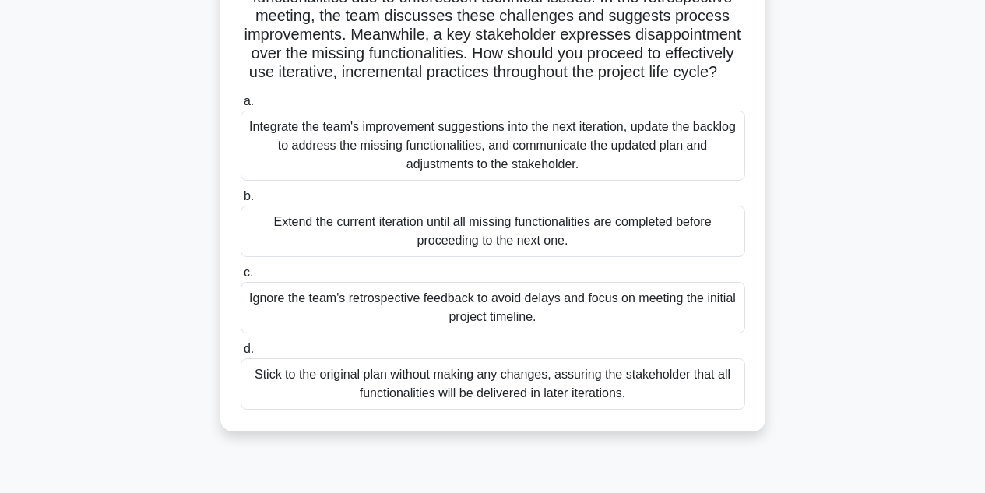
click at [304, 143] on div "Integrate the team's improvement suggestions into the next iteration, update th…" at bounding box center [493, 146] width 505 height 70
click at [241, 107] on input "a. Integrate the team's improvement suggestions into the next iteration, update…" at bounding box center [241, 102] width 0 height 10
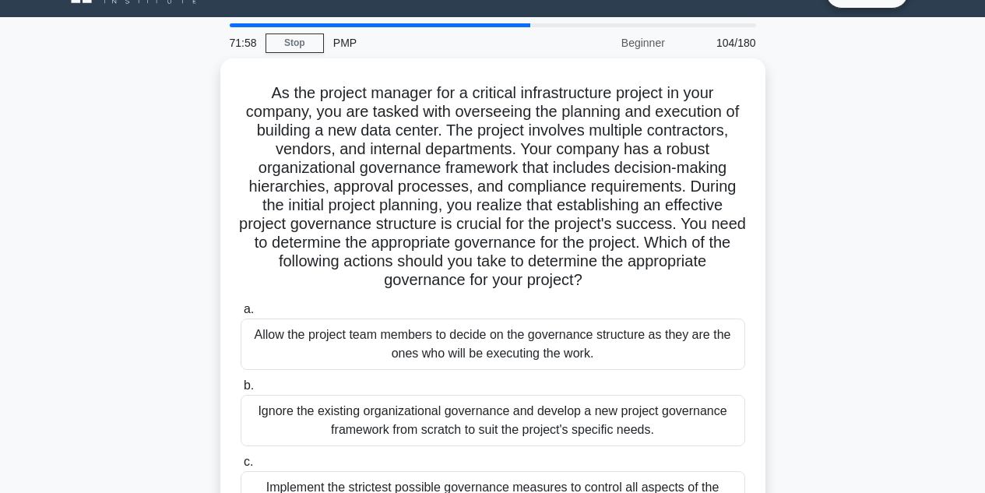
scroll to position [33, 0]
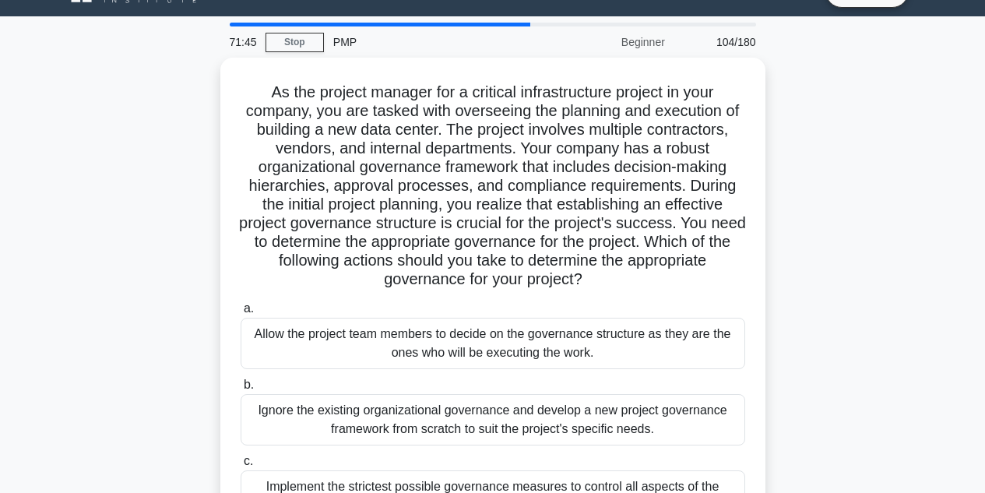
click at [180, 154] on div "As the project manager for a critical infrastructure project in your company, y…" at bounding box center [493, 358] width 888 height 600
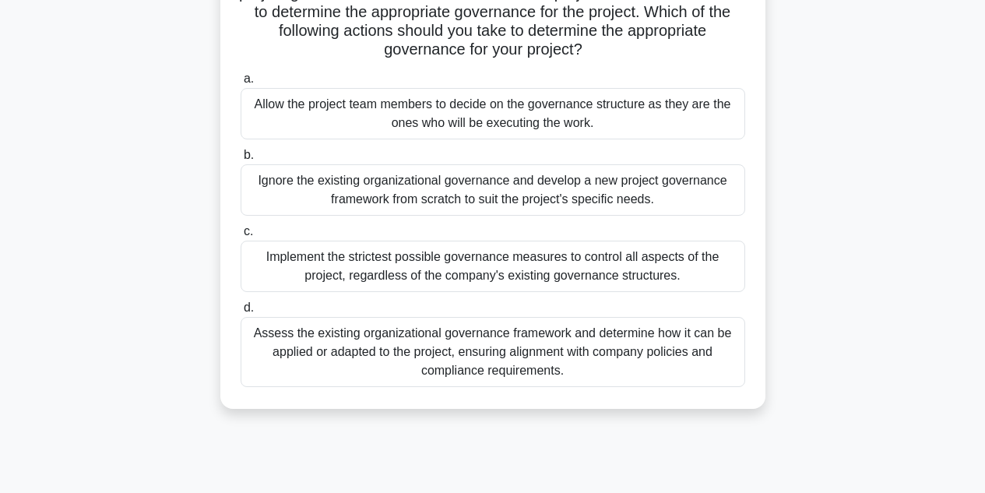
scroll to position [260, 0]
click at [274, 356] on div "Assess the existing organizational governance framework and determine how it ca…" at bounding box center [493, 351] width 505 height 70
click at [241, 312] on input "d. Assess the existing organizational governance framework and determine how it…" at bounding box center [241, 307] width 0 height 10
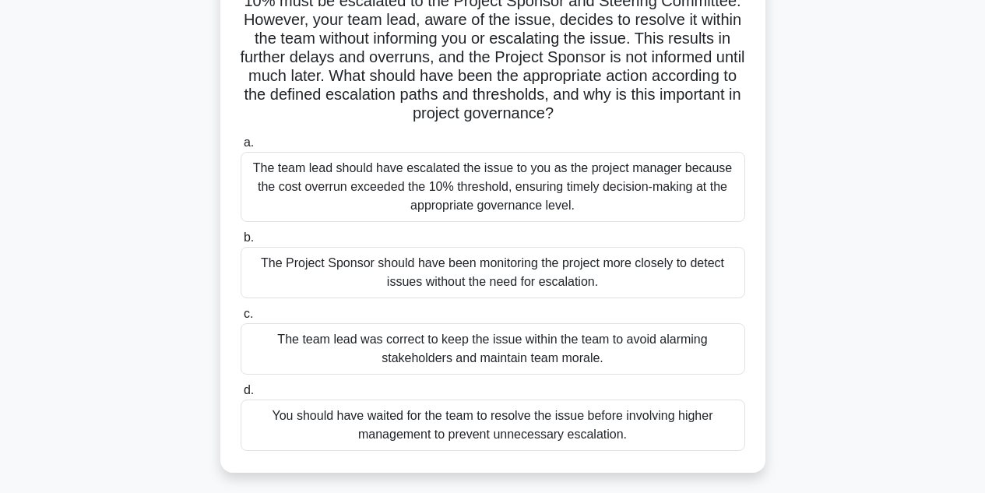
scroll to position [219, 0]
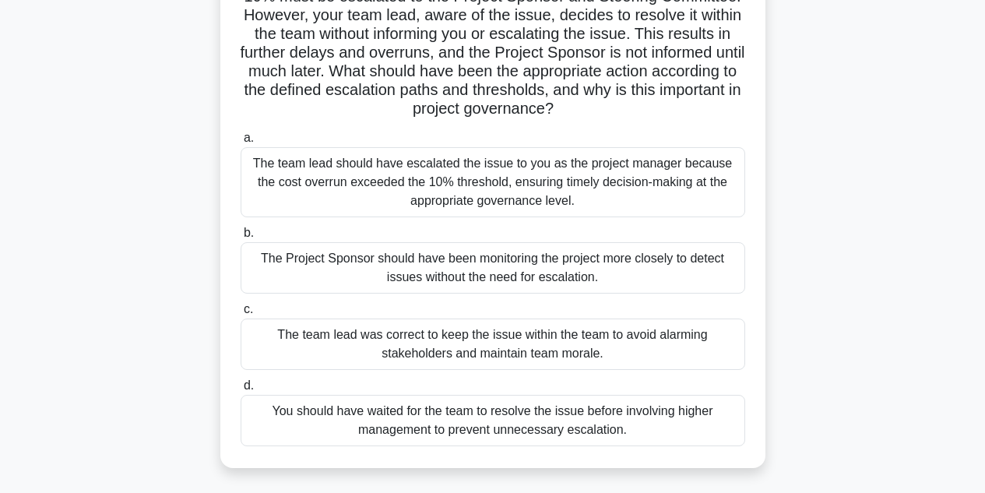
click at [285, 185] on div "The team lead should have escalated the issue to you as the project manager bec…" at bounding box center [493, 182] width 505 height 70
click at [241, 143] on input "a. The team lead should have escalated the issue to you as the project manager …" at bounding box center [241, 138] width 0 height 10
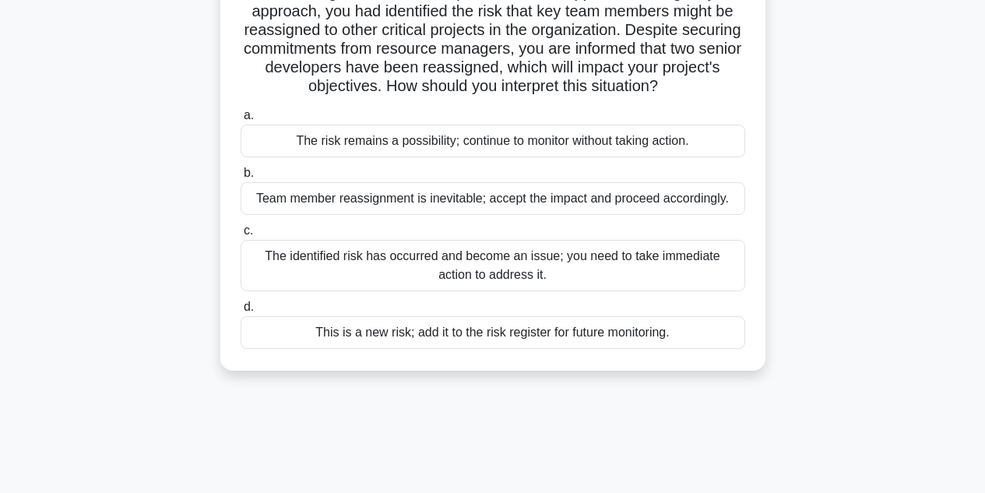
scroll to position [132, 0]
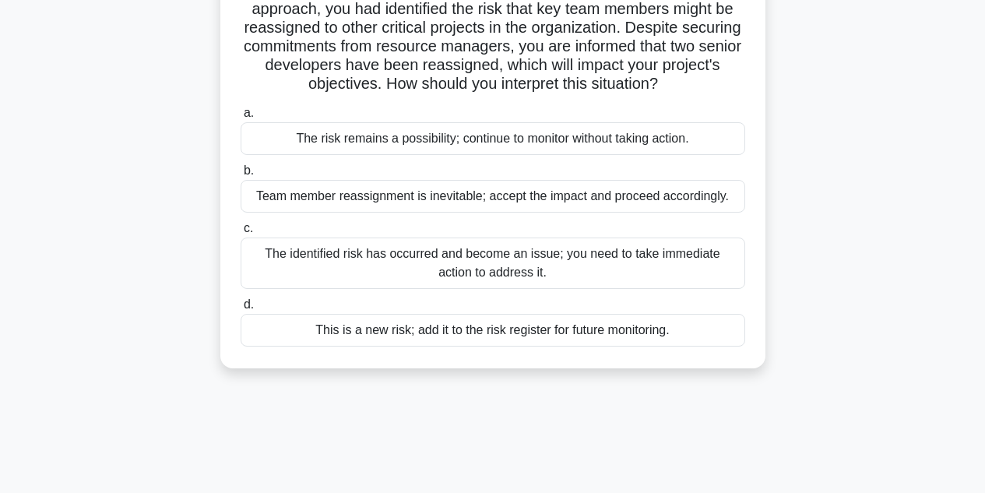
click at [287, 278] on div "The identified risk has occurred and become an issue; you need to take immediat…" at bounding box center [493, 263] width 505 height 51
click at [241, 234] on input "c. The identified risk has occurred and become an issue; you need to take immed…" at bounding box center [241, 228] width 0 height 10
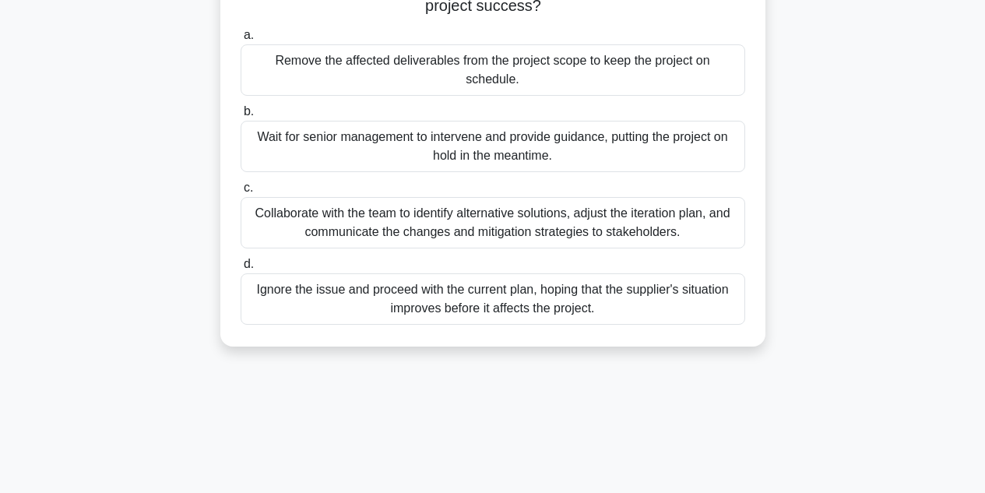
scroll to position [214, 0]
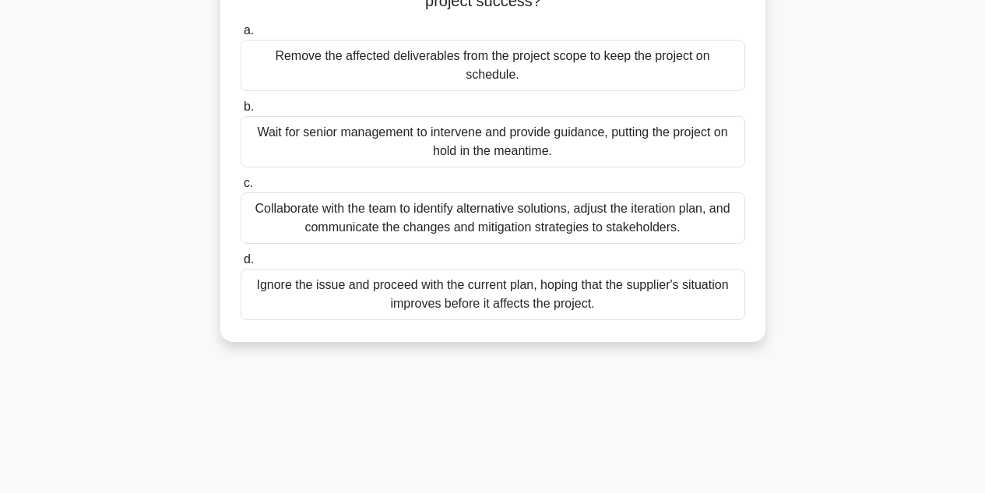
click at [275, 195] on div "Collaborate with the team to identify alternative solutions, adjust the iterati…" at bounding box center [493, 217] width 505 height 51
click at [241, 188] on input "c. Collaborate with the team to identify alternative solutions, adjust the iter…" at bounding box center [241, 183] width 0 height 10
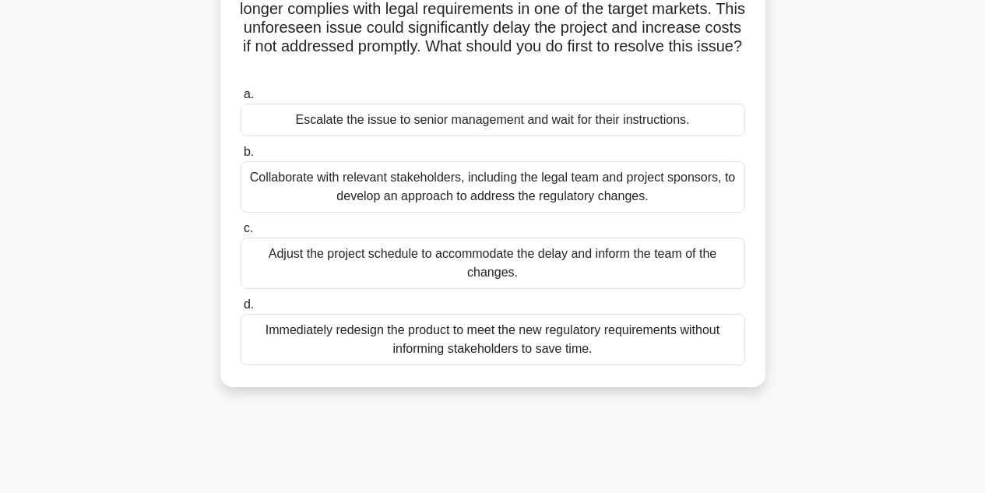
scroll to position [155, 0]
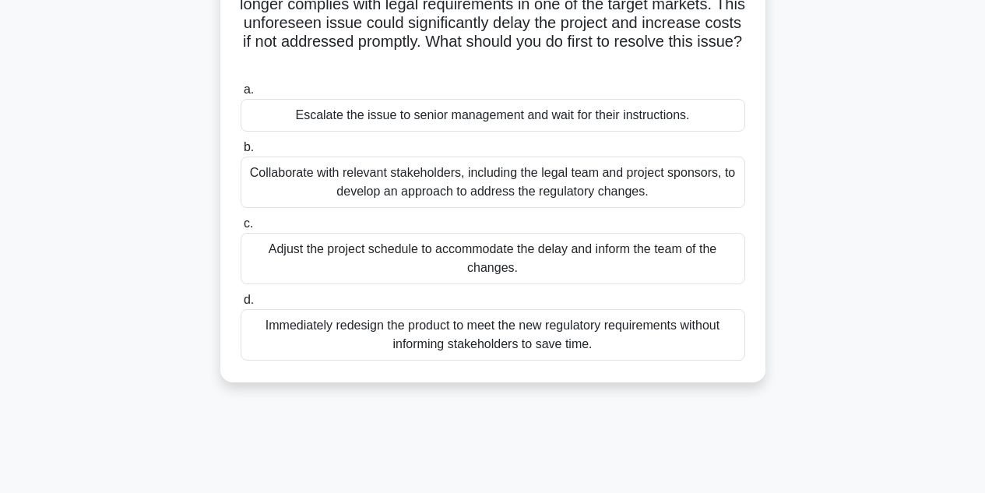
click at [284, 185] on div "Collaborate with relevant stakeholders, including the legal team and project sp…" at bounding box center [493, 182] width 505 height 51
click at [241, 153] on input "b. Collaborate with relevant stakeholders, including the legal team and project…" at bounding box center [241, 148] width 0 height 10
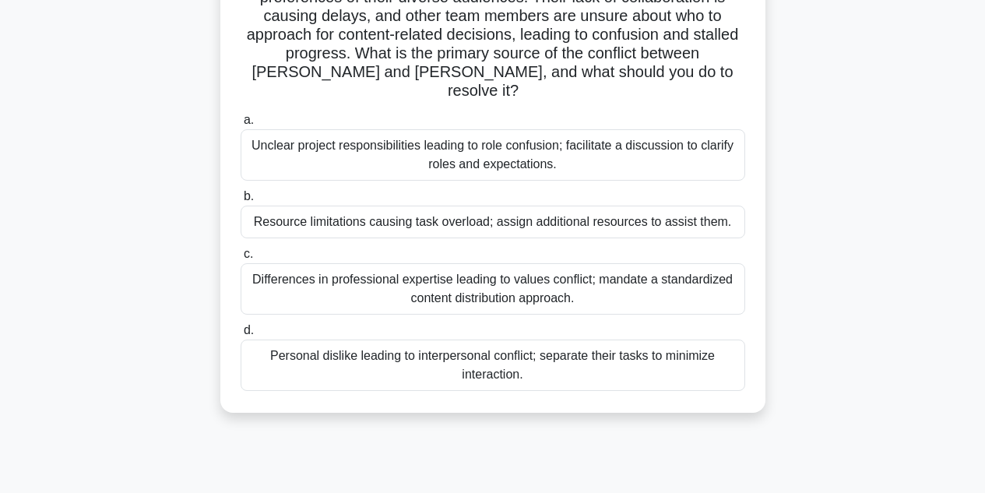
scroll to position [260, 0]
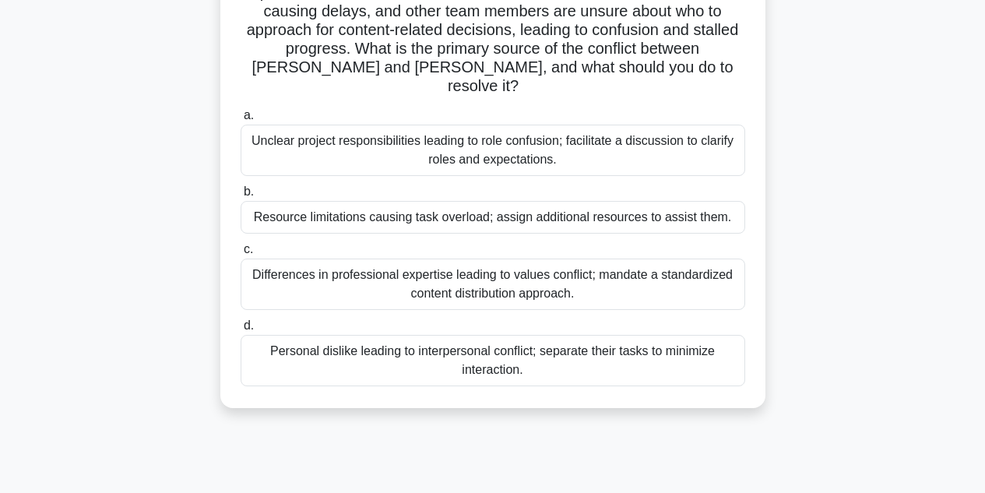
click at [301, 259] on div "Differences in professional expertise leading to values conflict; mandate a sta…" at bounding box center [493, 284] width 505 height 51
click at [241, 245] on input "c. Differences in professional expertise leading to values conflict; mandate a …" at bounding box center [241, 250] width 0 height 10
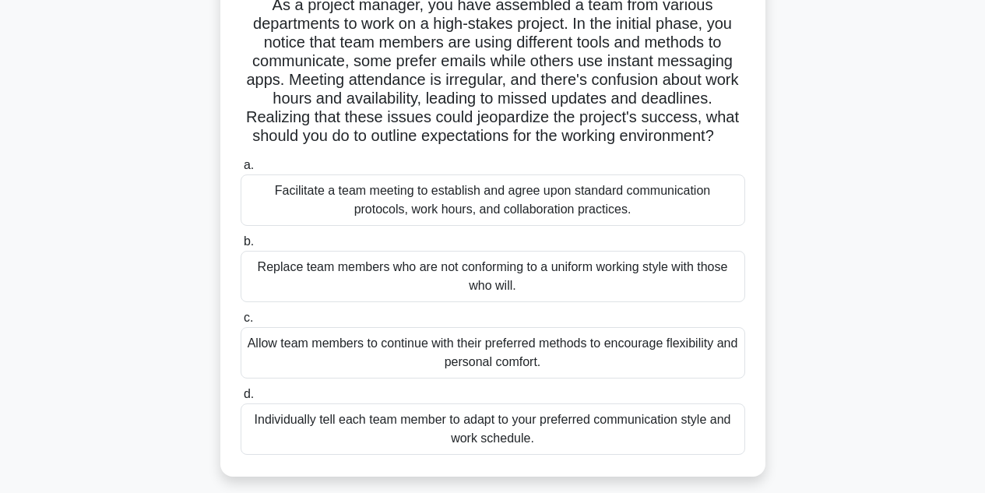
scroll to position [121, 0]
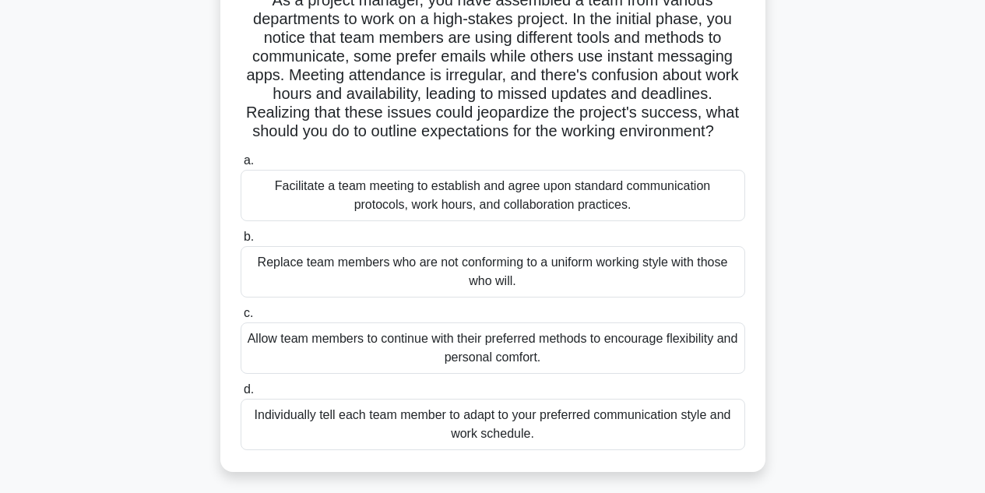
click at [290, 199] on div "Facilitate a team meeting to establish and agree upon standard communication pr…" at bounding box center [493, 195] width 505 height 51
click at [241, 166] on input "a. Facilitate a team meeting to establish and agree upon standard communication…" at bounding box center [241, 161] width 0 height 10
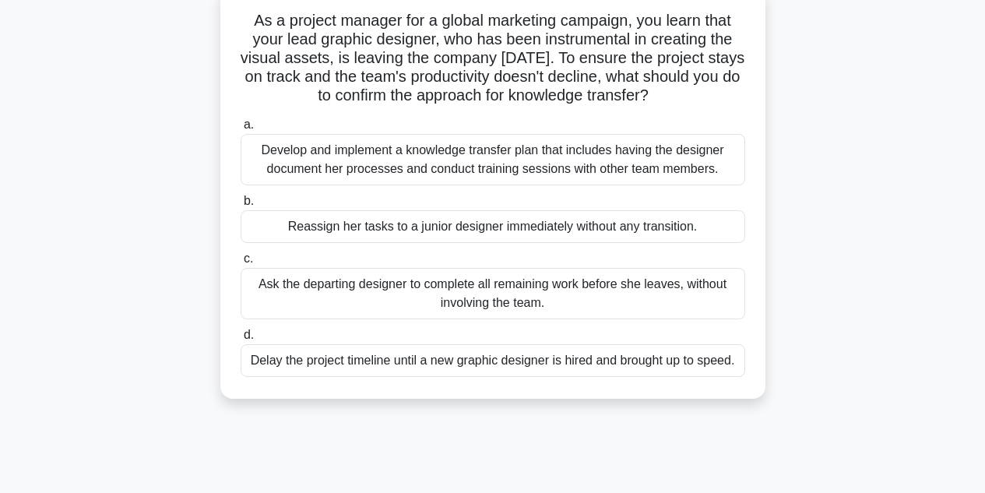
scroll to position [106, 0]
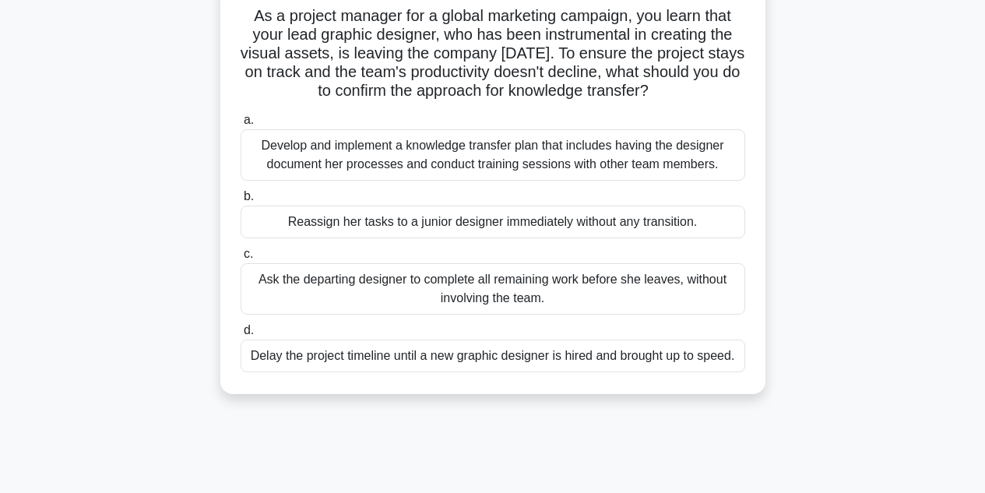
click at [297, 167] on div "Develop and implement a knowledge transfer plan that includes having the design…" at bounding box center [493, 154] width 505 height 51
click at [241, 125] on input "a. Develop and implement a knowledge transfer plan that includes having the des…" at bounding box center [241, 120] width 0 height 10
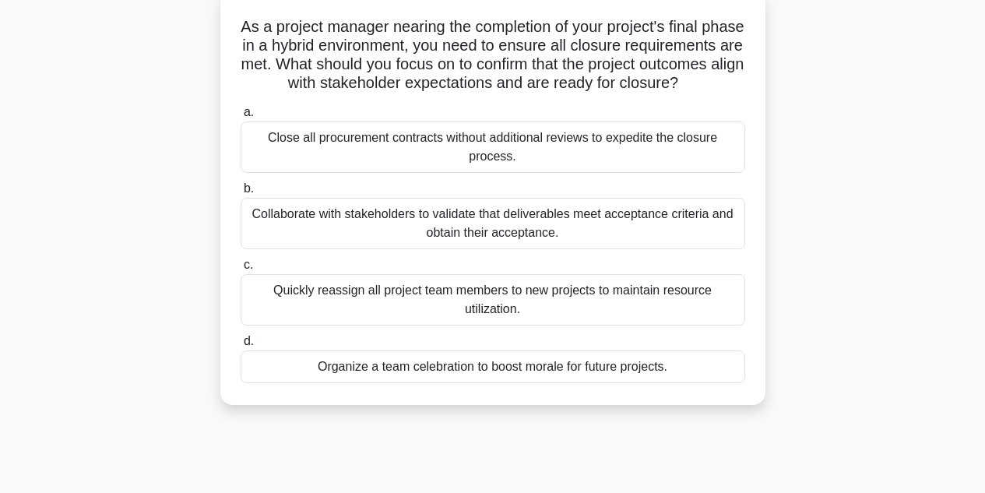
scroll to position [103, 0]
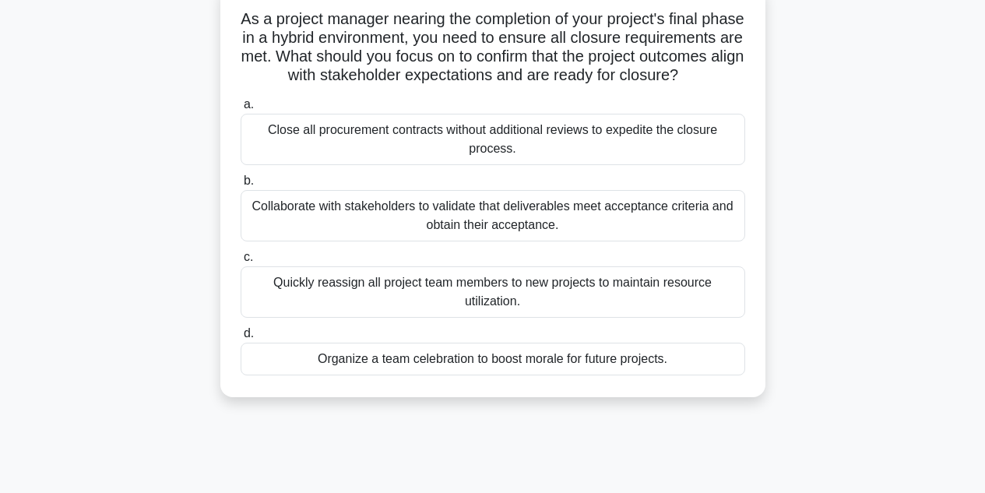
click at [274, 223] on div "Collaborate with stakeholders to validate that deliverables meet acceptance cri…" at bounding box center [493, 215] width 505 height 51
click at [241, 186] on input "b. Collaborate with stakeholders to validate that deliverables meet acceptance …" at bounding box center [241, 181] width 0 height 10
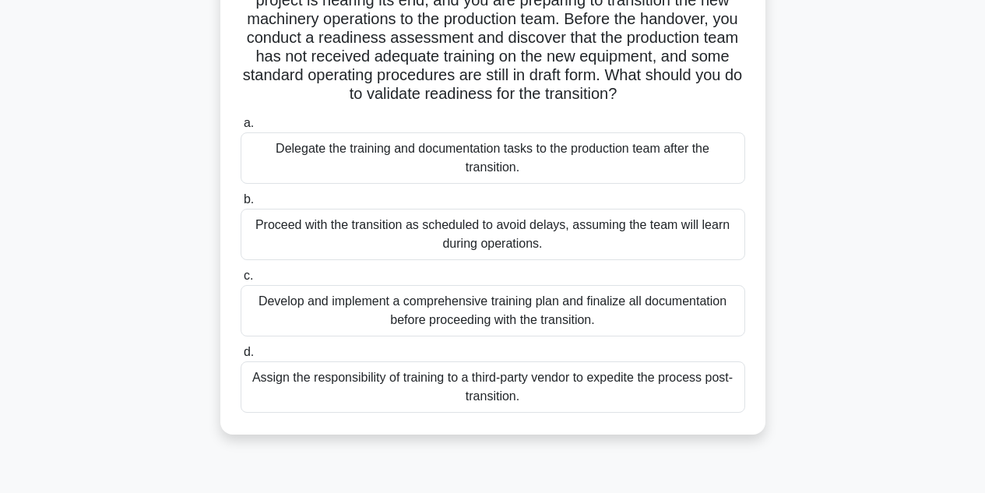
scroll to position [164, 0]
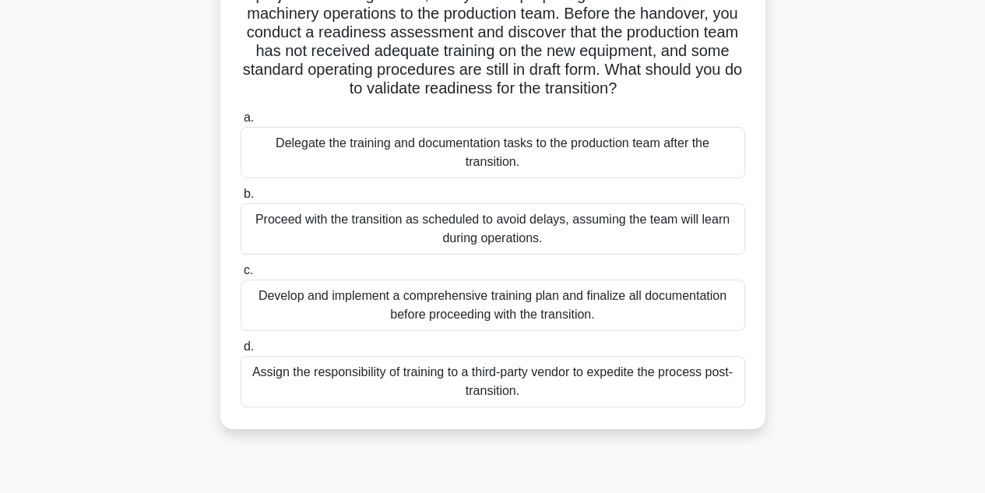
click at [272, 296] on div "Develop and implement a comprehensive training plan and finalize all documentat…" at bounding box center [493, 305] width 505 height 51
click at [241, 276] on input "c. Develop and implement a comprehensive training plan and finalize all documen…" at bounding box center [241, 271] width 0 height 10
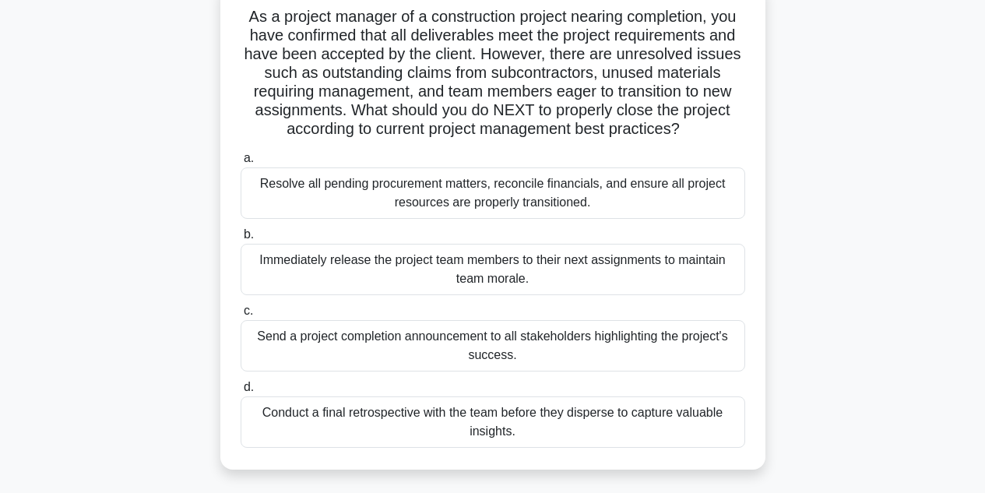
scroll to position [107, 0]
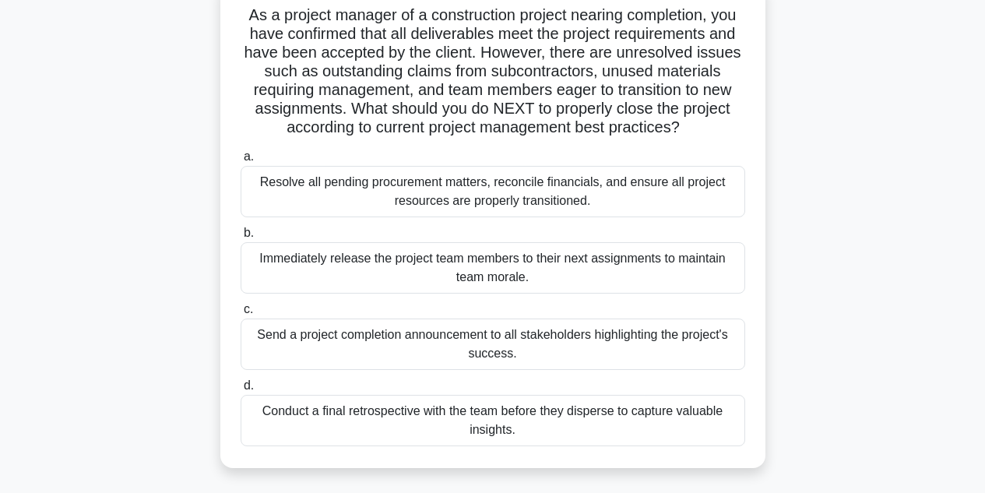
click at [278, 195] on div "Resolve all pending procurement matters, reconcile financials, and ensure all p…" at bounding box center [493, 191] width 505 height 51
click at [241, 162] on input "a. Resolve all pending procurement matters, reconcile financials, and ensure al…" at bounding box center [241, 157] width 0 height 10
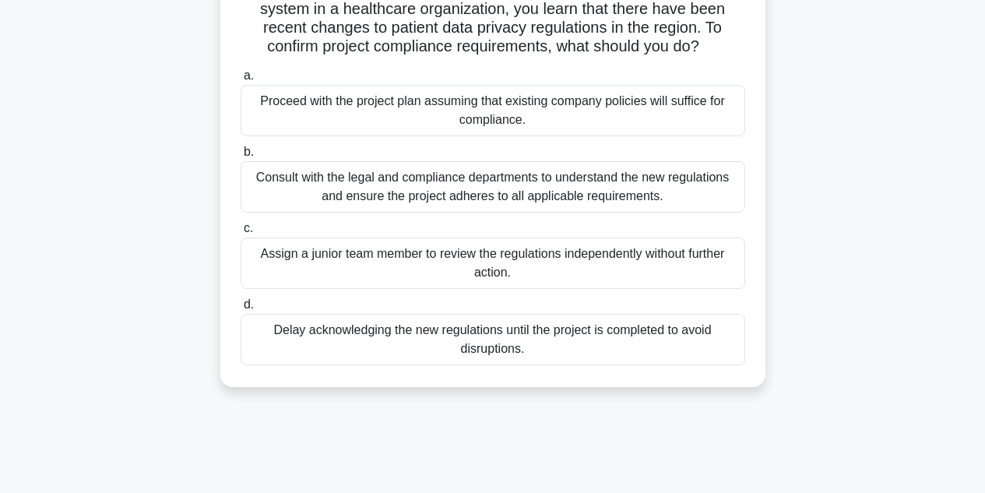
scroll to position [136, 0]
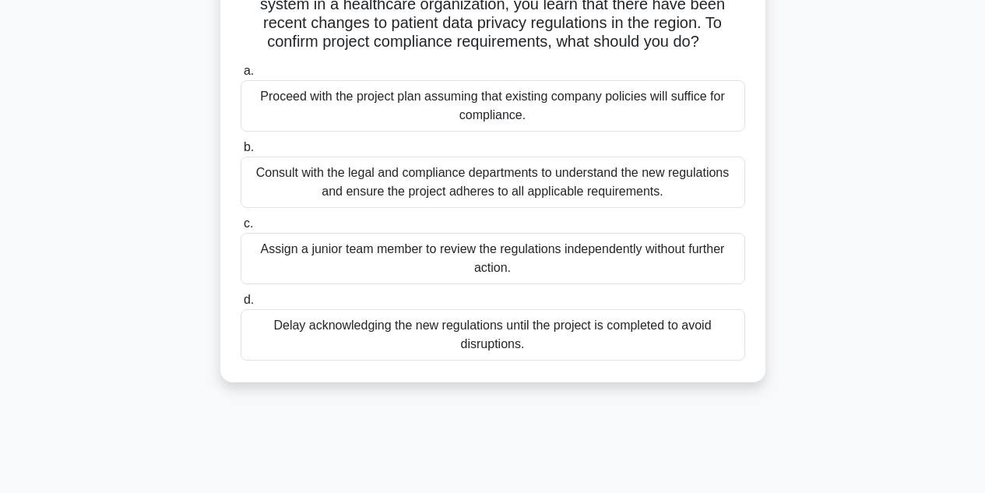
click at [264, 181] on div "Consult with the legal and compliance departments to understand the new regulat…" at bounding box center [493, 182] width 505 height 51
click at [241, 153] on input "b. Consult with the legal and compliance departments to understand the new regu…" at bounding box center [241, 148] width 0 height 10
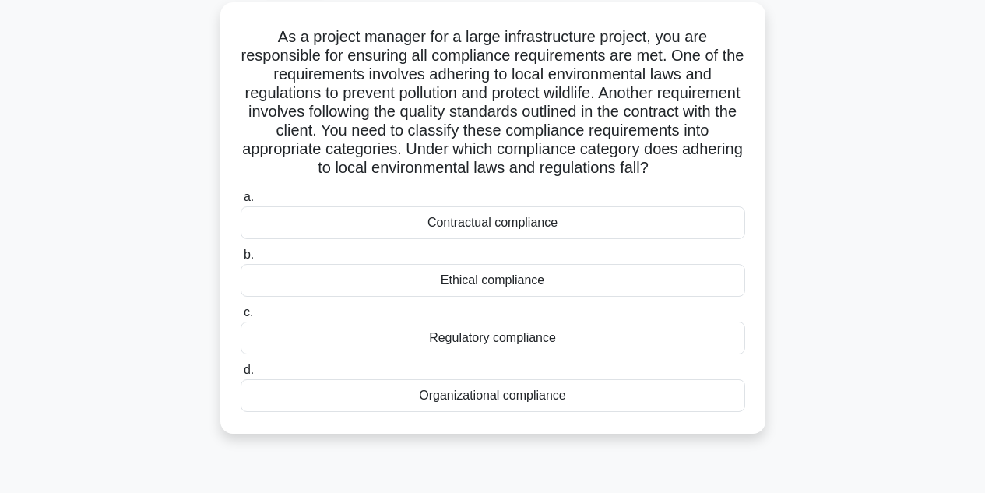
scroll to position [90, 0]
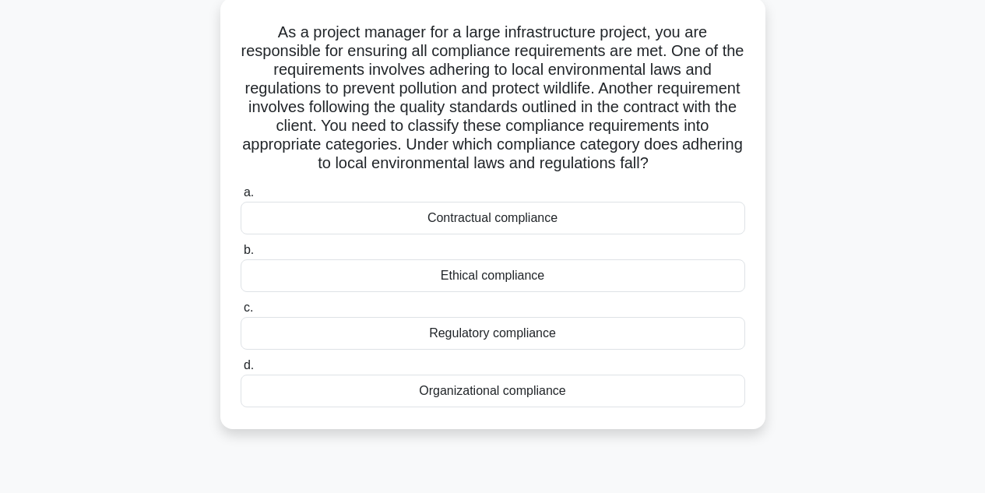
click at [462, 350] on div "Regulatory compliance" at bounding box center [493, 333] width 505 height 33
click at [241, 313] on input "c. Regulatory compliance" at bounding box center [241, 308] width 0 height 10
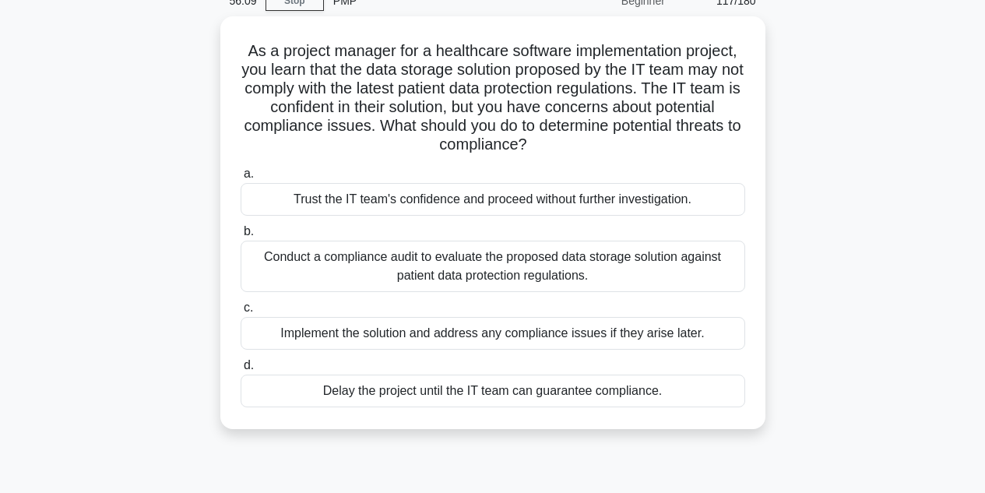
scroll to position [76, 0]
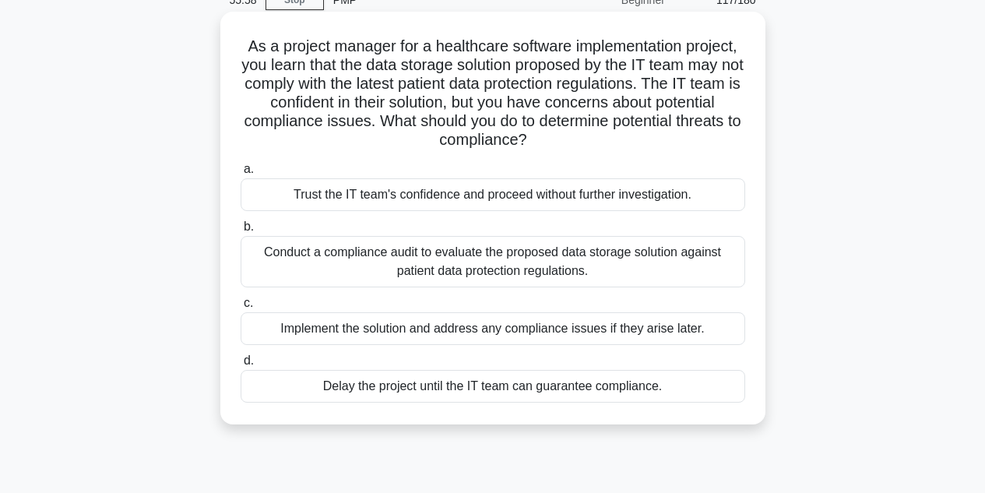
click at [294, 257] on div "Conduct a compliance audit to evaluate the proposed data storage solution again…" at bounding box center [493, 261] width 505 height 51
click at [241, 232] on input "b. Conduct a compliance audit to evaluate the proposed data storage solution ag…" at bounding box center [241, 227] width 0 height 10
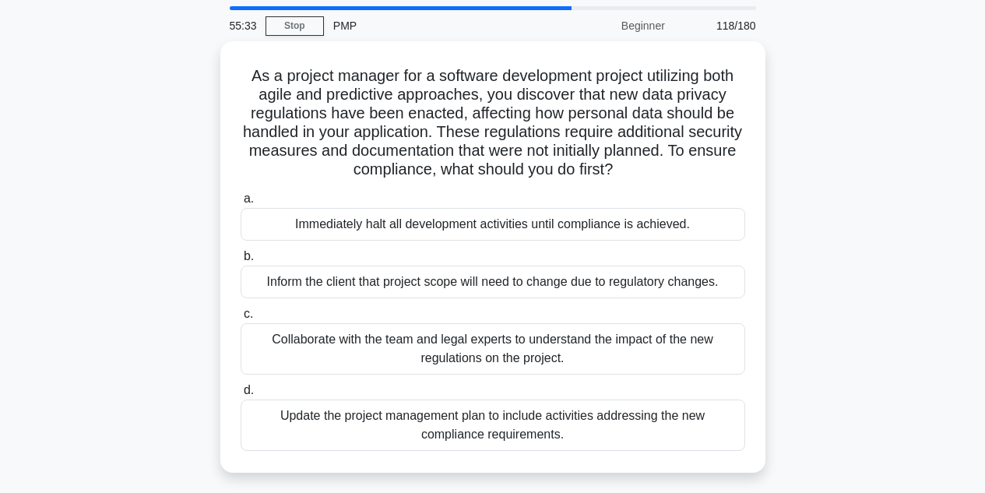
scroll to position [51, 0]
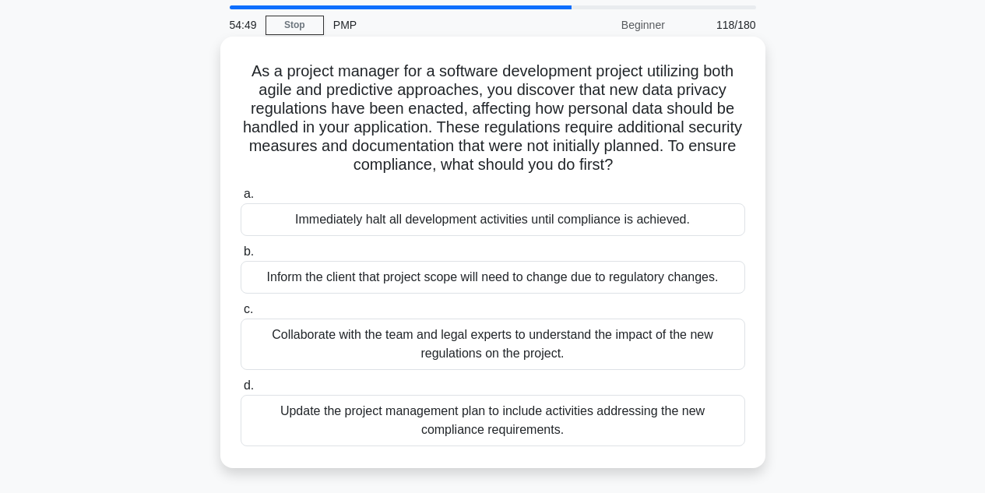
click at [276, 341] on div "Collaborate with the team and legal experts to understand the impact of the new…" at bounding box center [493, 343] width 505 height 51
click at [241, 315] on input "c. Collaborate with the team and legal experts to understand the impact of the …" at bounding box center [241, 309] width 0 height 10
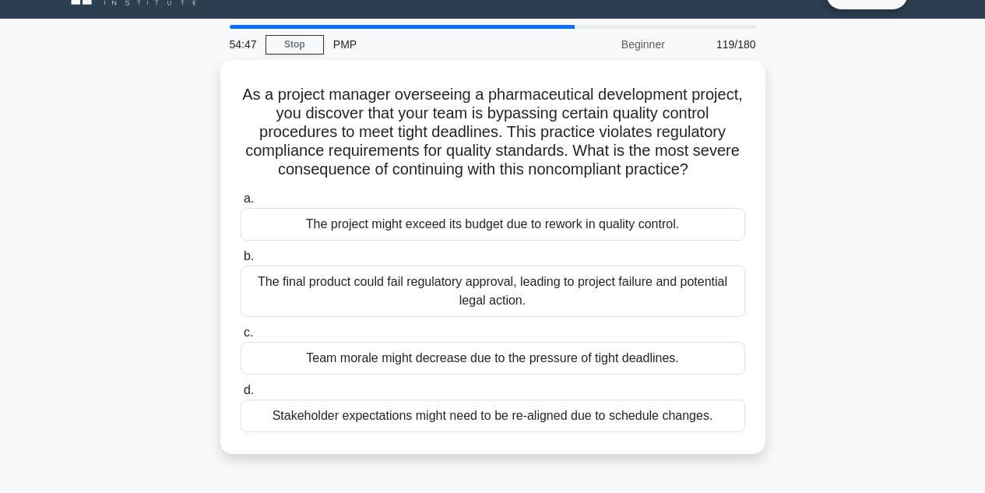
scroll to position [0, 0]
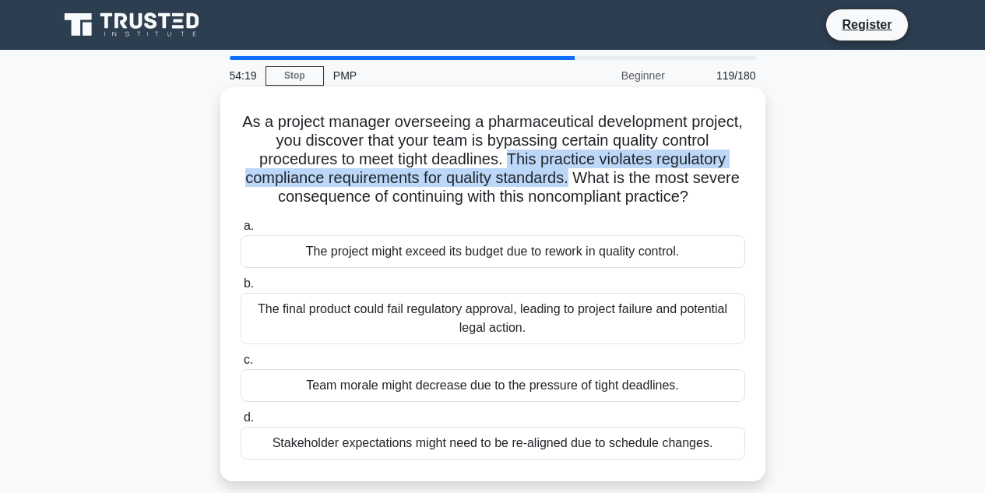
drag, startPoint x: 507, startPoint y: 154, endPoint x: 571, endPoint y: 183, distance: 70.1
click at [571, 183] on h5 "As a project manager overseeing a pharmaceutical development project, you disco…" at bounding box center [493, 159] width 508 height 95
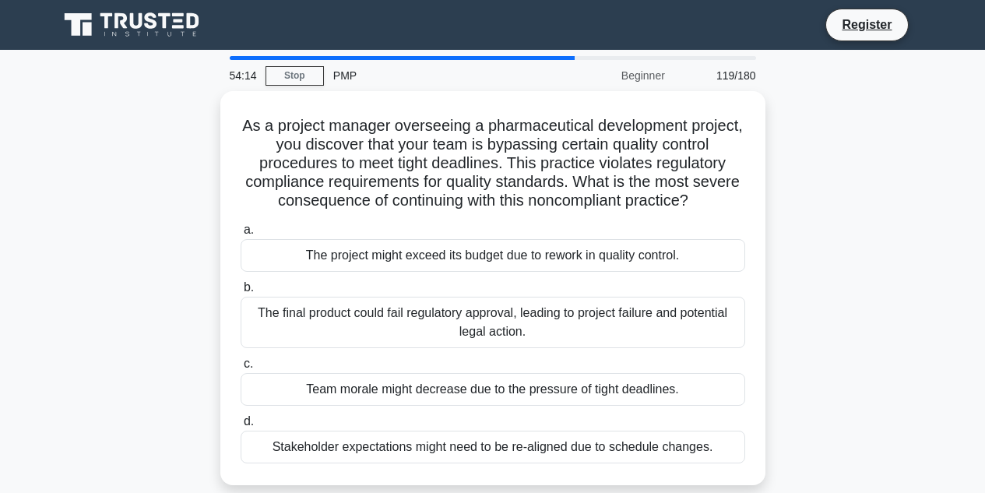
click at [182, 236] on div "As a project manager overseeing a pharmaceutical development project, you disco…" at bounding box center [493, 297] width 888 height 413
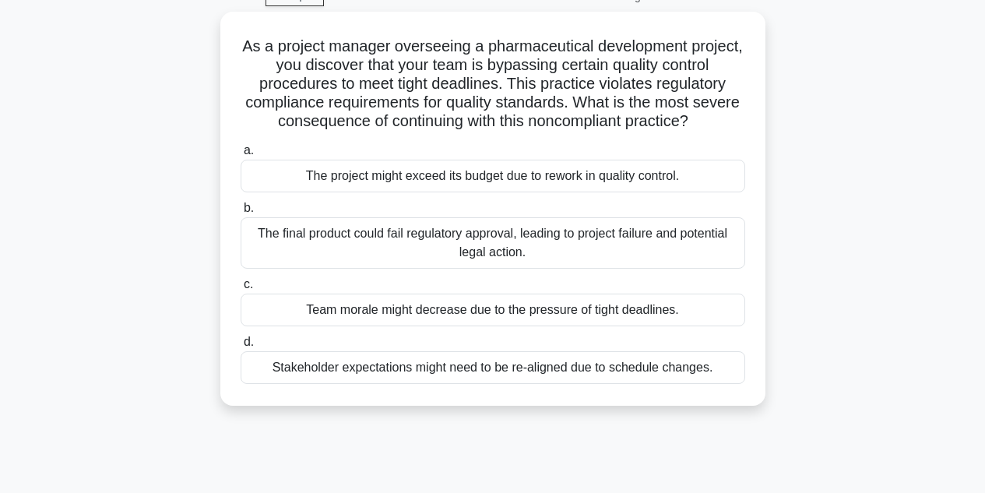
scroll to position [81, 0]
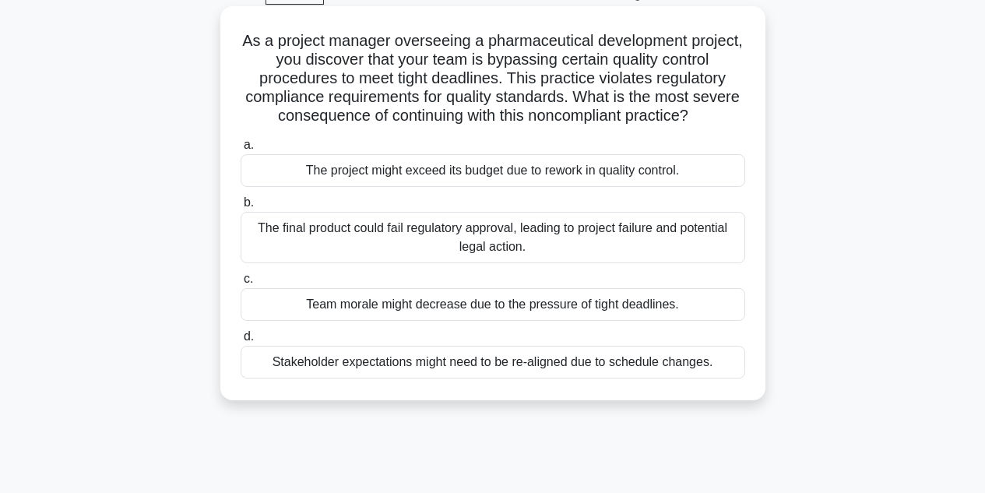
click at [248, 240] on div "The final product could fail regulatory approval, leading to project failure an…" at bounding box center [493, 237] width 505 height 51
click at [241, 208] on input "b. The final product could fail regulatory approval, leading to project failure…" at bounding box center [241, 203] width 0 height 10
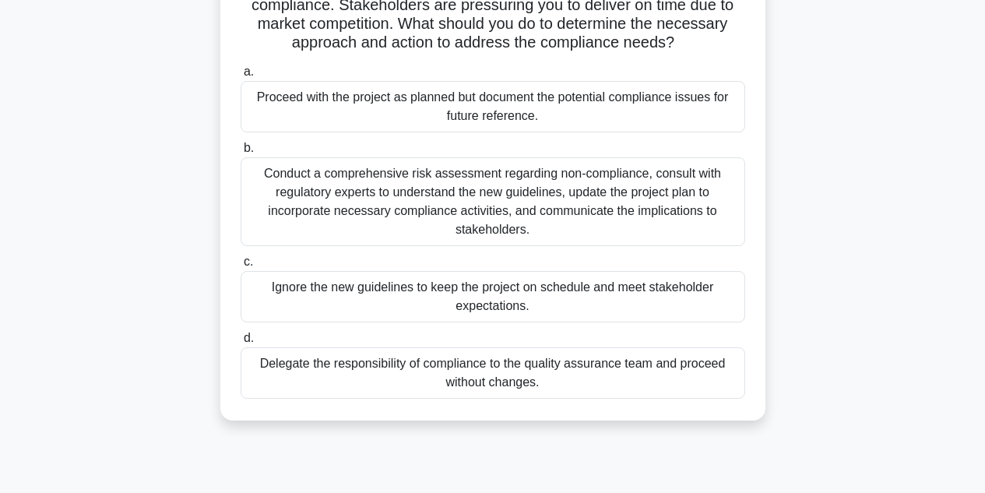
scroll to position [234, 0]
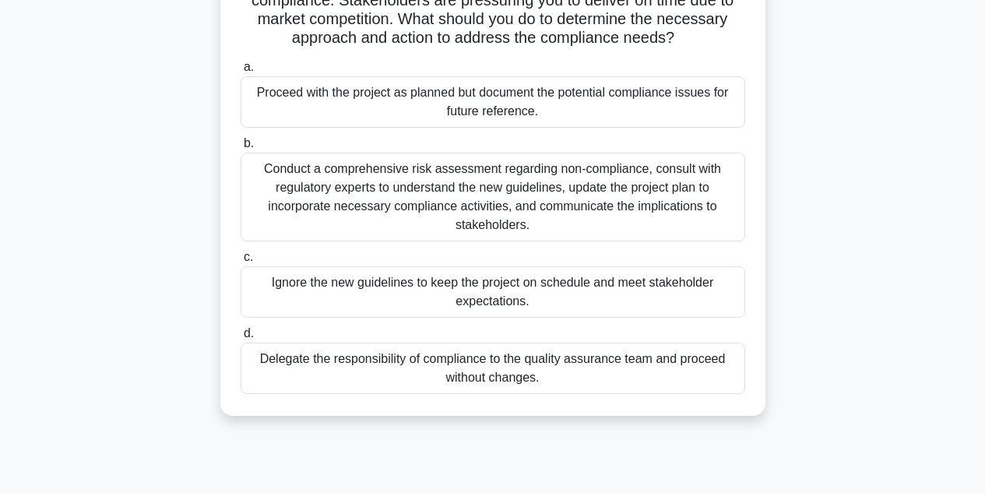
click at [307, 174] on div "Conduct a comprehensive risk assessment regarding non-compliance, consult with …" at bounding box center [493, 197] width 505 height 89
click at [241, 149] on input "b. Conduct a comprehensive risk assessment regarding non-compliance, consult wi…" at bounding box center [241, 144] width 0 height 10
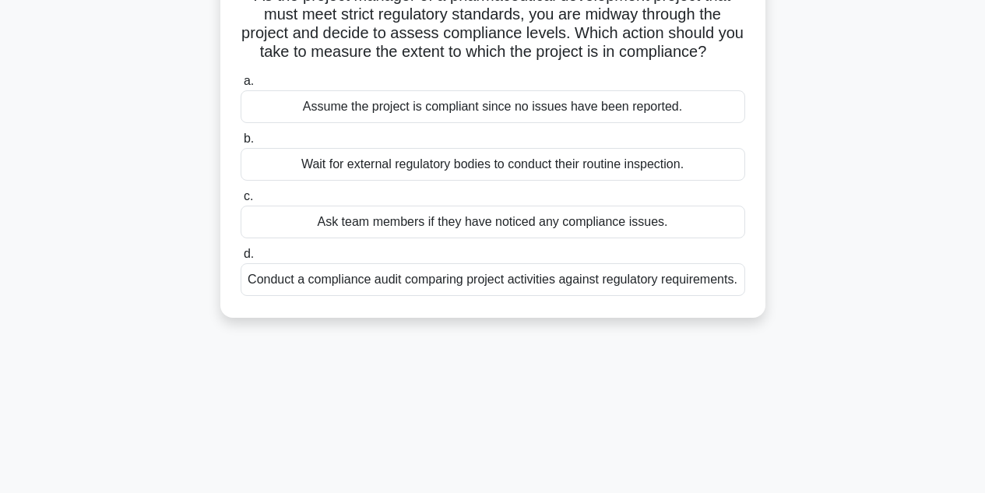
scroll to position [131, 0]
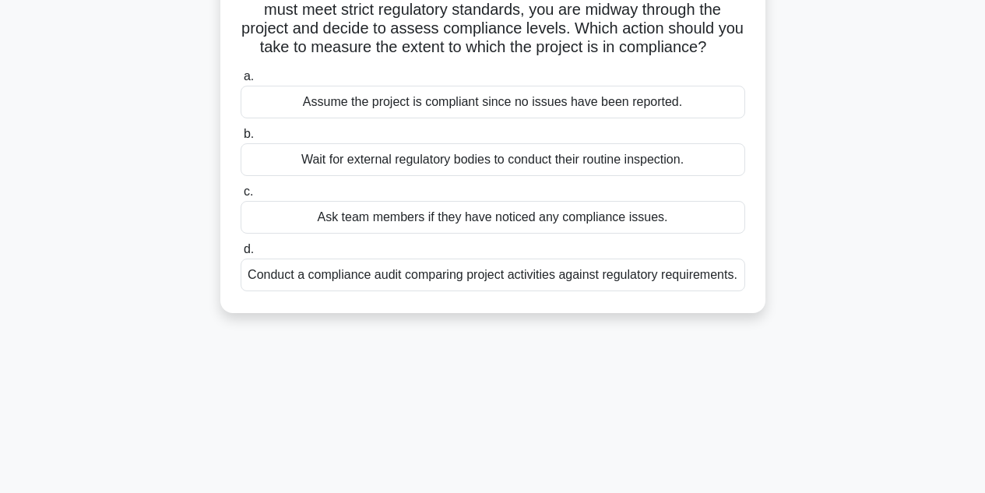
click at [328, 291] on div "Conduct a compliance audit comparing project activities against regulatory requ…" at bounding box center [493, 275] width 505 height 33
click at [241, 255] on input "d. Conduct a compliance audit comparing project activities against regulatory r…" at bounding box center [241, 250] width 0 height 10
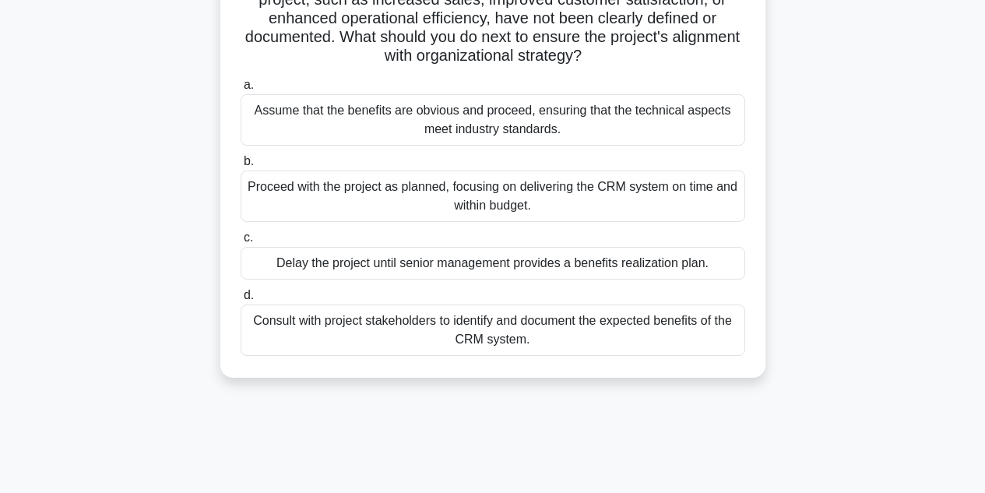
scroll to position [185, 0]
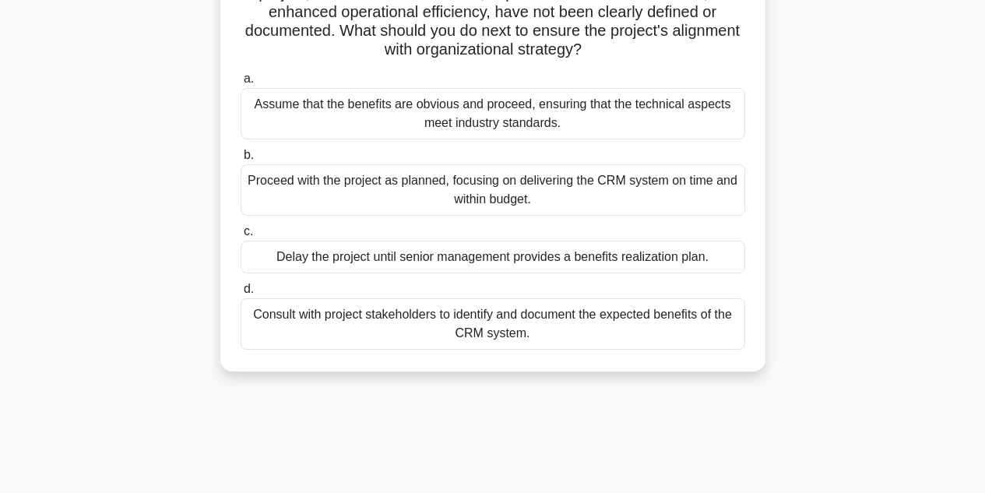
click at [304, 322] on div "Consult with project stakeholders to identify and document the expected benefit…" at bounding box center [493, 323] width 505 height 51
click at [241, 294] on input "d. Consult with project stakeholders to identify and document the expected bene…" at bounding box center [241, 289] width 0 height 10
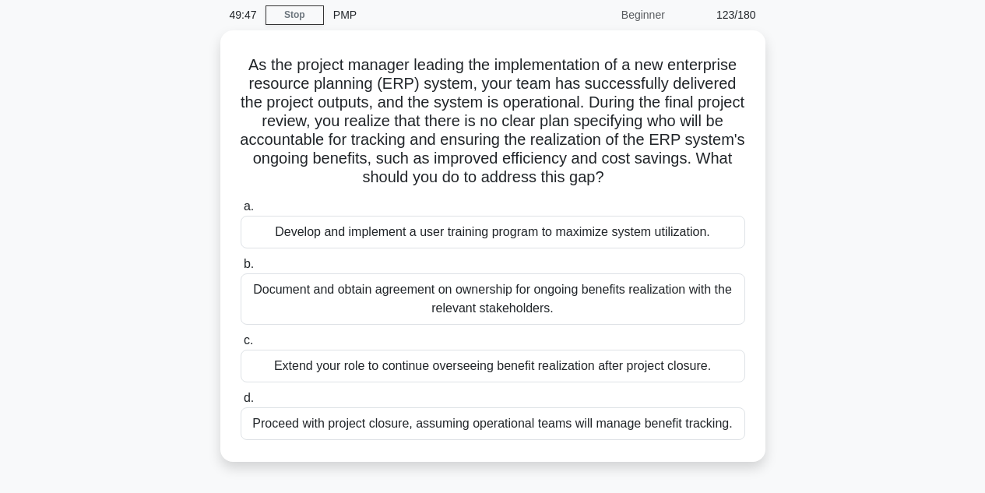
scroll to position [65, 0]
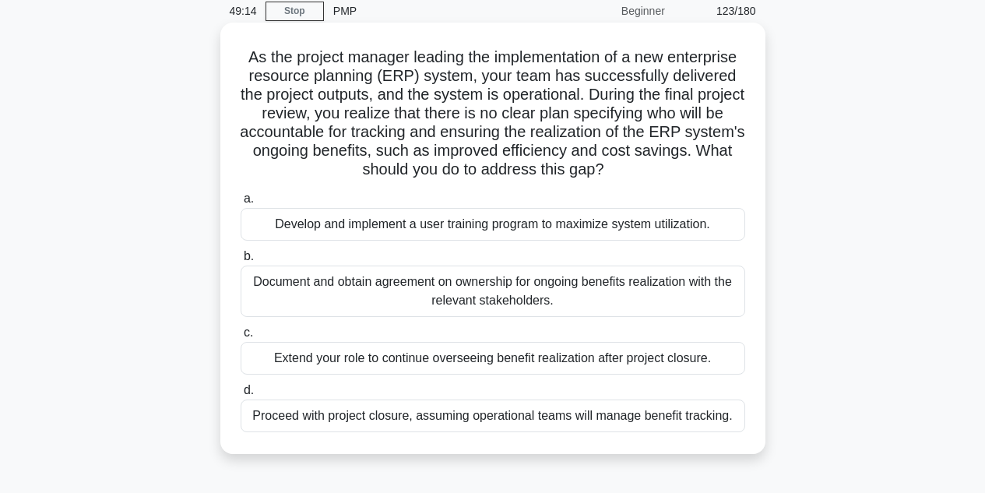
click at [259, 288] on div "Document and obtain agreement on ownership for ongoing benefits realization wit…" at bounding box center [493, 291] width 505 height 51
click at [241, 262] on input "b. Document and obtain agreement on ownership for ongoing benefits realization …" at bounding box center [241, 257] width 0 height 10
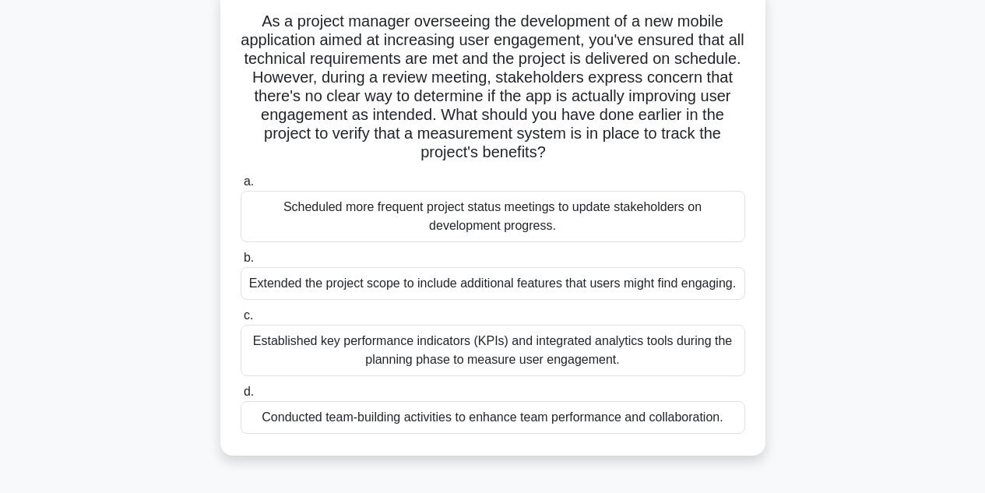
scroll to position [105, 0]
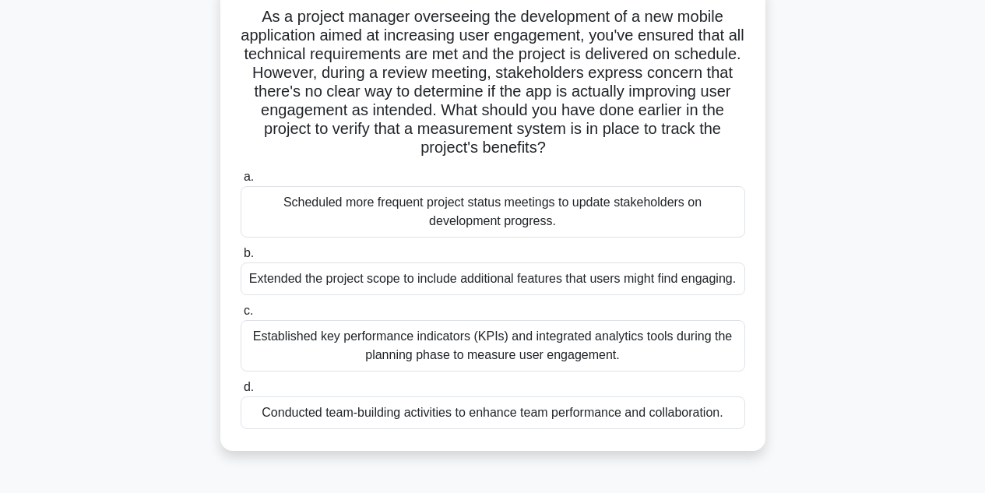
click at [264, 338] on div "Established key performance indicators (KPIs) and integrated analytics tools du…" at bounding box center [493, 345] width 505 height 51
click at [241, 316] on input "c. Established key performance indicators (KPIs) and integrated analytics tools…" at bounding box center [241, 311] width 0 height 10
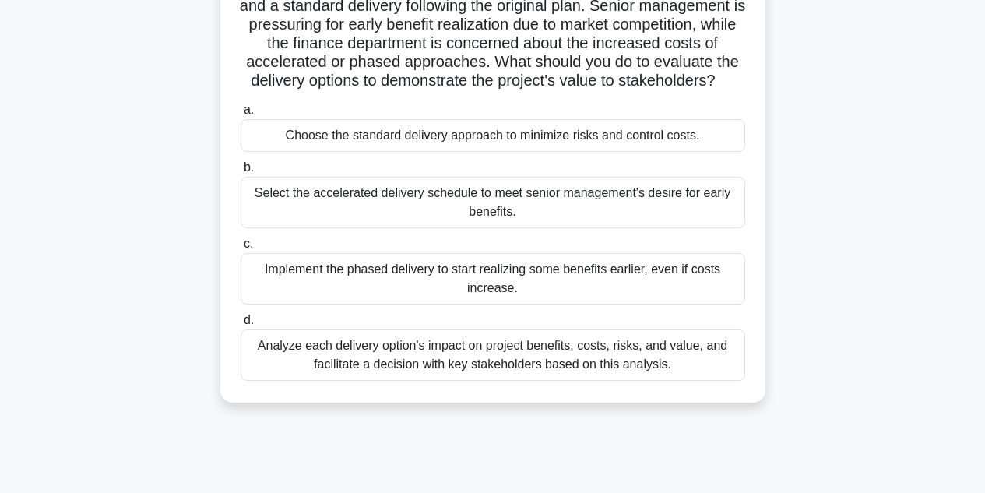
scroll to position [177, 0]
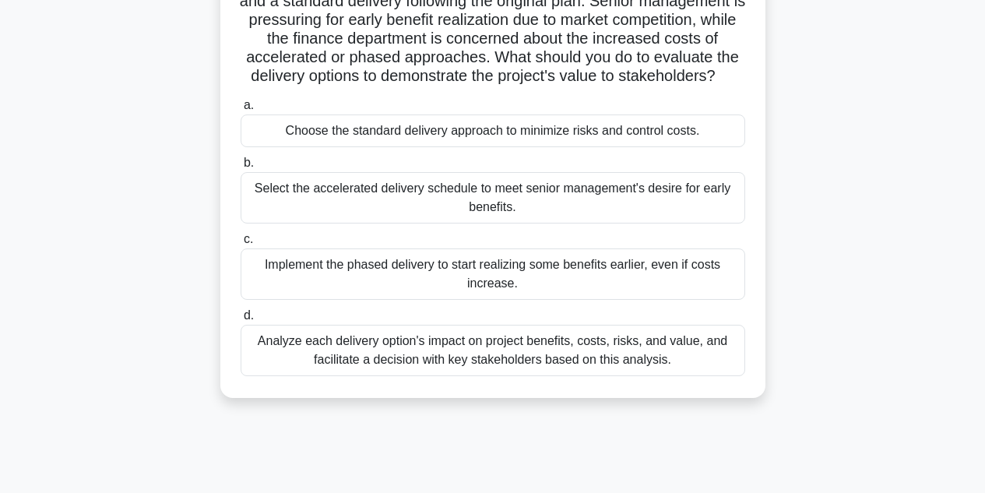
click at [262, 367] on div "Analyze each delivery option's impact on project benefits, costs, risks, and va…" at bounding box center [493, 350] width 505 height 51
click at [241, 321] on input "d. Analyze each delivery option's impact on project benefits, costs, risks, and…" at bounding box center [241, 316] width 0 height 10
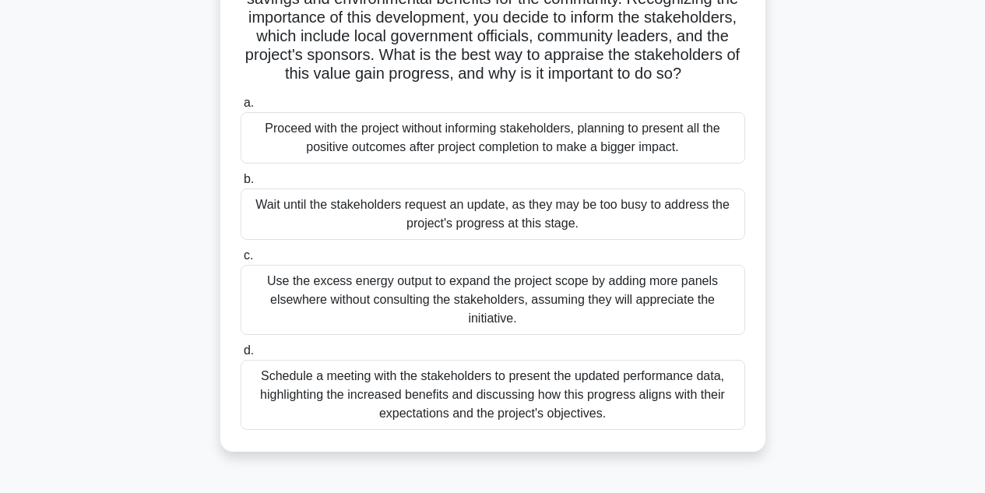
scroll to position [221, 0]
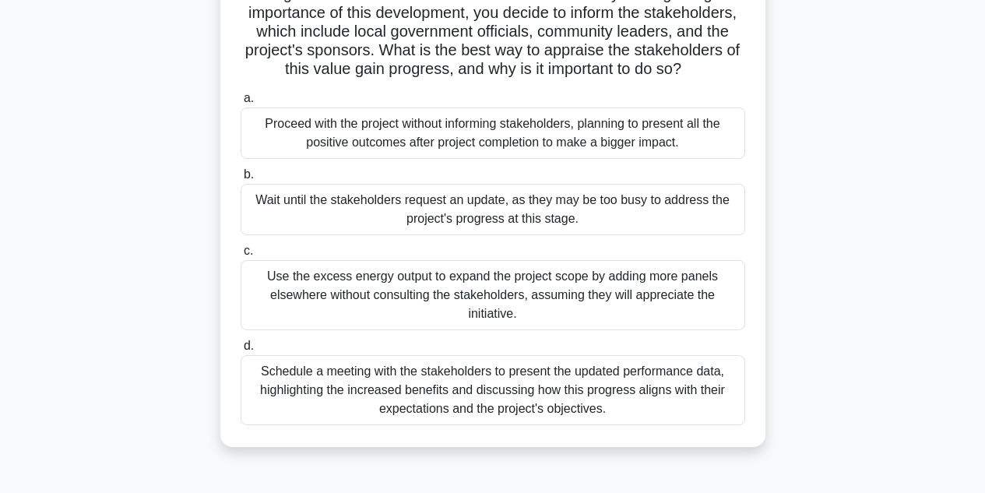
click at [282, 410] on div "Schedule a meeting with the stakeholders to present the updated performance dat…" at bounding box center [493, 390] width 505 height 70
click at [241, 351] on input "d. Schedule a meeting with the stakeholders to present the updated performance …" at bounding box center [241, 346] width 0 height 10
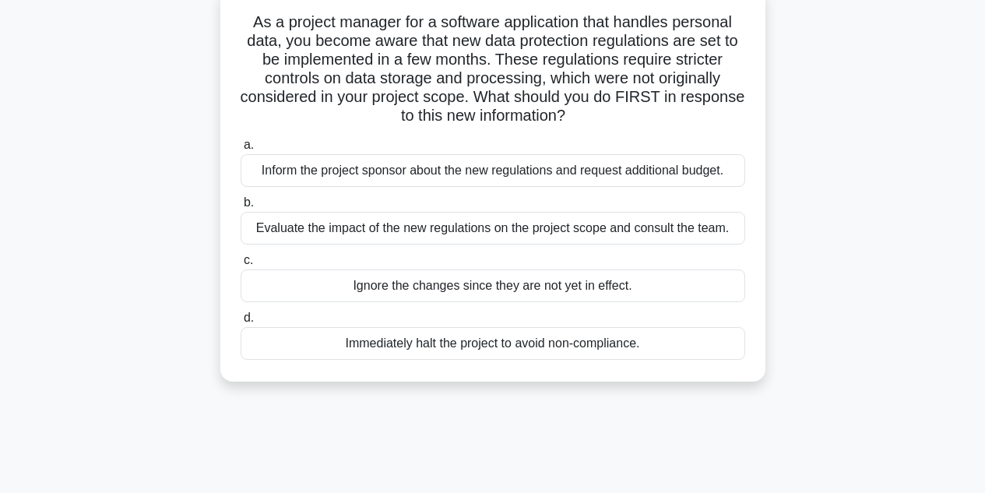
scroll to position [104, 0]
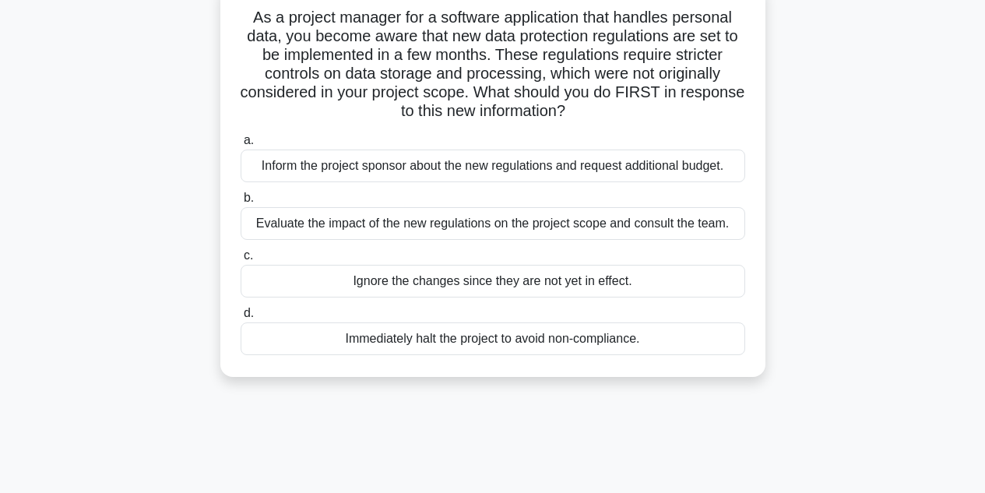
click at [260, 226] on div "Evaluate the impact of the new regulations on the project scope and consult the…" at bounding box center [493, 223] width 505 height 33
click at [241, 203] on input "b. Evaluate the impact of the new regulations on the project scope and consult …" at bounding box center [241, 198] width 0 height 10
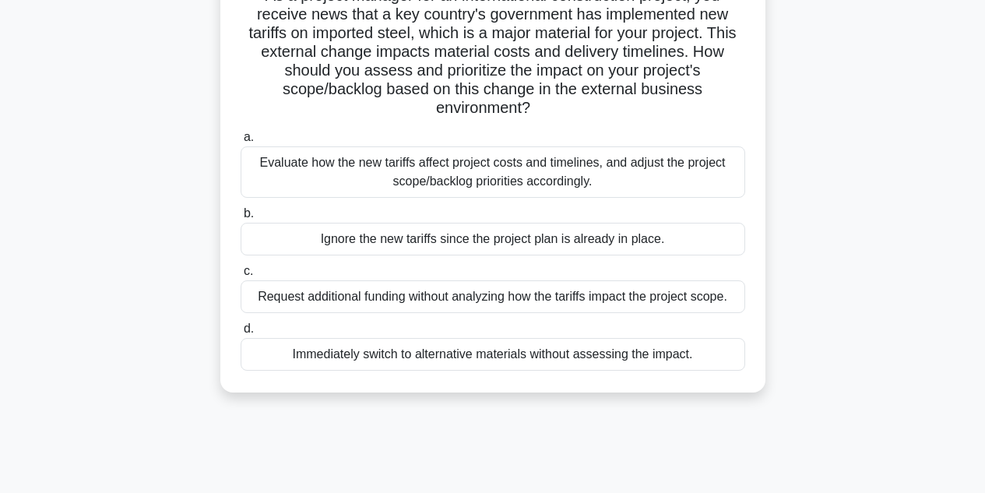
scroll to position [131, 0]
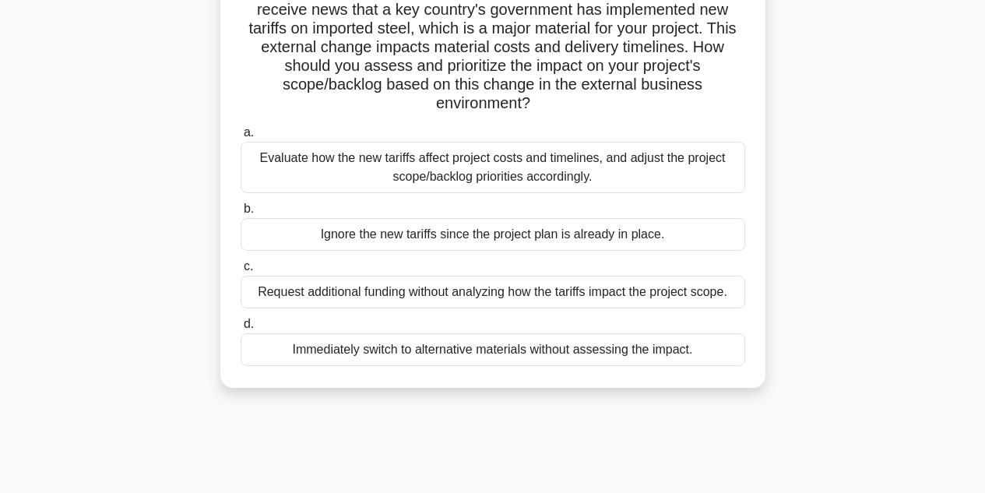
click at [286, 175] on div "Evaluate how the new tariffs affect project costs and timelines, and adjust the…" at bounding box center [493, 167] width 505 height 51
click at [241, 138] on input "a. Evaluate how the new tariffs affect project costs and timelines, and adjust …" at bounding box center [241, 133] width 0 height 10
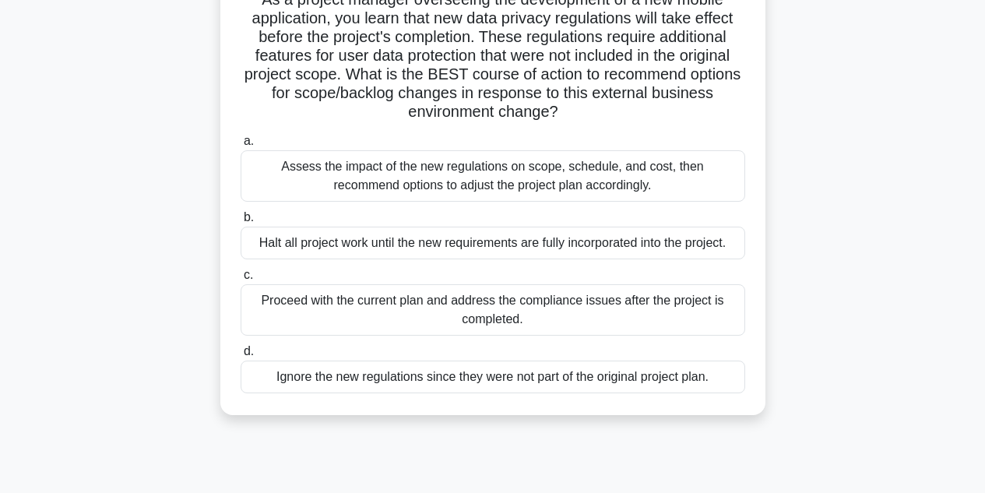
scroll to position [129, 0]
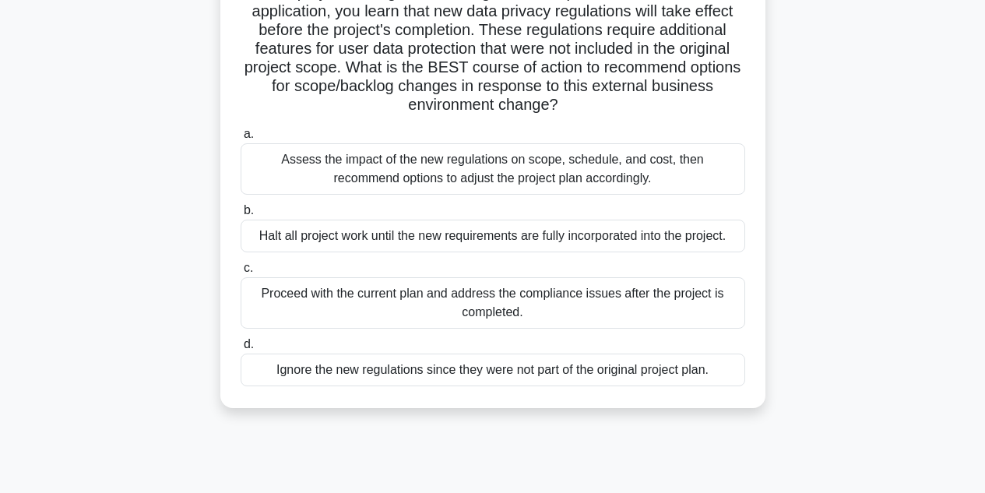
click at [261, 178] on div "Assess the impact of the new regulations on scope, schedule, and cost, then rec…" at bounding box center [493, 168] width 505 height 51
click at [241, 139] on input "a. Assess the impact of the new regulations on scope, schedule, and cost, then …" at bounding box center [241, 134] width 0 height 10
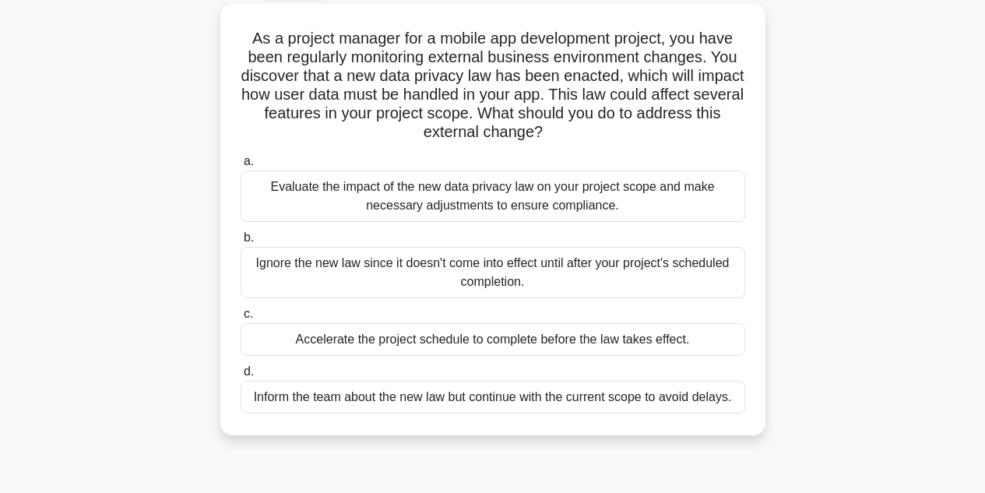
scroll to position [88, 0]
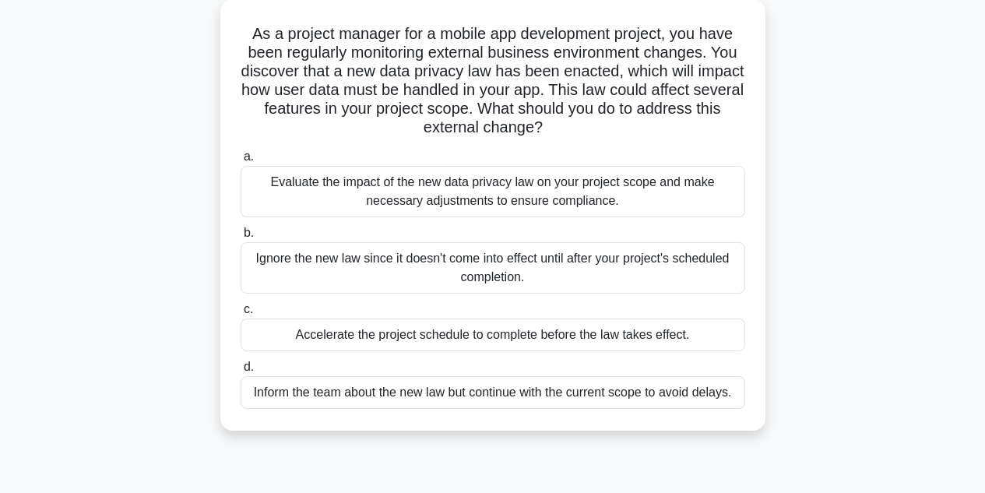
click at [340, 188] on div "Evaluate the impact of the new data privacy law on your project scope and make …" at bounding box center [493, 191] width 505 height 51
click at [241, 162] on input "a. Evaluate the impact of the new data privacy law on your project scope and ma…" at bounding box center [241, 157] width 0 height 10
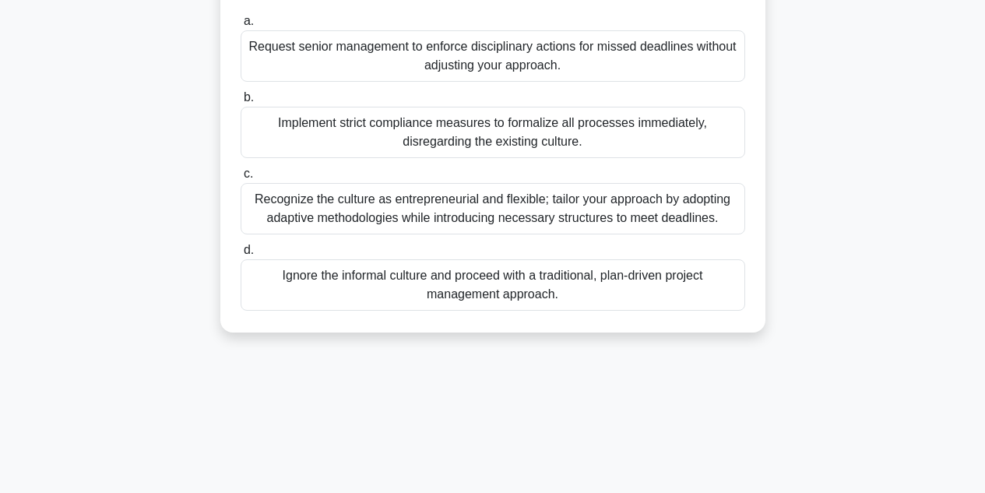
scroll to position [209, 0]
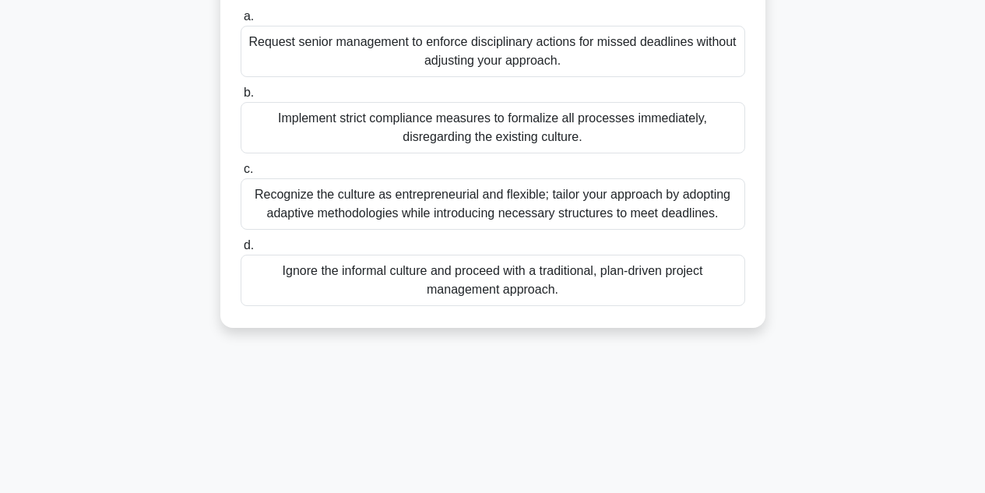
click at [431, 227] on div "Recognize the culture as entrepreneurial and flexible; tailor your approach by …" at bounding box center [493, 203] width 505 height 51
click at [241, 174] on input "c. Recognize the culture as entrepreneurial and flexible; tailor your approach …" at bounding box center [241, 169] width 0 height 10
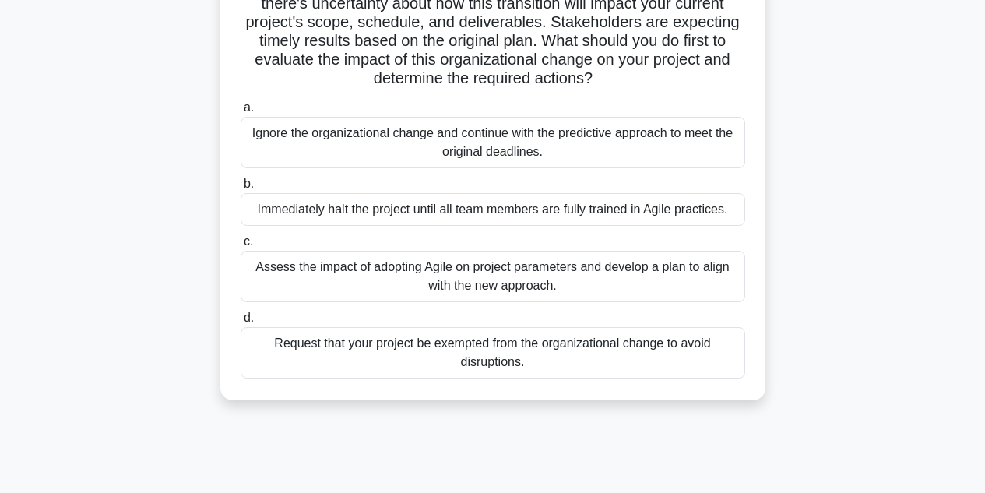
scroll to position [216, 0]
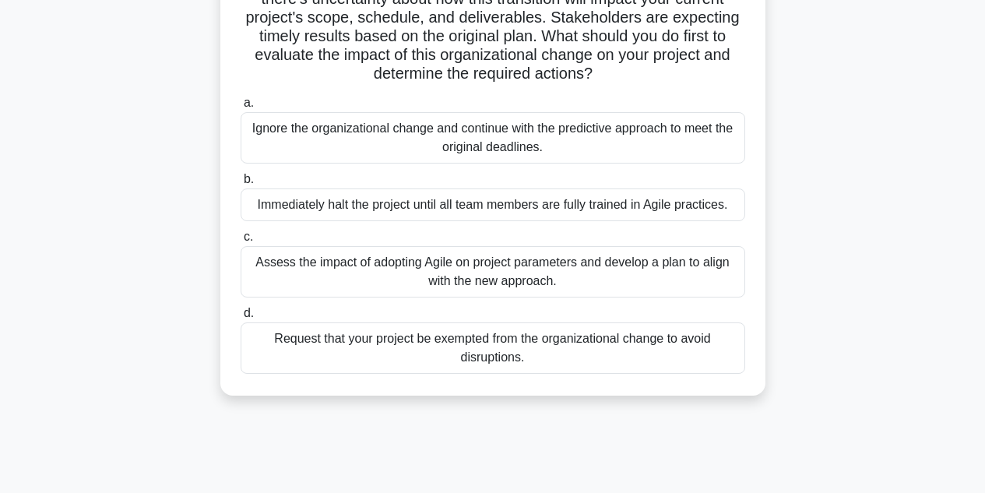
click at [268, 270] on div "Assess the impact of adopting Agile on project parameters and develop a plan to…" at bounding box center [493, 271] width 505 height 51
click at [241, 242] on input "c. Assess the impact of adopting Agile on project parameters and develop a plan…" at bounding box center [241, 237] width 0 height 10
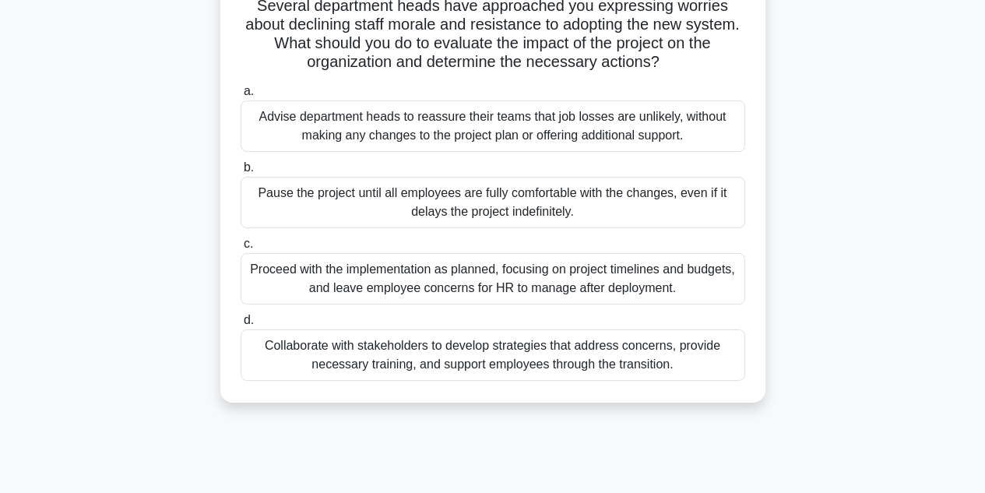
scroll to position [233, 0]
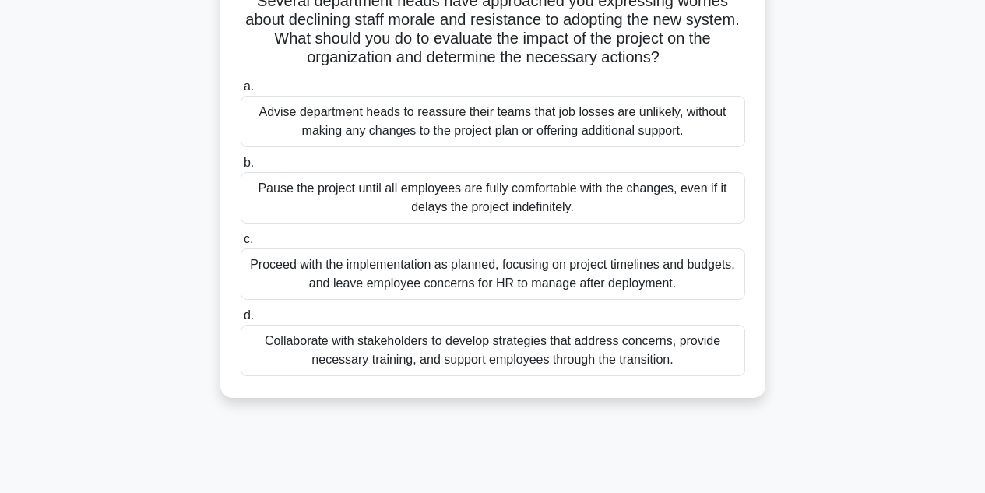
click at [267, 356] on div "Collaborate with stakeholders to develop strategies that address concerns, prov…" at bounding box center [493, 350] width 505 height 51
click at [241, 321] on input "d. Collaborate with stakeholders to develop strategies that address concerns, p…" at bounding box center [241, 316] width 0 height 10
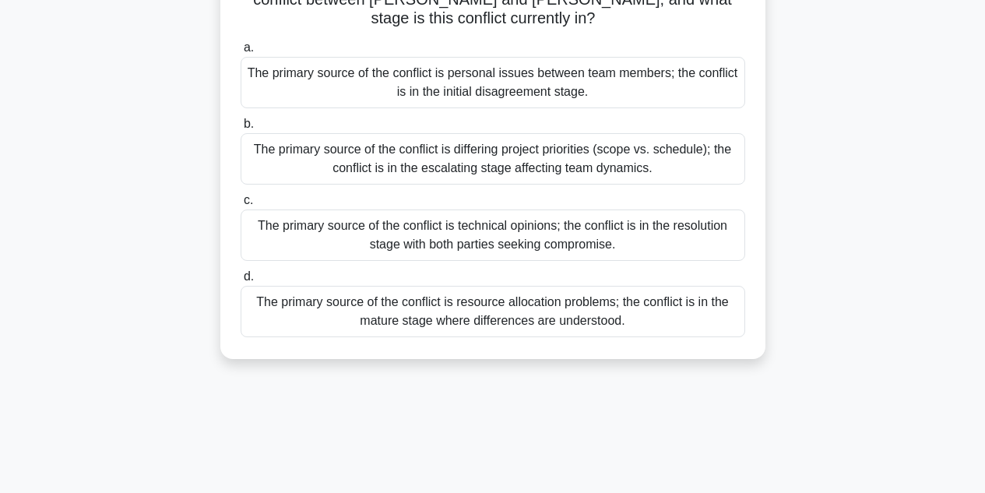
scroll to position [296, 0]
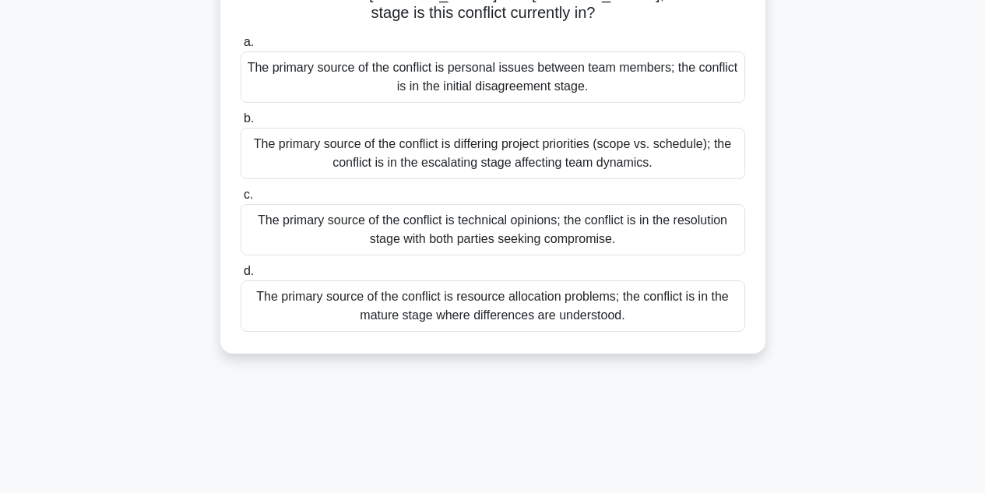
click at [308, 222] on div "The primary source of the conflict is technical opinions; the conflict is in th…" at bounding box center [493, 229] width 505 height 51
click at [241, 200] on input "c. The primary source of the conflict is technical opinions; the conflict is in…" at bounding box center [241, 195] width 0 height 10
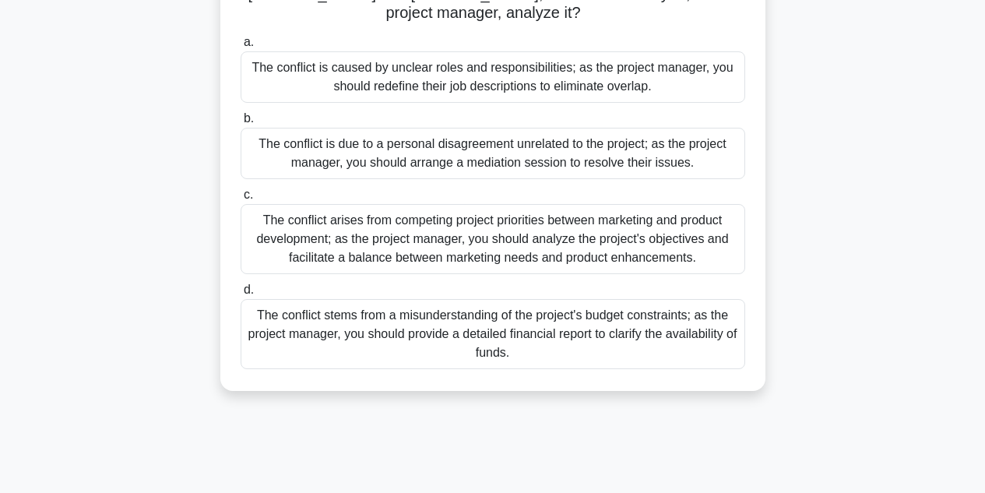
click at [304, 214] on div "The conflict arises from competing project priorities between marketing and pro…" at bounding box center [493, 239] width 505 height 70
click at [241, 200] on input "c. The conflict arises from competing project priorities between marketing and …" at bounding box center [241, 195] width 0 height 10
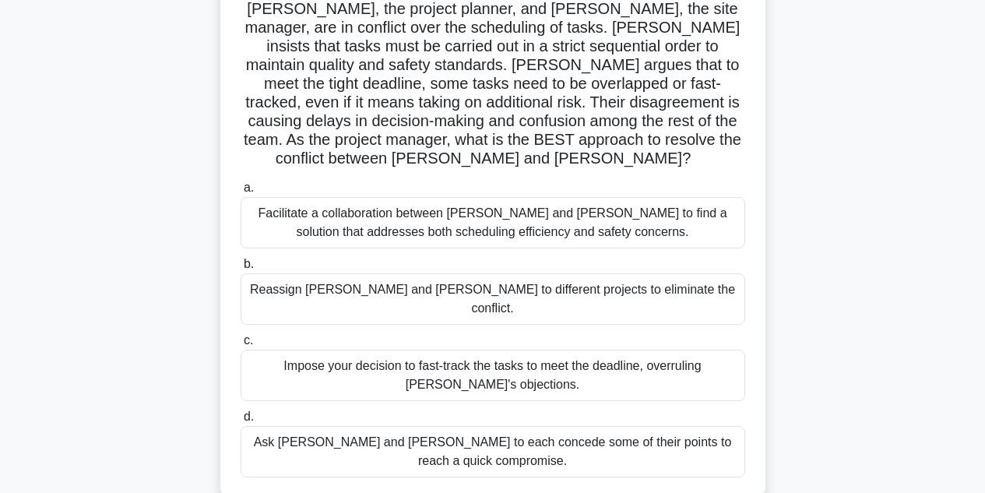
scroll to position [136, 0]
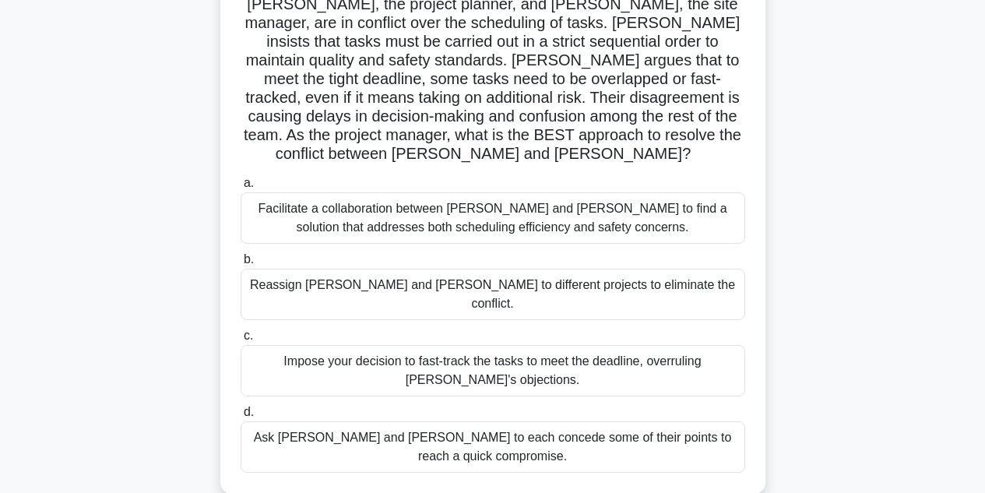
click at [274, 196] on div "Facilitate a collaboration between Karen and Dave to find a solution that addre…" at bounding box center [493, 217] width 505 height 51
click at [241, 188] on input "a. Facilitate a collaboration between Karen and Dave to find a solution that ad…" at bounding box center [241, 183] width 0 height 10
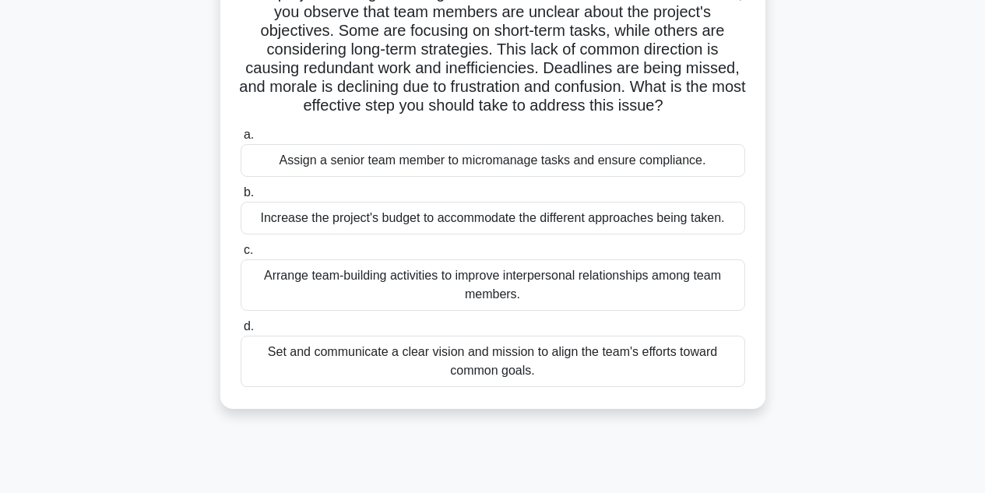
scroll to position [133, 0]
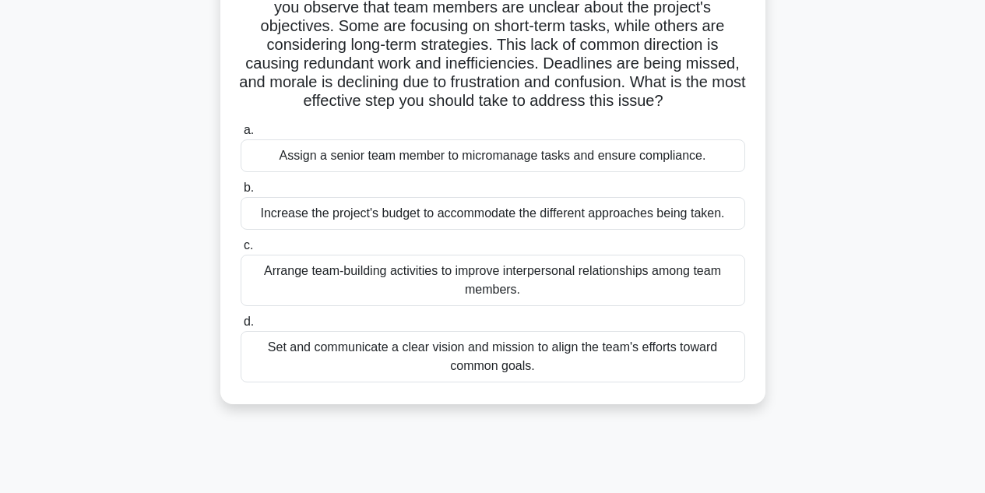
click at [276, 382] on div "Set and communicate a clear vision and mission to align the team's efforts towa…" at bounding box center [493, 356] width 505 height 51
click at [241, 327] on input "d. Set and communicate a clear vision and mission to align the team's efforts t…" at bounding box center [241, 322] width 0 height 10
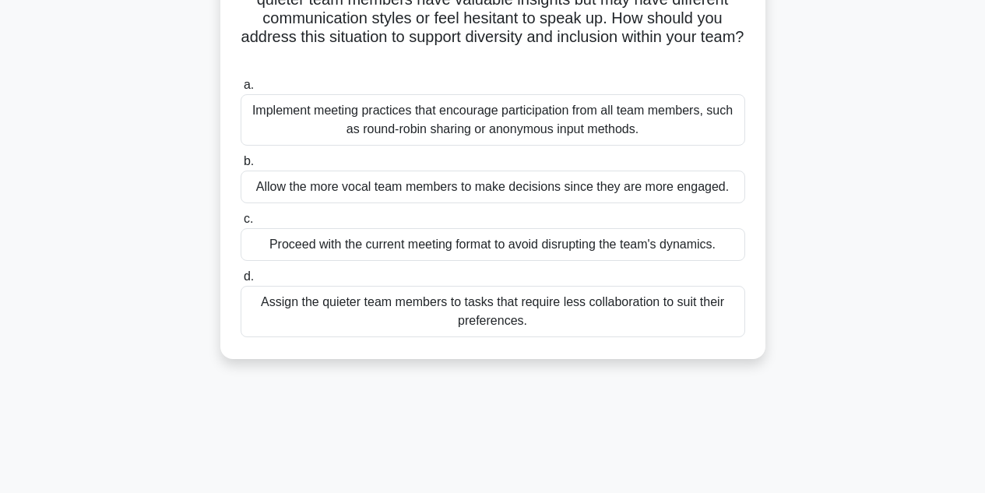
scroll to position [183, 0]
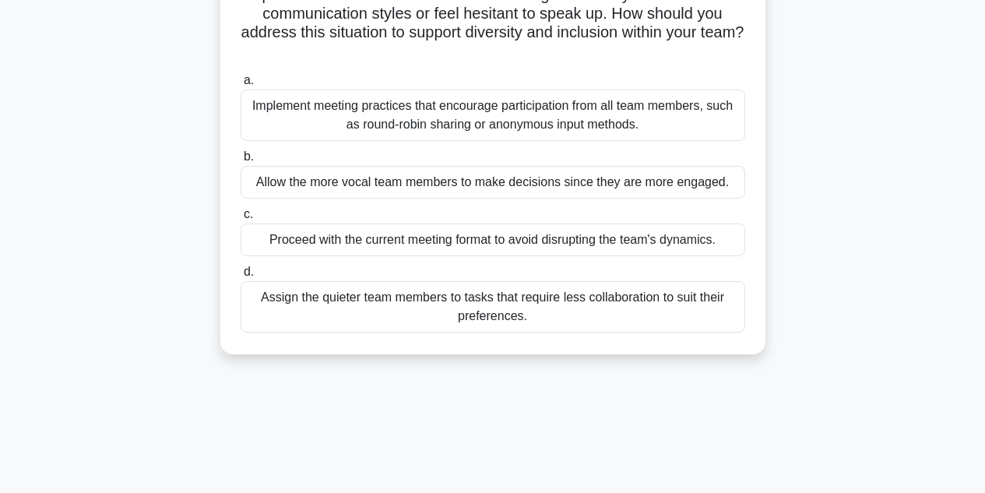
click at [275, 106] on div "Implement meeting practices that encourage participation from all team members,…" at bounding box center [493, 115] width 505 height 51
click at [241, 86] on input "a. Implement meeting practices that encourage participation from all team membe…" at bounding box center [241, 81] width 0 height 10
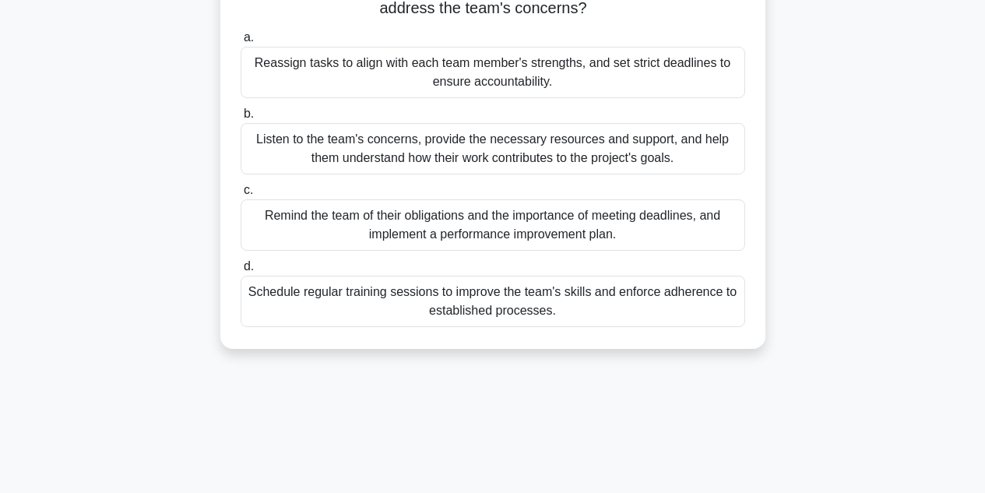
scroll to position [268, 0]
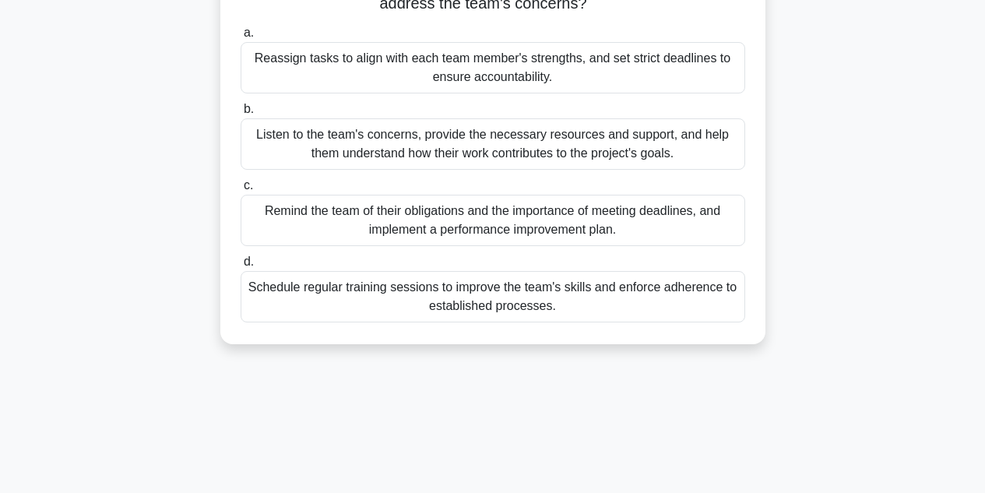
click at [292, 135] on div "Listen to the team's concerns, provide the necessary resources and support, and…" at bounding box center [493, 143] width 505 height 51
click at [241, 114] on input "b. Listen to the team's concerns, provide the necessary resources and support, …" at bounding box center [241, 109] width 0 height 10
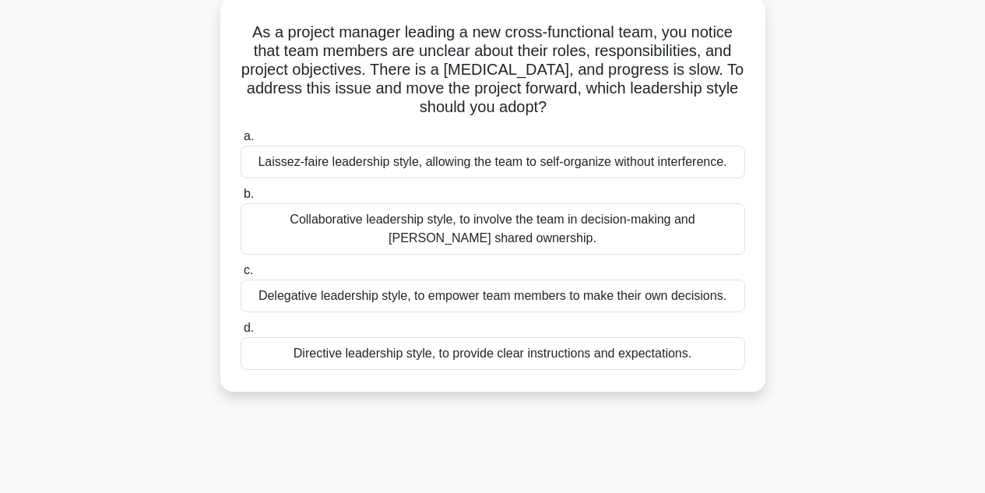
scroll to position [89, 0]
click at [294, 231] on div "Collaborative leadership style, to involve the team in decision-making and [PER…" at bounding box center [493, 229] width 505 height 51
click at [241, 200] on input "b. Collaborative leadership style, to involve the team in decision-making and f…" at bounding box center [241, 195] width 0 height 10
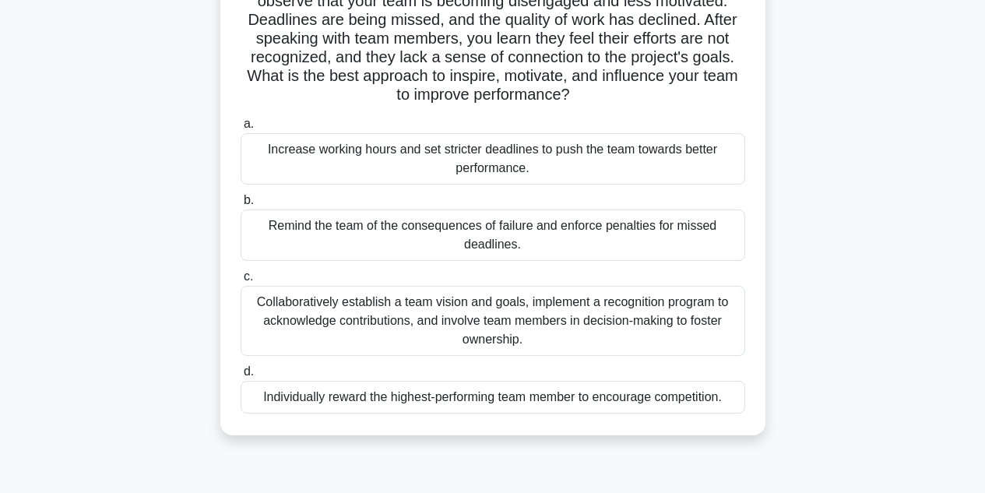
scroll to position [143, 0]
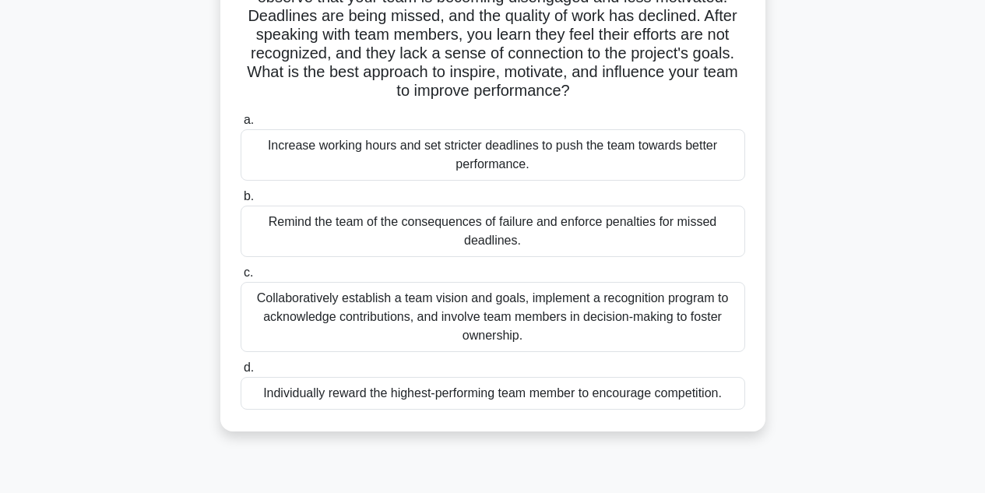
click at [308, 311] on div "Collaboratively establish a team vision and goals, implement a recognition prog…" at bounding box center [493, 317] width 505 height 70
click at [241, 278] on input "c. Collaboratively establish a team vision and goals, implement a recognition p…" at bounding box center [241, 273] width 0 height 10
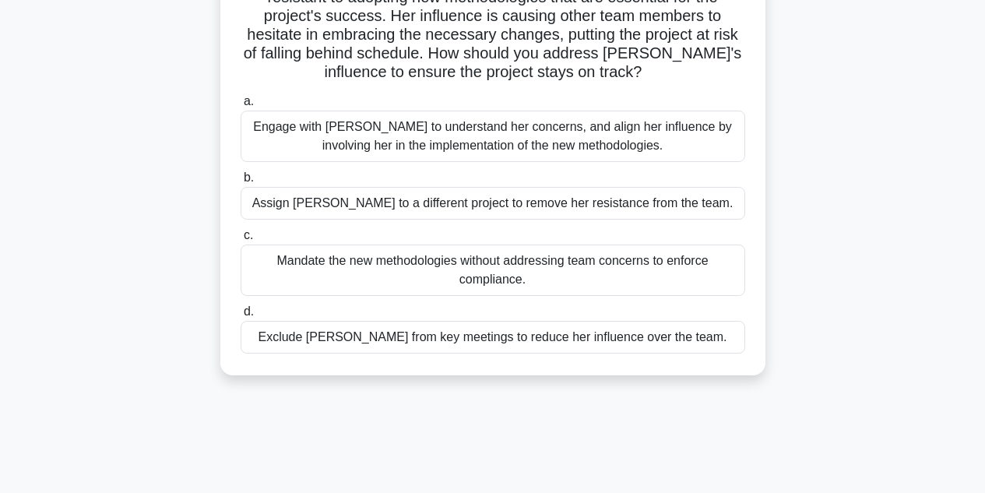
scroll to position [186, 0]
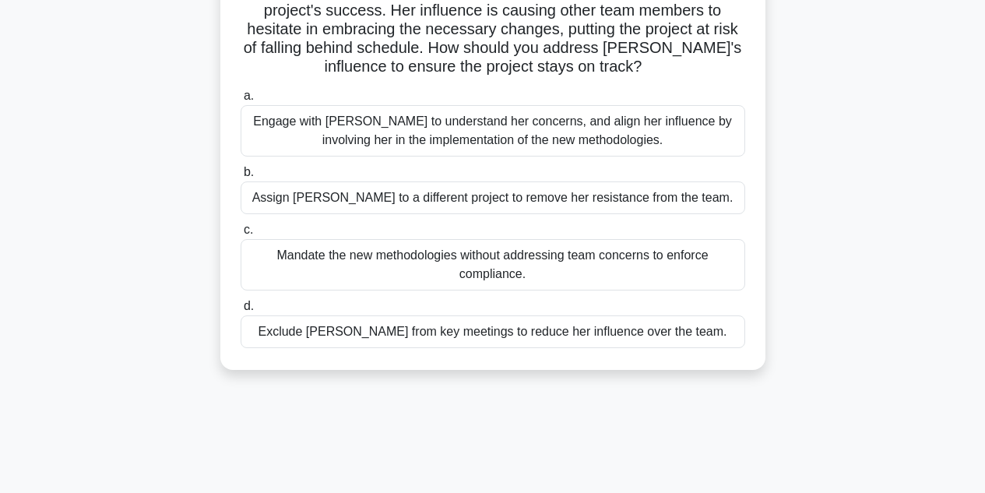
click at [315, 134] on div "Engage with Emily to understand her concerns, and align her influence by involv…" at bounding box center [493, 130] width 505 height 51
click at [241, 101] on input "a. Engage with Emily to understand her concerns, and align her influence by inv…" at bounding box center [241, 96] width 0 height 10
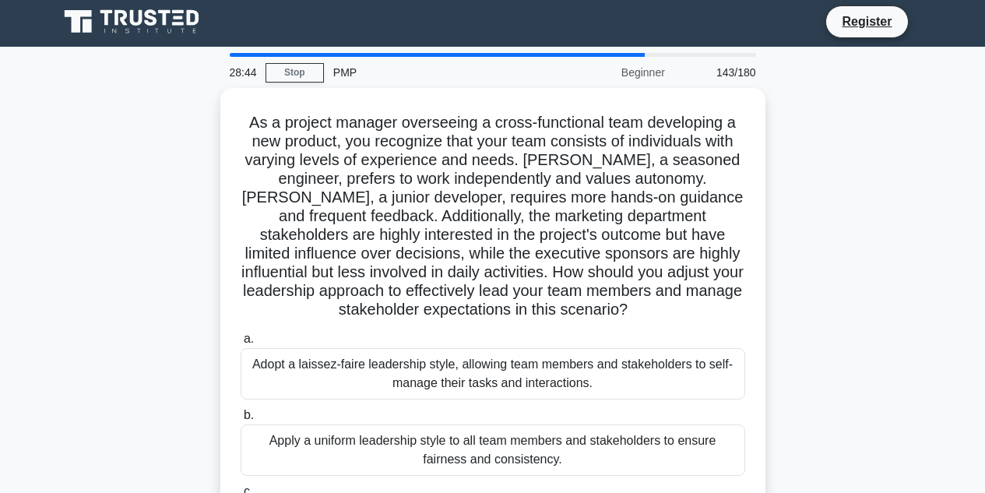
scroll to position [4, 0]
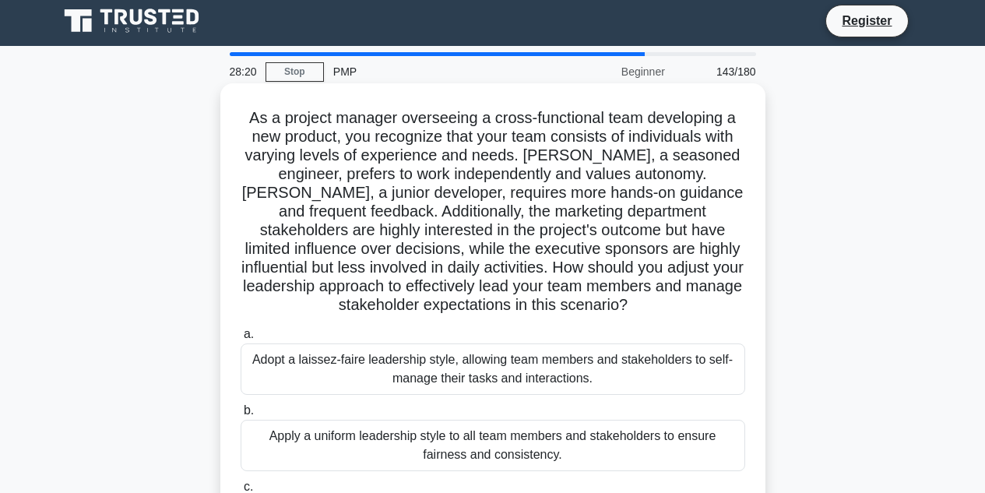
click at [632, 178] on h5 "As a project manager overseeing a cross-functional team developing a new produc…" at bounding box center [493, 211] width 508 height 207
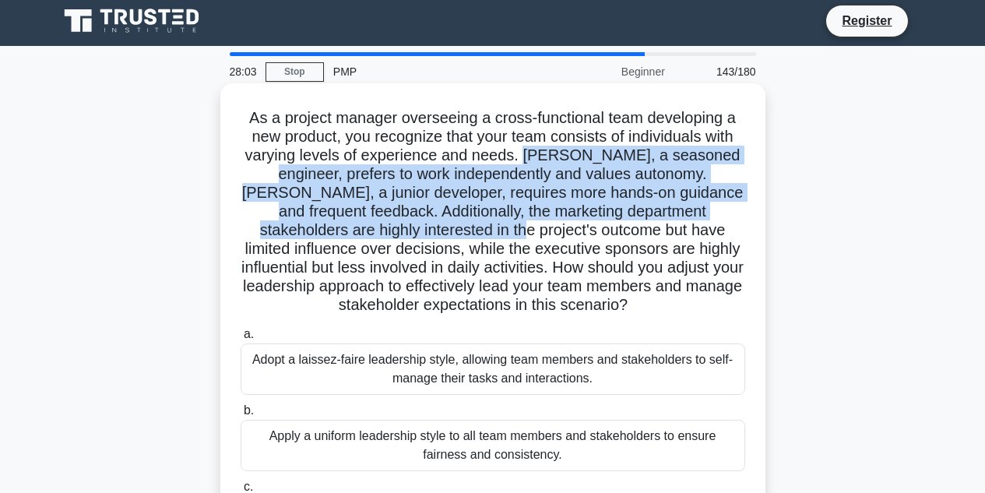
drag, startPoint x: 531, startPoint y: 156, endPoint x: 505, endPoint y: 225, distance: 73.9
click at [505, 225] on h5 "As a project manager overseeing a cross-functional team developing a new produc…" at bounding box center [493, 211] width 508 height 207
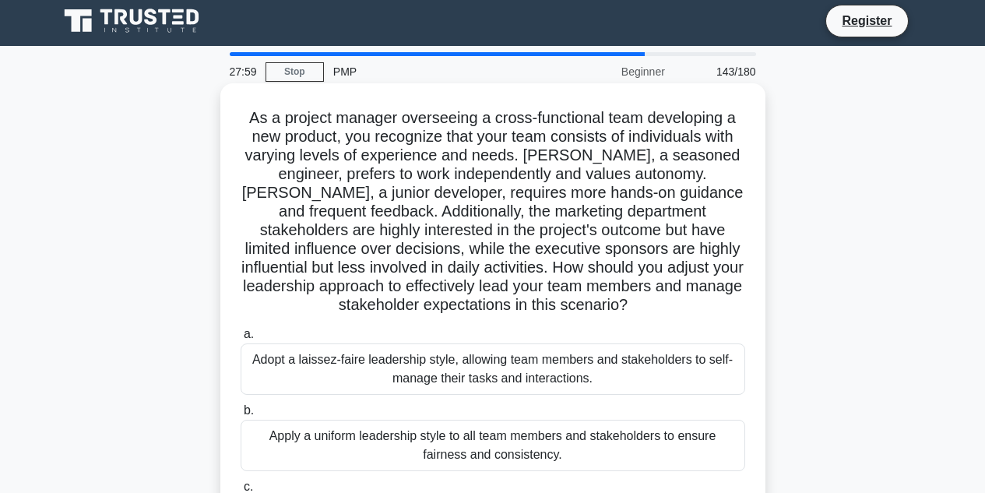
click at [514, 236] on h5 "As a project manager overseeing a cross-functional team developing a new produc…" at bounding box center [493, 211] width 508 height 207
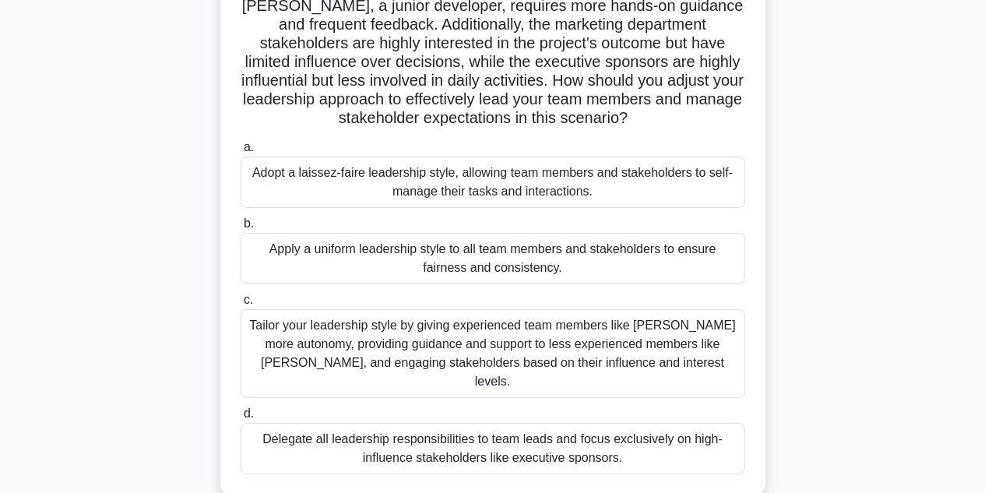
scroll to position [194, 0]
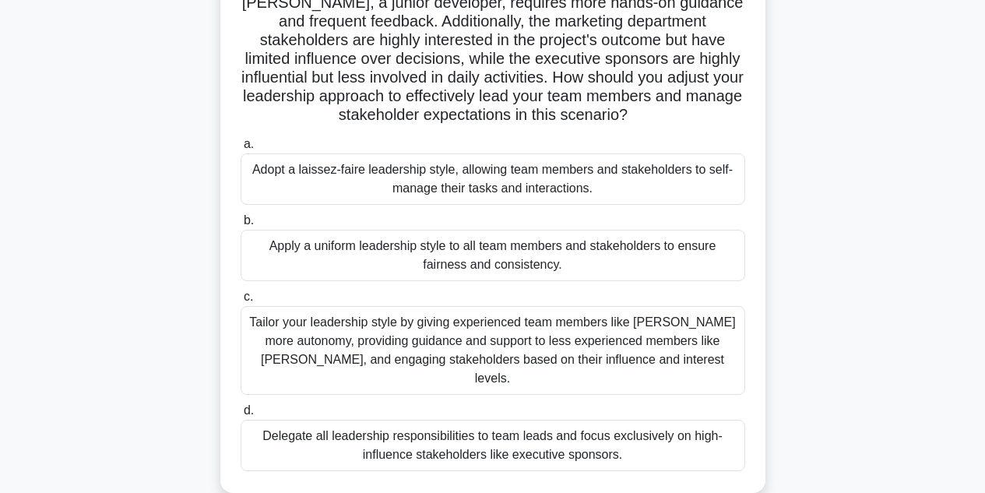
click at [357, 347] on div "Tailor your leadership style by giving experienced team members like Emma more …" at bounding box center [493, 350] width 505 height 89
click at [241, 302] on input "c. Tailor your leadership style by giving experienced team members like Emma mo…" at bounding box center [241, 297] width 0 height 10
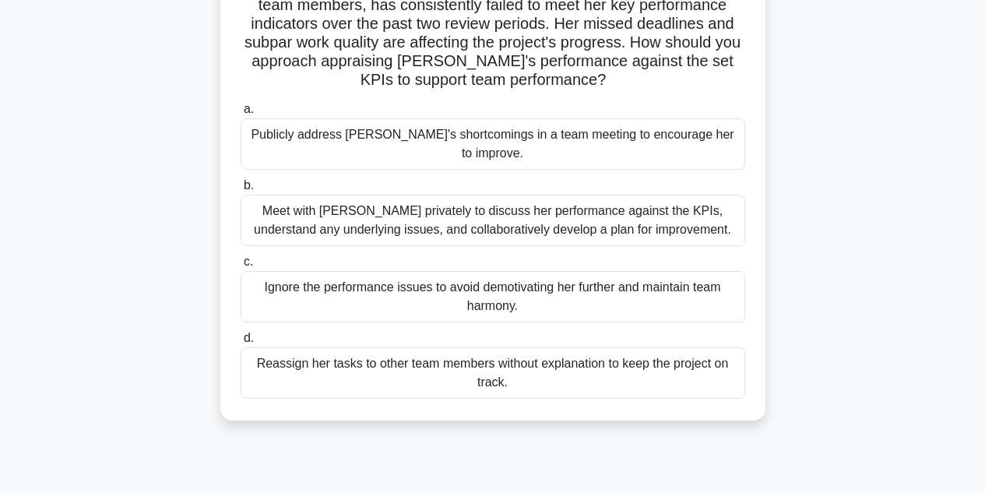
scroll to position [139, 0]
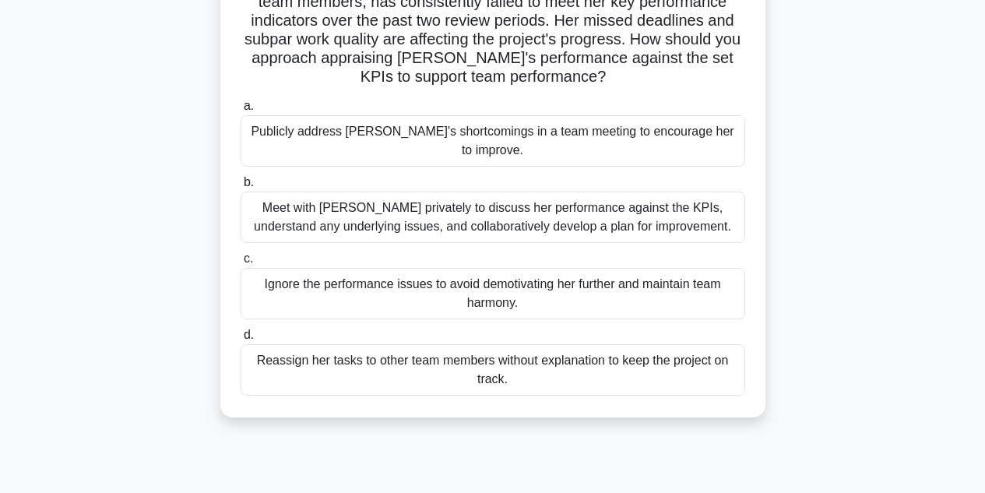
click at [333, 192] on div "Meet with Karen privately to discuss her performance against the KPIs, understa…" at bounding box center [493, 217] width 505 height 51
click at [241, 188] on input "b. Meet with Karen privately to discuss her performance against the KPIs, under…" at bounding box center [241, 183] width 0 height 10
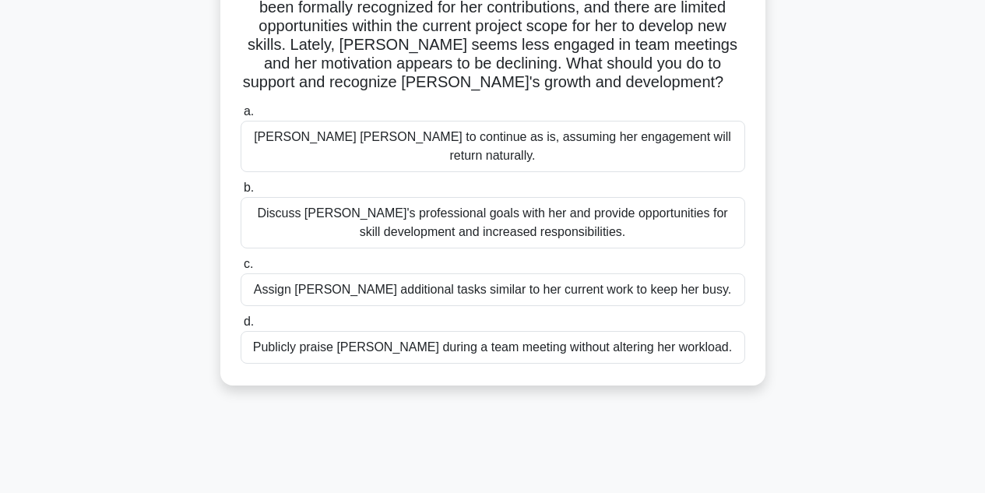
scroll to position [176, 0]
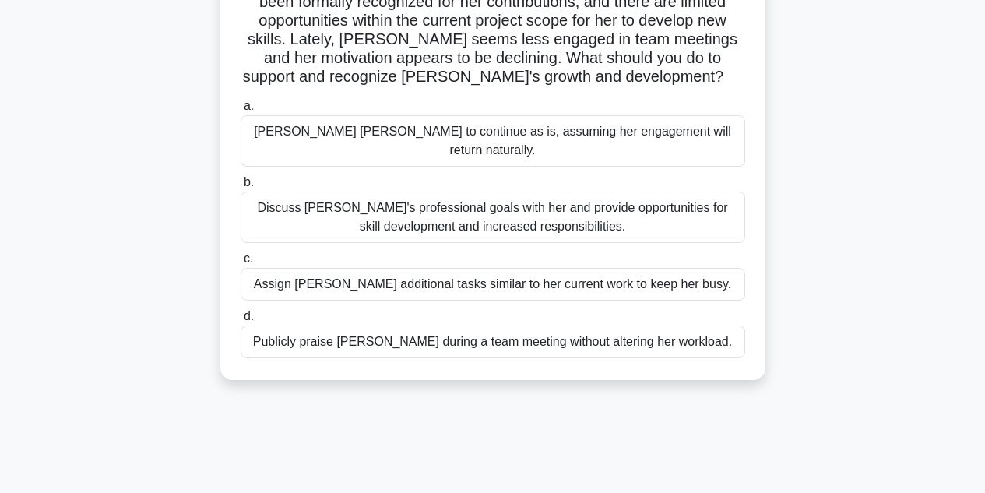
click at [278, 199] on div "Discuss Emily's professional goals with her and provide opportunities for skill…" at bounding box center [493, 217] width 505 height 51
click at [241, 188] on input "b. Discuss Emily's professional goals with her and provide opportunities for sk…" at bounding box center [241, 183] width 0 height 10
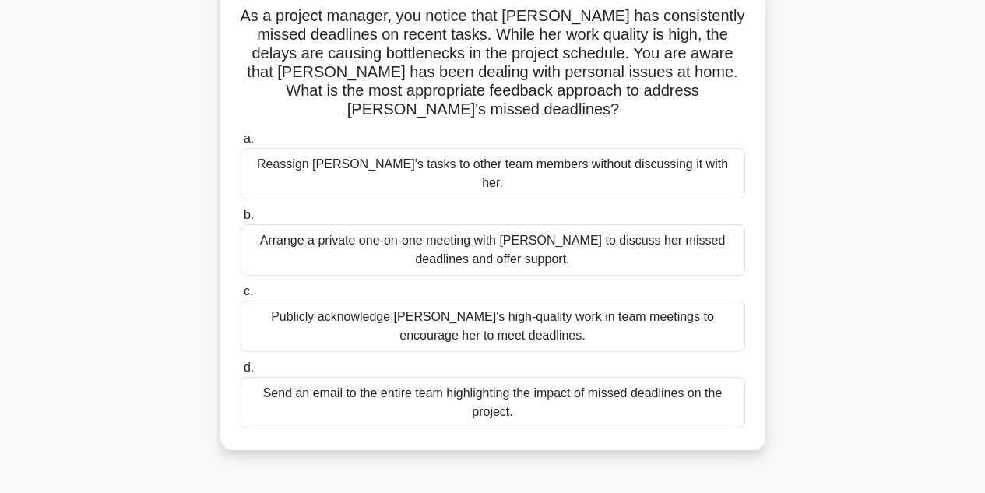
scroll to position [111, 0]
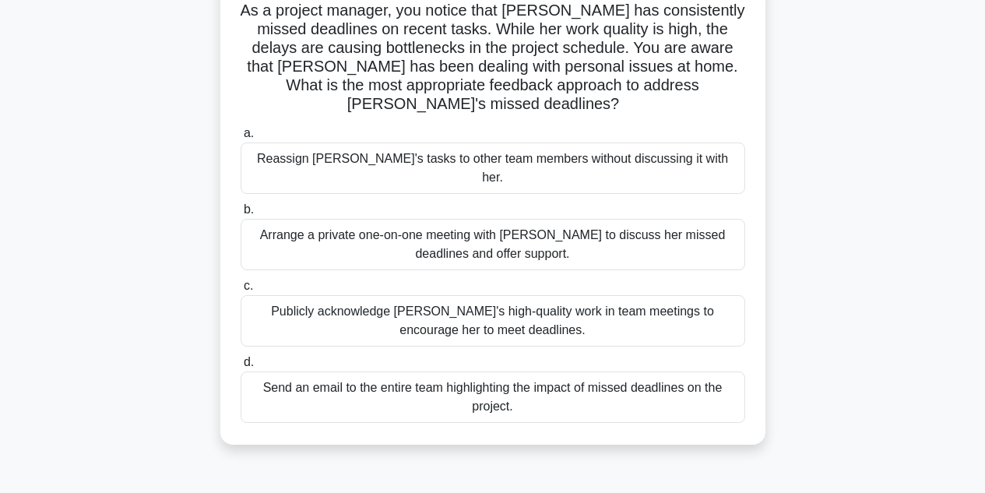
click at [292, 219] on div "Arrange a private one-on-one meeting with Emily to discuss her missed deadlines…" at bounding box center [493, 244] width 505 height 51
click at [241, 211] on input "b. Arrange a private one-on-one meeting with Emily to discuss her missed deadli…" at bounding box center [241, 210] width 0 height 10
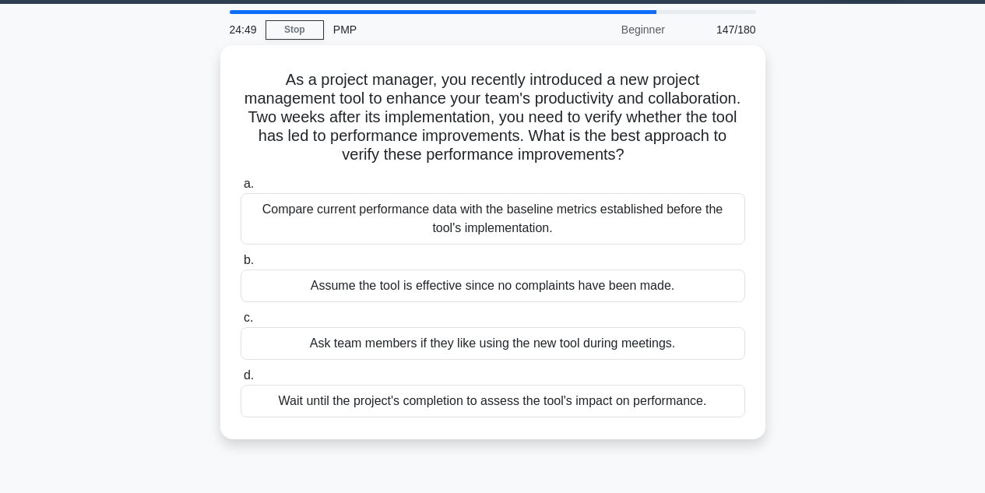
scroll to position [47, 0]
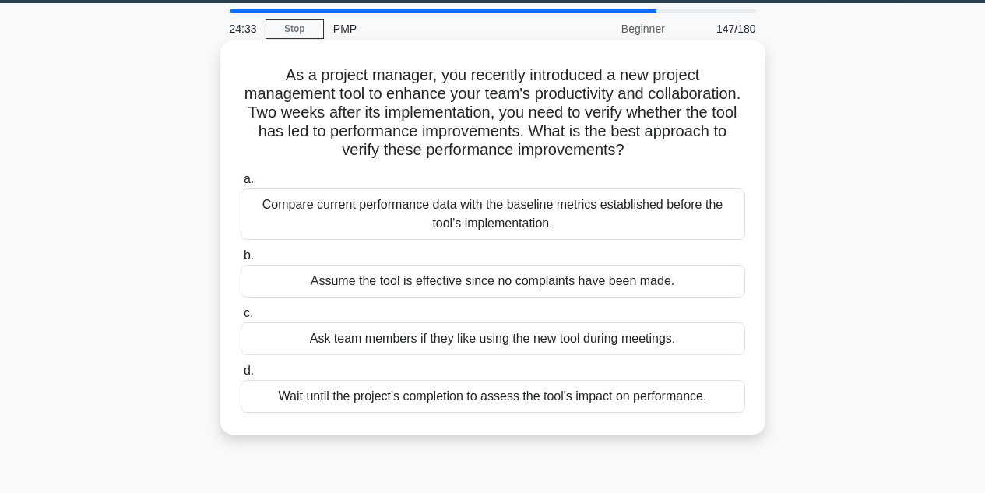
click at [299, 216] on div "Compare current performance data with the baseline metrics established before t…" at bounding box center [493, 213] width 505 height 51
click at [241, 185] on input "a. Compare current performance data with the baseline metrics established befor…" at bounding box center [241, 179] width 0 height 10
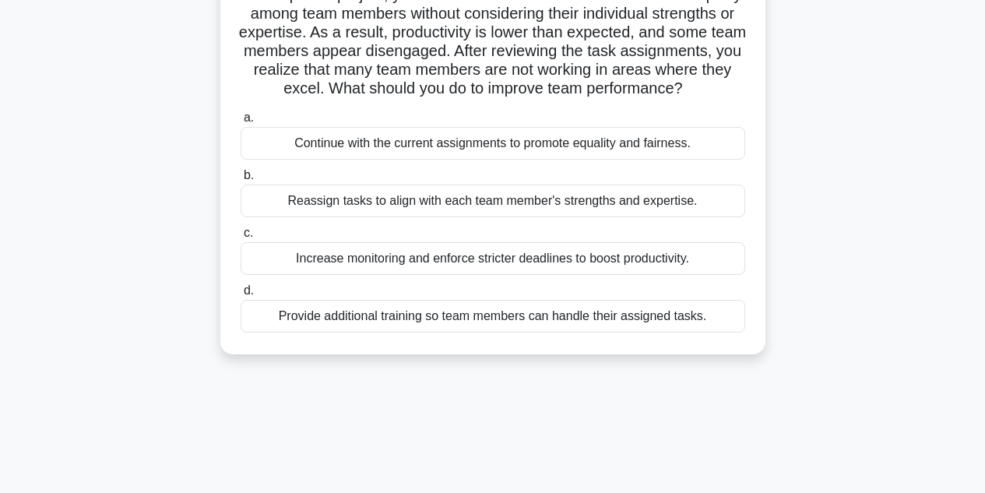
scroll to position [153, 0]
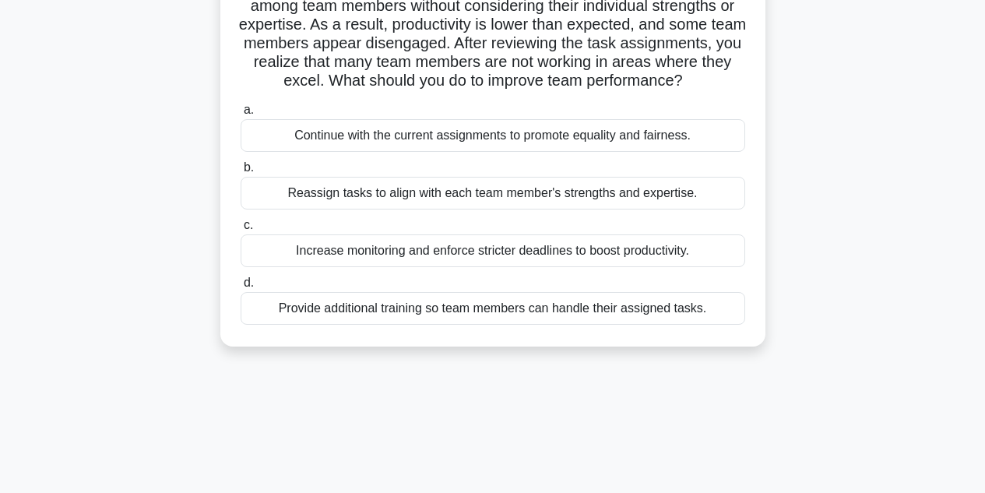
click at [310, 208] on div "Reassign tasks to align with each team member's strengths and expertise." at bounding box center [493, 193] width 505 height 33
click at [241, 173] on input "b. Reassign tasks to align with each team member's strengths and expertise." at bounding box center [241, 168] width 0 height 10
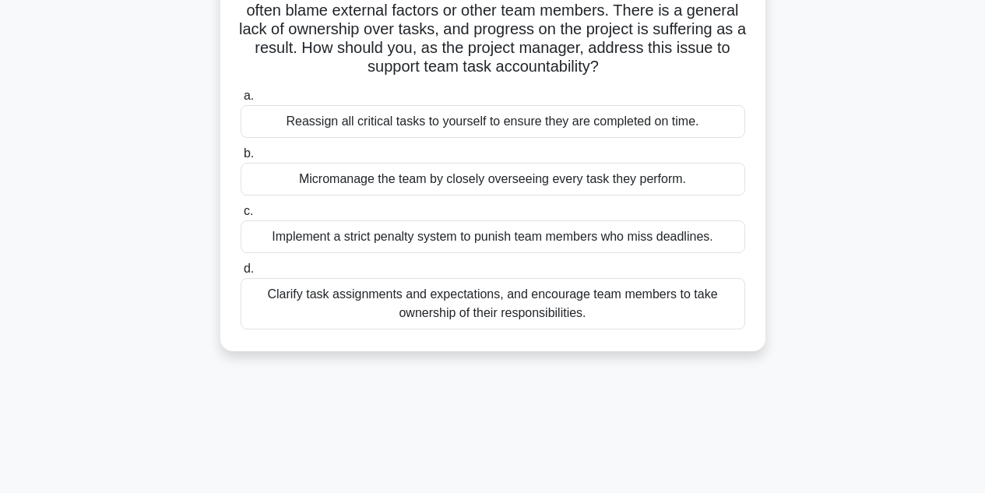
scroll to position [155, 0]
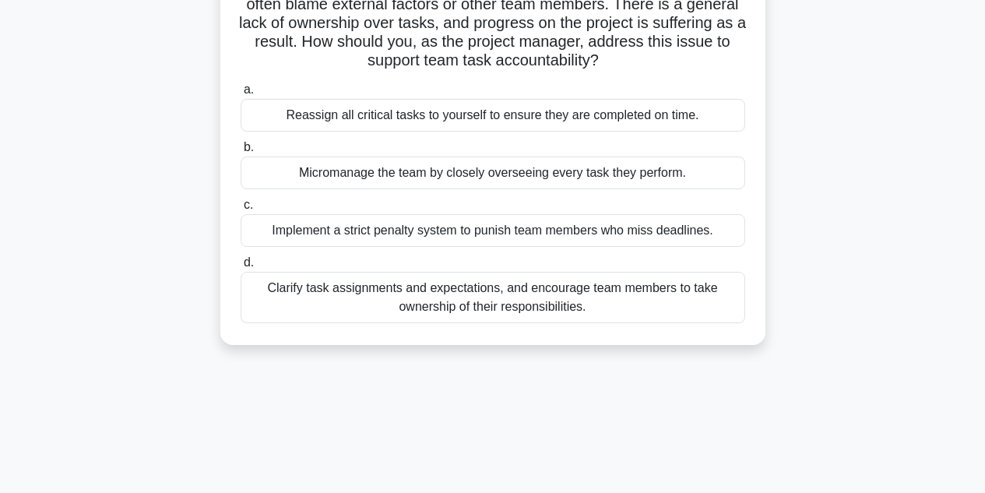
click at [320, 290] on div "Clarify task assignments and expectations, and encourage team members to take o…" at bounding box center [493, 297] width 505 height 51
click at [241, 268] on input "d. Clarify task assignments and expectations, and encourage team members to tak…" at bounding box center [241, 263] width 0 height 10
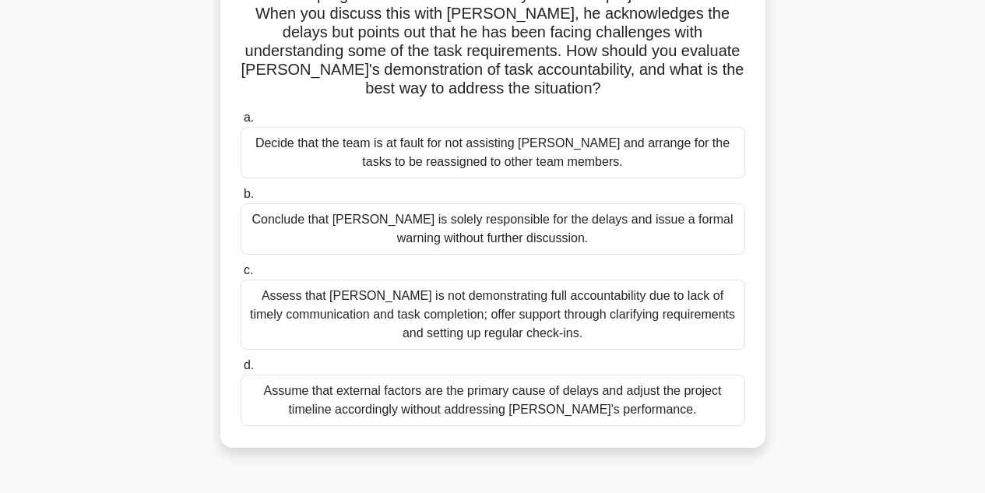
scroll to position [188, 0]
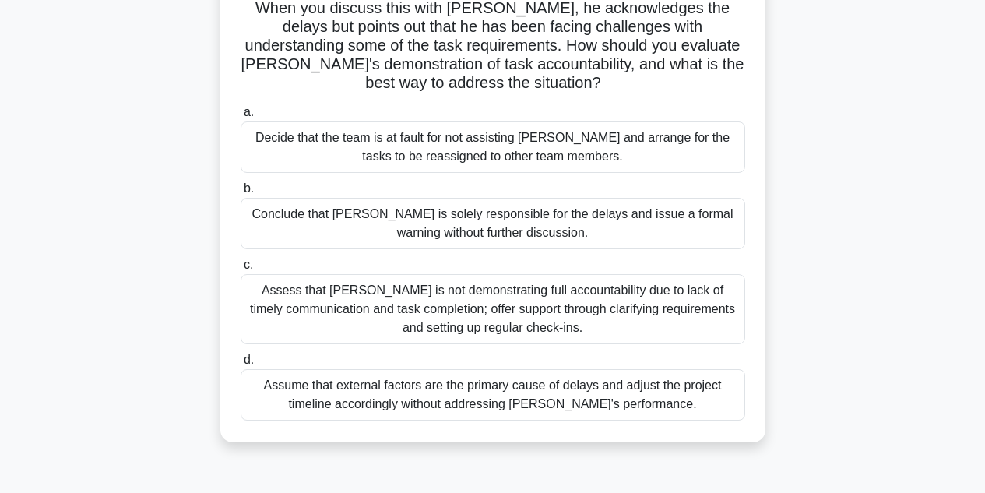
click at [272, 280] on div "Assess that Alex is not demonstrating full accountability due to lack of timely…" at bounding box center [493, 309] width 505 height 70
click at [241, 270] on input "c. Assess that Alex is not demonstrating full accountability due to lack of tim…" at bounding box center [241, 265] width 0 height 10
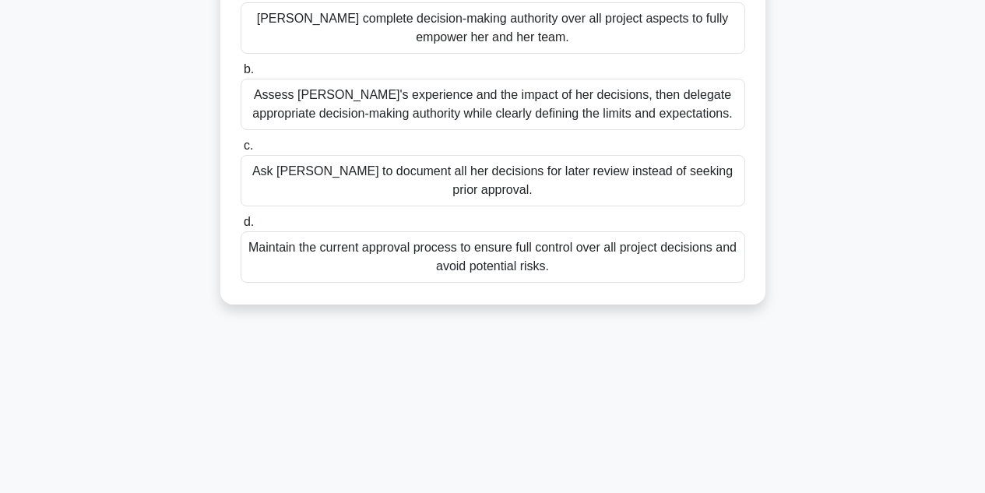
scroll to position [294, 0]
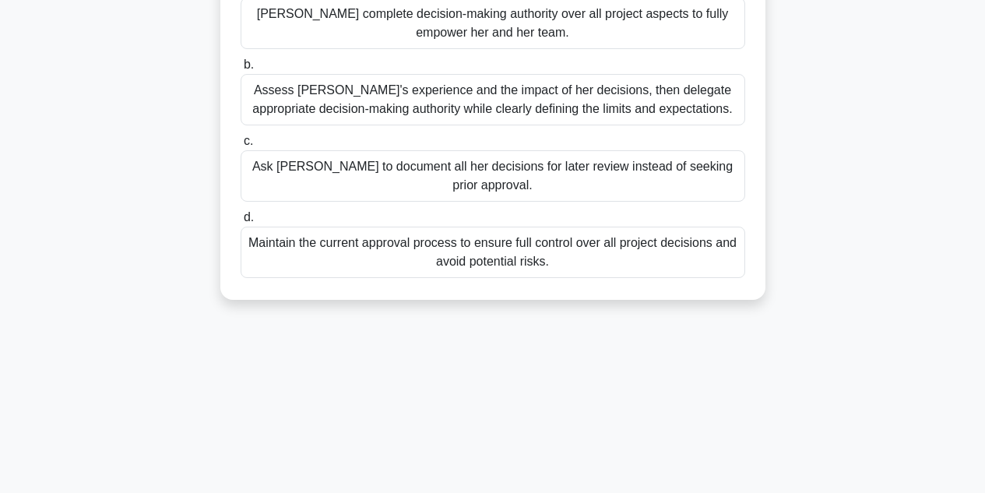
click at [270, 100] on div "Assess Emily's experience and the impact of her decisions, then delegate approp…" at bounding box center [493, 99] width 505 height 51
click at [241, 70] on input "b. Assess Emily's experience and the impact of her decisions, then delegate app…" at bounding box center [241, 65] width 0 height 10
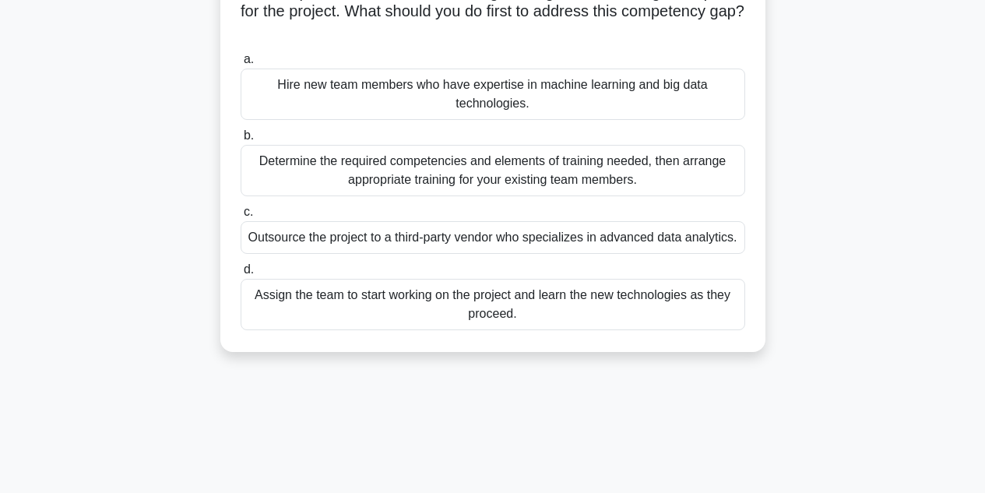
scroll to position [173, 0]
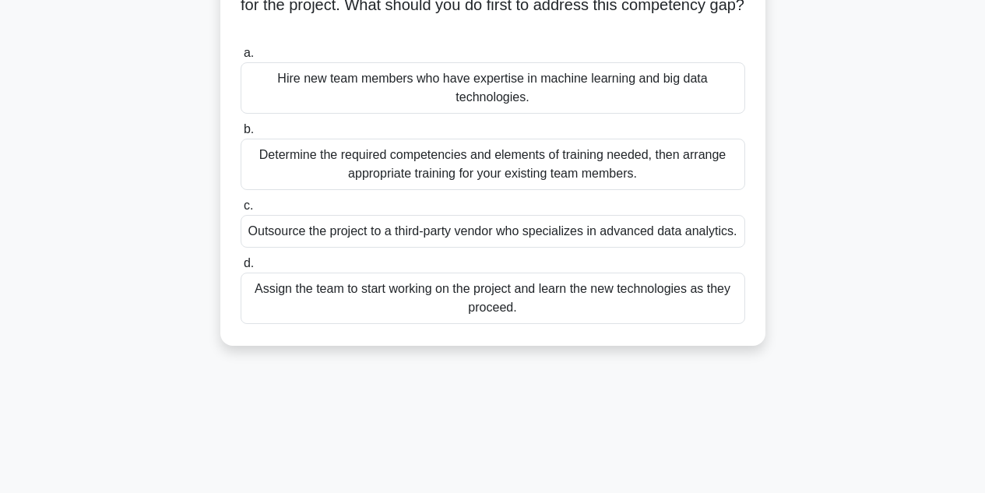
click at [290, 158] on div "Determine the required competencies and elements of training needed, then arran…" at bounding box center [493, 164] width 505 height 51
click at [241, 135] on input "b. Determine the required competencies and elements of training needed, then ar…" at bounding box center [241, 130] width 0 height 10
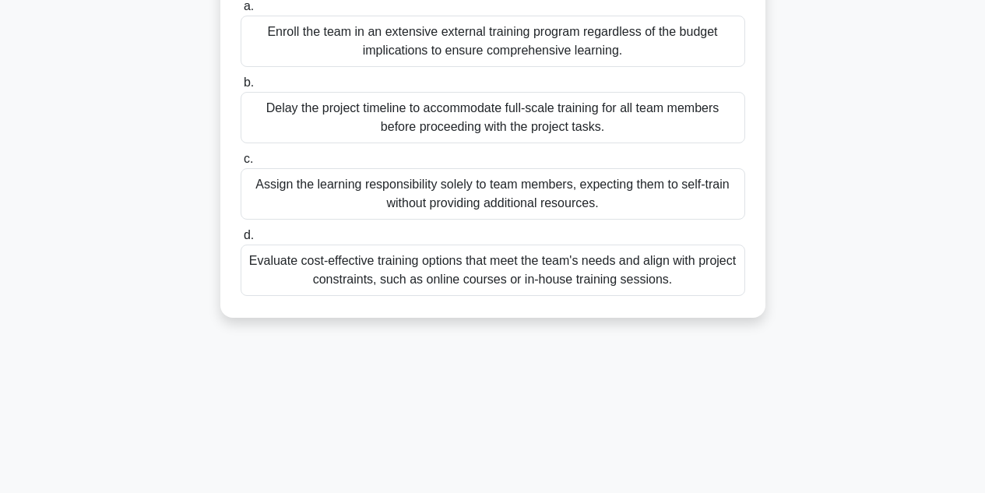
scroll to position [224, 0]
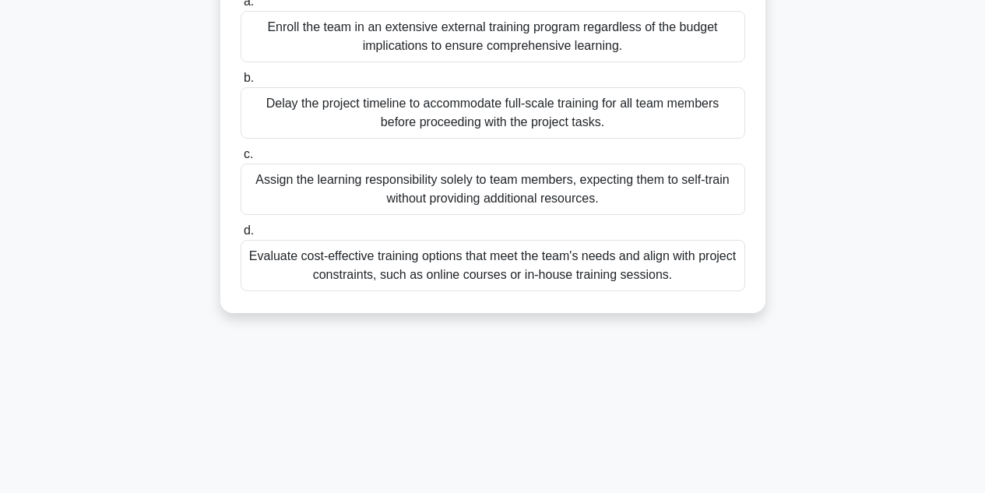
click at [344, 263] on div "Evaluate cost-effective training options that meet the team's needs and align w…" at bounding box center [493, 265] width 505 height 51
click at [241, 236] on input "d. Evaluate cost-effective training options that meet the team's needs and alig…" at bounding box center [241, 231] width 0 height 10
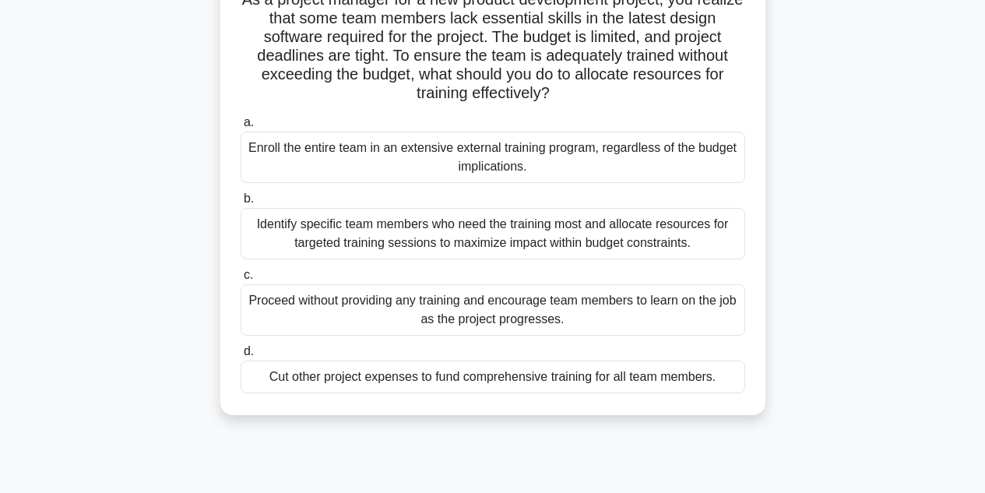
scroll to position [127, 0]
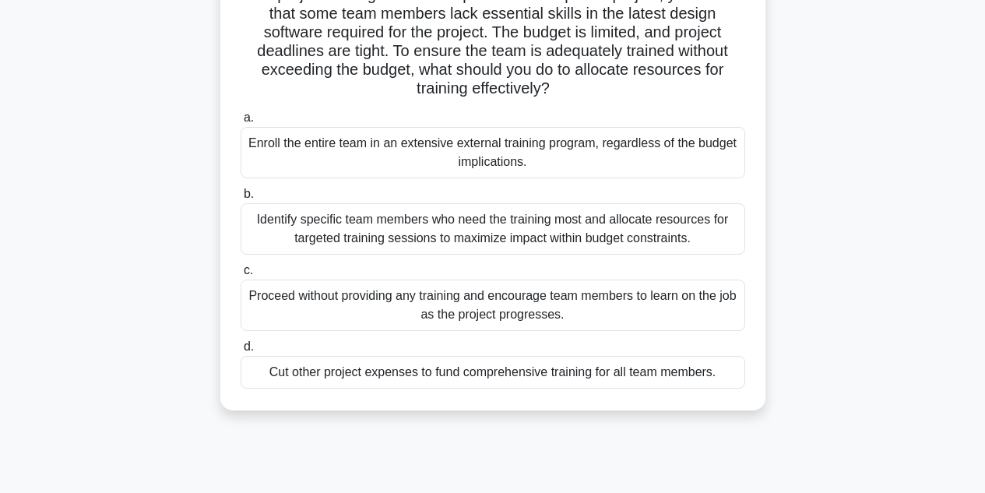
click at [322, 237] on div "Identify specific team members who need the training most and allocate resource…" at bounding box center [493, 228] width 505 height 51
click at [241, 199] on input "b. Identify specific team members who need the training most and allocate resou…" at bounding box center [241, 194] width 0 height 10
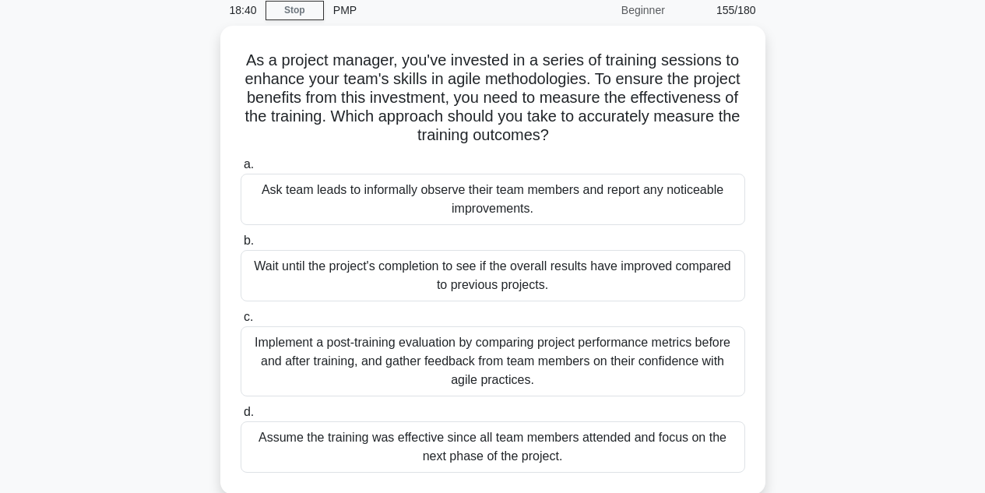
scroll to position [84, 0]
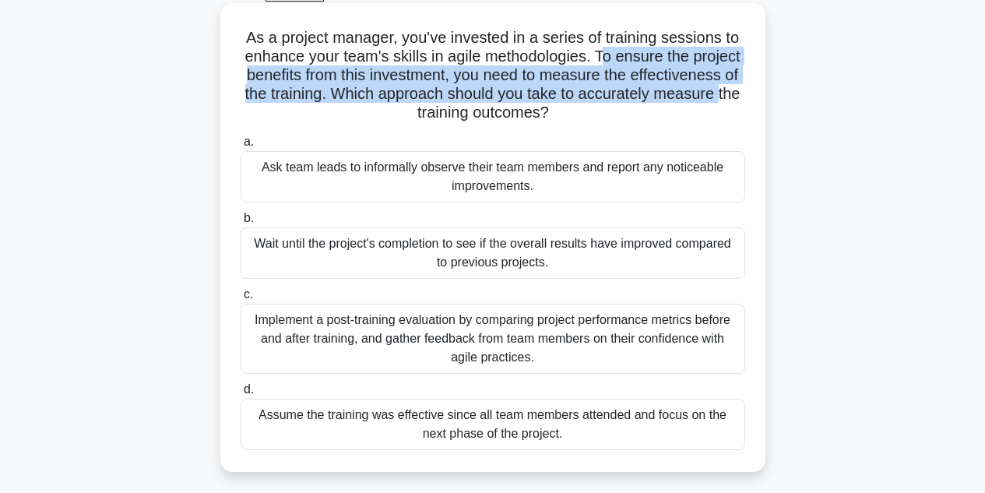
drag, startPoint x: 601, startPoint y: 51, endPoint x: 276, endPoint y: 112, distance: 331.1
click at [276, 112] on h5 "As a project manager, you've invested in a series of training sessions to enhan…" at bounding box center [493, 75] width 508 height 95
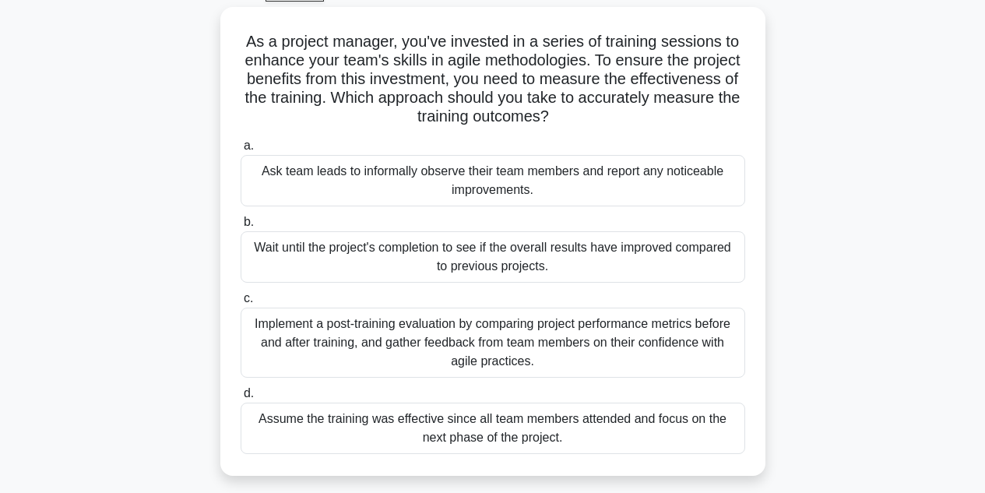
click at [167, 133] on div "As a project manager, you've invested in a series of training sessions to enhan…" at bounding box center [493, 250] width 888 height 487
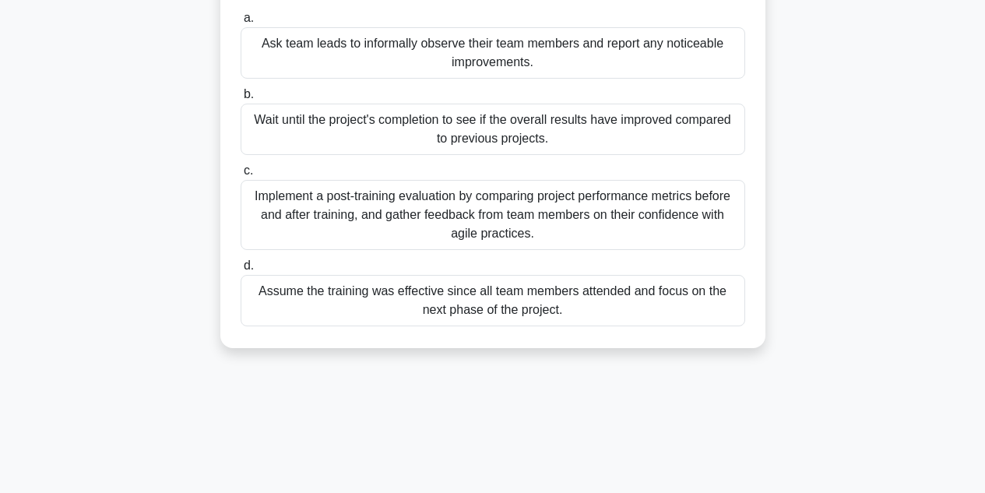
scroll to position [213, 0]
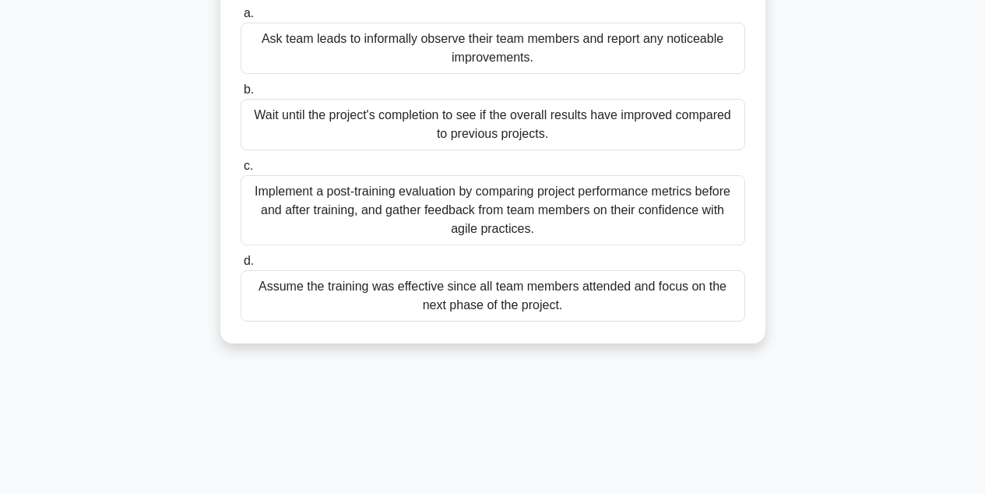
click at [346, 206] on div "Implement a post-training evaluation by comparing project performance metrics b…" at bounding box center [493, 210] width 505 height 70
click at [241, 171] on input "c. Implement a post-training evaluation by comparing project performance metric…" at bounding box center [241, 166] width 0 height 10
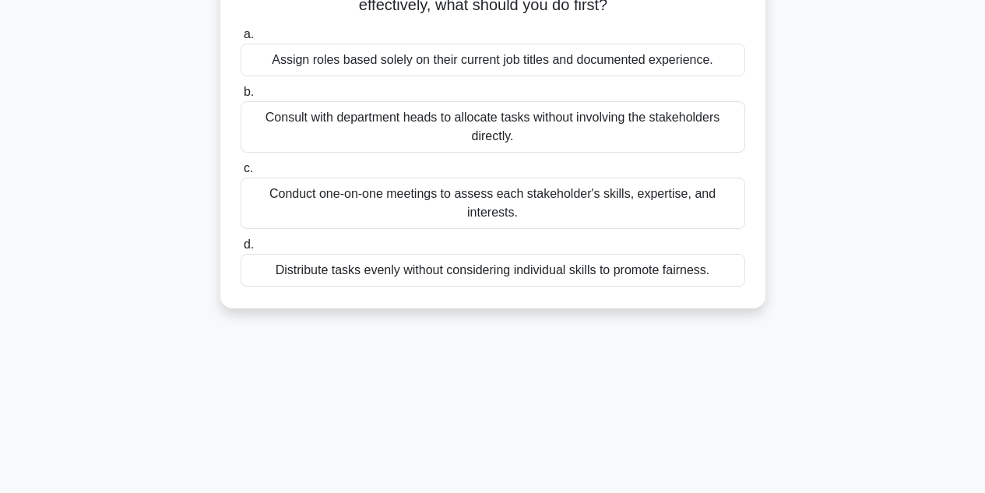
scroll to position [231, 0]
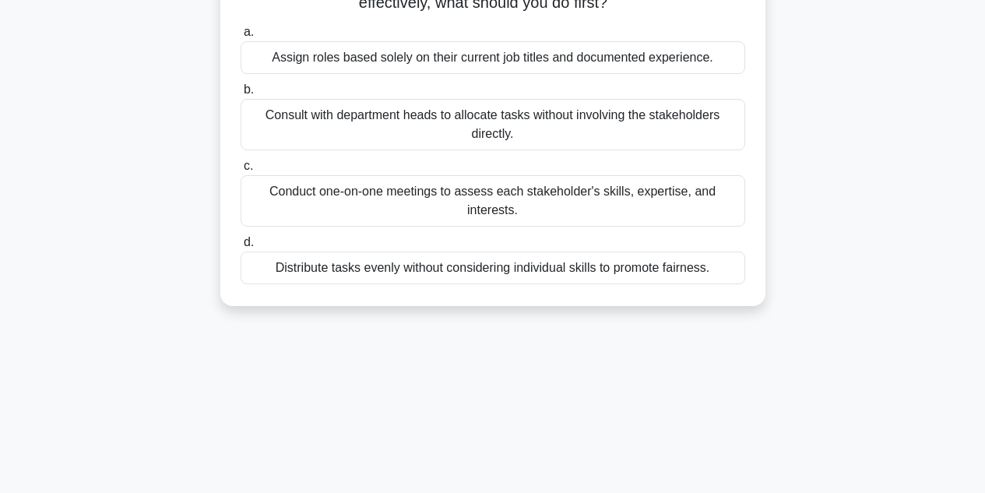
click at [305, 197] on div "Conduct one-on-one meetings to assess each stakeholder's skills, expertise, and…" at bounding box center [493, 200] width 505 height 51
click at [241, 171] on input "c. Conduct one-on-one meetings to assess each stakeholder's skills, expertise, …" at bounding box center [241, 166] width 0 height 10
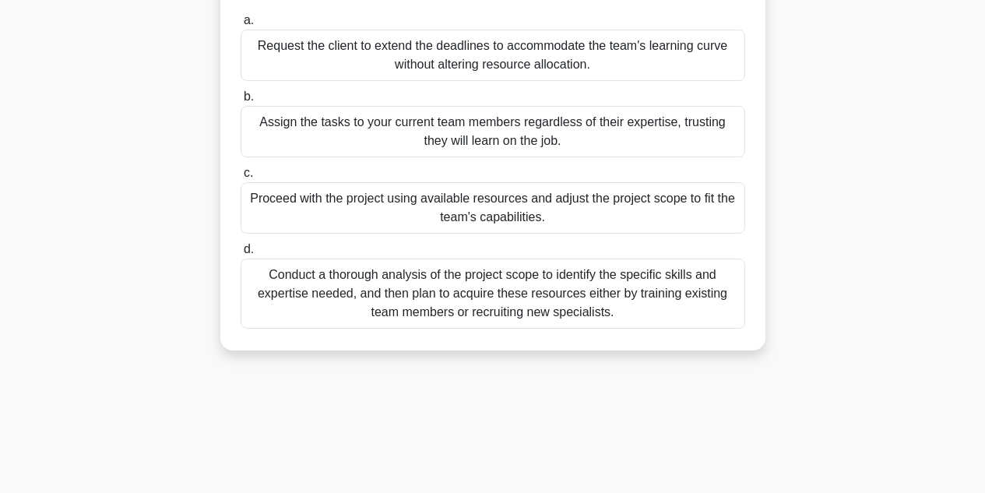
scroll to position [267, 0]
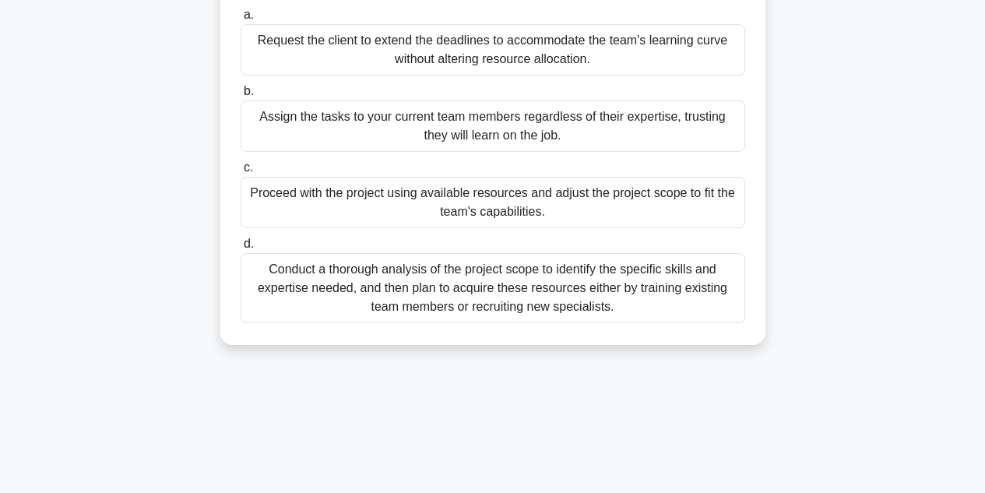
click at [320, 300] on div "Conduct a thorough analysis of the project scope to identify the specific skill…" at bounding box center [493, 288] width 505 height 70
click at [241, 249] on input "d. Conduct a thorough analysis of the project scope to identify the specific sk…" at bounding box center [241, 244] width 0 height 10
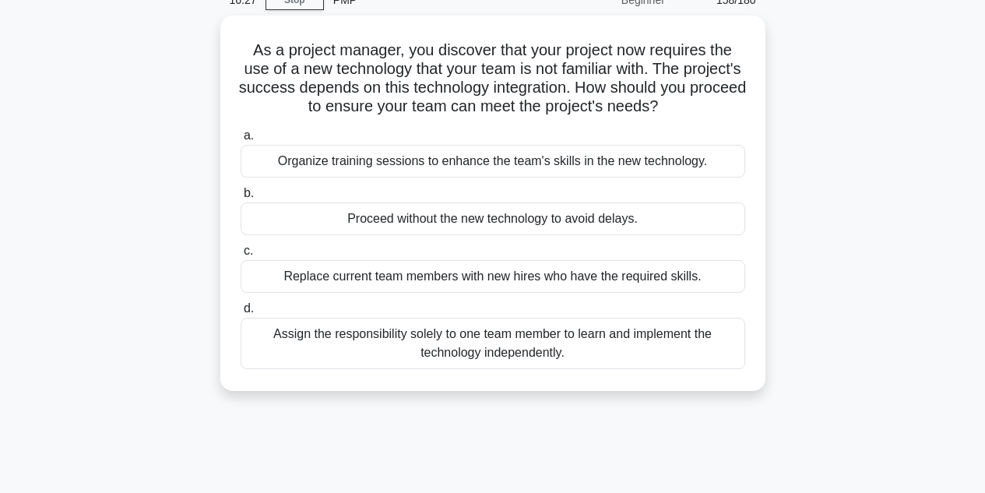
scroll to position [79, 0]
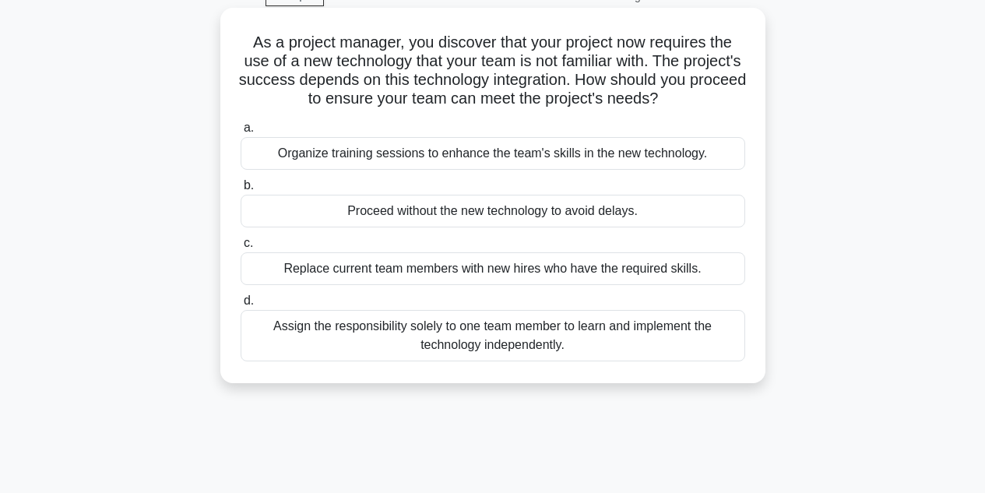
click at [285, 157] on div "Organize training sessions to enhance the team's skills in the new technology." at bounding box center [493, 153] width 505 height 33
click at [241, 133] on input "a. Organize training sessions to enhance the team's skills in the new technolog…" at bounding box center [241, 128] width 0 height 10
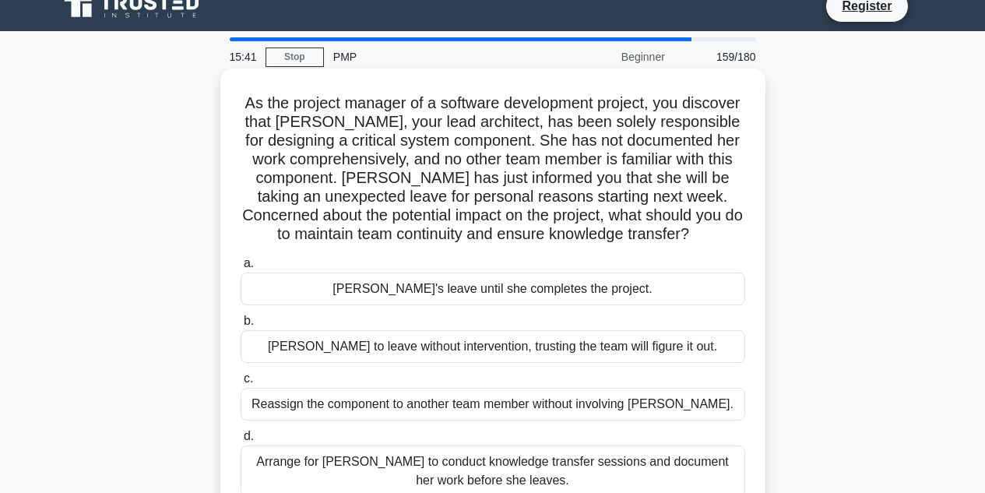
scroll to position [19, 0]
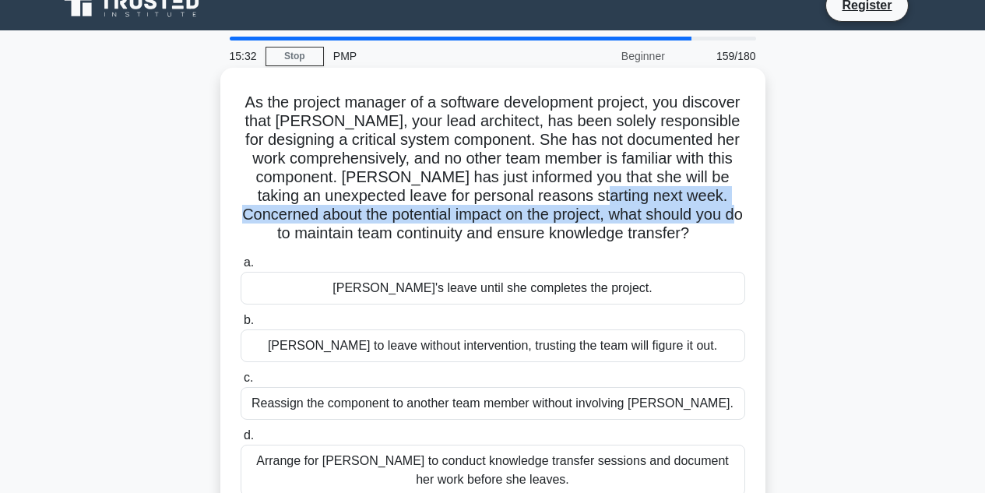
drag, startPoint x: 655, startPoint y: 191, endPoint x: 360, endPoint y: 235, distance: 298.4
click at [360, 235] on h5 "As the project manager of a software development project, you discover that Mar…" at bounding box center [493, 168] width 508 height 151
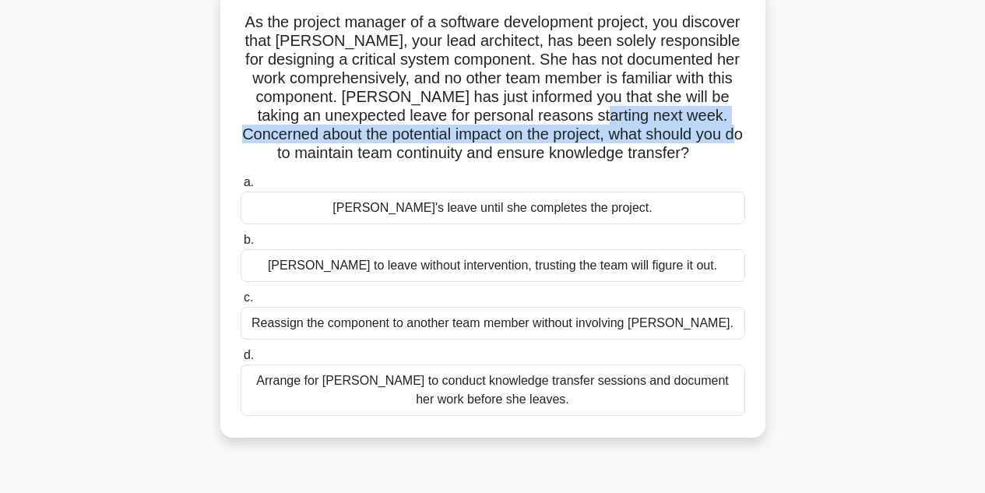
scroll to position [104, 0]
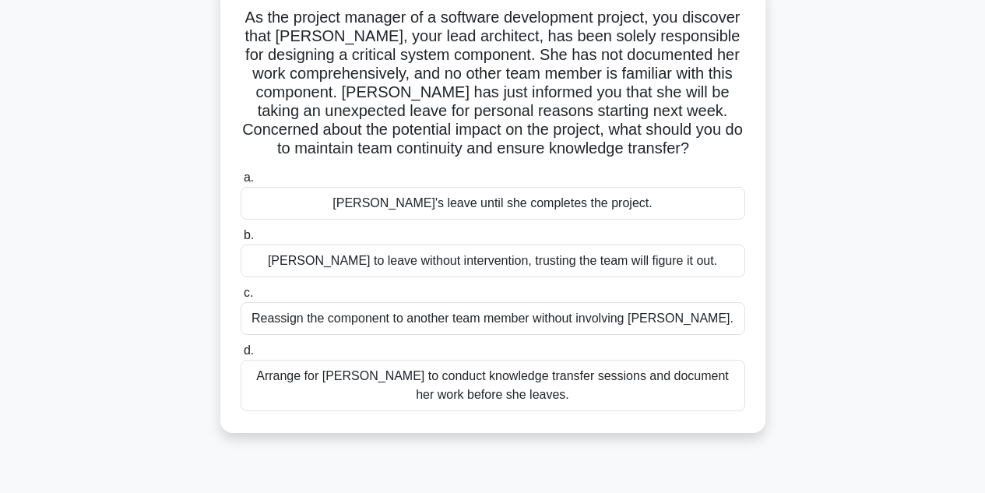
click at [306, 381] on div "Arrange for Maria to conduct knowledge transfer sessions and document her work …" at bounding box center [493, 385] width 505 height 51
click at [241, 356] on input "d. Arrange for Maria to conduct knowledge transfer sessions and document her wo…" at bounding box center [241, 351] width 0 height 10
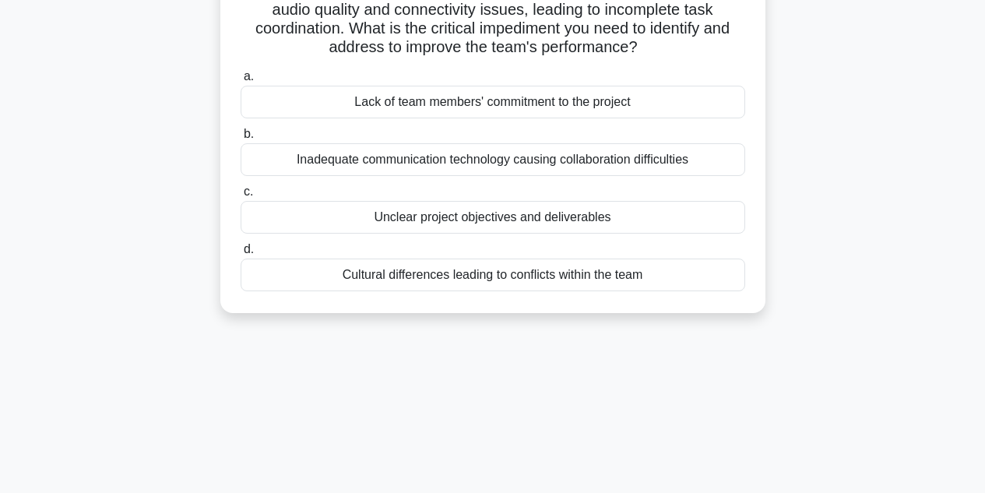
scroll to position [174, 0]
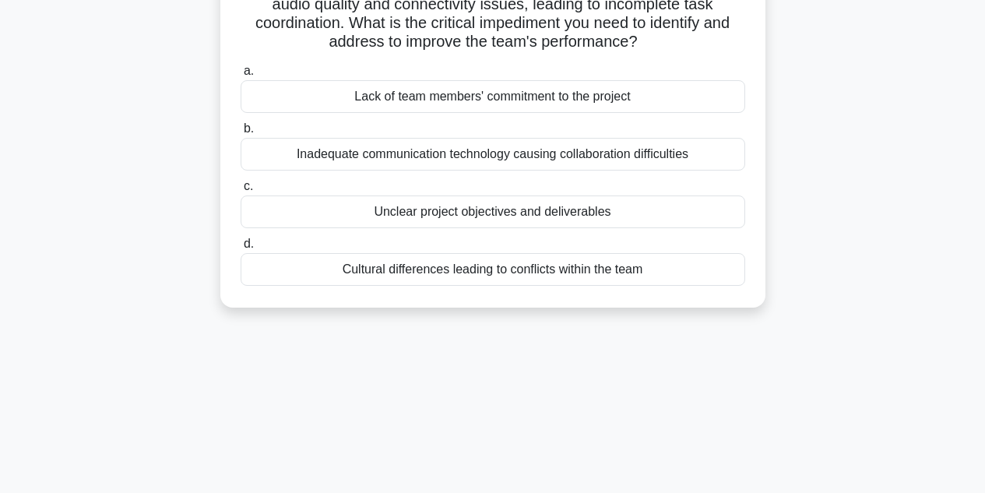
click at [276, 150] on div "Inadequate communication technology causing collaboration difficulties" at bounding box center [493, 154] width 505 height 33
click at [241, 134] on input "b. Inadequate communication technology causing collaboration difficulties" at bounding box center [241, 129] width 0 height 10
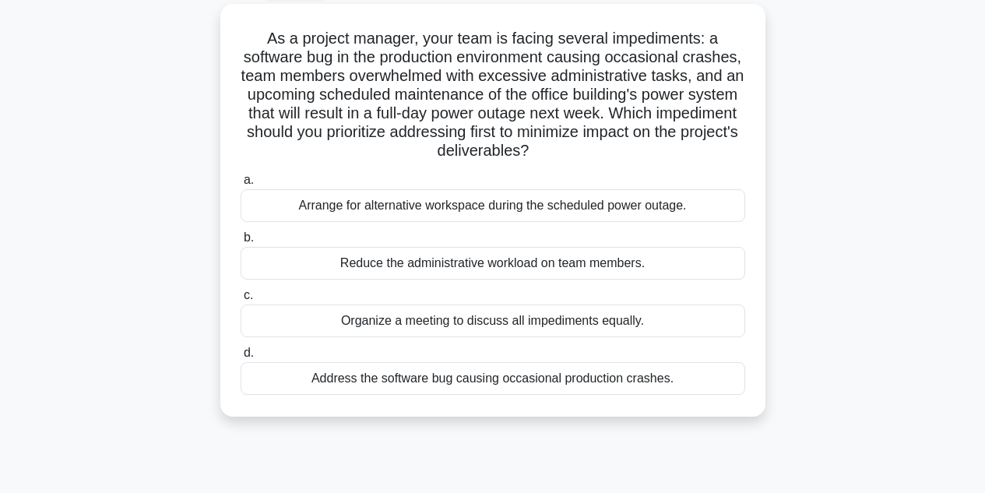
scroll to position [91, 0]
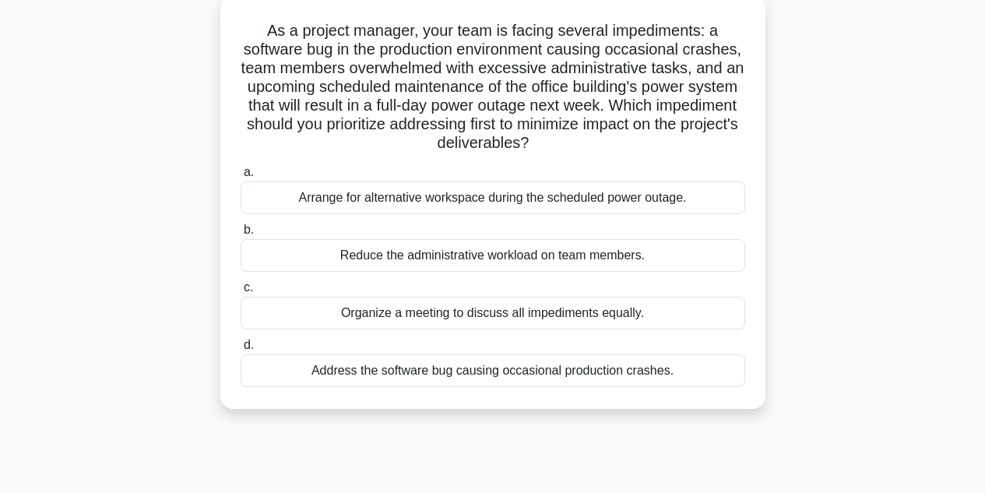
click at [390, 317] on div "Organize a meeting to discuss all impediments equally." at bounding box center [493, 313] width 505 height 33
click at [241, 293] on input "c. Organize a meeting to discuss all impediments equally." at bounding box center [241, 288] width 0 height 10
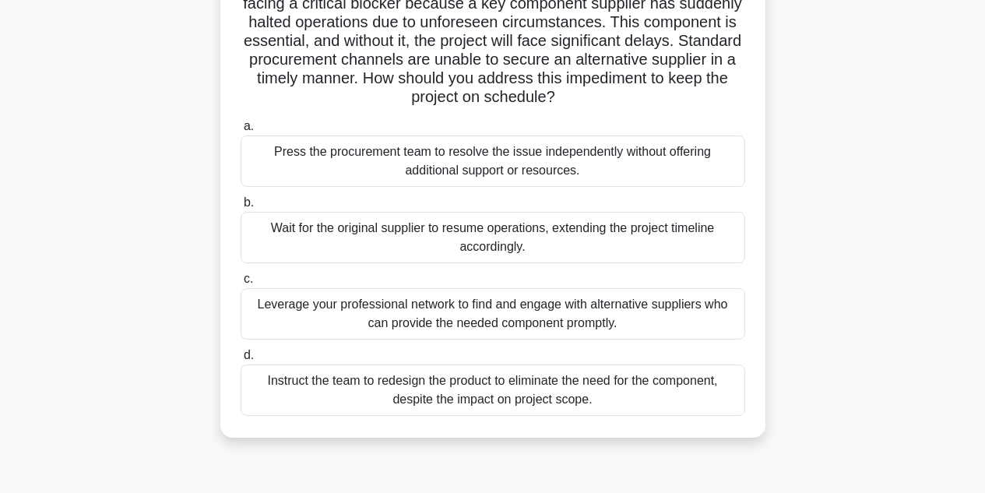
scroll to position [147, 0]
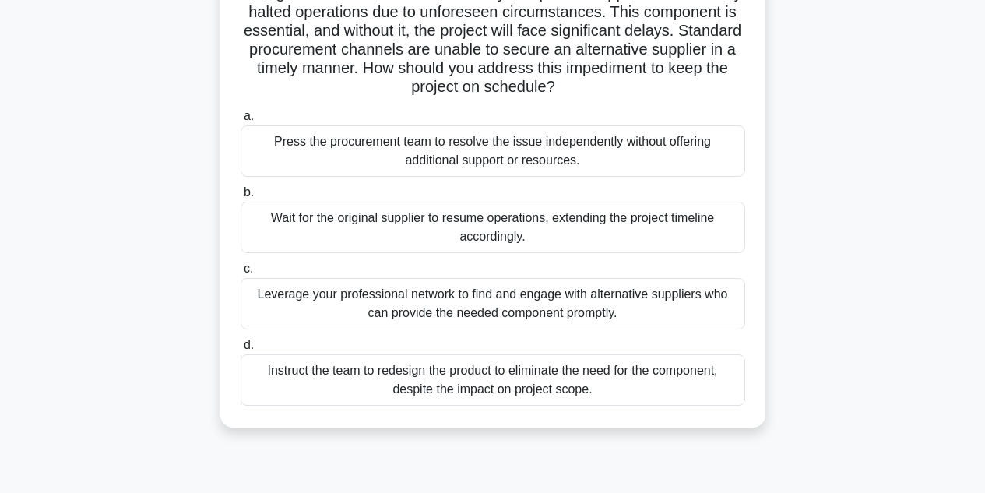
click at [274, 297] on div "Leverage your professional network to find and engage with alternative supplier…" at bounding box center [493, 303] width 505 height 51
click at [241, 274] on input "c. Leverage your professional network to find and engage with alternative suppl…" at bounding box center [241, 269] width 0 height 10
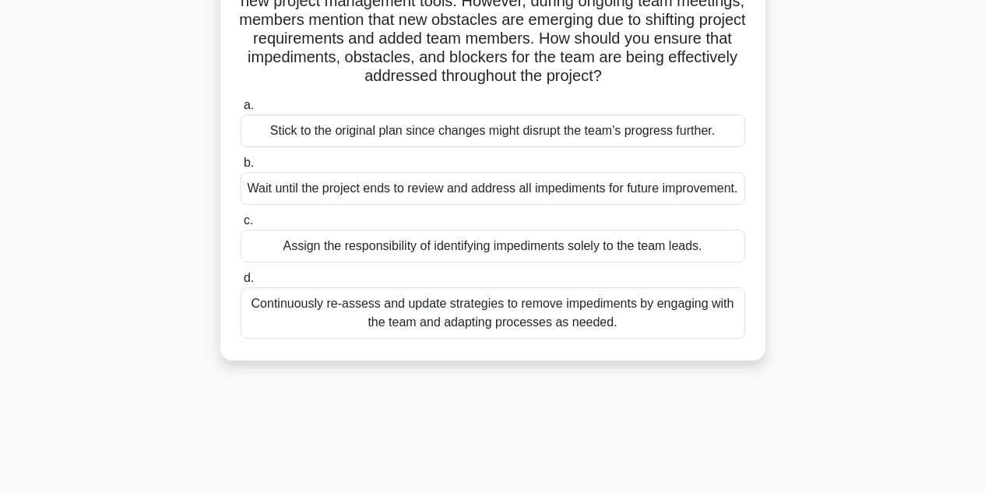
scroll to position [163, 0]
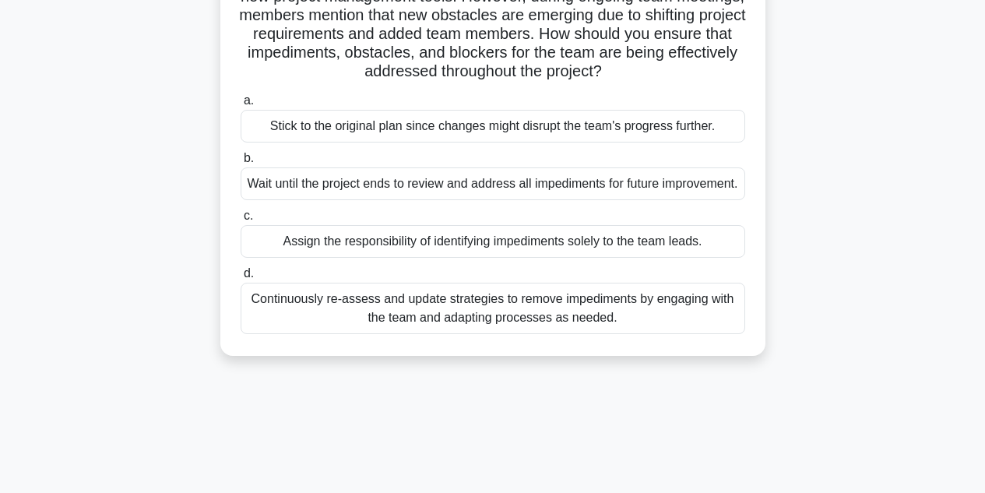
click at [284, 334] on div "Continuously re-assess and update strategies to remove impediments by engaging …" at bounding box center [493, 308] width 505 height 51
click at [241, 279] on input "d. Continuously re-assess and update strategies to remove impediments by engagi…" at bounding box center [241, 274] width 0 height 10
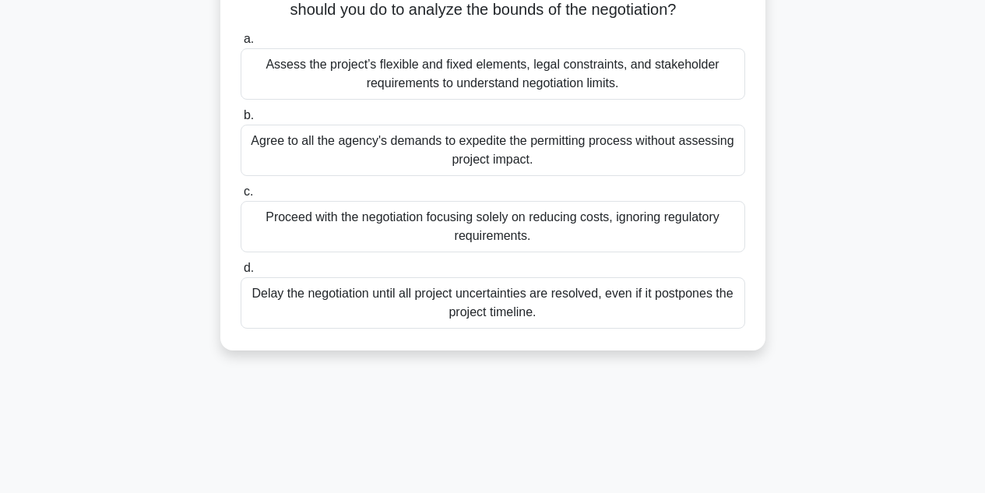
scroll to position [257, 0]
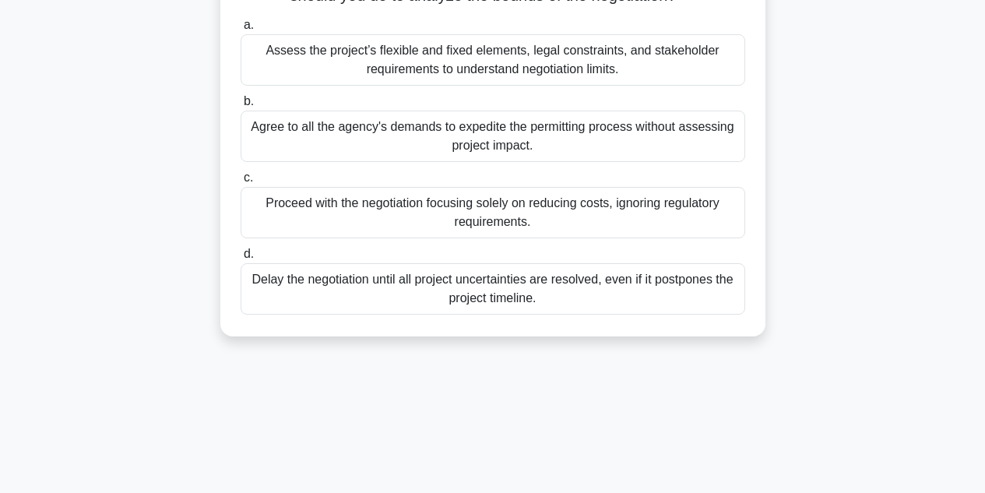
click at [286, 86] on div "Assess the project’s flexible and fixed elements, legal constraints, and stakeh…" at bounding box center [493, 59] width 505 height 51
click at [241, 30] on input "a. Assess the project’s flexible and fixed elements, legal constraints, and sta…" at bounding box center [241, 25] width 0 height 10
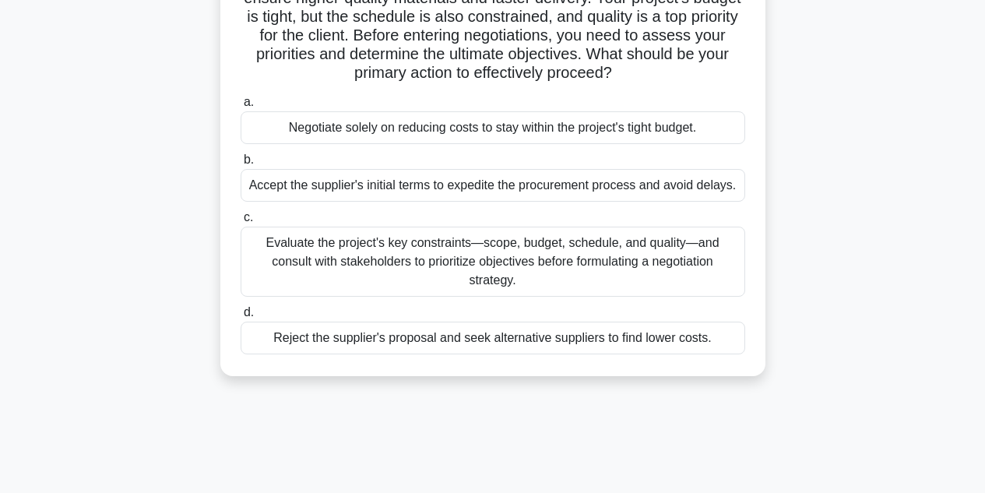
scroll to position [185, 0]
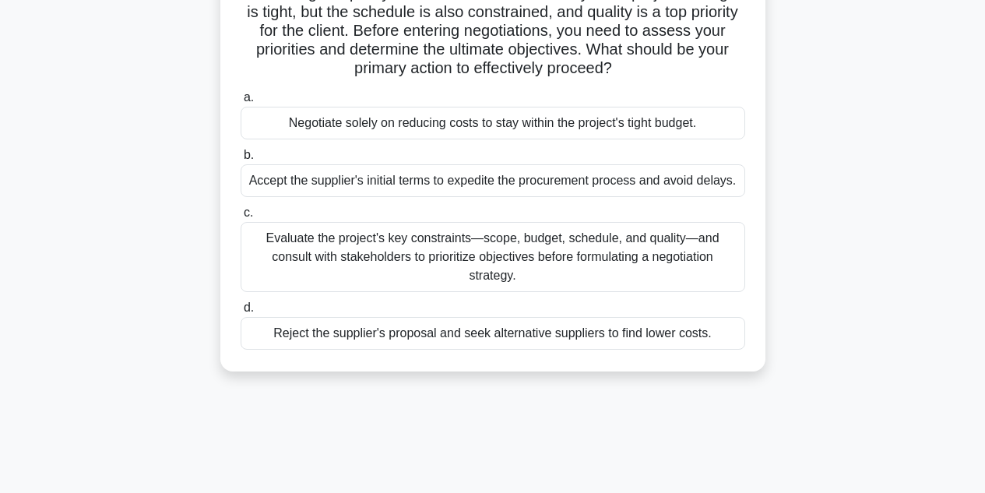
click at [308, 258] on div "Evaluate the project's key constraints—scope, budget, schedule, and quality—and…" at bounding box center [493, 257] width 505 height 70
click at [241, 218] on input "c. Evaluate the project's key constraints—scope, budget, schedule, and quality—…" at bounding box center [241, 213] width 0 height 10
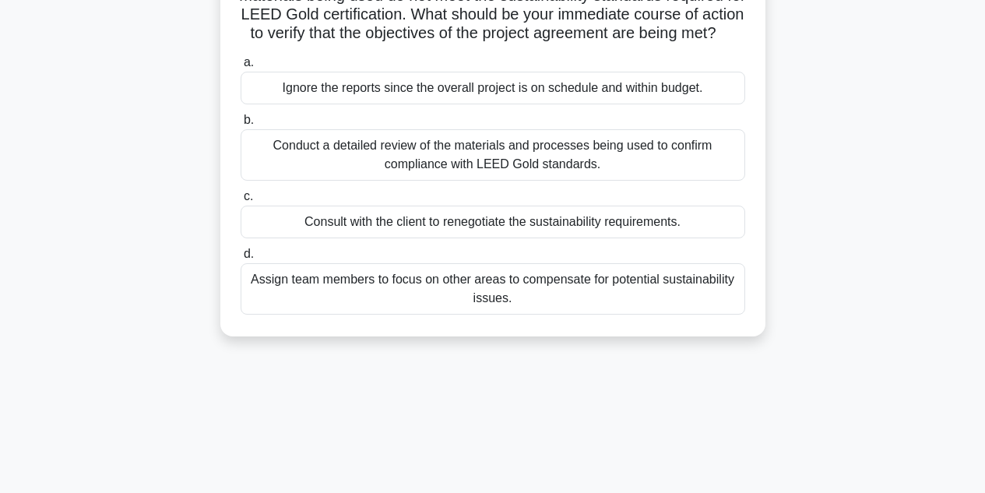
scroll to position [206, 0]
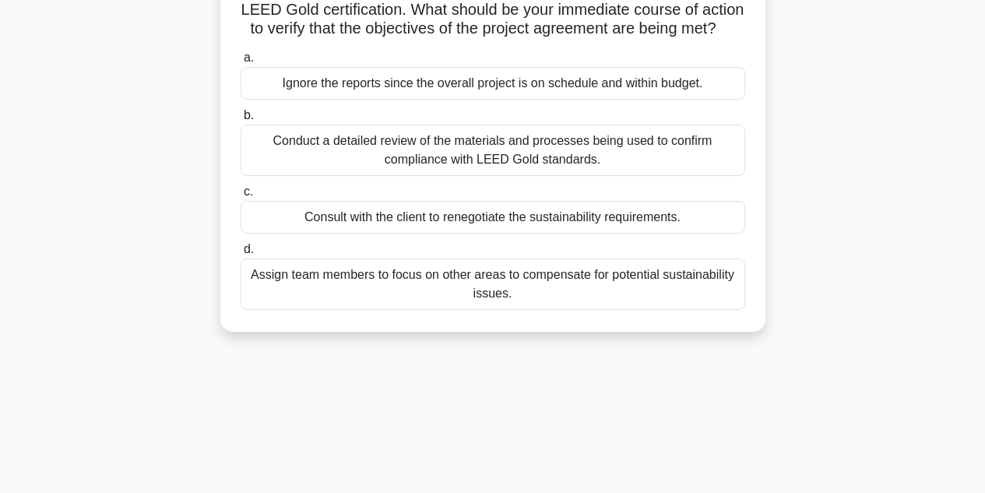
click at [287, 167] on div "Conduct a detailed review of the materials and processes being used to confirm …" at bounding box center [493, 150] width 505 height 51
click at [241, 121] on input "b. Conduct a detailed review of the materials and processes being used to confi…" at bounding box center [241, 116] width 0 height 10
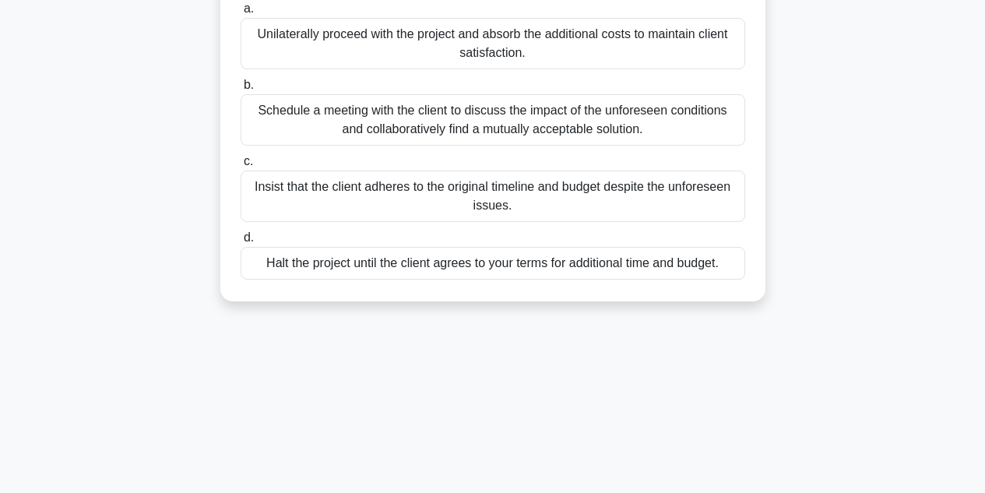
scroll to position [297, 0]
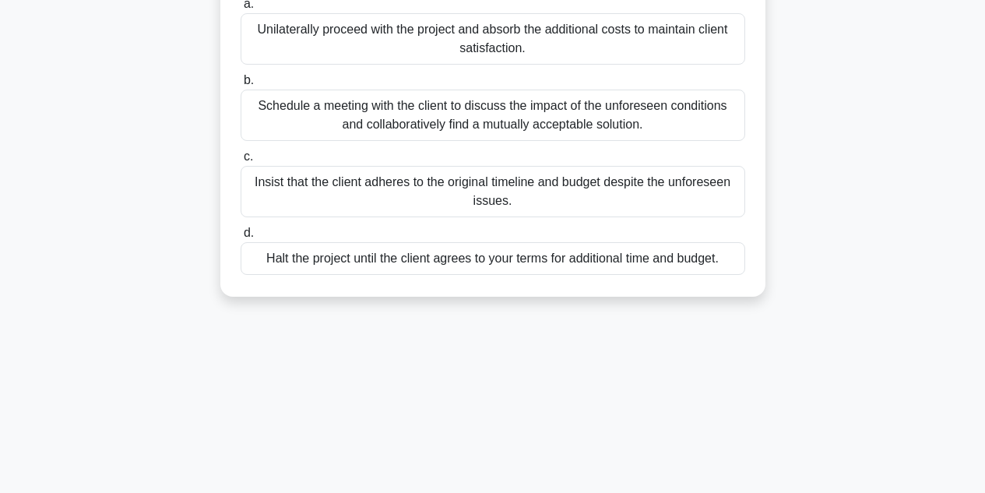
click at [275, 104] on div "Schedule a meeting with the client to discuss the impact of the unforeseen cond…" at bounding box center [493, 115] width 505 height 51
click at [241, 86] on input "b. Schedule a meeting with the client to discuss the impact of the unforeseen c…" at bounding box center [241, 81] width 0 height 10
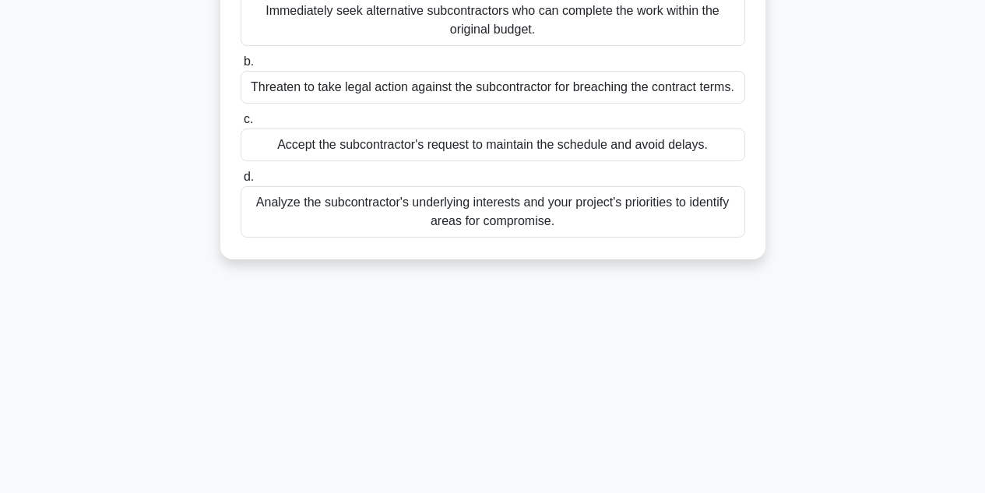
scroll to position [325, 0]
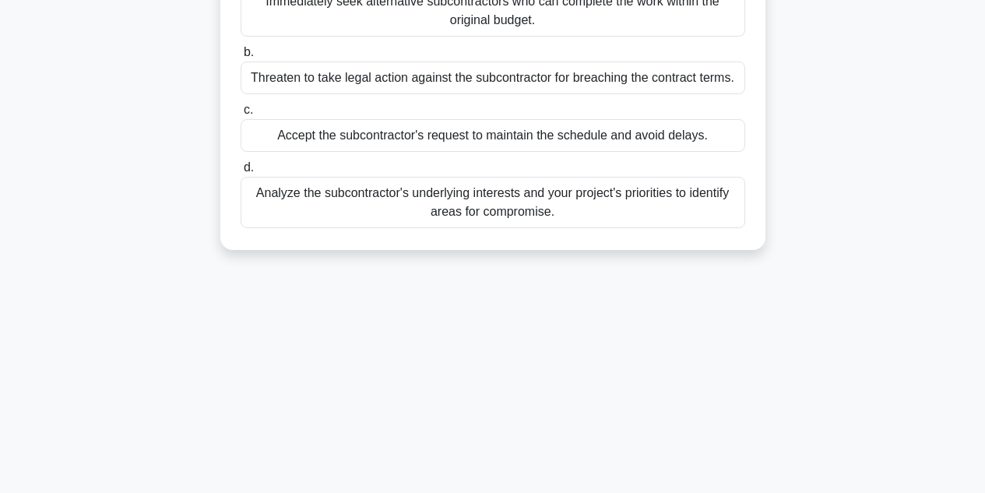
click at [266, 197] on div "Analyze the subcontractor's underlying interests and your project's priorities …" at bounding box center [493, 202] width 505 height 51
click at [241, 173] on input "d. Analyze the subcontractor's underlying interests and your project's prioriti…" at bounding box center [241, 168] width 0 height 10
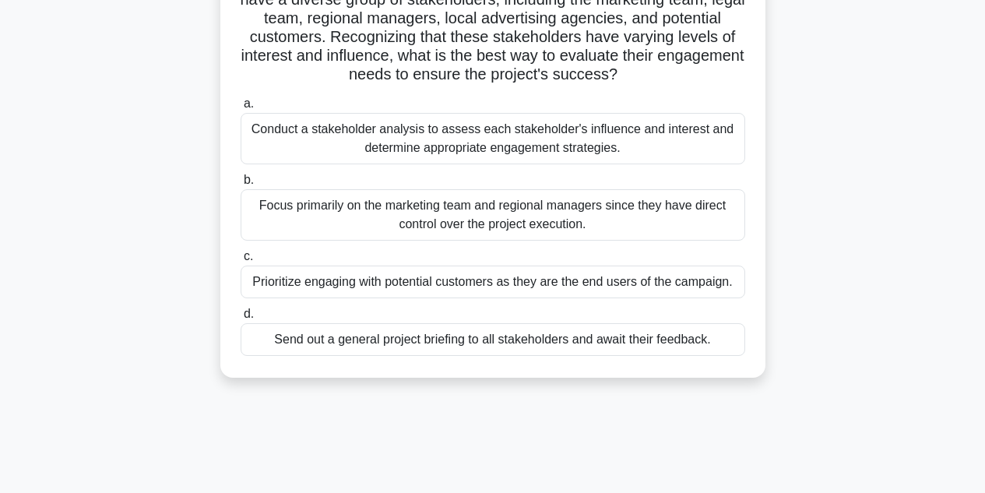
scroll to position [146, 0]
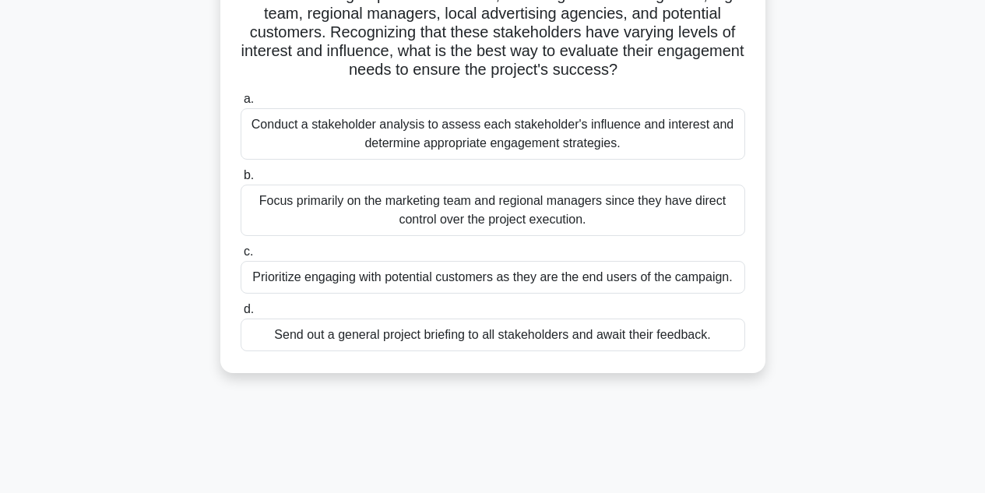
click at [252, 123] on div "Conduct a stakeholder analysis to assess each stakeholder's influence and inter…" at bounding box center [493, 133] width 505 height 51
click at [241, 104] on input "a. Conduct a stakeholder analysis to assess each stakeholder's influence and in…" at bounding box center [241, 99] width 0 height 10
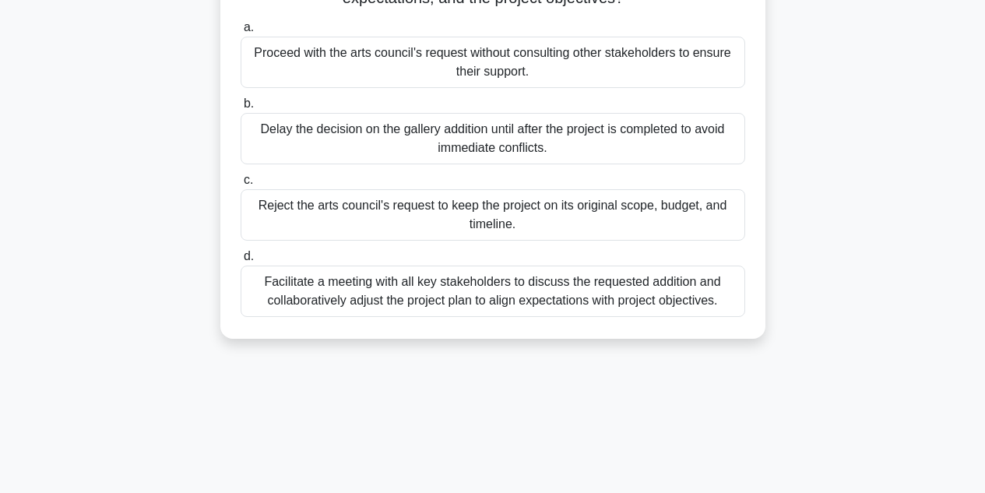
scroll to position [280, 0]
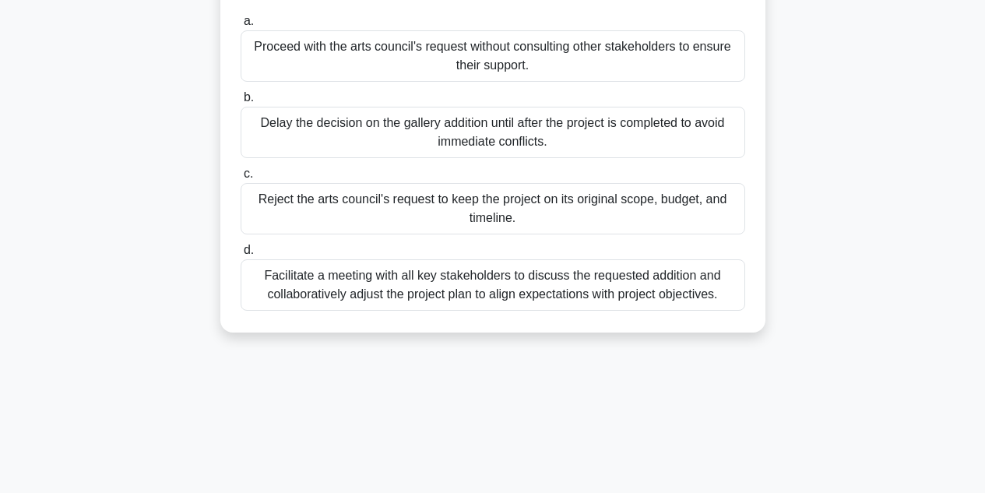
click at [340, 276] on div "Facilitate a meeting with all key stakeholders to discuss the requested additio…" at bounding box center [493, 284] width 505 height 51
click at [241, 255] on input "d. Facilitate a meeting with all key stakeholders to discuss the requested addi…" at bounding box center [241, 250] width 0 height 10
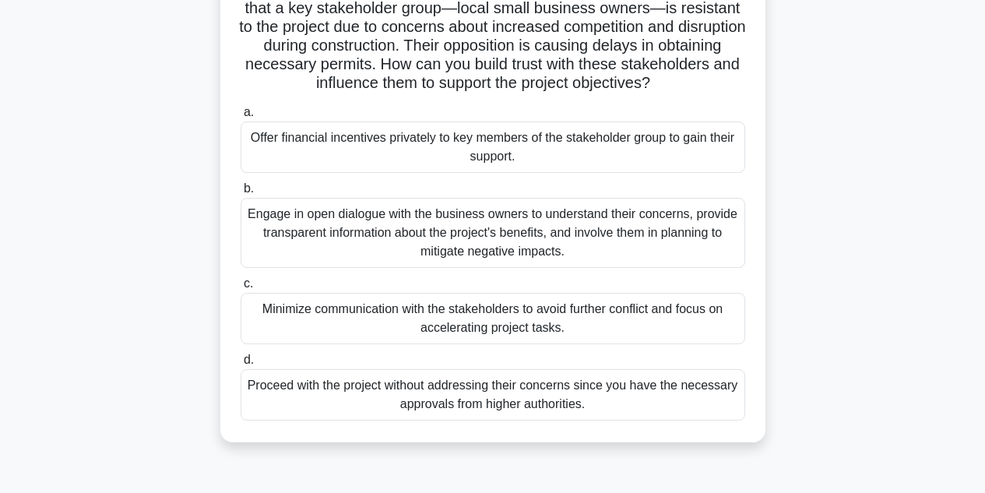
scroll to position [138, 0]
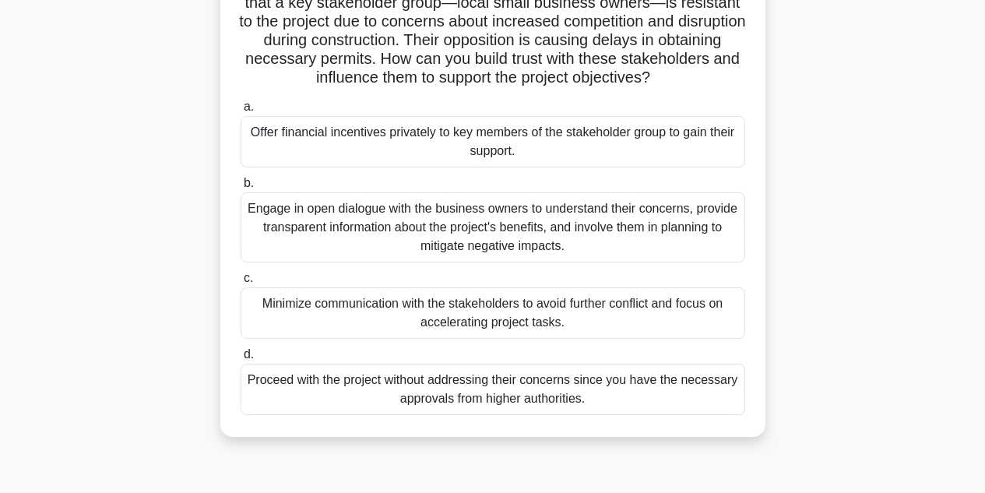
click at [322, 238] on div "Engage in open dialogue with the business owners to understand their concerns, …" at bounding box center [493, 227] width 505 height 70
click at [241, 188] on input "b. Engage in open dialogue with the business owners to understand their concern…" at bounding box center [241, 183] width 0 height 10
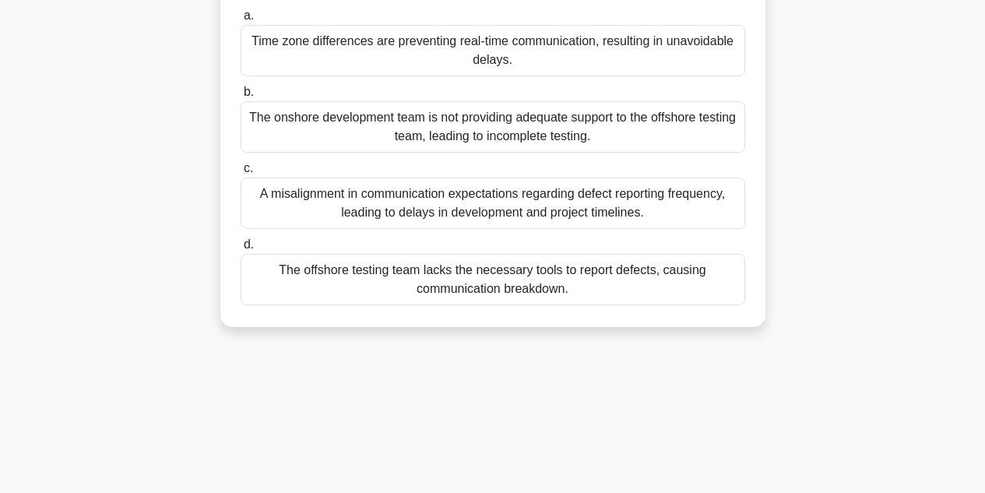
scroll to position [290, 0]
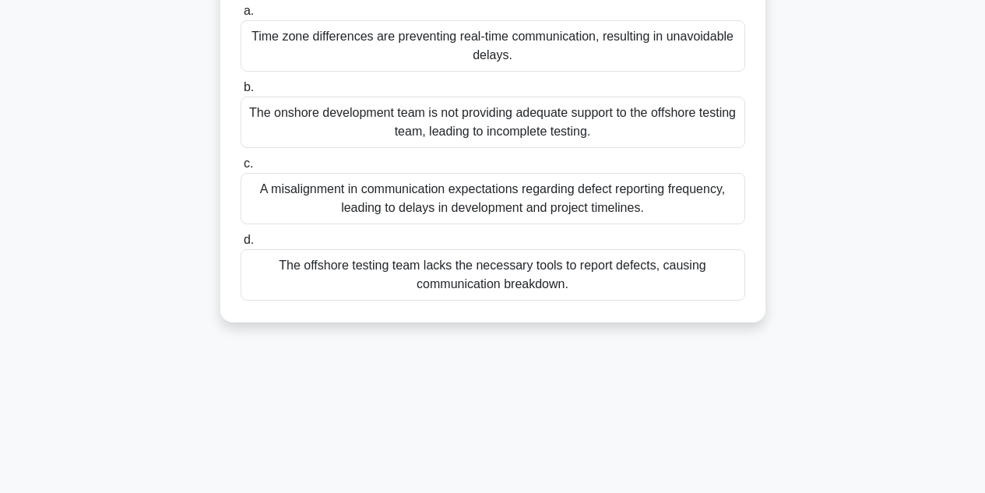
click at [285, 195] on div "A misalignment in communication expectations regarding defect reporting frequen…" at bounding box center [493, 198] width 505 height 51
click at [241, 169] on input "c. A misalignment in communication expectations regarding defect reporting freq…" at bounding box center [241, 164] width 0 height 10
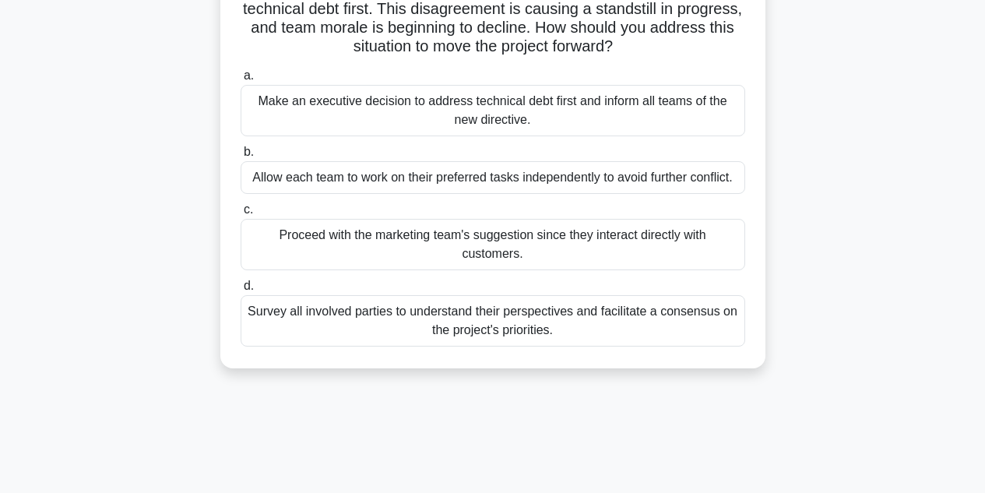
scroll to position [195, 0]
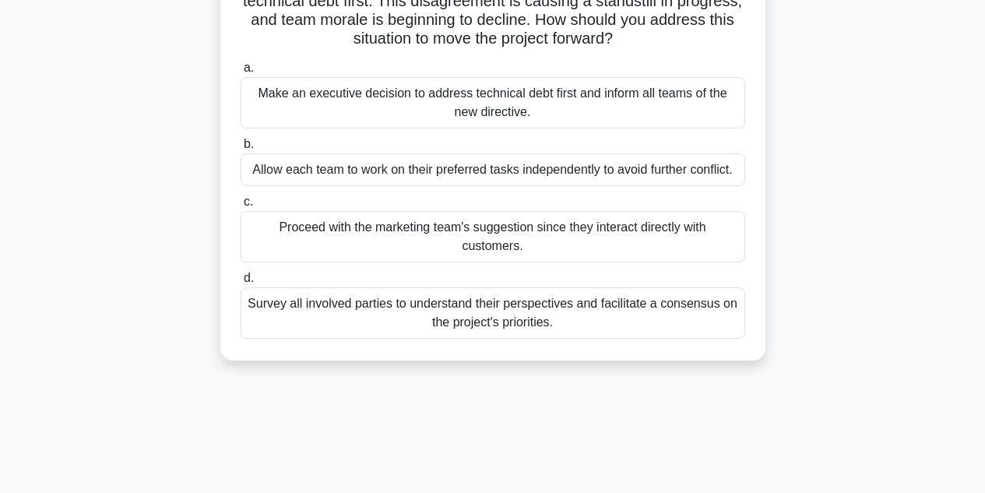
click at [307, 303] on div "Survey all involved parties to understand their perspectives and facilitate a c…" at bounding box center [493, 312] width 505 height 51
click at [241, 283] on input "d. Survey all involved parties to understand their perspectives and facilitate …" at bounding box center [241, 278] width 0 height 10
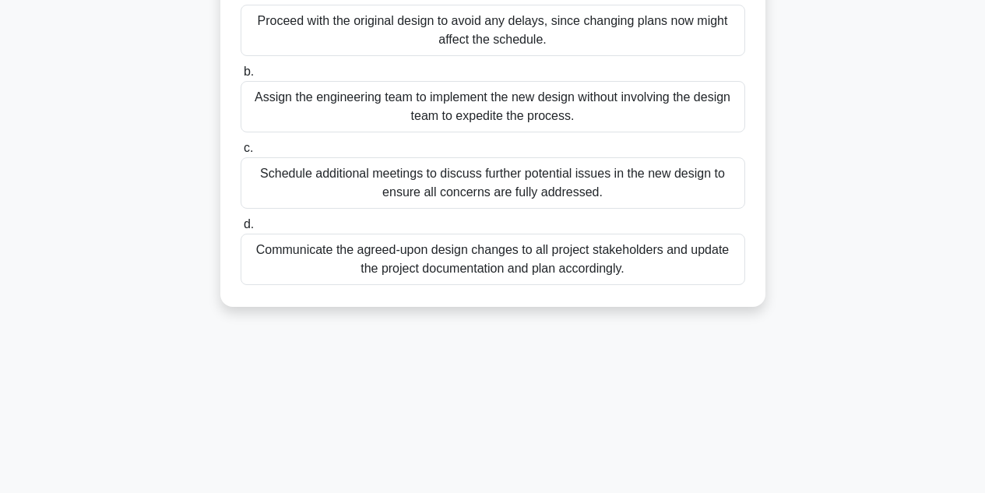
scroll to position [254, 0]
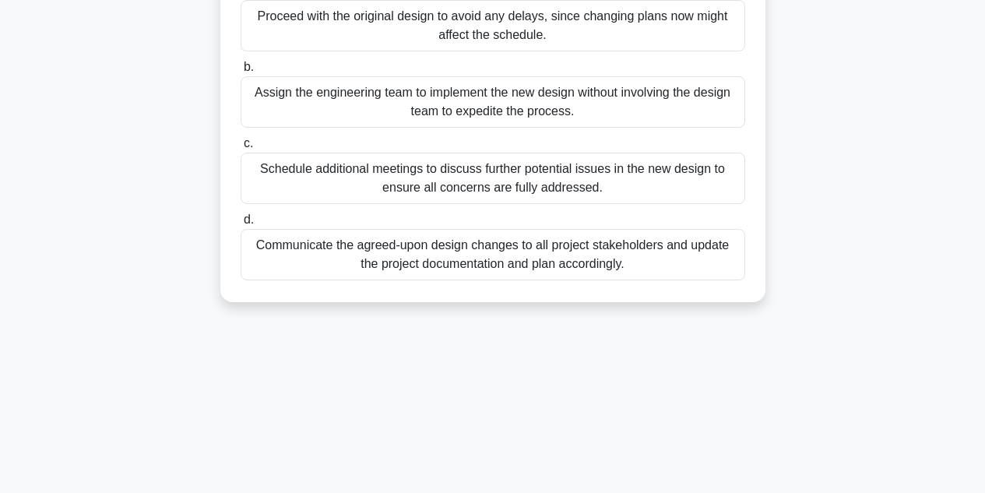
click at [327, 267] on div "Communicate the agreed-upon design changes to all project stakeholders and upda…" at bounding box center [493, 254] width 505 height 51
click at [241, 225] on input "d. Communicate the agreed-upon design changes to all project stakeholders and u…" at bounding box center [241, 220] width 0 height 10
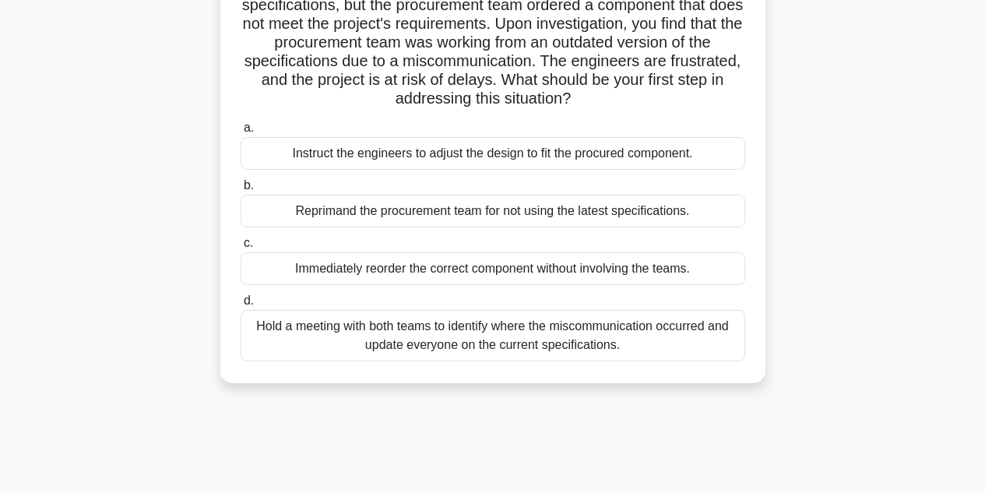
scroll to position [178, 0]
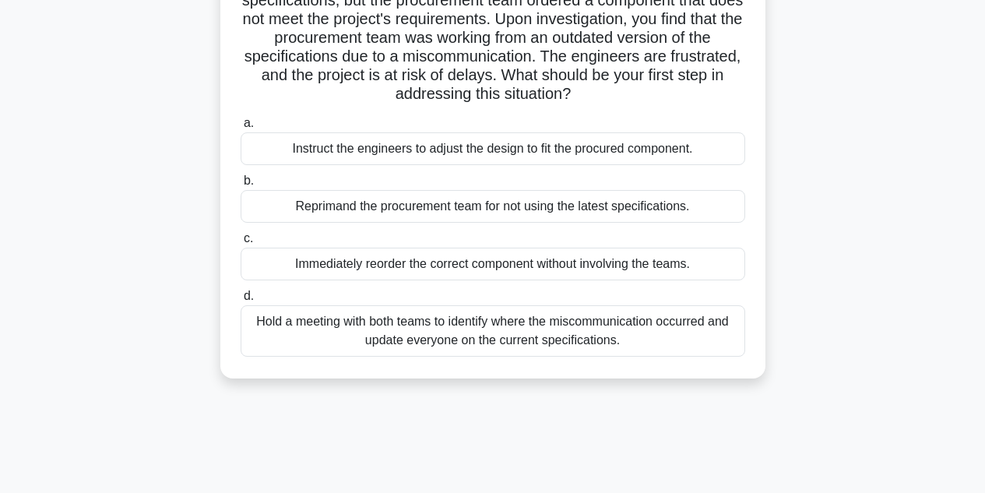
click at [267, 338] on div "Hold a meeting with both teams to identify where the miscommunication occurred …" at bounding box center [493, 330] width 505 height 51
click at [241, 301] on input "d. Hold a meeting with both teams to identify where the miscommunication occurr…" at bounding box center [241, 296] width 0 height 10
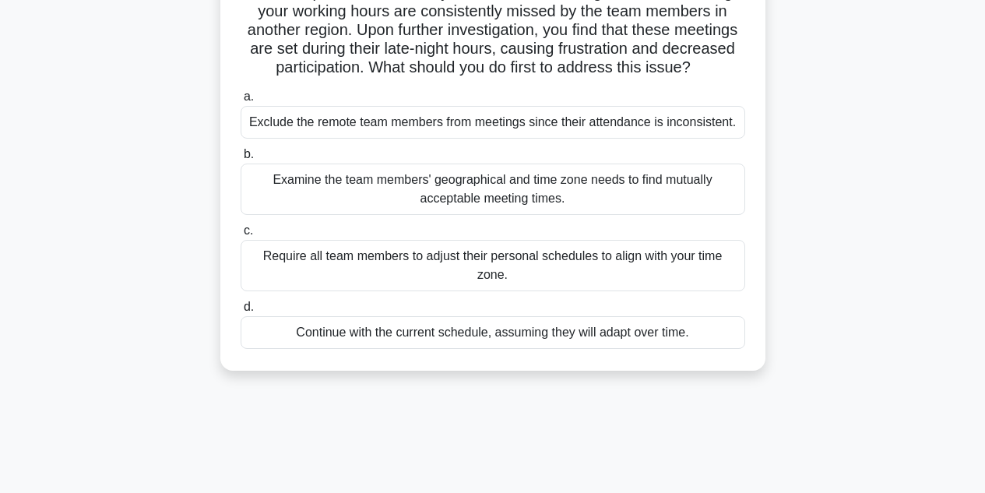
scroll to position [153, 0]
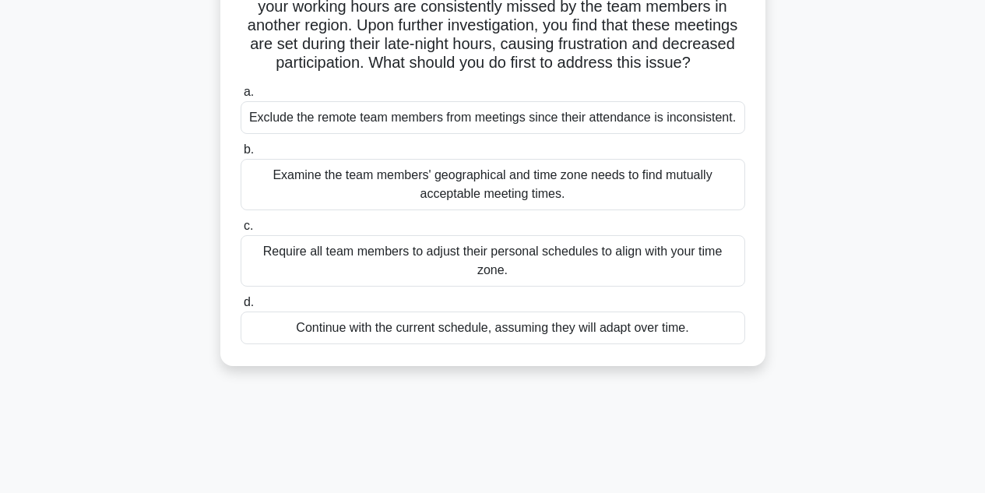
click at [301, 202] on div "Examine the team members' geographical and time zone needs to find mutually acc…" at bounding box center [493, 184] width 505 height 51
click at [241, 155] on input "b. Examine the team members' geographical and time zone needs to find mutually …" at bounding box center [241, 150] width 0 height 10
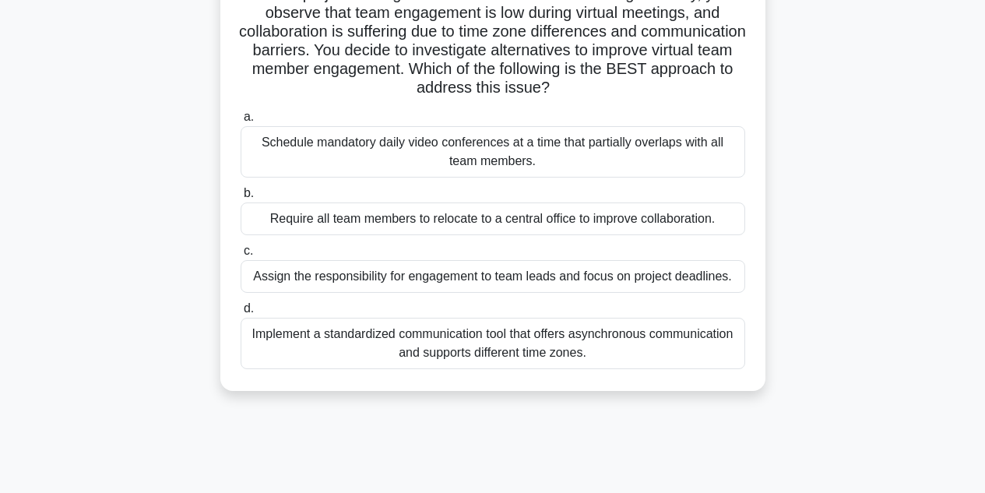
scroll to position [132, 0]
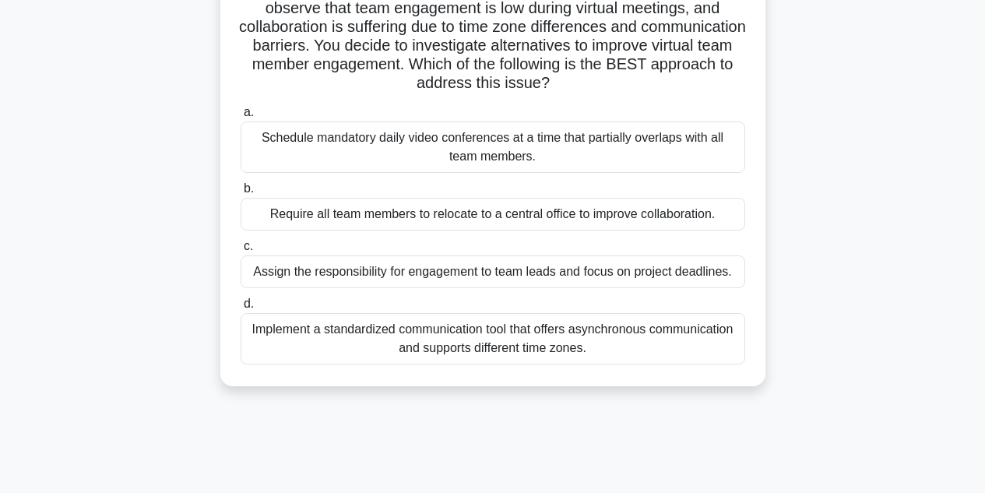
click at [287, 340] on div "Implement a standardized communication tool that offers asynchronous communicat…" at bounding box center [493, 338] width 505 height 51
click at [241, 309] on input "d. Implement a standardized communication tool that offers asynchronous communi…" at bounding box center [241, 304] width 0 height 10
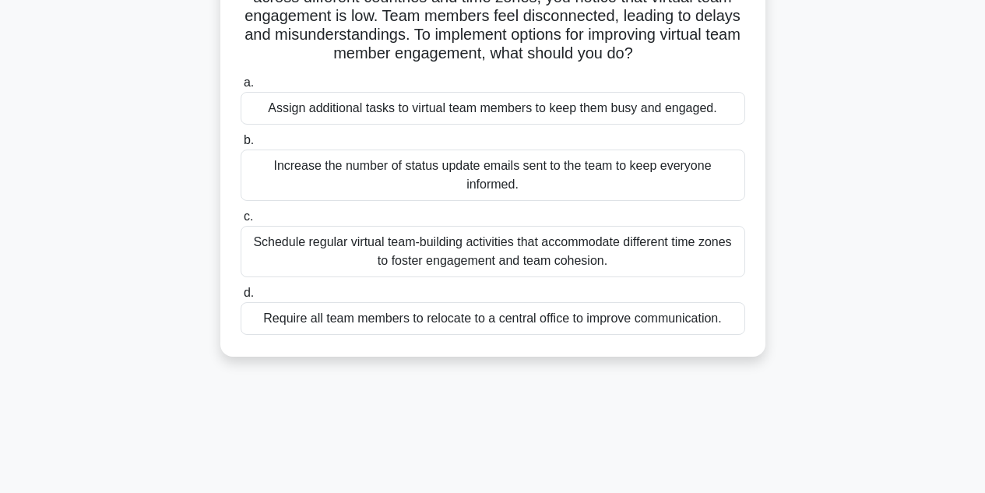
scroll to position [148, 0]
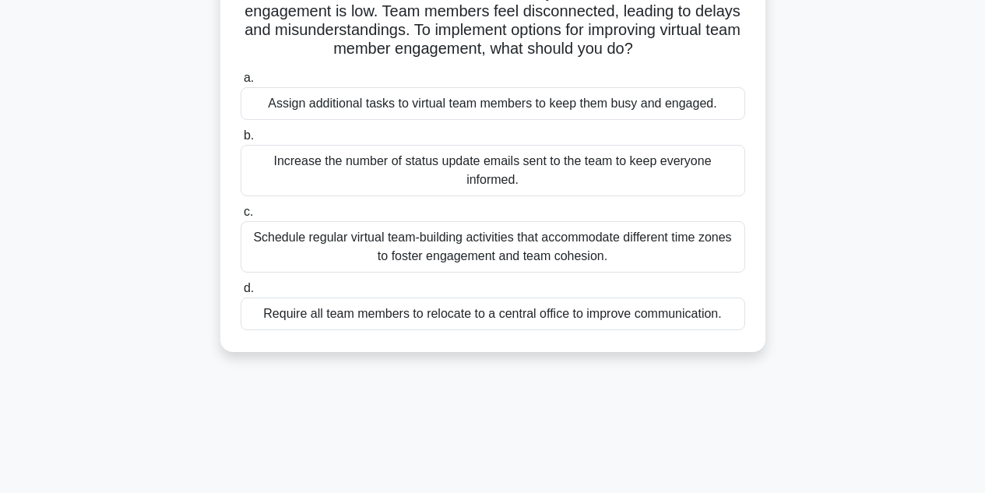
click at [310, 243] on div "Schedule regular virtual team-building activities that accommodate different ti…" at bounding box center [493, 246] width 505 height 51
click at [241, 217] on input "c. Schedule regular virtual team-building activities that accommodate different…" at bounding box center [241, 212] width 0 height 10
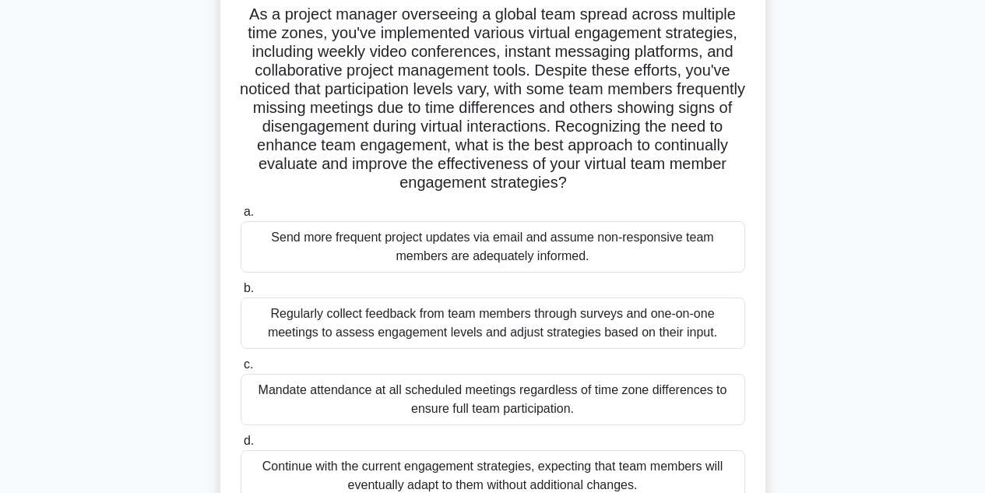
scroll to position [111, 0]
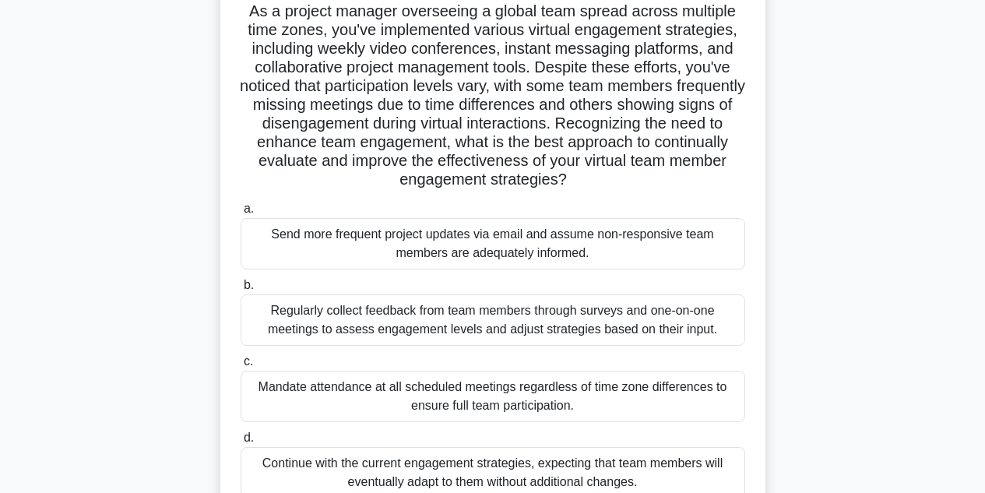
click at [266, 317] on div "Regularly collect feedback from team members through surveys and one-on-one mee…" at bounding box center [493, 319] width 505 height 51
click at [241, 290] on input "b. Regularly collect feedback from team members through surveys and one-on-one …" at bounding box center [241, 285] width 0 height 10
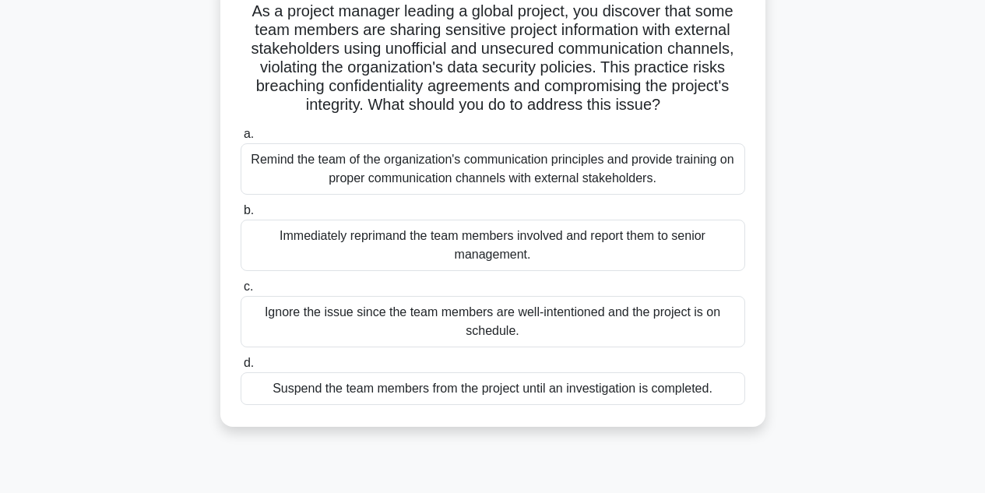
click at [273, 177] on div "Remind the team of the organization's communication principles and provide trai…" at bounding box center [493, 168] width 505 height 51
click at [241, 139] on input "a. Remind the team of the organization's communication principles and provide t…" at bounding box center [241, 134] width 0 height 10
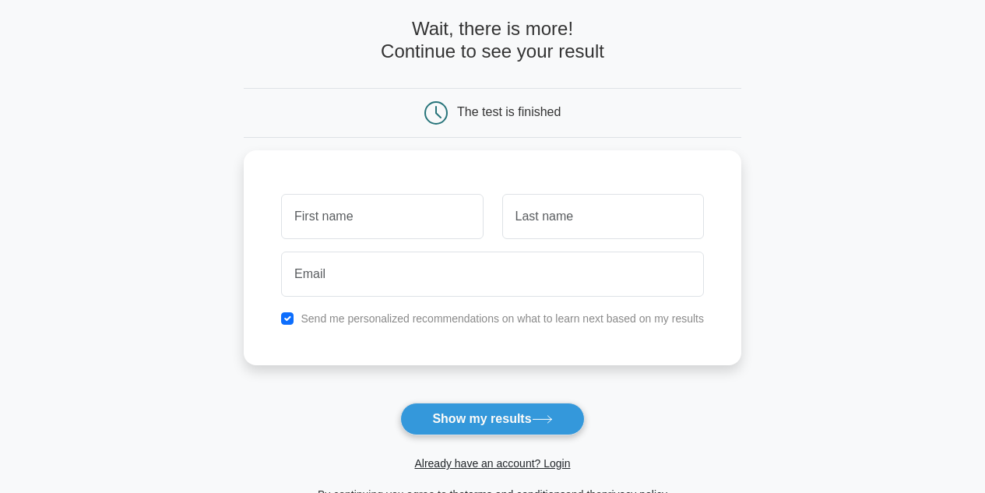
scroll to position [70, 0]
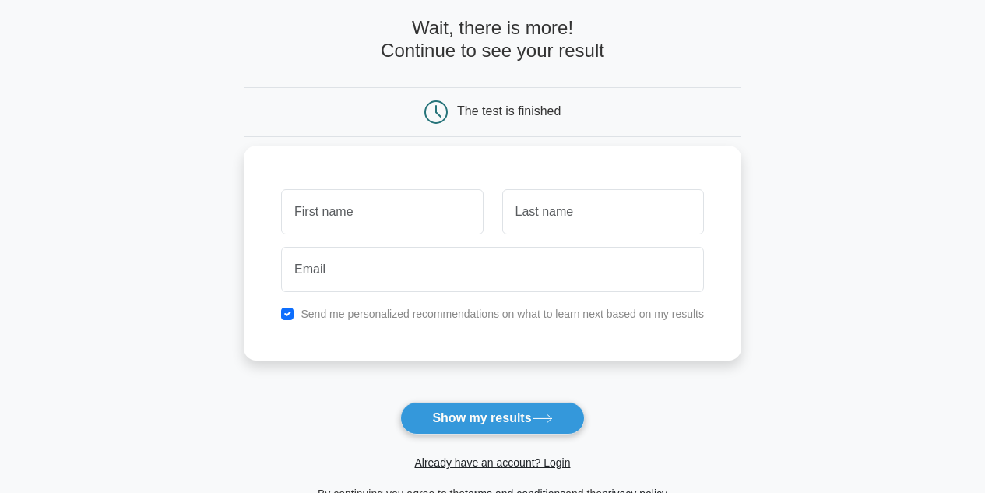
click at [378, 216] on input "text" at bounding box center [382, 211] width 202 height 45
type input "Sama"
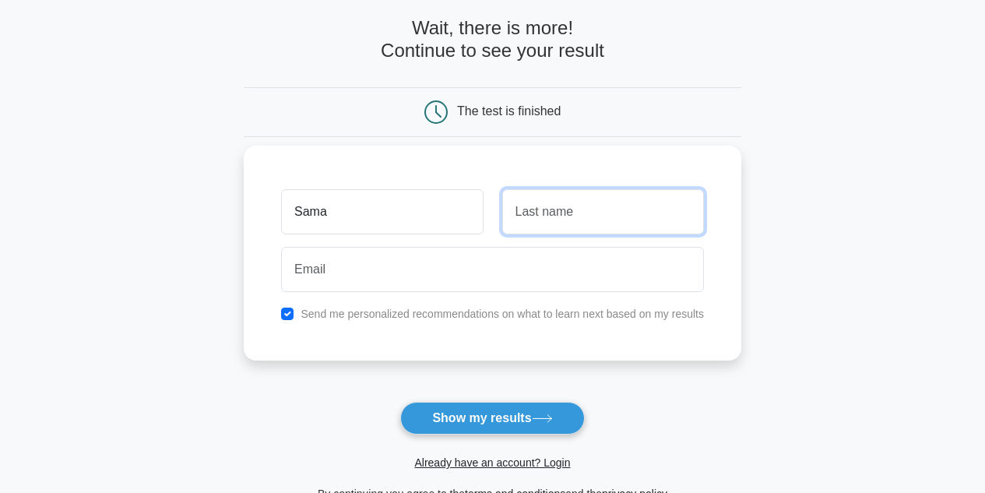
click at [579, 218] on input "text" at bounding box center [603, 211] width 202 height 45
type input "A"
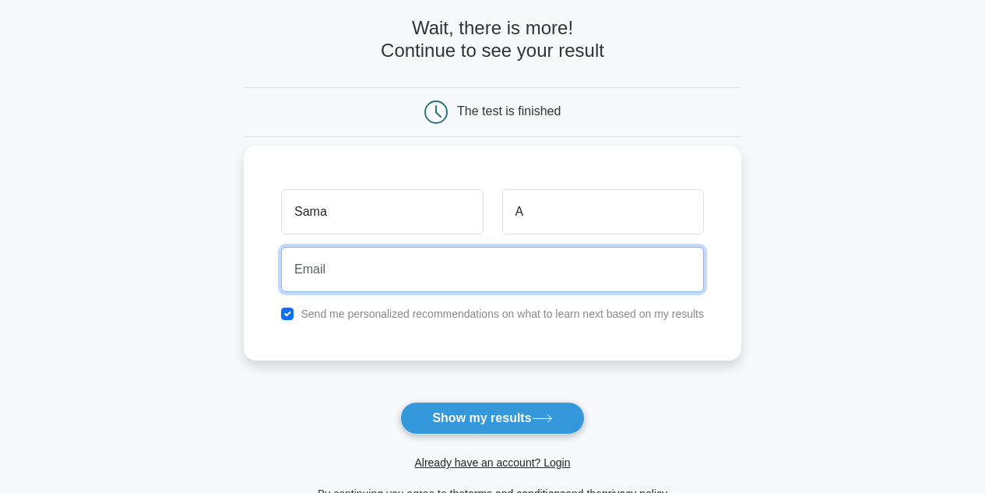
click at [511, 284] on input "email" at bounding box center [492, 269] width 423 height 45
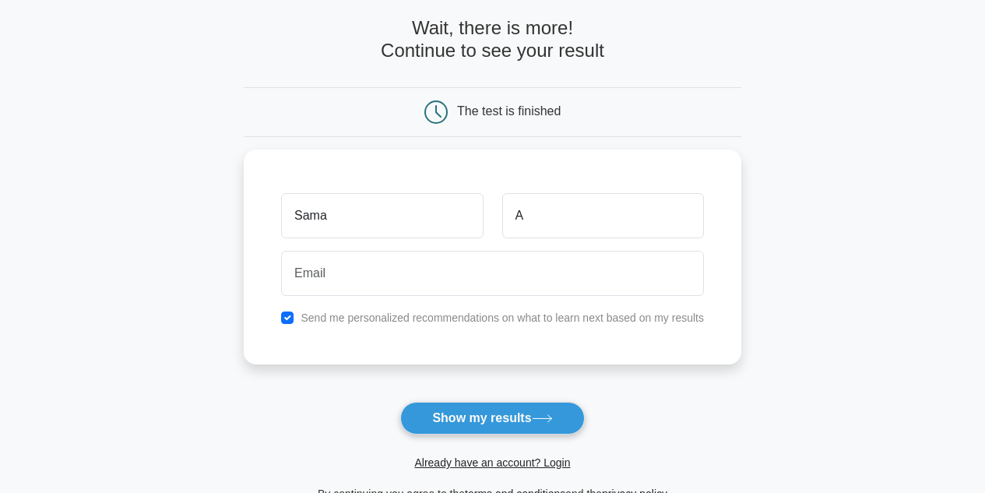
click at [214, 267] on main "Wait, there is more! Continue to see your result The test is finished Sama A" at bounding box center [492, 260] width 985 height 561
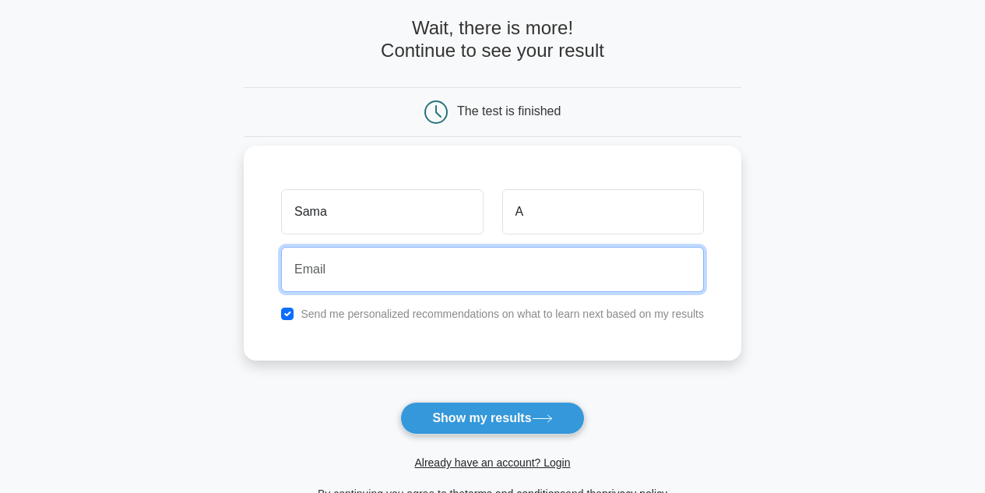
click at [364, 265] on input "email" at bounding box center [492, 269] width 423 height 45
type input "pit042001@yahoo.com"
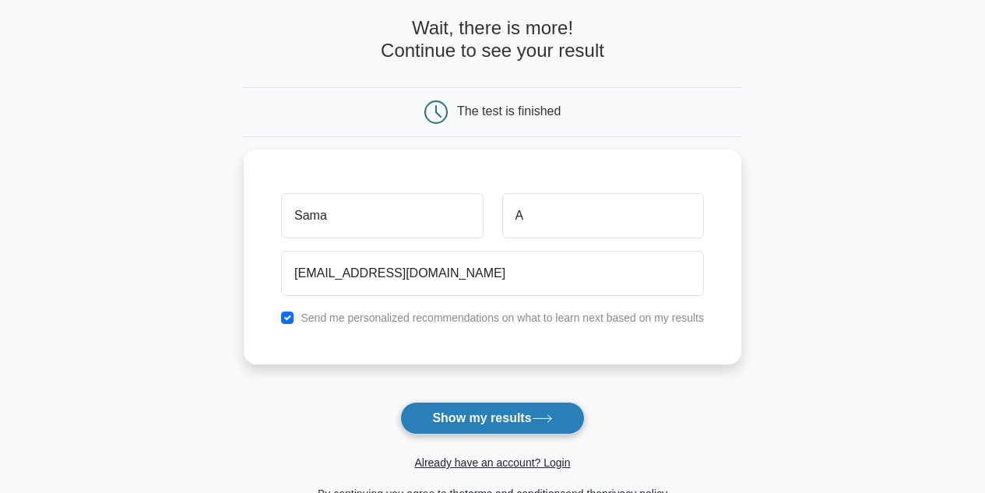
click at [463, 417] on button "Show my results" at bounding box center [492, 418] width 184 height 33
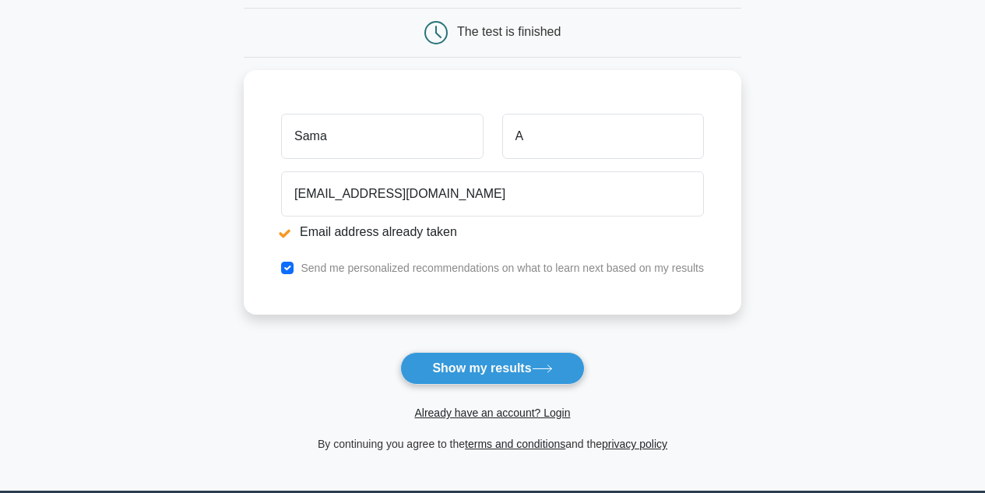
scroll to position [202, 0]
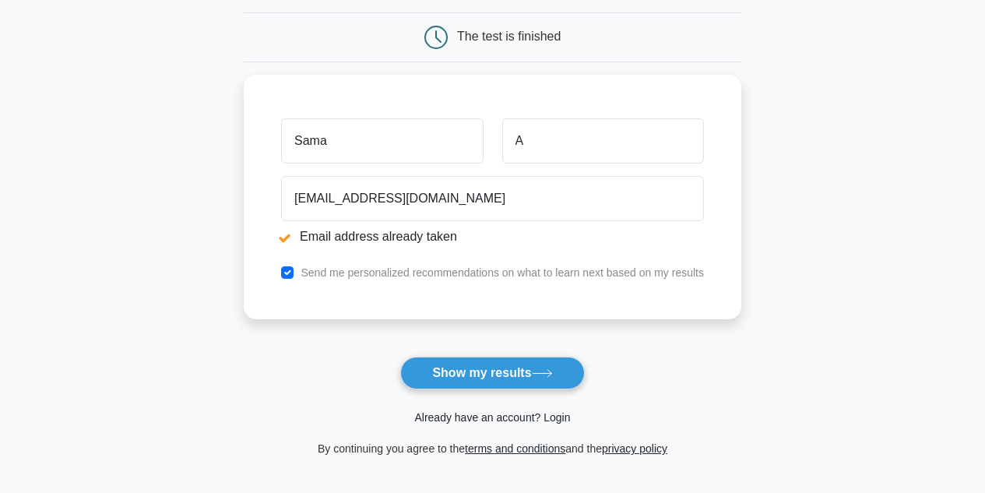
click at [458, 421] on link "Already have an account? Login" at bounding box center [492, 417] width 156 height 12
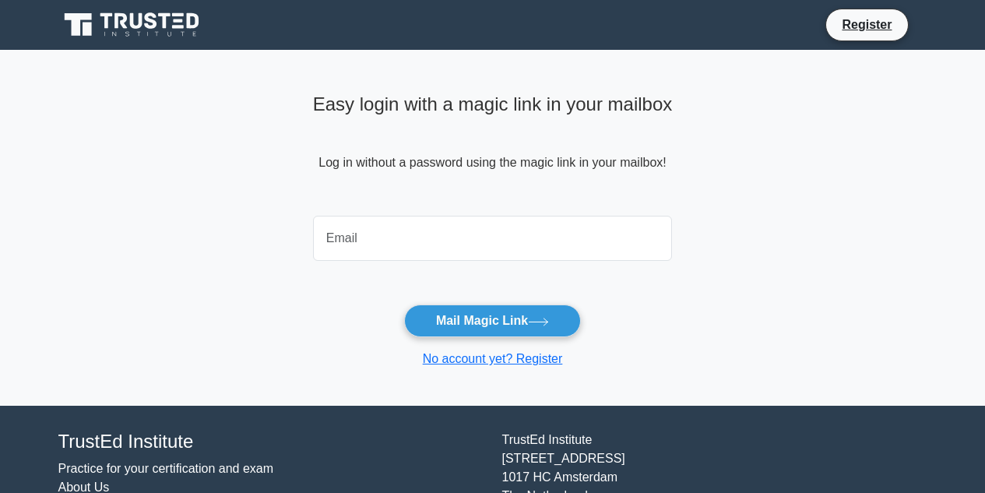
click at [431, 236] on input "email" at bounding box center [493, 238] width 360 height 45
type input "[EMAIL_ADDRESS][DOMAIN_NAME]"
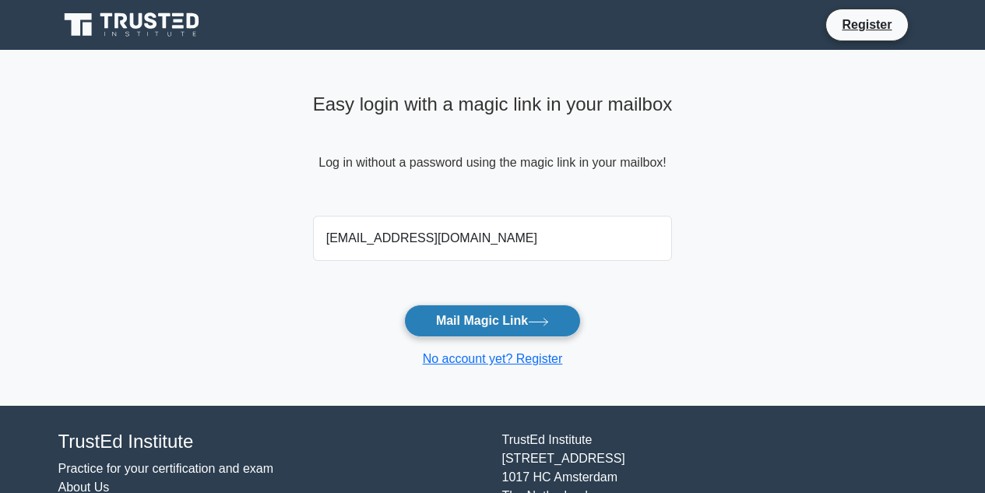
click at [515, 324] on button "Mail Magic Link" at bounding box center [492, 320] width 177 height 33
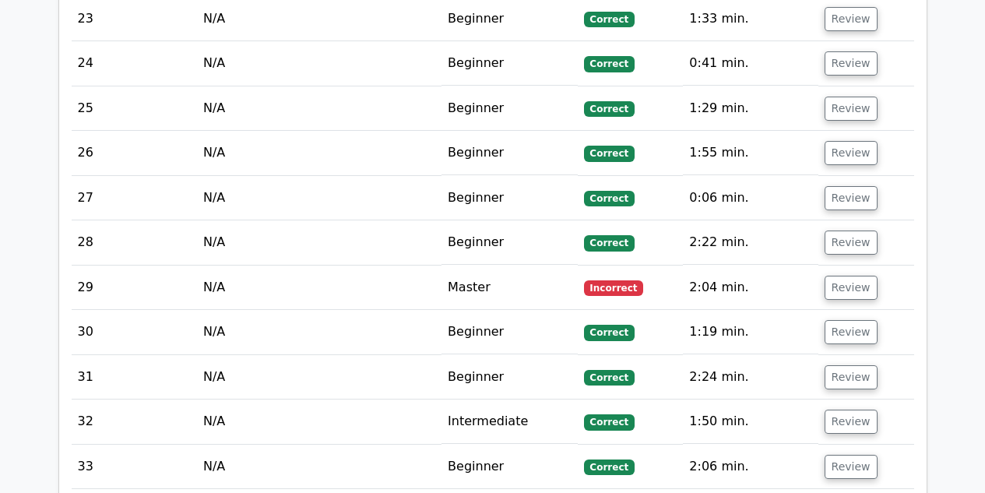
scroll to position [2944, 0]
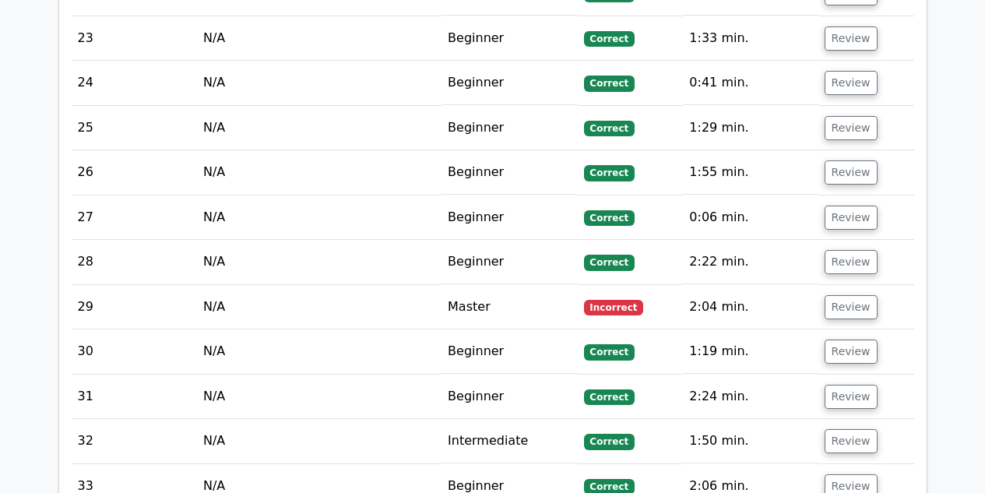
click at [473, 285] on td "Master" at bounding box center [510, 307] width 136 height 44
click at [848, 295] on button "Review" at bounding box center [851, 307] width 53 height 24
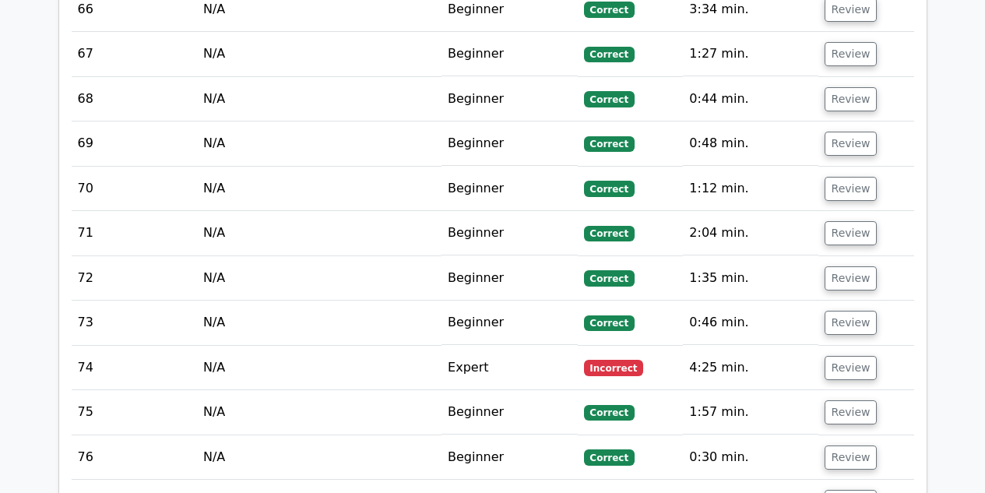
scroll to position [5765, 0]
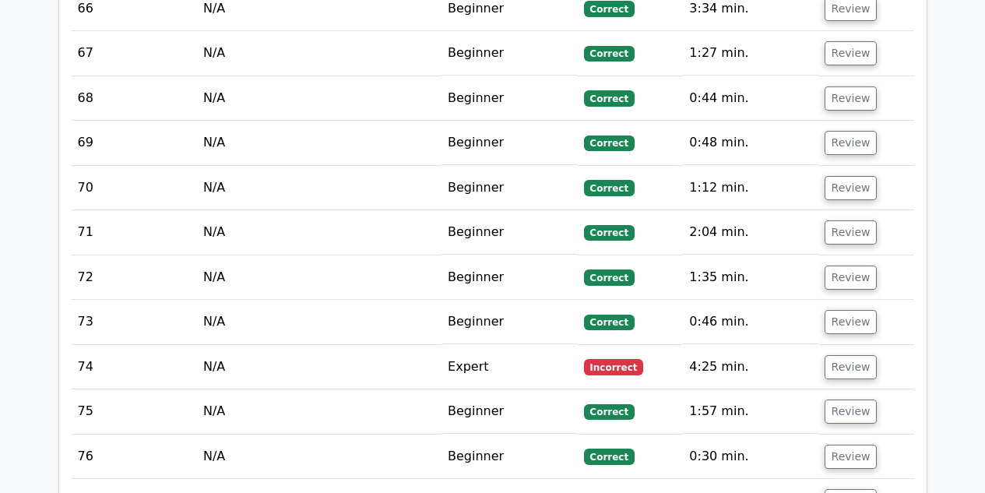
click at [623, 359] on span "Incorrect" at bounding box center [614, 367] width 60 height 16
click at [844, 355] on button "Review" at bounding box center [851, 367] width 53 height 24
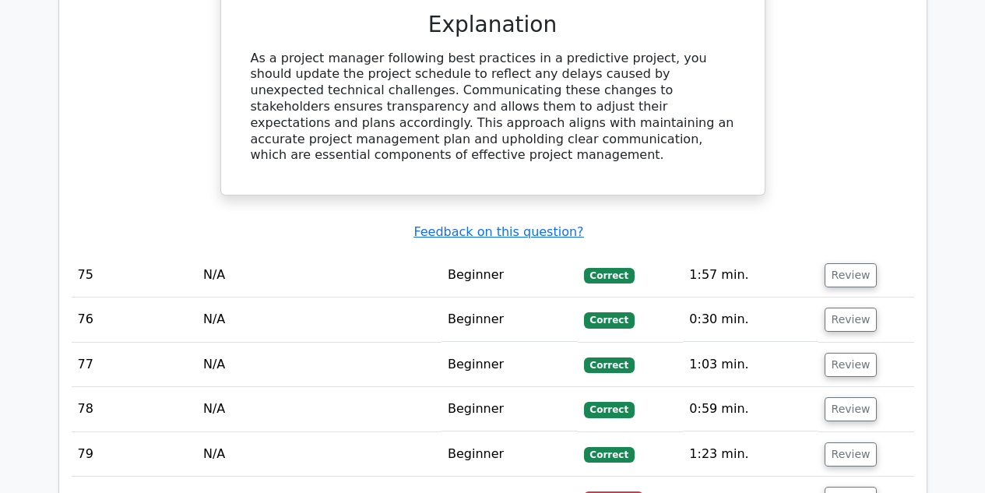
scroll to position [6562, 0]
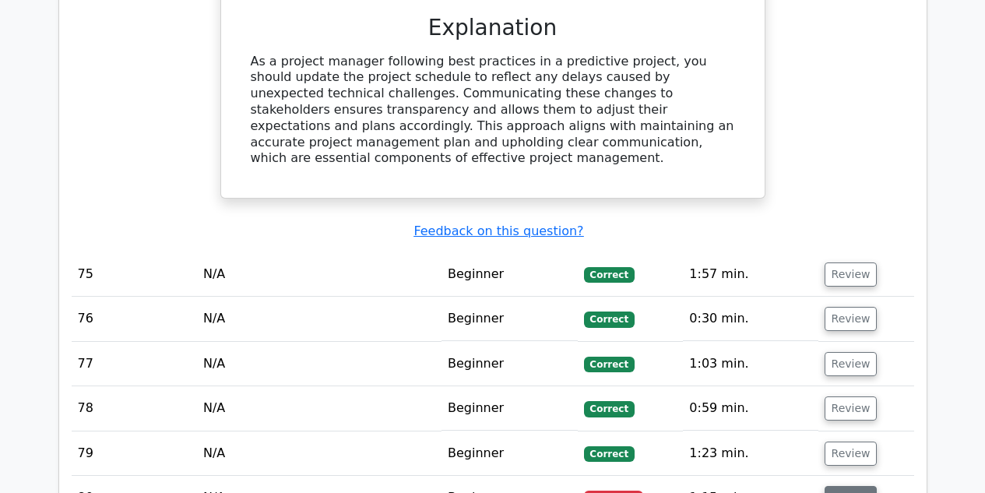
click at [847, 486] on button "Review" at bounding box center [851, 498] width 53 height 24
click at [850, 486] on button "Review" at bounding box center [851, 498] width 53 height 24
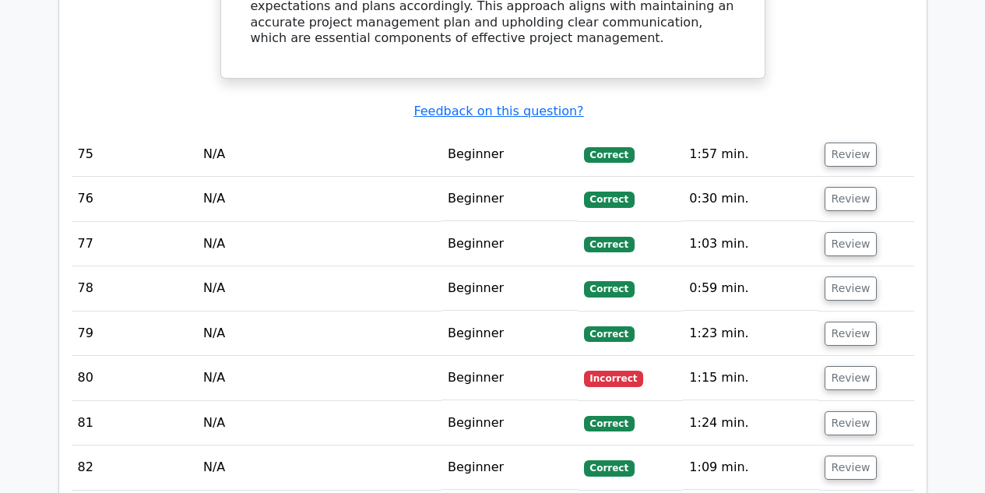
scroll to position [6683, 0]
click at [616, 370] on span "Incorrect" at bounding box center [614, 378] width 60 height 16
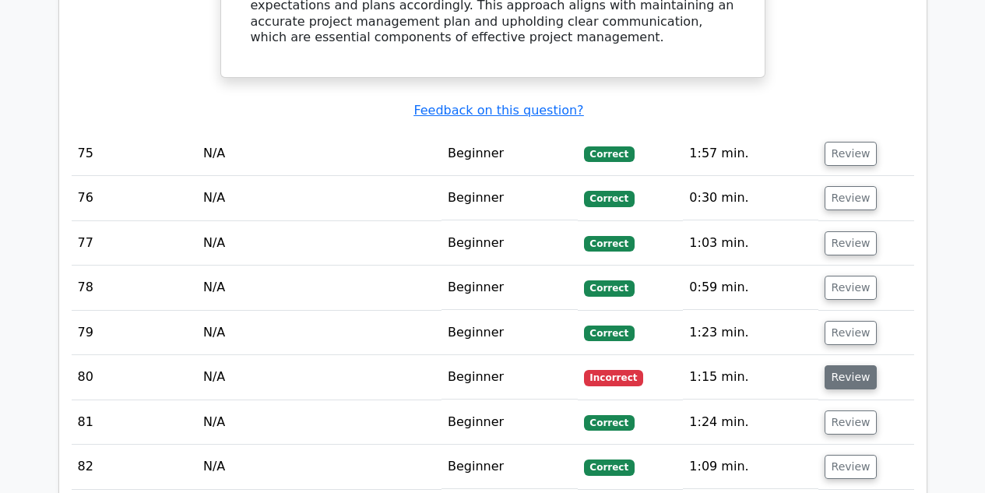
click at [846, 365] on button "Review" at bounding box center [851, 377] width 53 height 24
drag, startPoint x: 846, startPoint y: 153, endPoint x: 404, endPoint y: 124, distance: 442.5
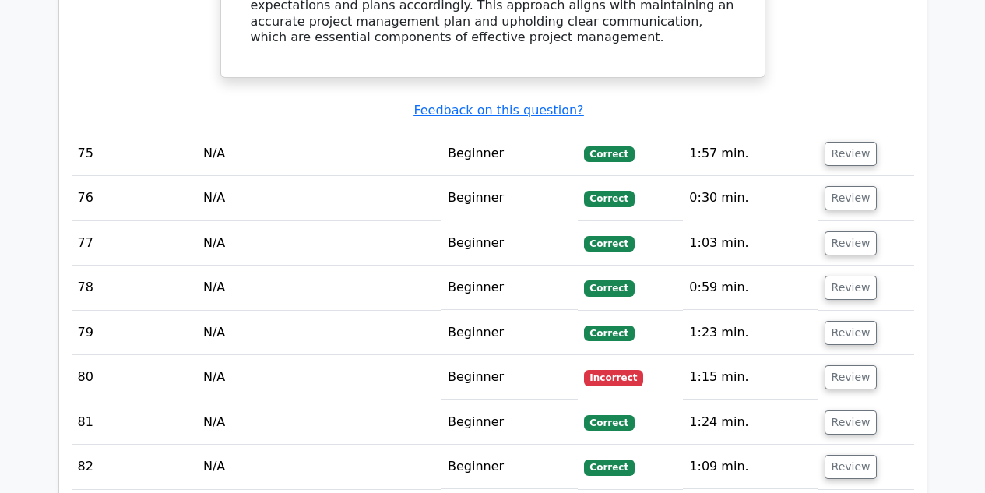
click at [404, 311] on td "N/A" at bounding box center [319, 333] width 245 height 44
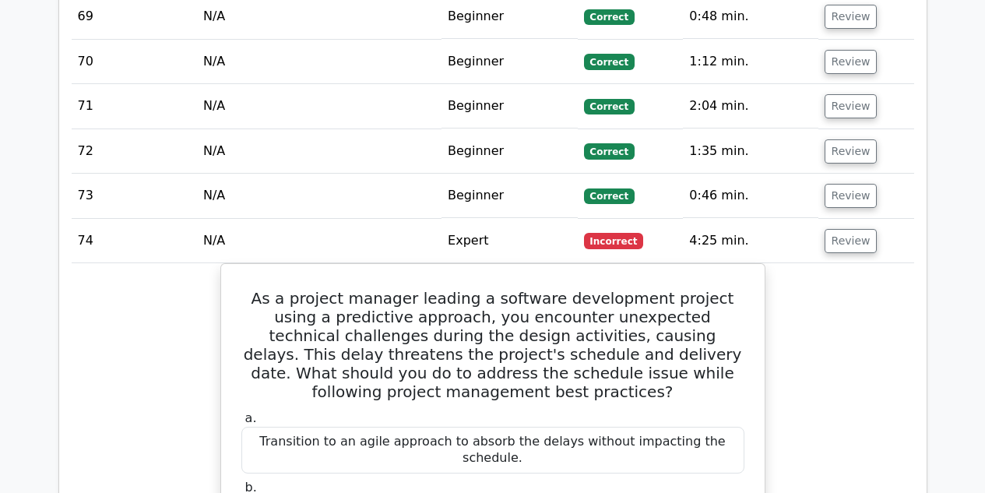
scroll to position [5826, 0]
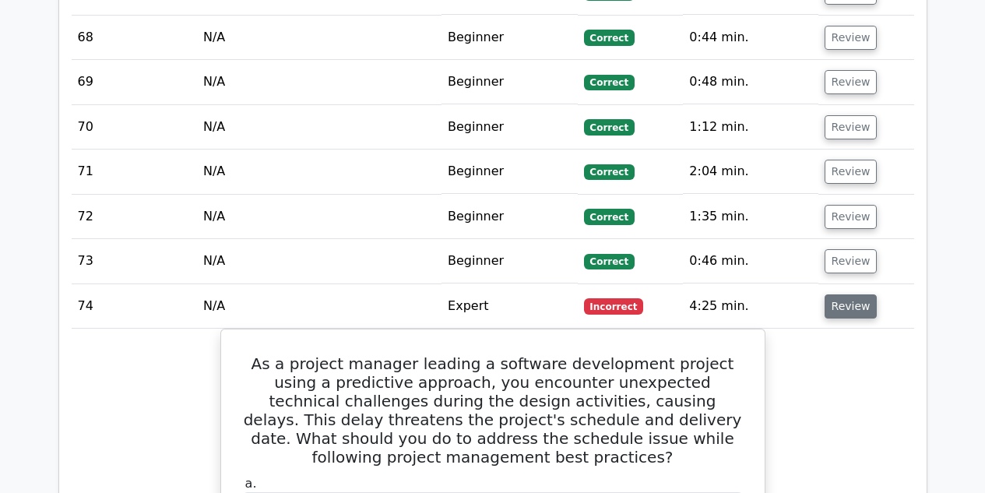
click at [838, 294] on button "Review" at bounding box center [851, 306] width 53 height 24
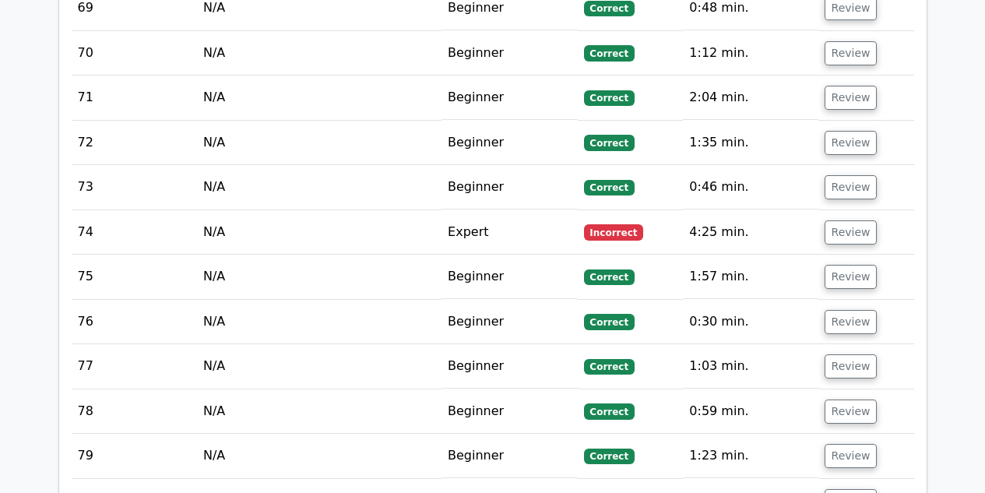
scroll to position [5903, 0]
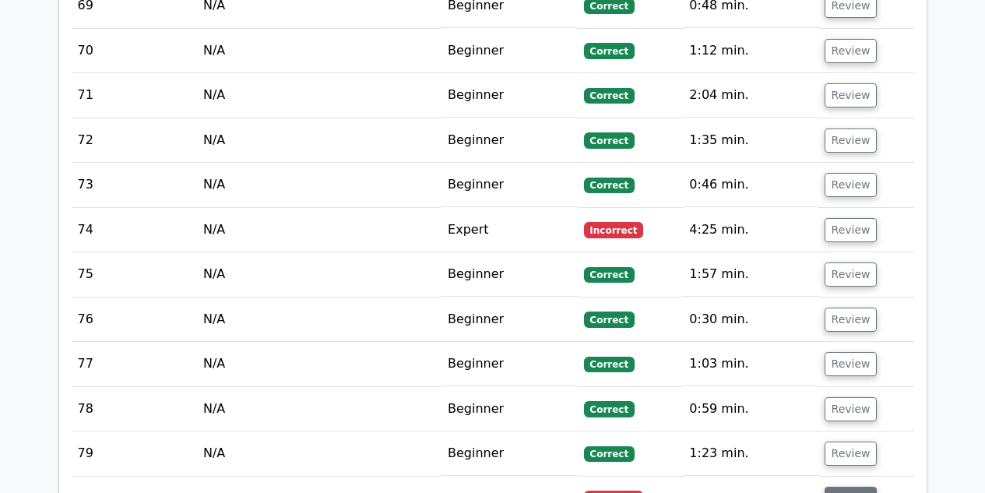
click at [857, 487] on button "Review" at bounding box center [851, 499] width 53 height 24
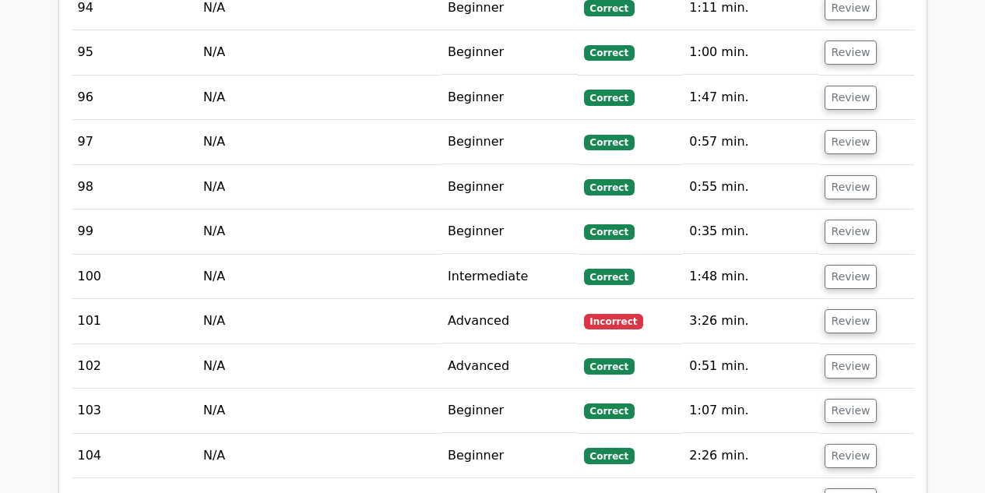
scroll to position [7018, 0]
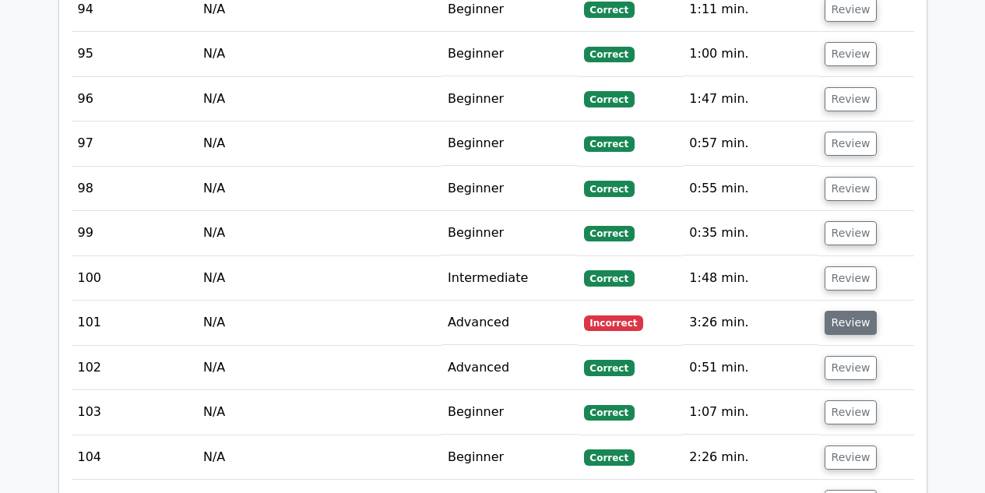
click at [846, 311] on button "Review" at bounding box center [851, 323] width 53 height 24
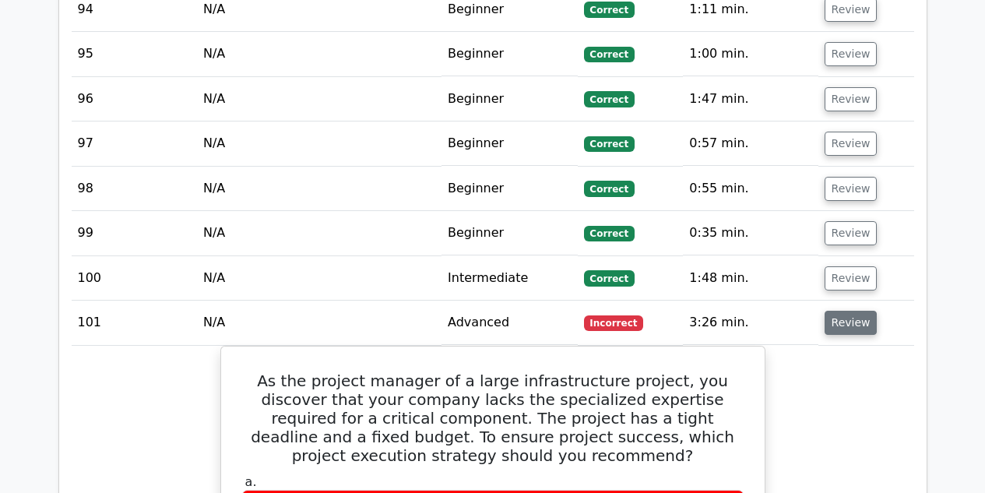
click at [846, 311] on button "Review" at bounding box center [851, 323] width 53 height 24
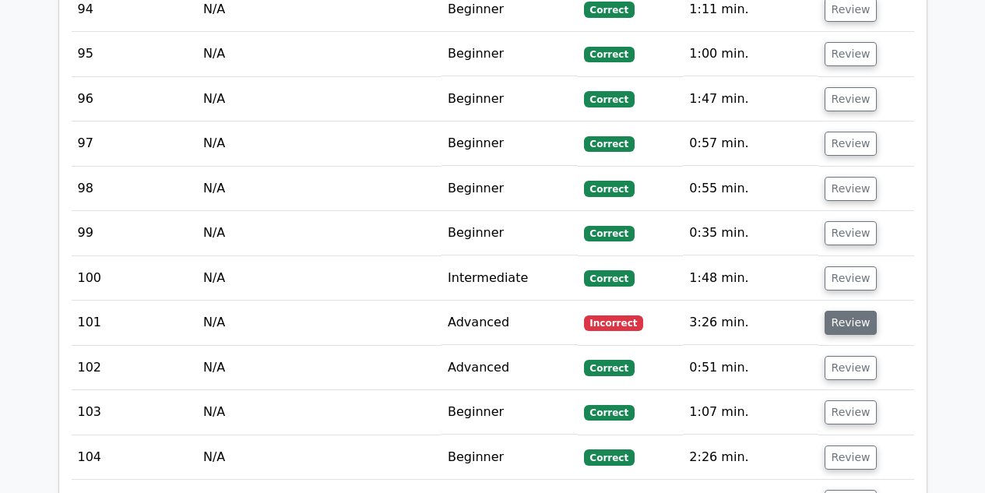
click at [846, 311] on button "Review" at bounding box center [851, 323] width 53 height 24
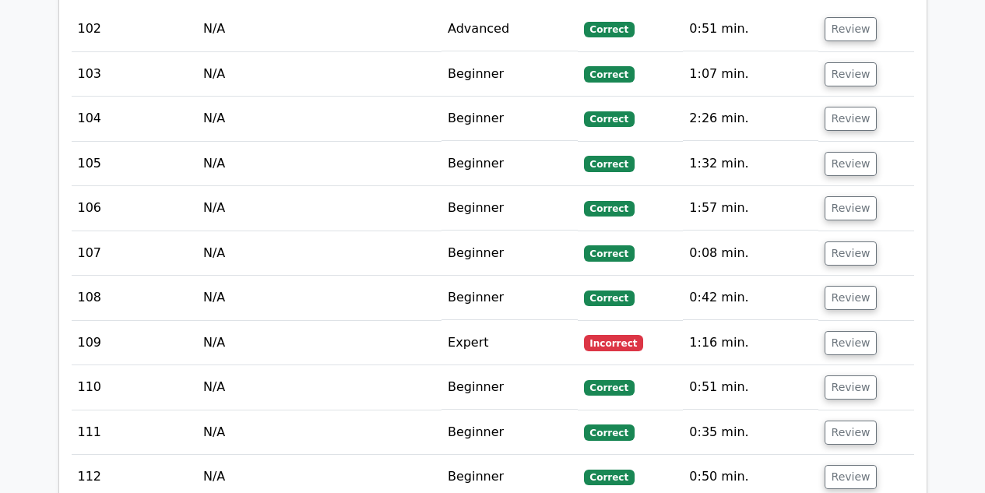
scroll to position [8094, 0]
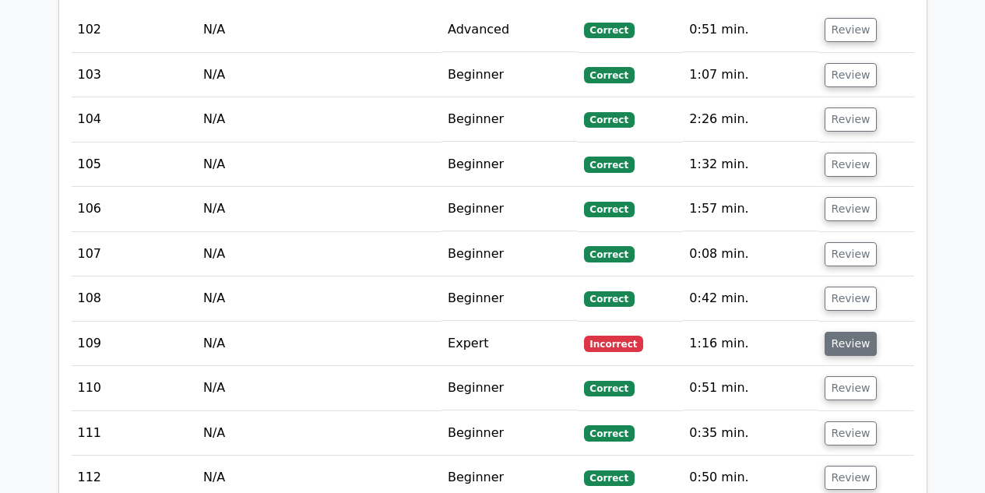
click at [855, 332] on button "Review" at bounding box center [851, 344] width 53 height 24
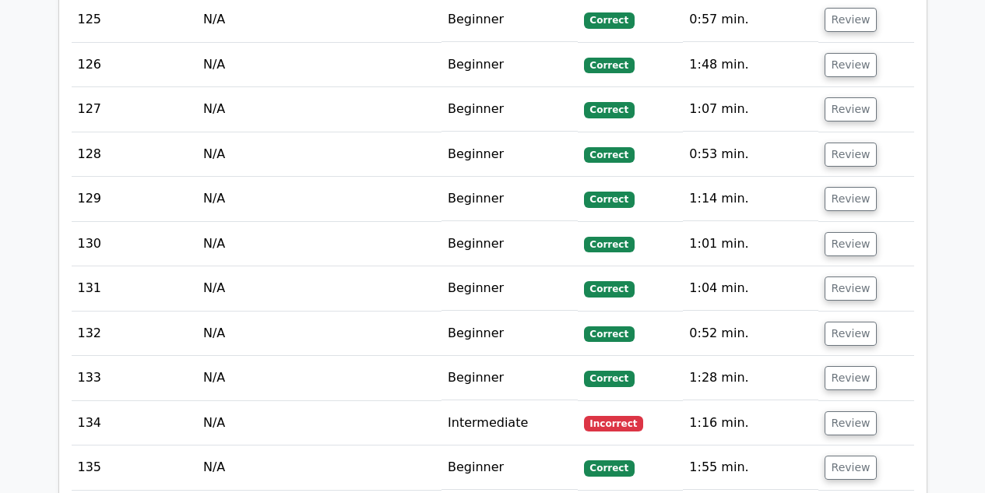
scroll to position [10131, 0]
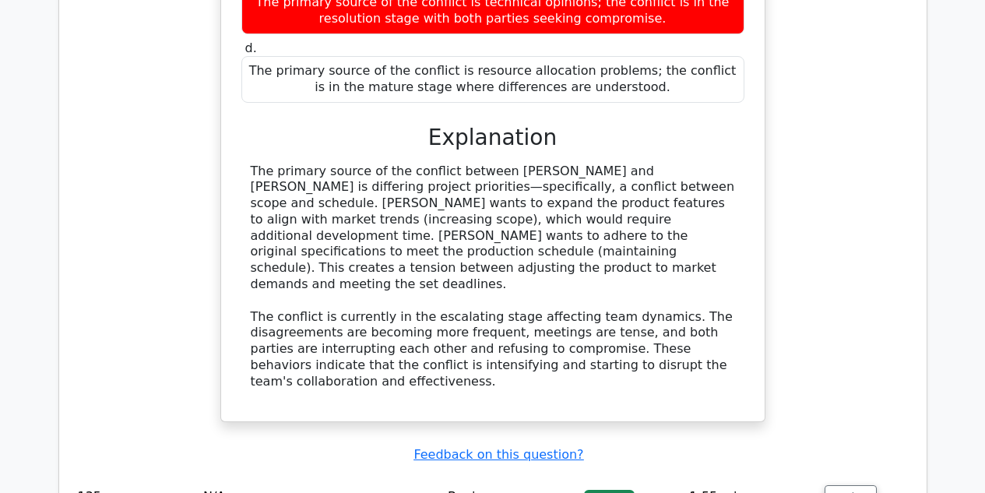
scroll to position [11140, 0]
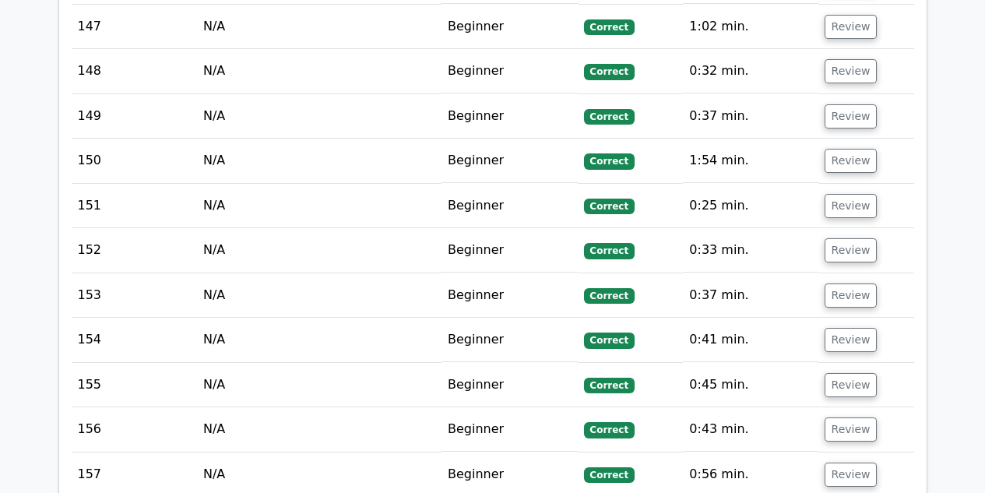
scroll to position [12822, 0]
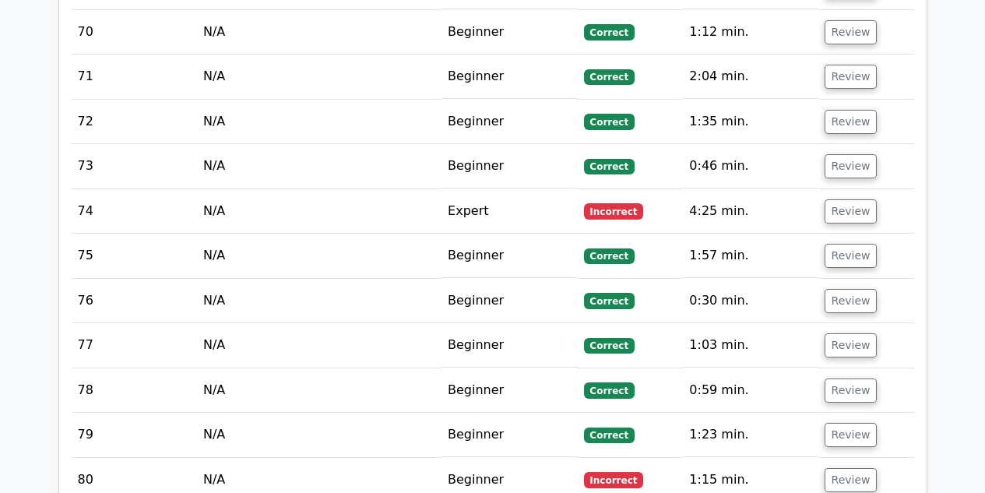
scroll to position [5918, 0]
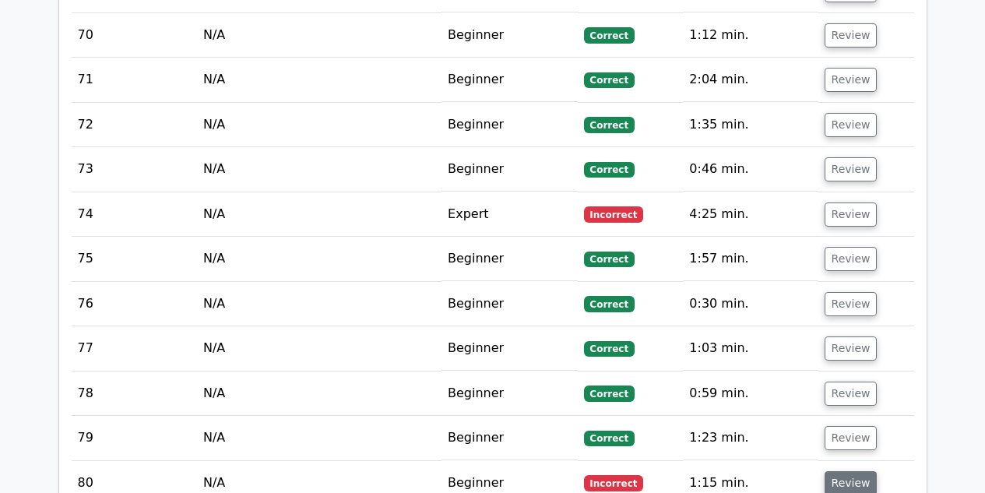
click at [845, 471] on button "Review" at bounding box center [851, 483] width 53 height 24
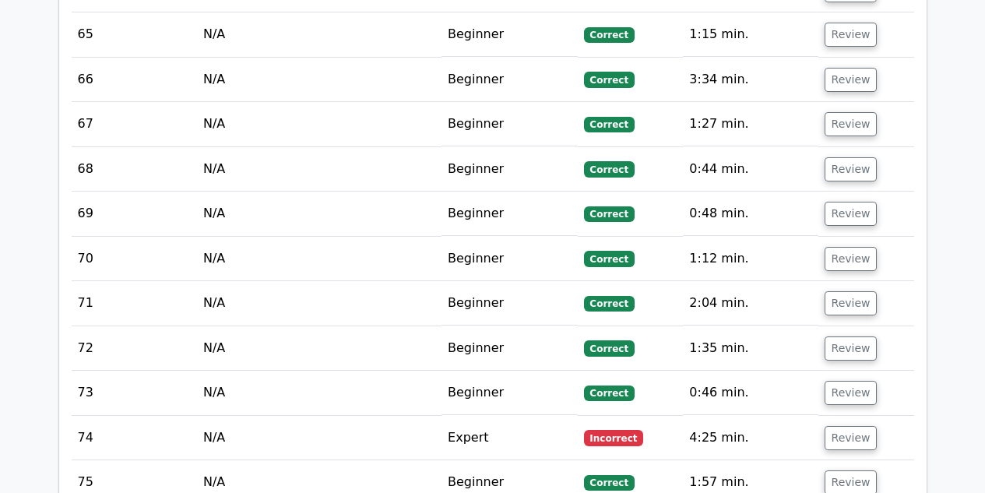
scroll to position [5694, 0]
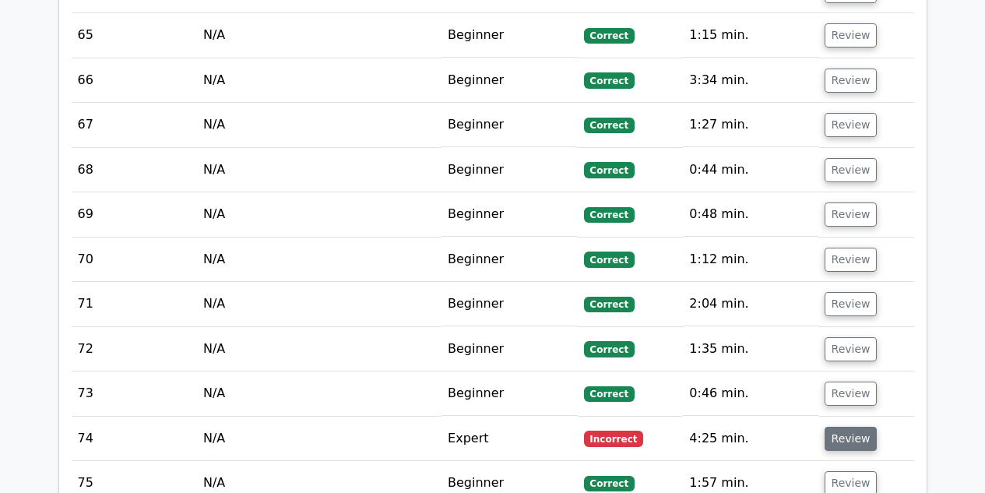
click at [846, 427] on button "Review" at bounding box center [851, 439] width 53 height 24
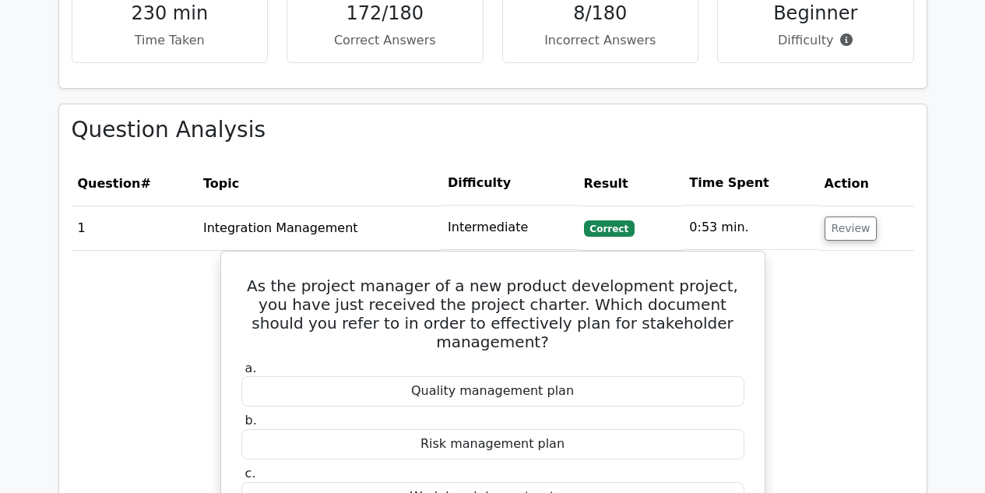
scroll to position [973, 0]
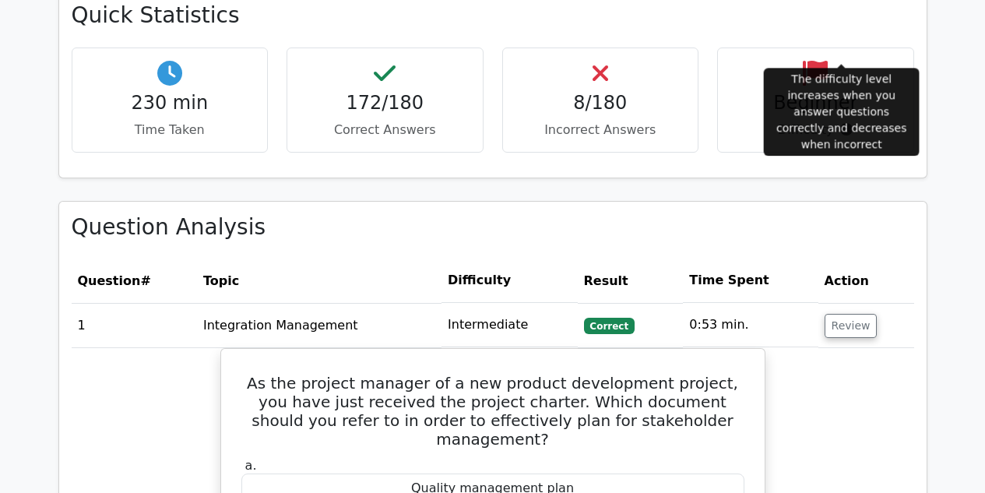
click at [844, 123] on icon at bounding box center [846, 129] width 12 height 12
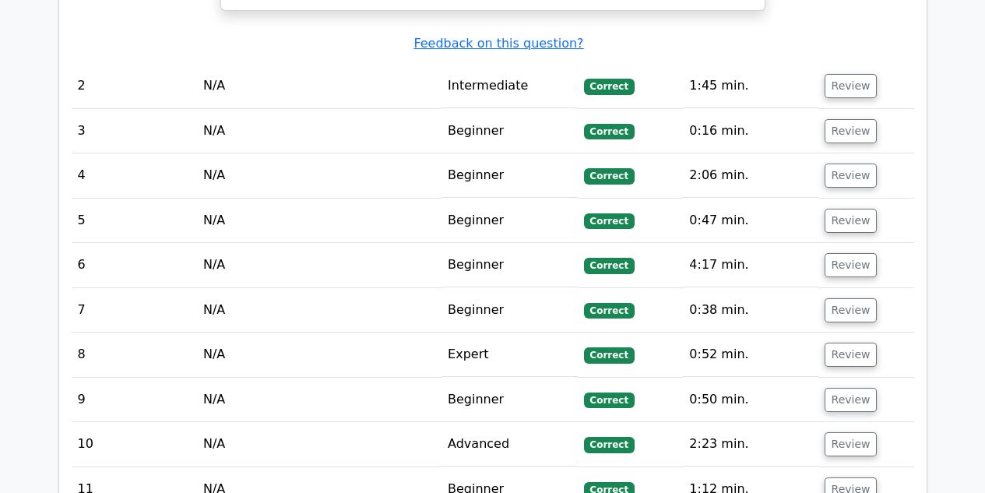
scroll to position [1957, 0]
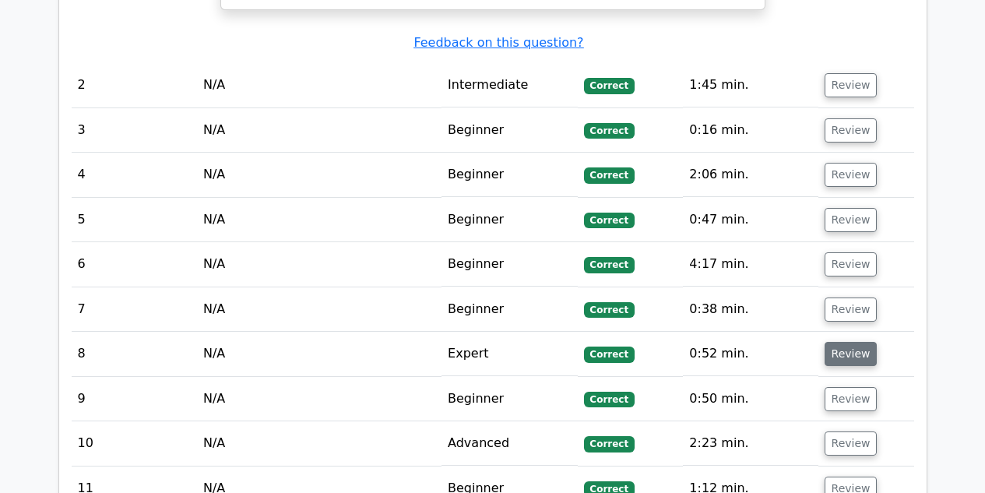
click at [853, 342] on button "Review" at bounding box center [851, 354] width 53 height 24
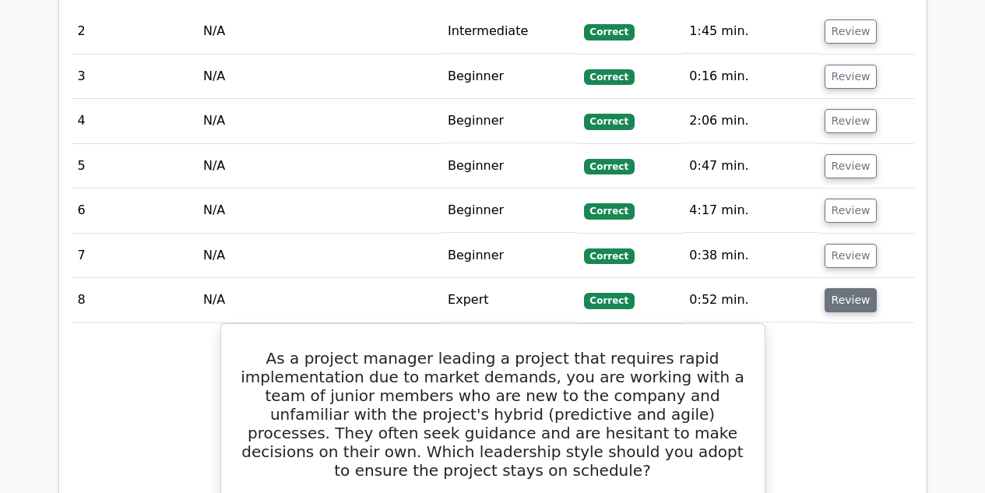
scroll to position [2011, 0]
click at [856, 287] on button "Review" at bounding box center [851, 299] width 53 height 24
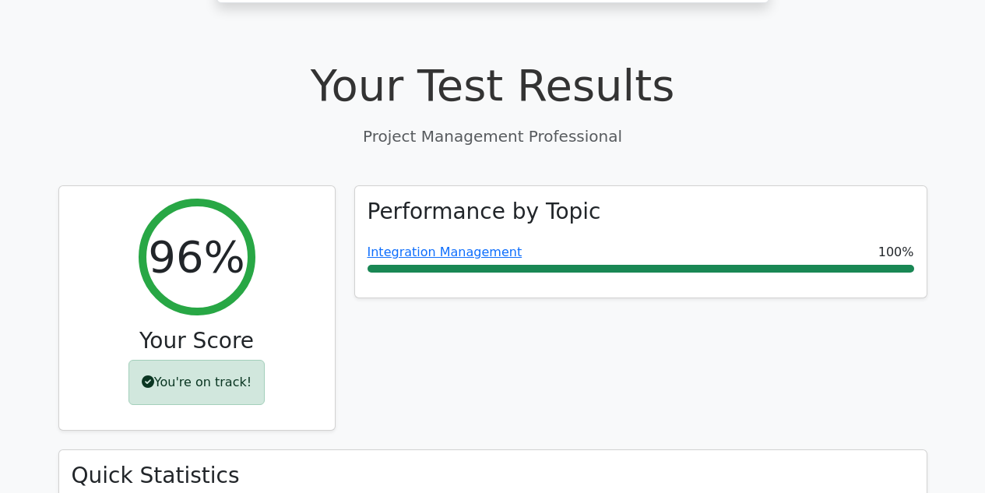
scroll to position [515, 0]
